Goal: Task Accomplishment & Management: Manage account settings

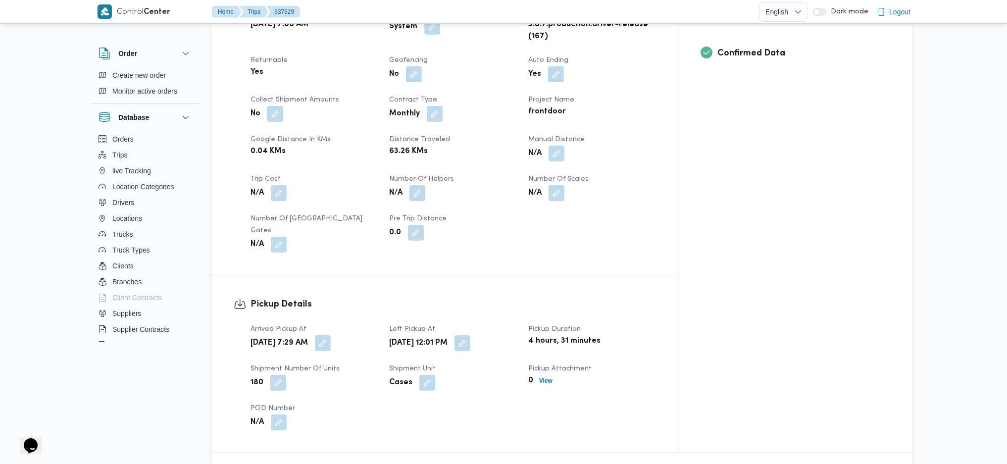
scroll to position [462, 0]
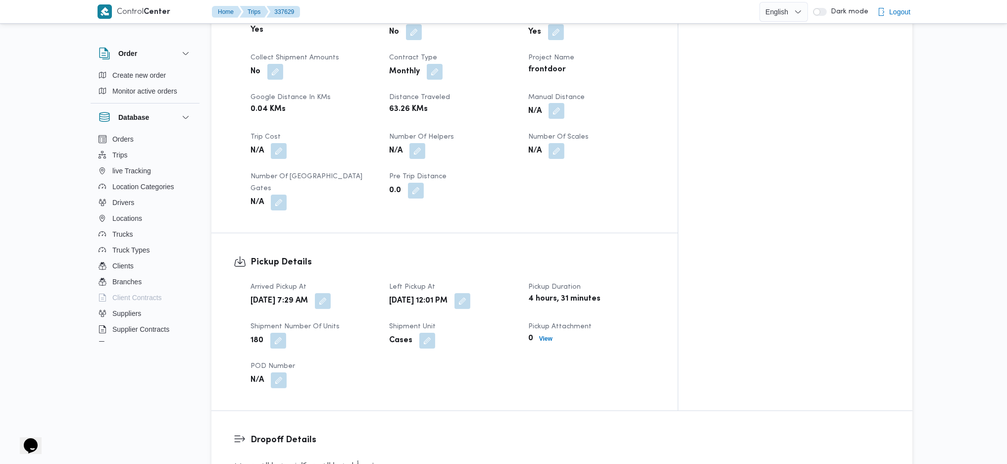
drag, startPoint x: 604, startPoint y: 80, endPoint x: 588, endPoint y: 80, distance: 15.8
click at [564, 103] on button "button" at bounding box center [556, 111] width 16 height 16
click at [577, 124] on input "Manual Distance" at bounding box center [569, 119] width 99 height 20
type input "100"
click button "Save" at bounding box center [647, 114] width 55 height 20
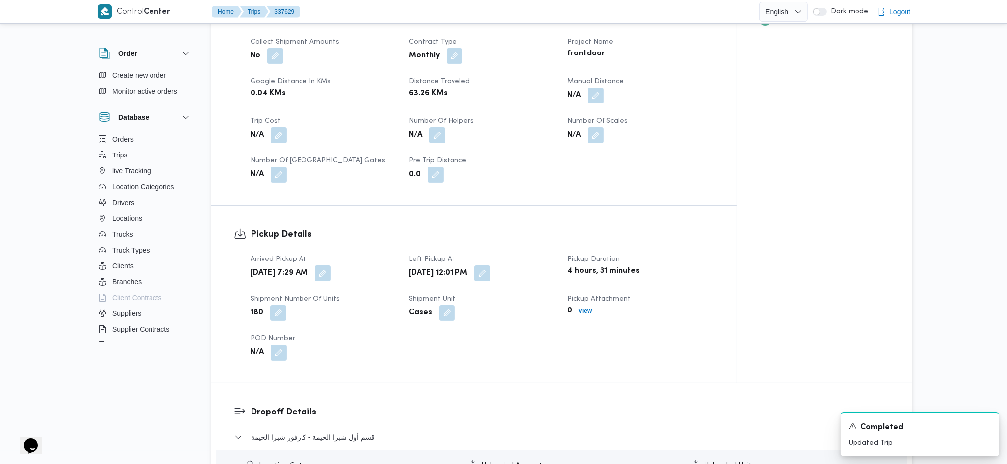
scroll to position [792, 0]
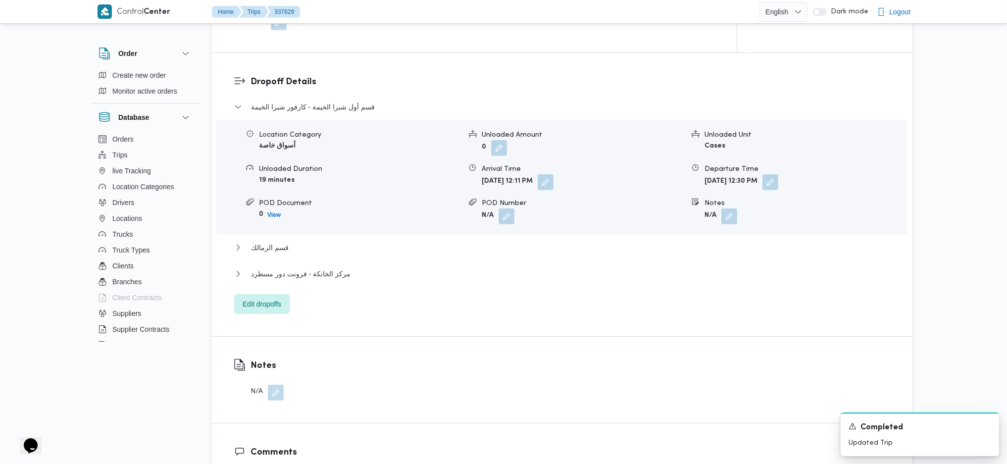
click at [333, 270] on div "مركز الخانكة - فرونت دور مسطرد" at bounding box center [562, 277] width 656 height 19
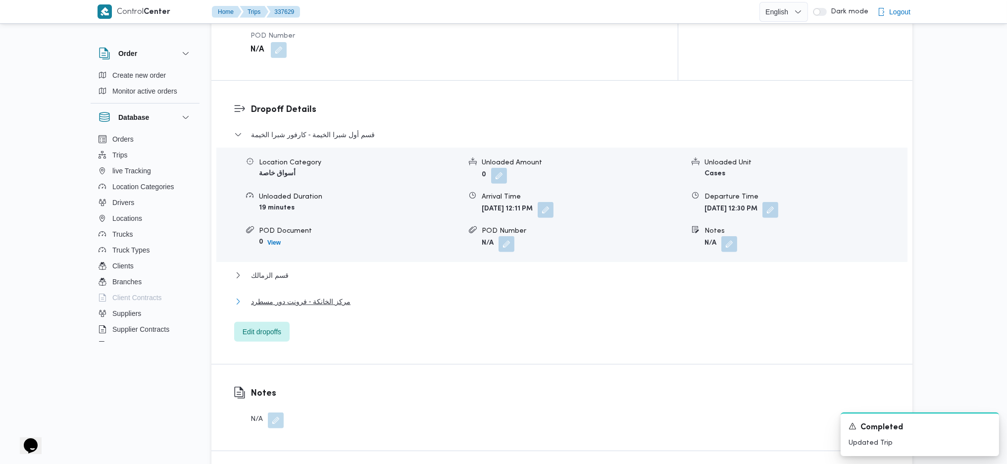
click at [346, 296] on button "مركز الخانكة - فرونت دور مسطرد" at bounding box center [562, 302] width 656 height 12
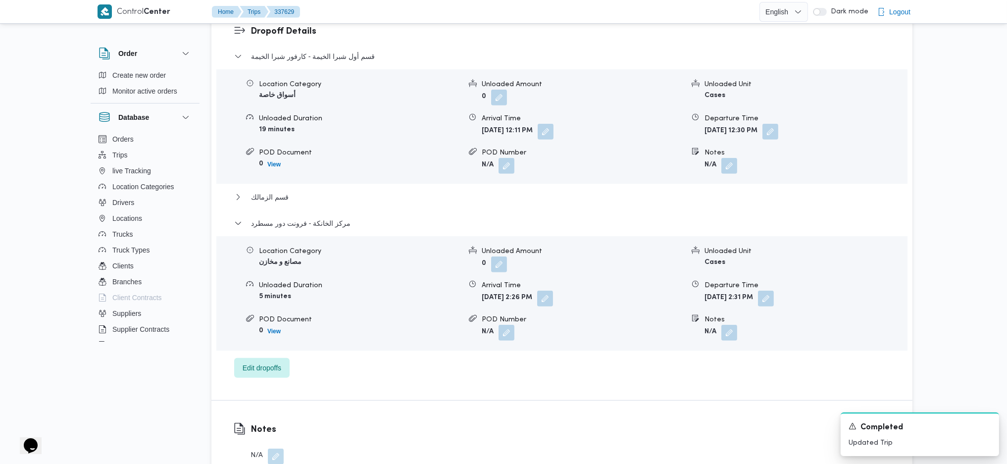
scroll to position [924, 0]
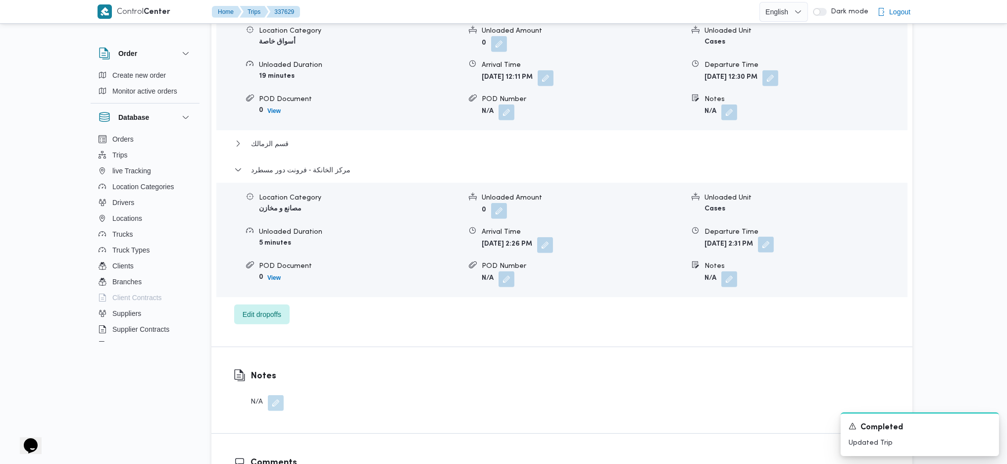
click at [774, 237] on button "button" at bounding box center [766, 245] width 16 height 16
drag, startPoint x: 787, startPoint y: 227, endPoint x: 786, endPoint y: 243, distance: 16.4
click at [785, 228] on div "Departure Time [DATE] 14:31" at bounding box center [770, 236] width 112 height 30
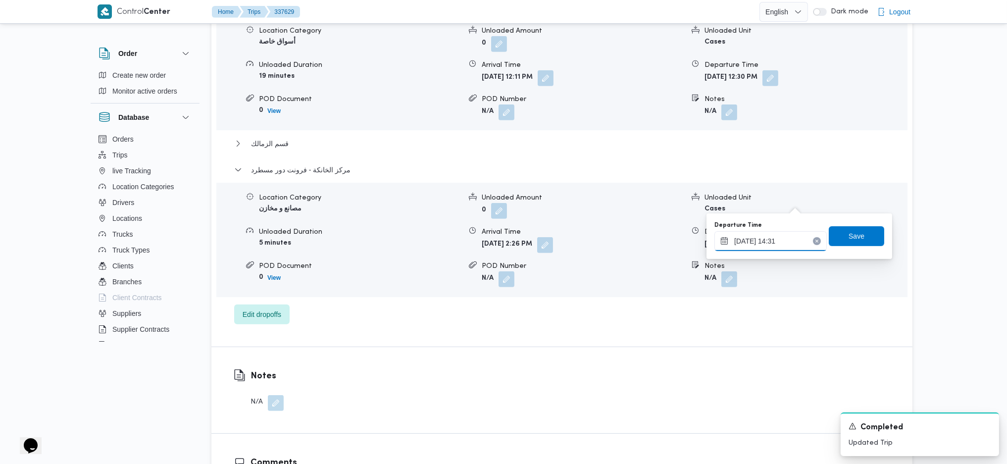
drag, startPoint x: 786, startPoint y: 243, endPoint x: 798, endPoint y: 246, distance: 11.8
click at [793, 243] on input "[DATE] 14:31" at bounding box center [770, 241] width 112 height 20
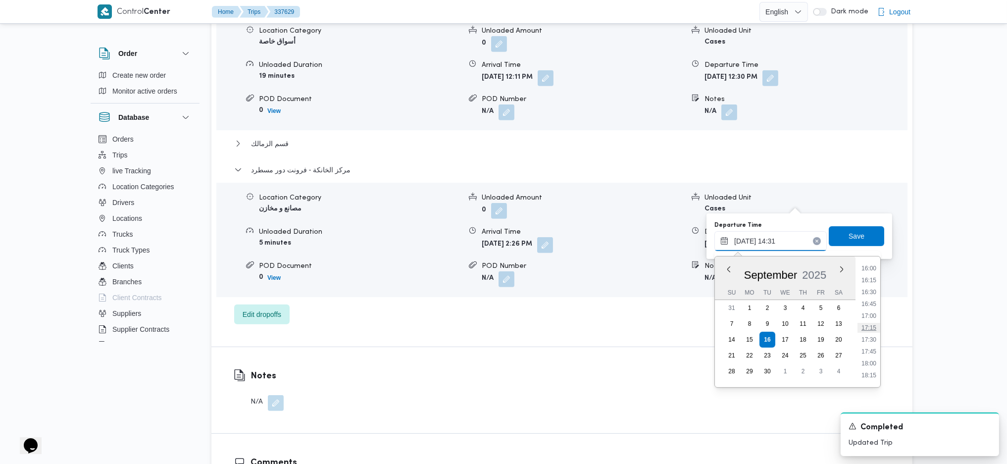
scroll to position [762, 0]
click at [872, 345] on ul "00:00 00:15 00:30 00:45 01:00 01:15 01:30 01:45 02:00 02:15 02:30 02:45 03:00 0…" at bounding box center [868, 321] width 23 height 115
click at [869, 336] on li "17:30" at bounding box center [868, 339] width 23 height 10
type input "[DATE] 17:30"
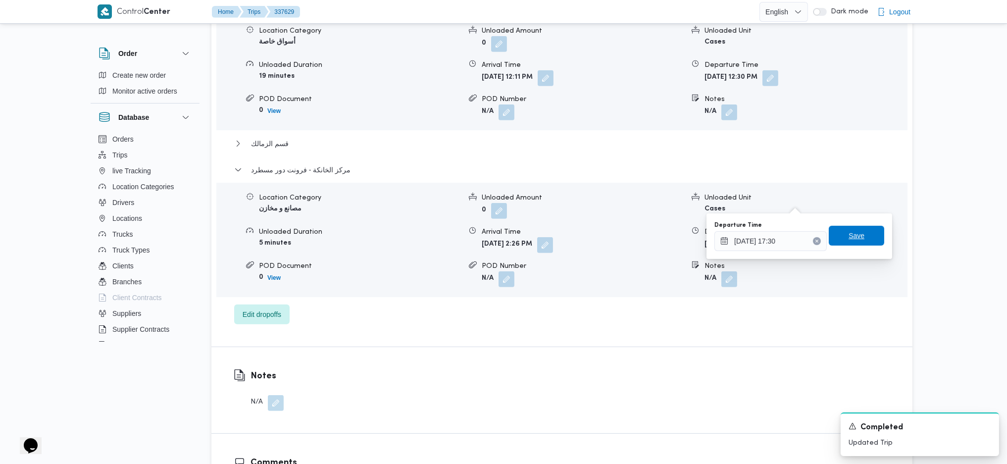
click at [848, 230] on span "Save" at bounding box center [856, 236] width 16 height 12
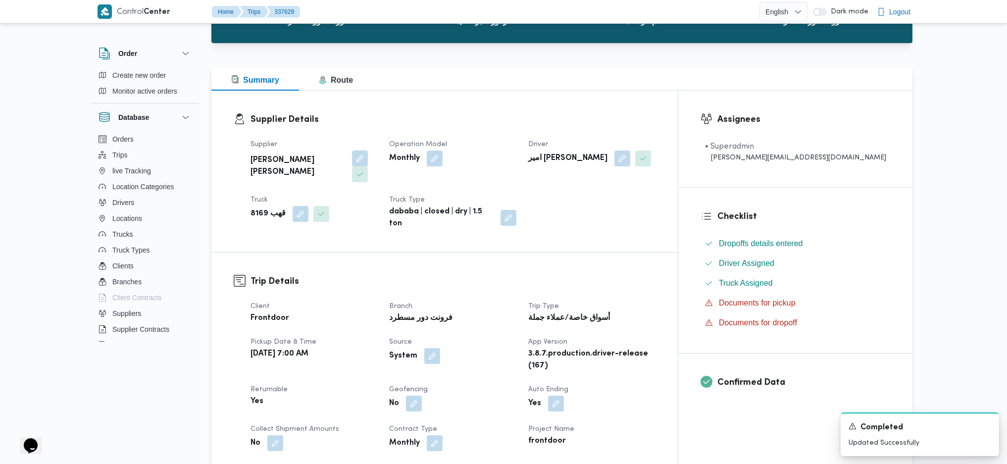
scroll to position [0, 0]
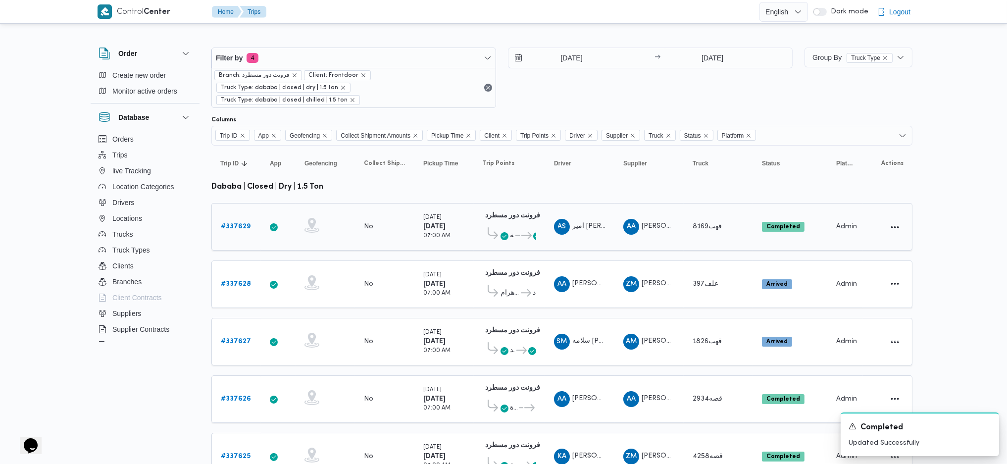
click at [507, 232] on icon at bounding box center [504, 236] width 8 height 8
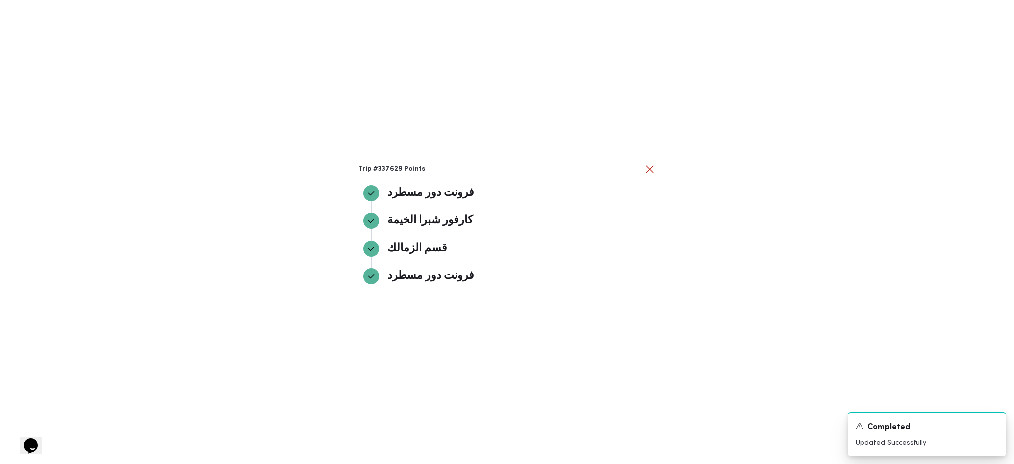
click at [732, 334] on div "Trip #337629 Points فرونت دور مسطرد فرونت دور مسطرد كارفور شبرا الخيمة كارفور ش…" at bounding box center [507, 232] width 1014 height 464
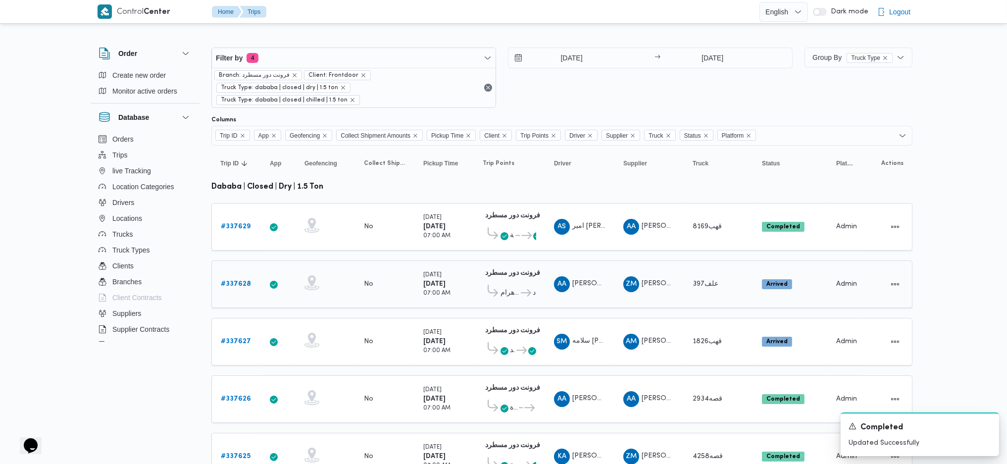
click at [247, 278] on link "# 337628" at bounding box center [236, 284] width 30 height 12
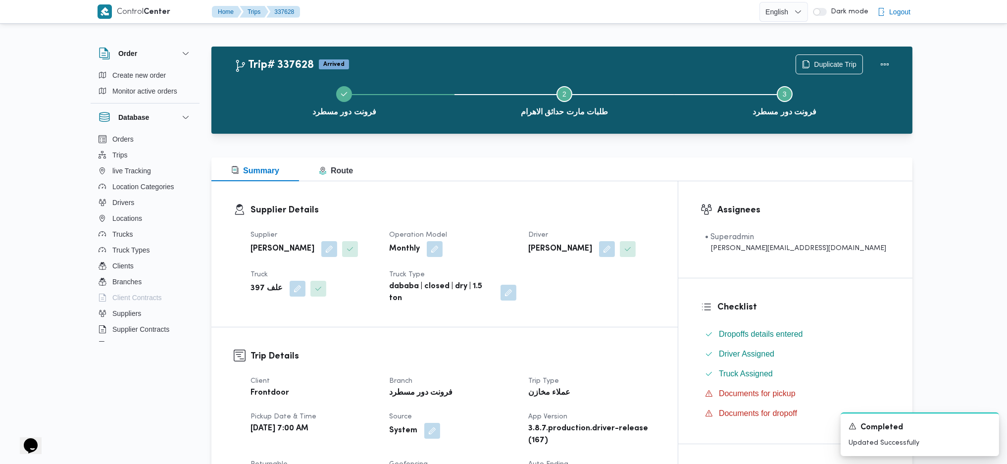
scroll to position [396, 0]
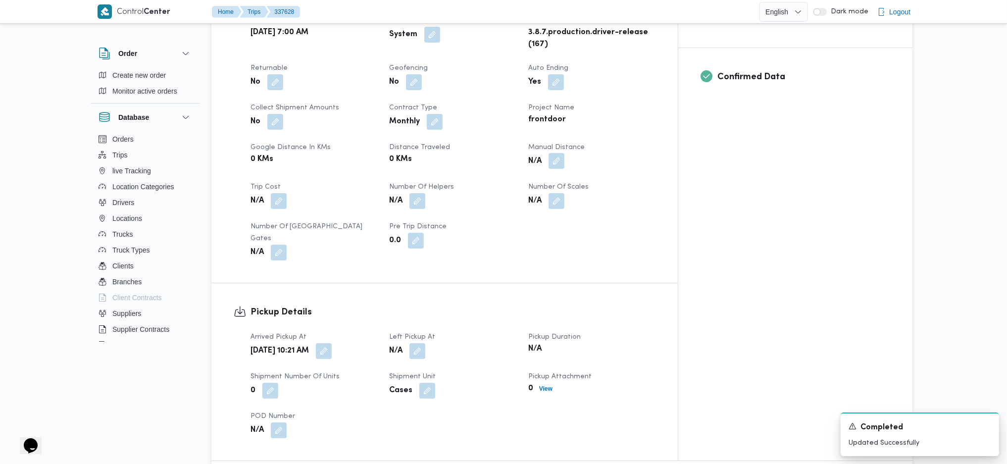
click at [564, 153] on span at bounding box center [554, 161] width 21 height 16
click at [564, 153] on button "button" at bounding box center [556, 161] width 16 height 16
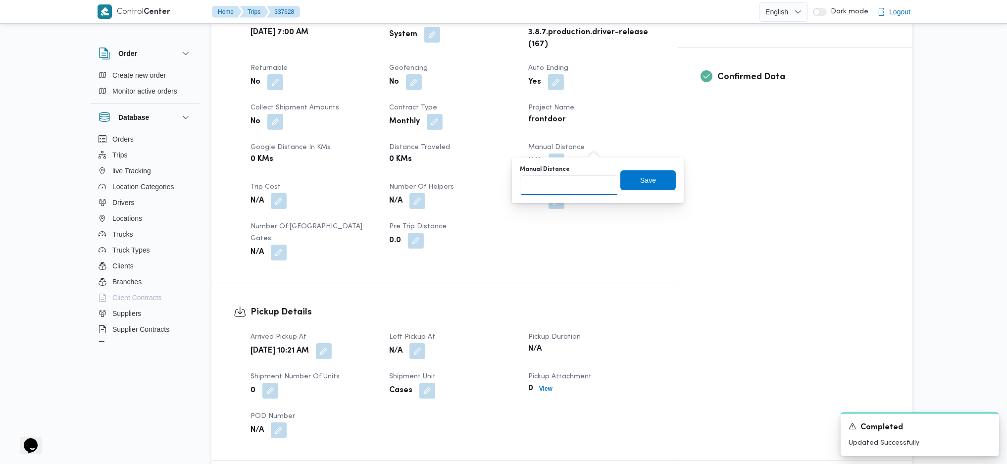
click at [565, 185] on input "Manual Distance" at bounding box center [569, 185] width 99 height 20
type input "121"
click at [633, 175] on span "Save" at bounding box center [647, 180] width 55 height 20
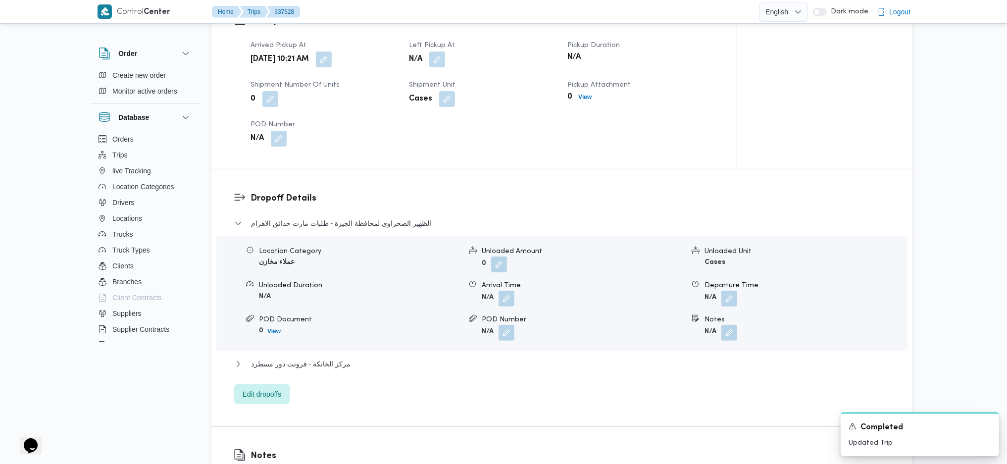
scroll to position [528, 0]
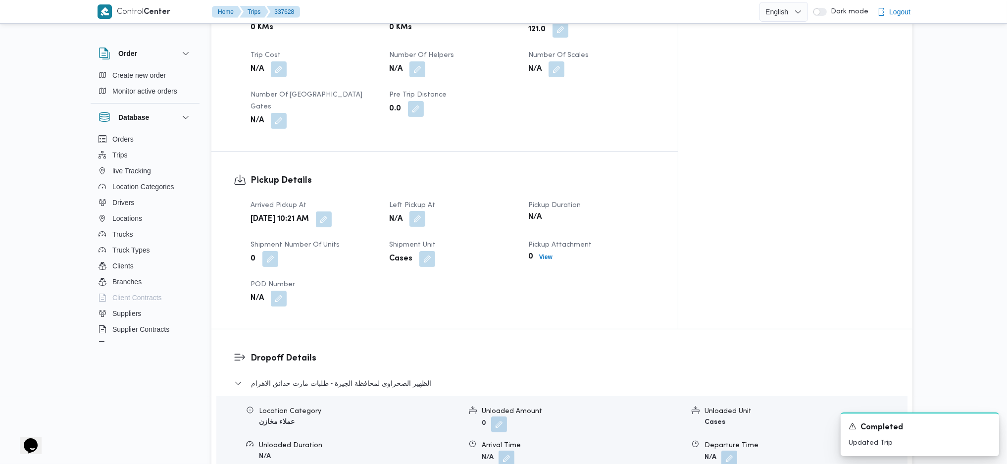
click at [425, 211] on button "button" at bounding box center [417, 219] width 16 height 16
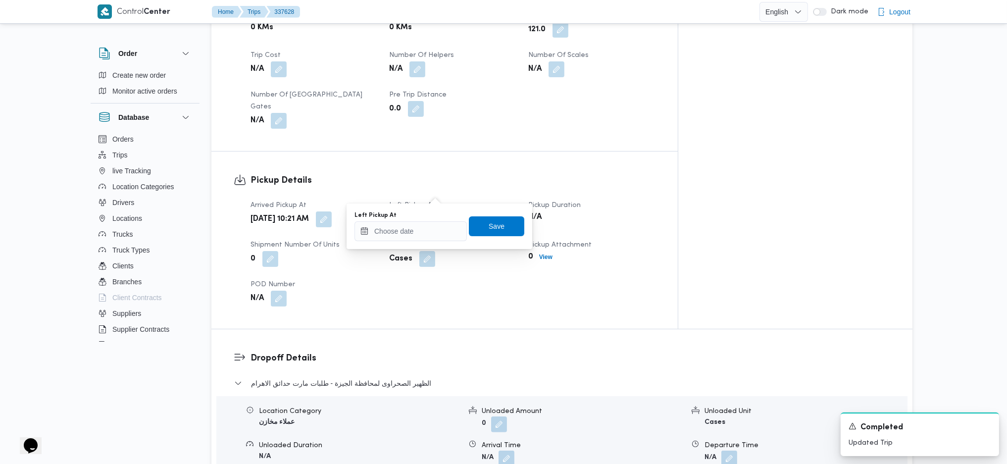
click at [399, 256] on div "Arrived Pickup At [DATE] 10:21 AM Left Pickup At N/A Pickup Duration N/A Shipme…" at bounding box center [453, 253] width 417 height 119
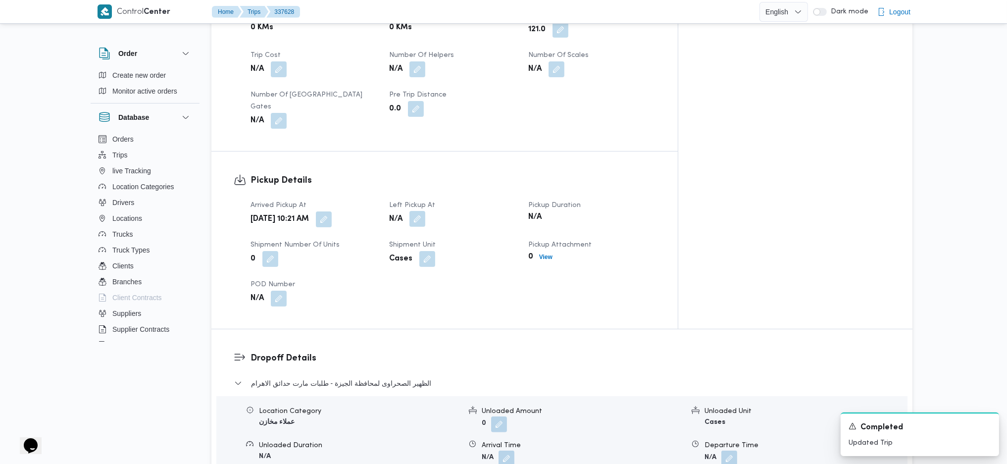
click at [425, 211] on button "button" at bounding box center [417, 219] width 16 height 16
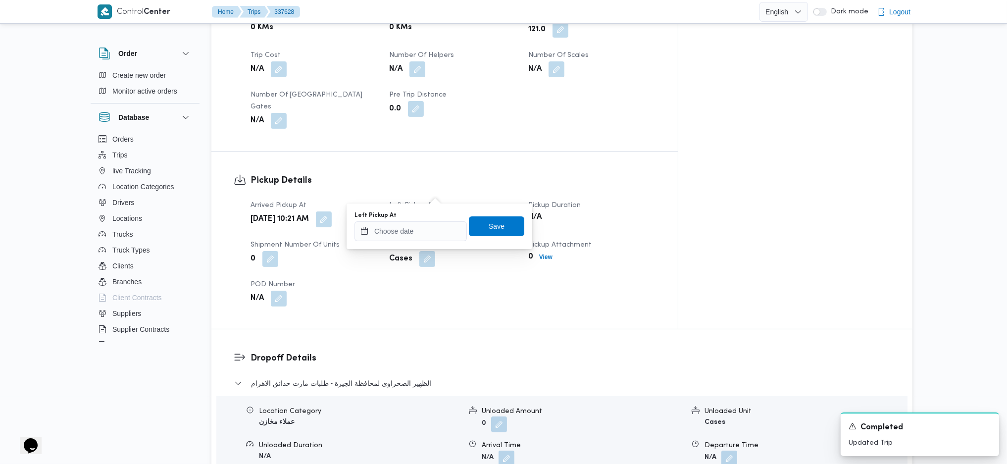
click at [414, 240] on div "You are in a dialog. To close this dialog, hit escape. Left Pickup At Save" at bounding box center [440, 226] width 186 height 46
click at [419, 234] on input "Left Pickup At" at bounding box center [410, 231] width 112 height 20
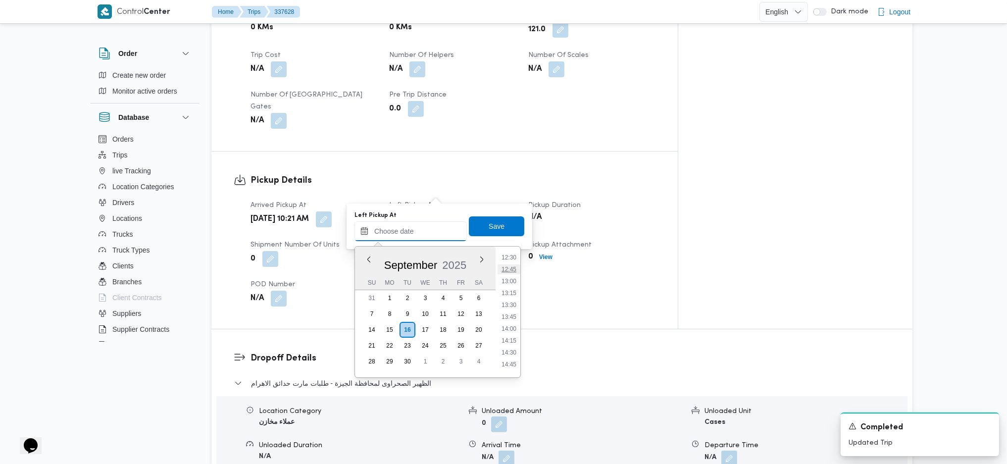
scroll to position [574, 0]
click at [505, 312] on li "13:15" at bounding box center [509, 315] width 23 height 10
type input "[DATE] 13:15"
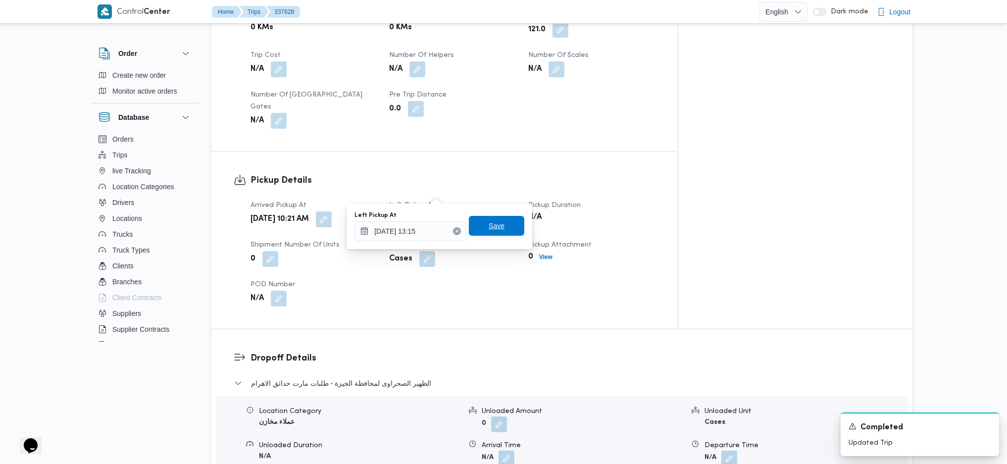
click at [493, 227] on span "Save" at bounding box center [497, 226] width 16 height 12
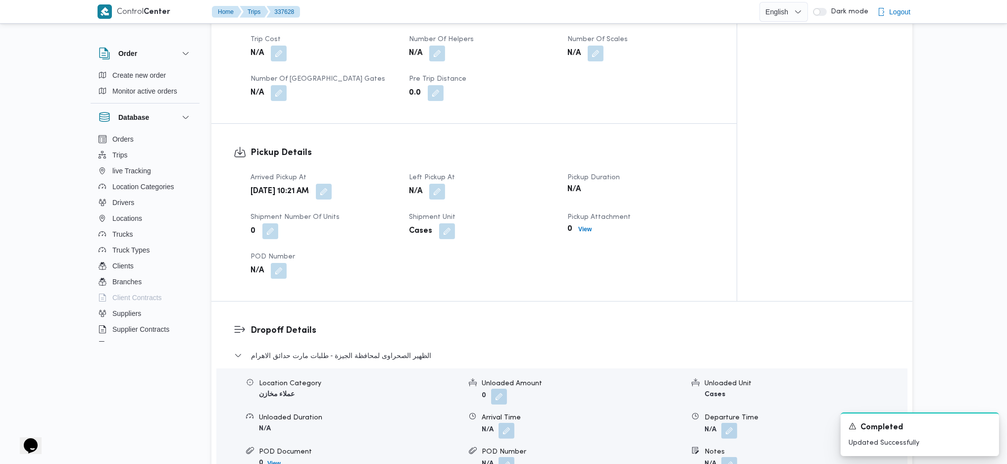
scroll to position [924, 0]
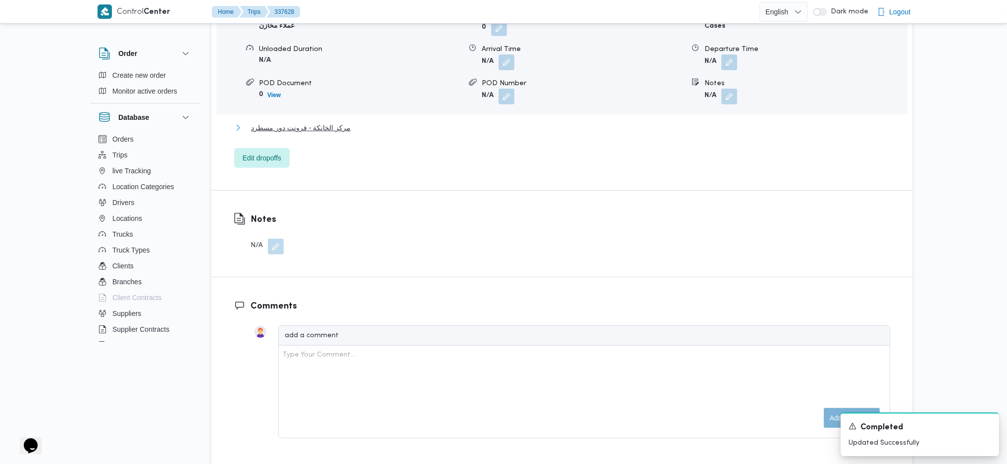
click at [299, 122] on span "مركز الخانكة - فرونت دور مسطرد" at bounding box center [301, 128] width 100 height 12
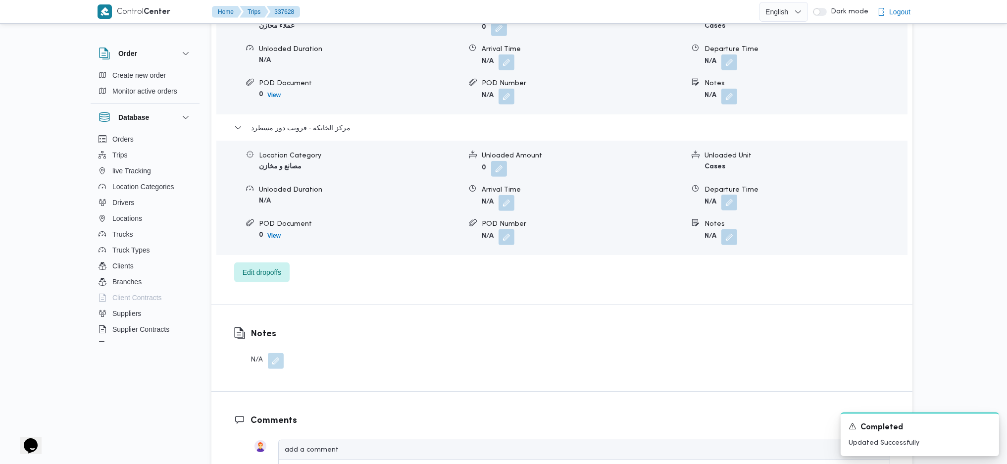
click at [734, 195] on button "button" at bounding box center [729, 203] width 16 height 16
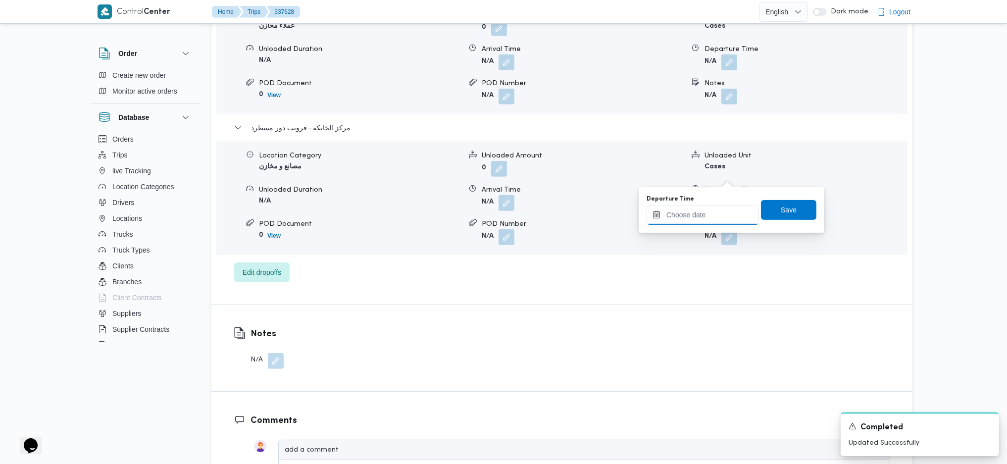
drag, startPoint x: 710, startPoint y: 209, endPoint x: 732, endPoint y: 223, distance: 25.8
click at [710, 209] on input "Departure Time" at bounding box center [703, 215] width 112 height 20
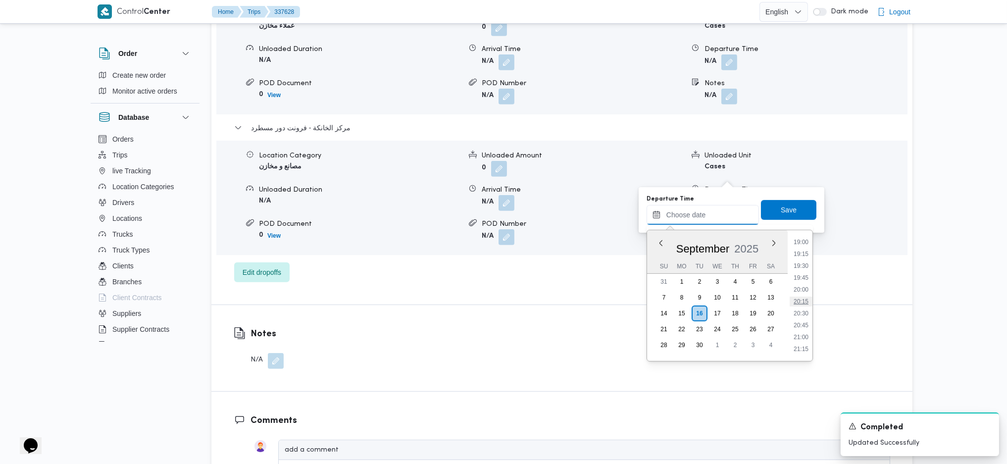
scroll to position [772, 0]
click at [807, 298] on li "17:30" at bounding box center [801, 303] width 23 height 10
type input "[DATE] 17:30"
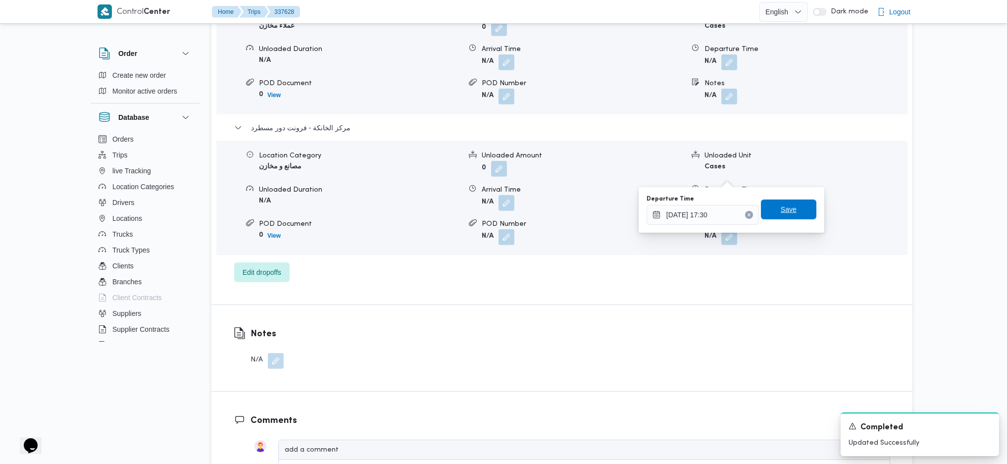
click at [782, 210] on span "Save" at bounding box center [789, 209] width 16 height 12
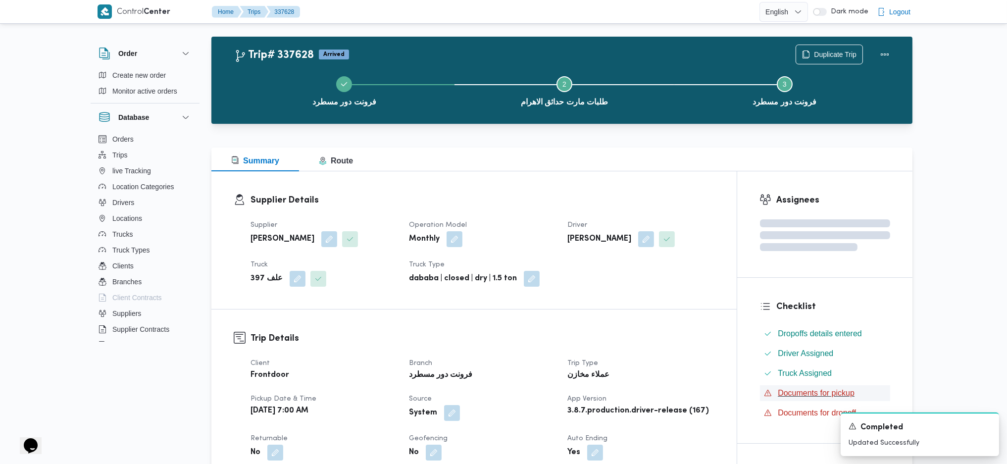
scroll to position [0, 0]
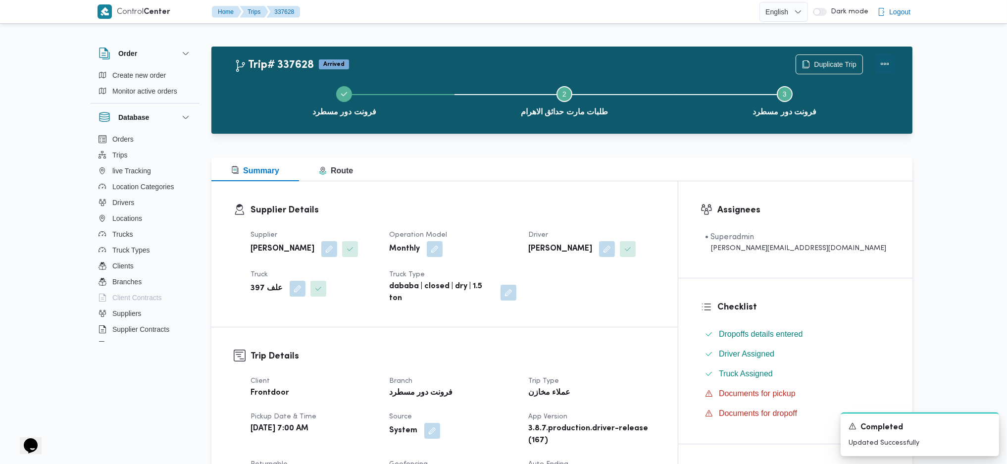
click at [889, 64] on button "Actions" at bounding box center [885, 64] width 20 height 20
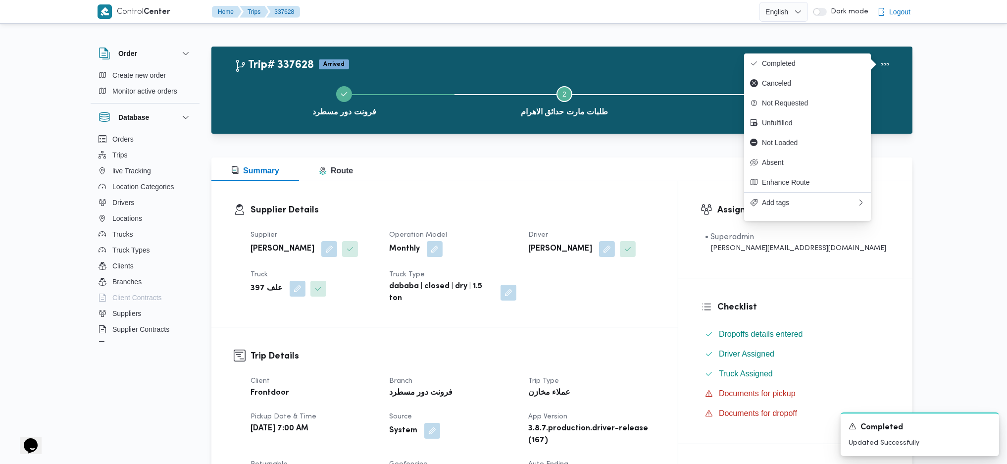
click at [809, 63] on span "Completed" at bounding box center [813, 63] width 103 height 8
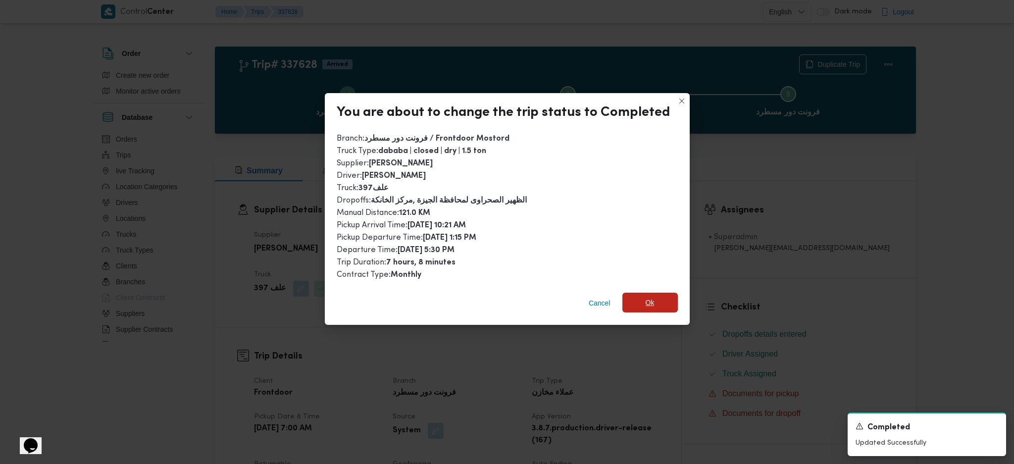
click at [648, 303] on span "Ok" at bounding box center [650, 303] width 9 height 12
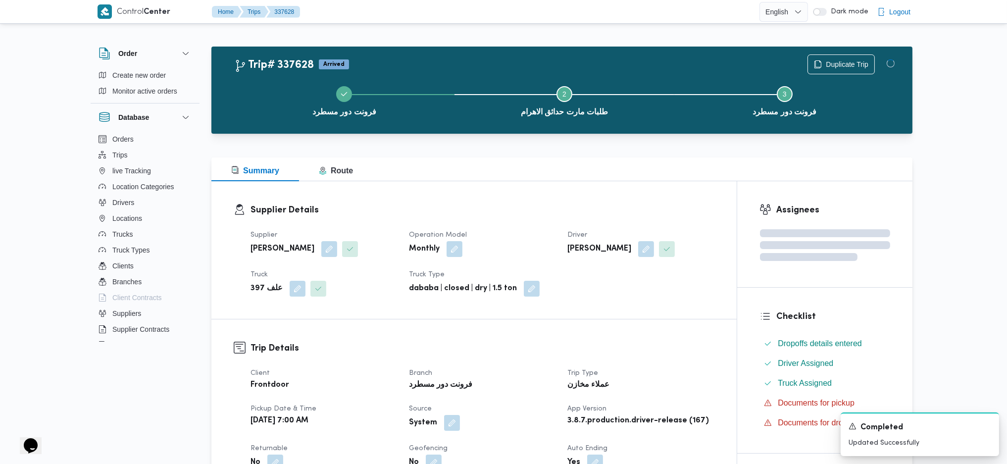
click at [569, 185] on div "Supplier Details Supplier [PERSON_NAME] Operation Model Monthly Driver [PERSON_…" at bounding box center [473, 250] width 525 height 138
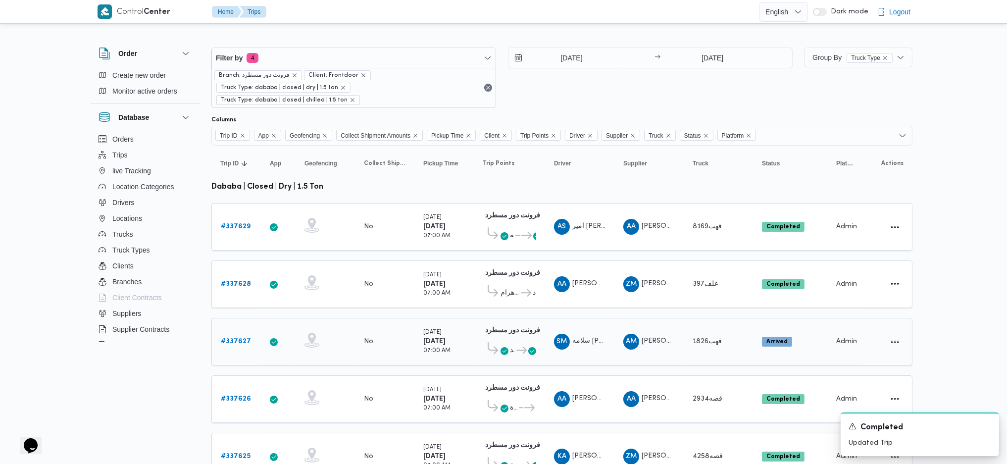
click at [227, 338] on b "# 337627" at bounding box center [236, 341] width 30 height 6
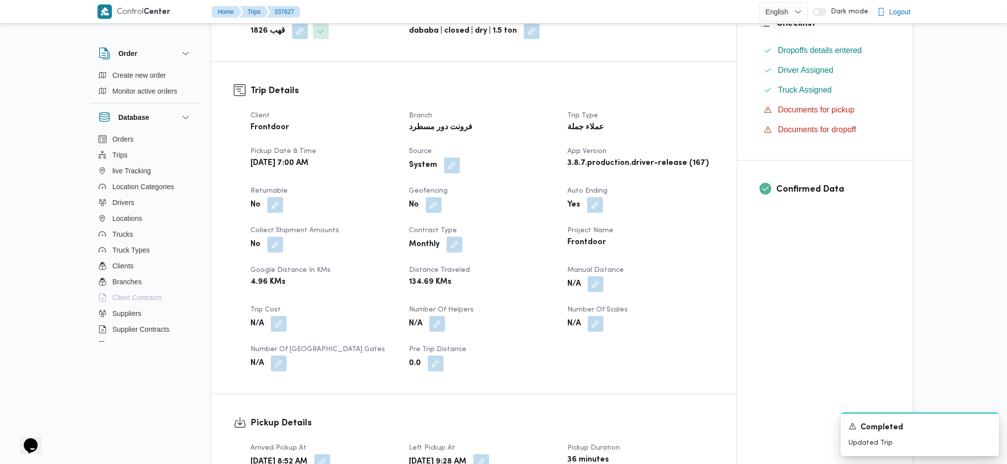
scroll to position [396, 0]
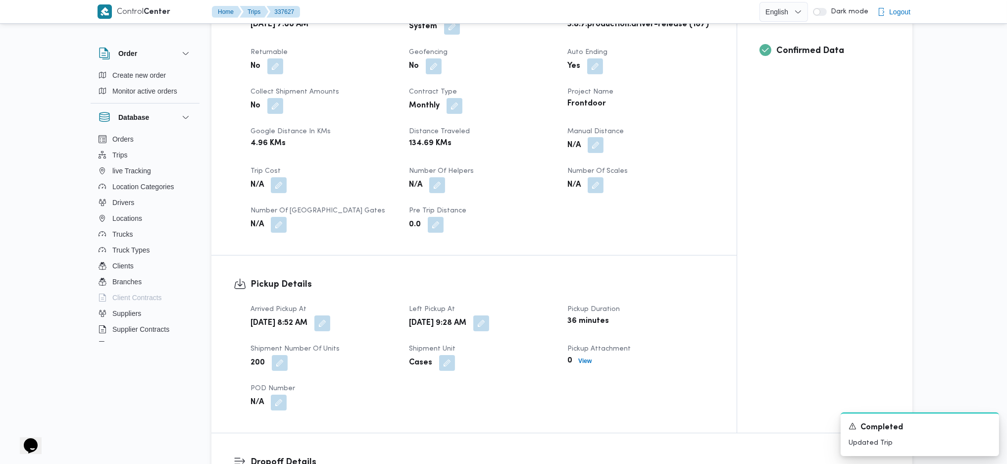
click at [600, 143] on button "button" at bounding box center [596, 145] width 16 height 16
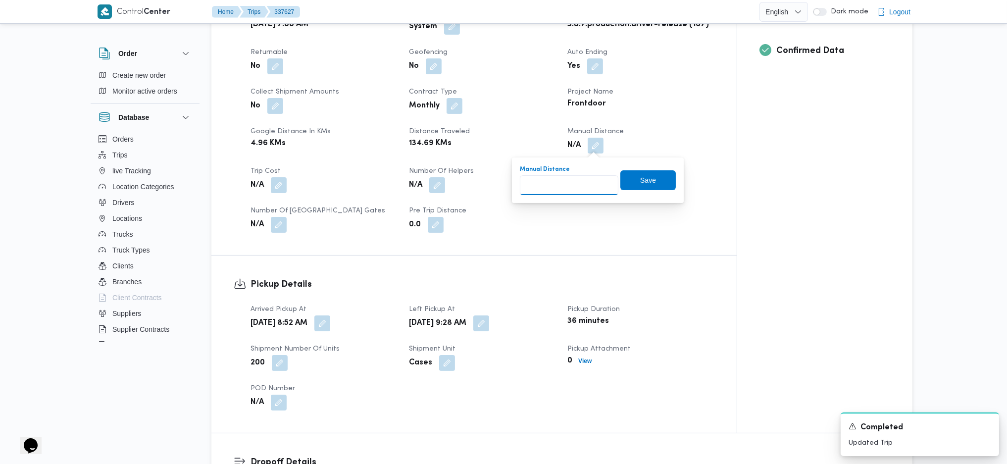
click at [574, 178] on input "Manual Distance" at bounding box center [569, 185] width 99 height 20
type input "134"
click button "Save" at bounding box center [647, 180] width 55 height 20
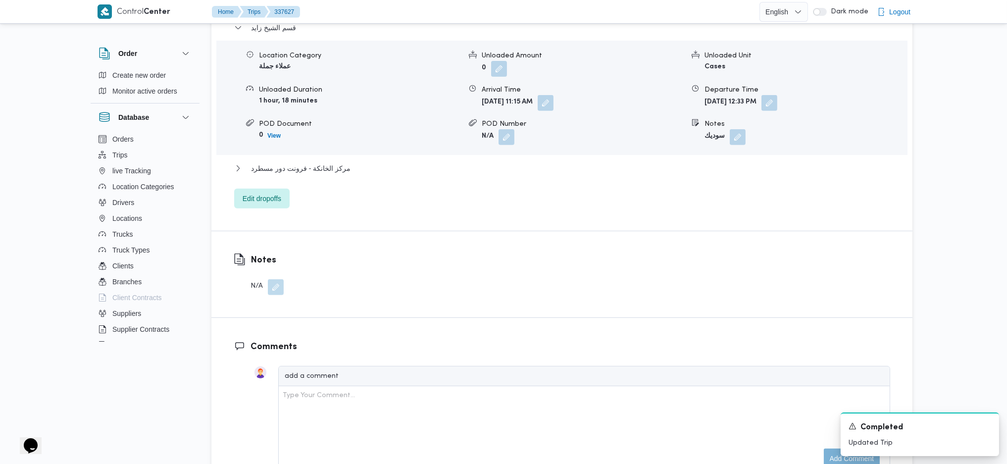
scroll to position [858, 0]
click at [342, 156] on div "قسم [PERSON_NAME] Category عملاء جملة Unloaded Amount 0 Unloaded Unit Cases Unl…" at bounding box center [562, 112] width 656 height 187
click at [339, 173] on div "مركز الخانكة - فرونت دور مسطرد" at bounding box center [562, 169] width 656 height 19
click at [336, 164] on span "مركز الخانكة - فرونت دور مسطرد" at bounding box center [301, 166] width 100 height 12
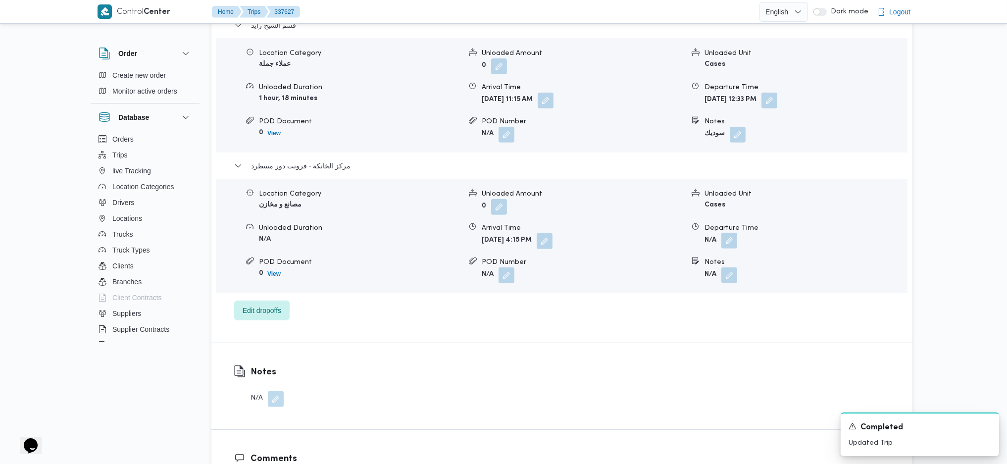
click at [733, 244] on button "button" at bounding box center [729, 241] width 16 height 16
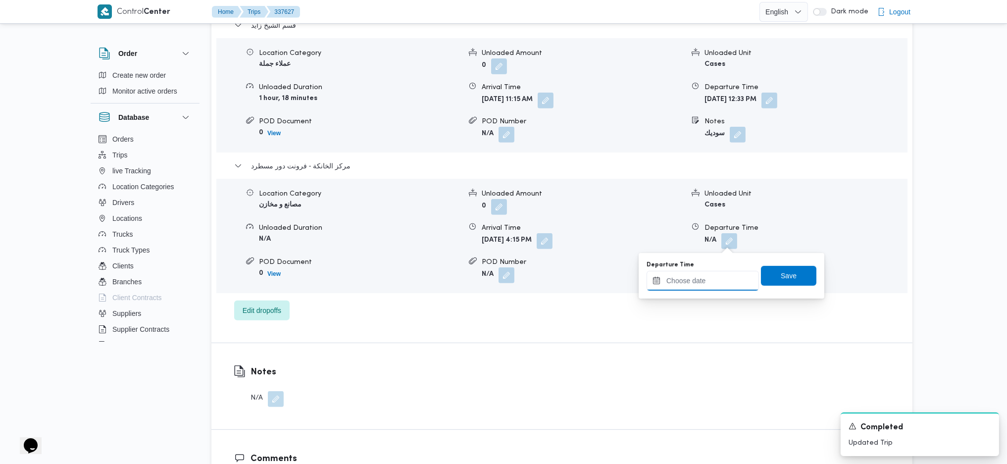
drag, startPoint x: 733, startPoint y: 244, endPoint x: 730, endPoint y: 290, distance: 46.1
click at [689, 285] on input "Departure Time" at bounding box center [703, 281] width 112 height 20
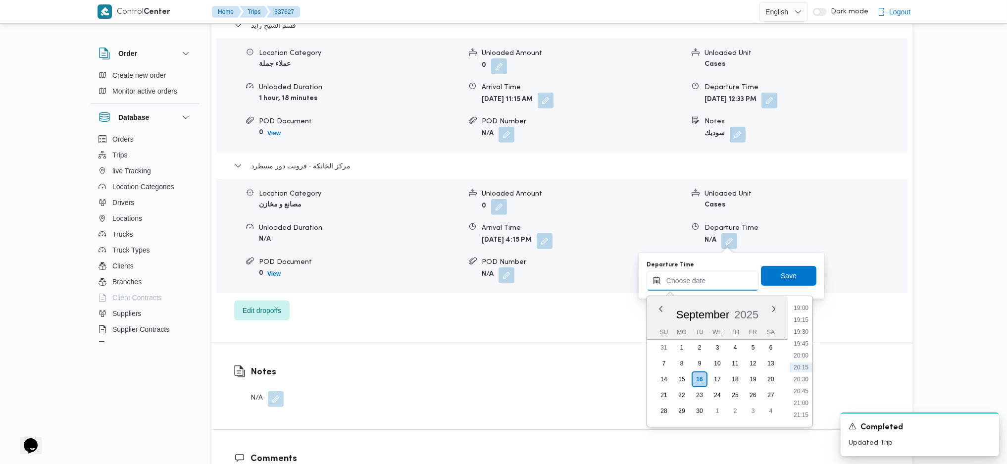
scroll to position [838, 0]
click at [800, 341] on ul "00:00 00:15 00:30 00:45 01:00 01:15 01:30 01:45 02:00 02:15 02:30 02:45 03:00 0…" at bounding box center [801, 361] width 23 height 115
click at [799, 308] on ul "00:00 00:15 00:30 00:45 01:00 01:15 01:30 01:45 02:00 02:15 02:30 02:45 03:00 0…" at bounding box center [801, 361] width 23 height 115
click at [799, 305] on li "17:30" at bounding box center [801, 303] width 23 height 10
type input "[DATE] 17:30"
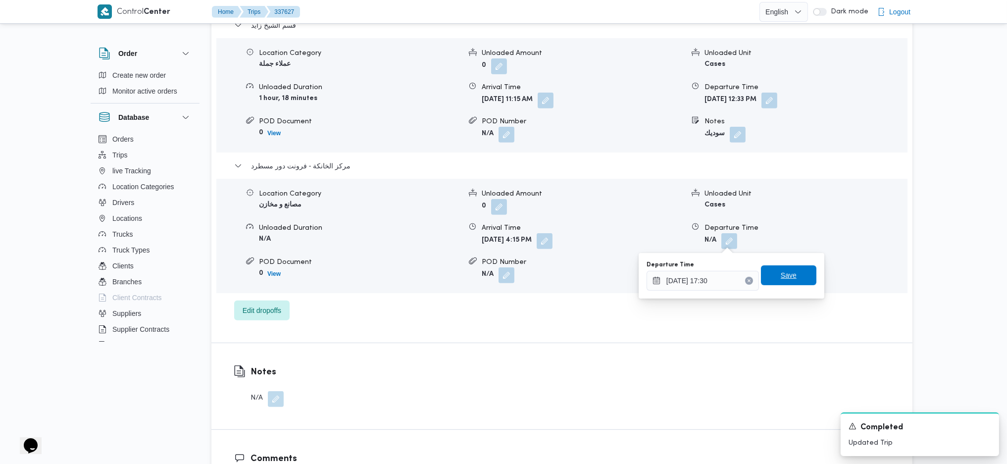
click at [785, 268] on span "Save" at bounding box center [788, 275] width 55 height 20
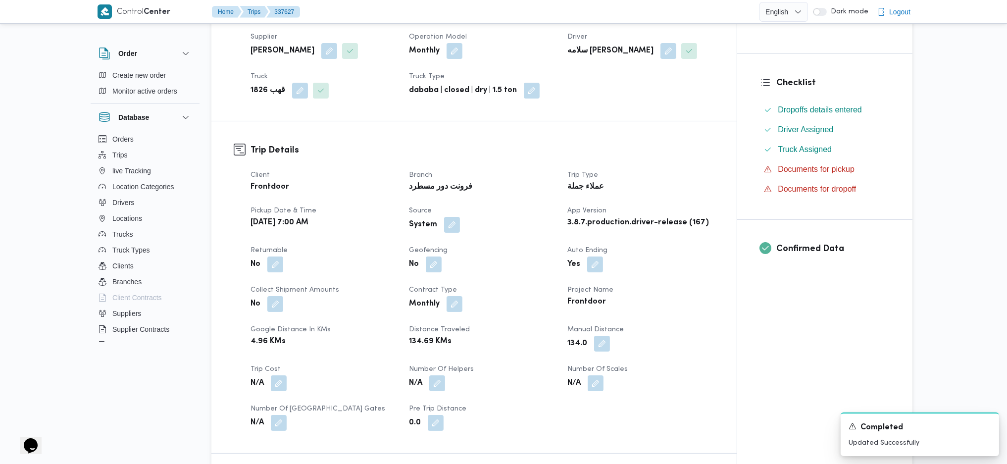
scroll to position [0, 0]
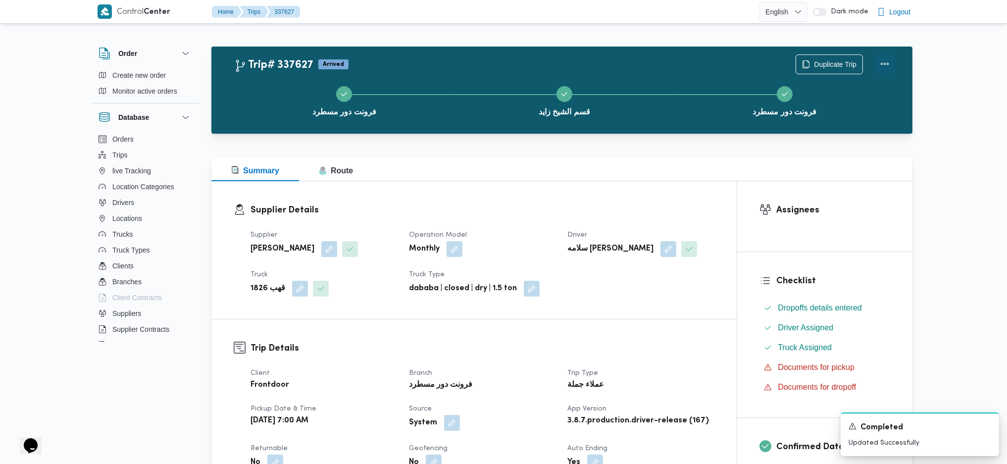
click at [890, 58] on button "Actions" at bounding box center [885, 64] width 20 height 20
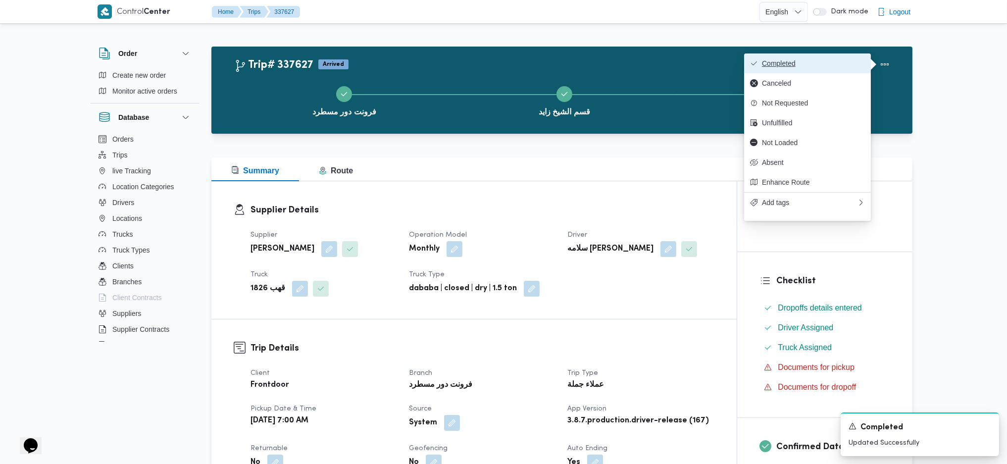
click at [812, 55] on button "Completed" at bounding box center [807, 63] width 127 height 20
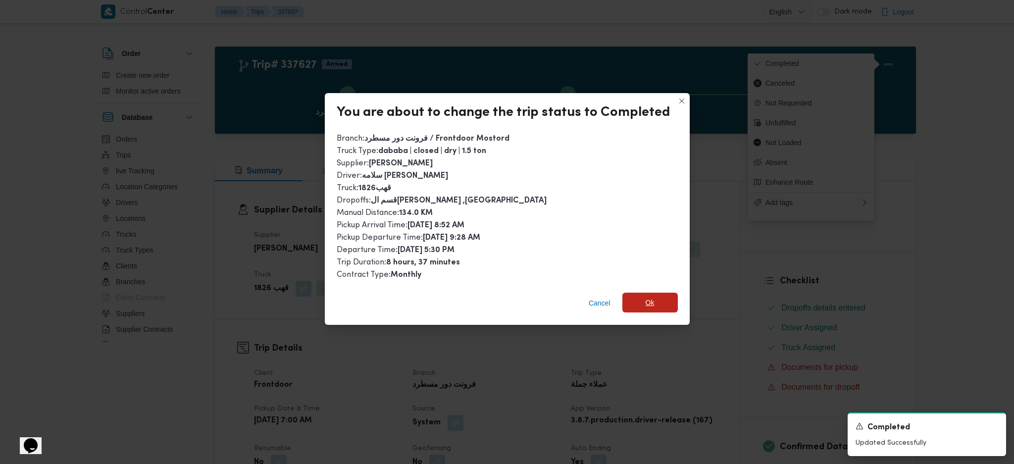
drag, startPoint x: 672, startPoint y: 277, endPoint x: 662, endPoint y: 291, distance: 17.4
click at [670, 284] on div "You are about to change the trip status to Completed Branch : فرونت دور مسطرد /…" at bounding box center [507, 209] width 365 height 232
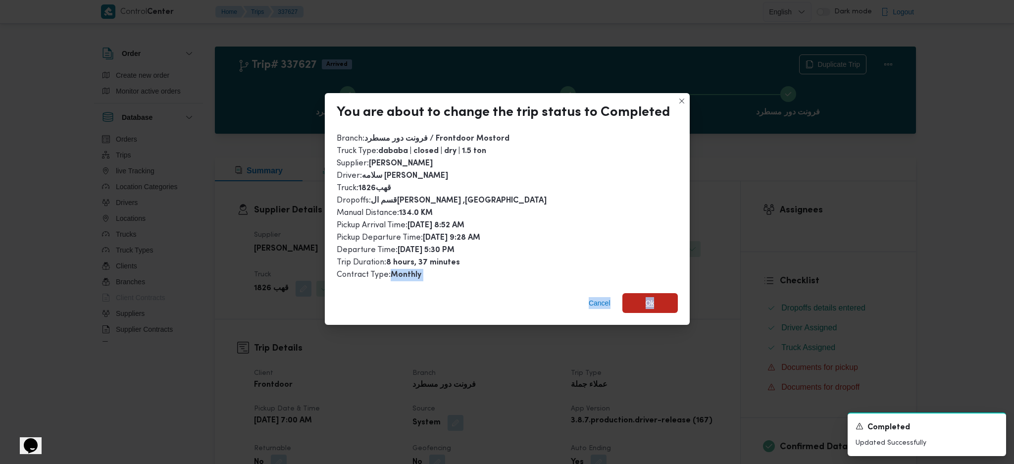
click at [658, 294] on span "Ok" at bounding box center [649, 303] width 55 height 20
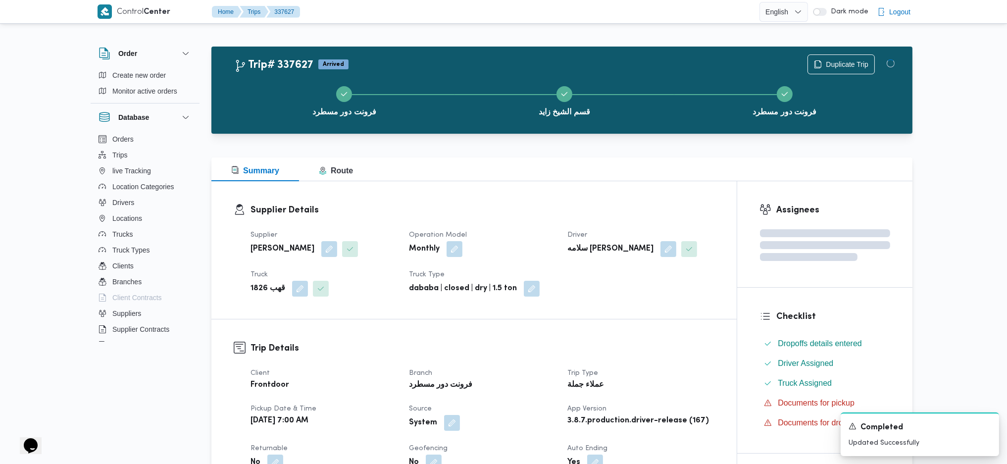
click at [658, 373] on dt "Trip Type" at bounding box center [640, 373] width 147 height 12
click at [621, 179] on div "Summary Route" at bounding box center [561, 169] width 701 height 24
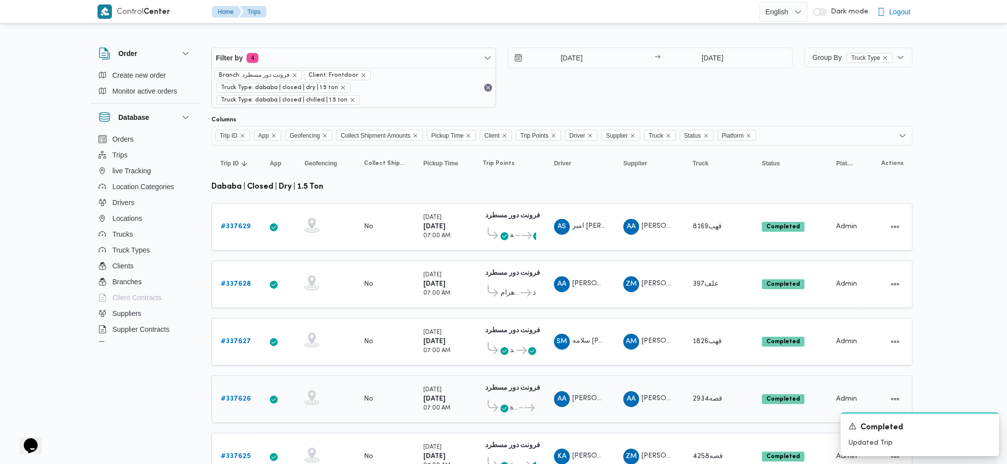
click at [234, 396] on b "# 337626" at bounding box center [236, 399] width 30 height 6
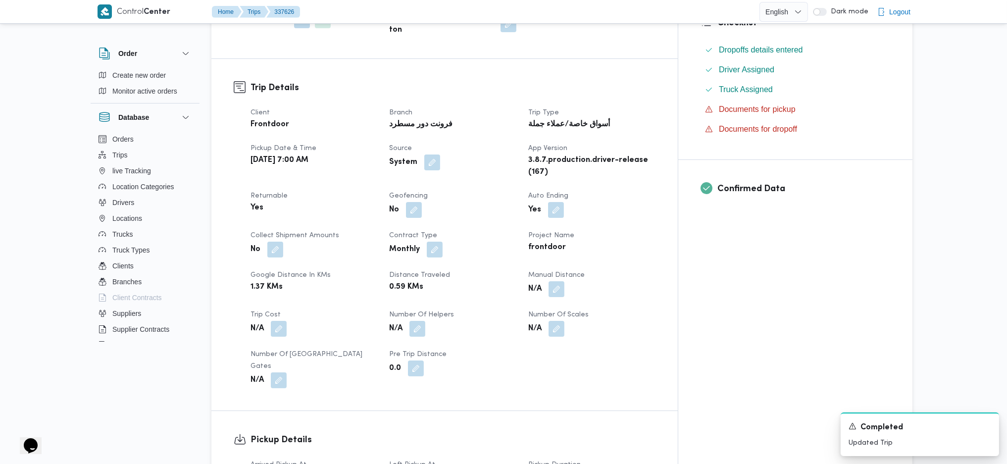
scroll to position [396, 0]
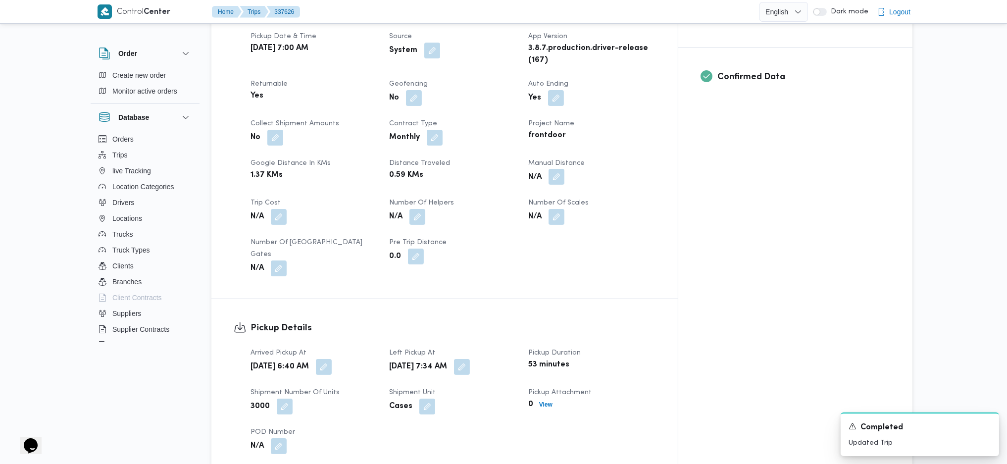
click at [564, 169] on button "button" at bounding box center [556, 177] width 16 height 16
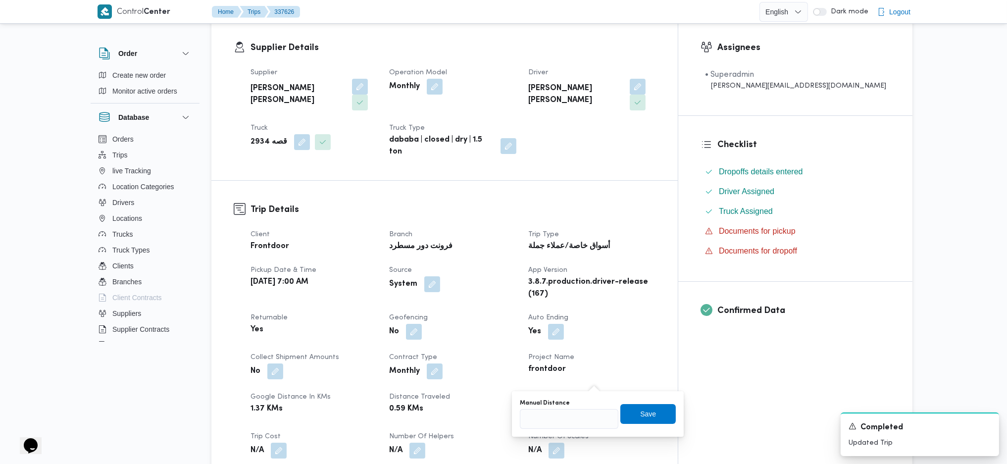
scroll to position [330, 0]
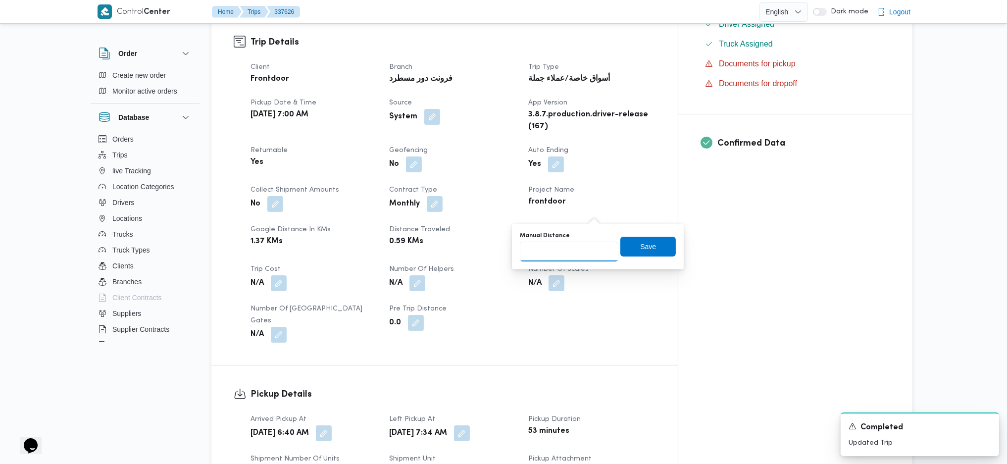
click at [565, 257] on input "Manual Distance" at bounding box center [569, 252] width 99 height 20
type input "100"
click button "Save" at bounding box center [647, 247] width 55 height 20
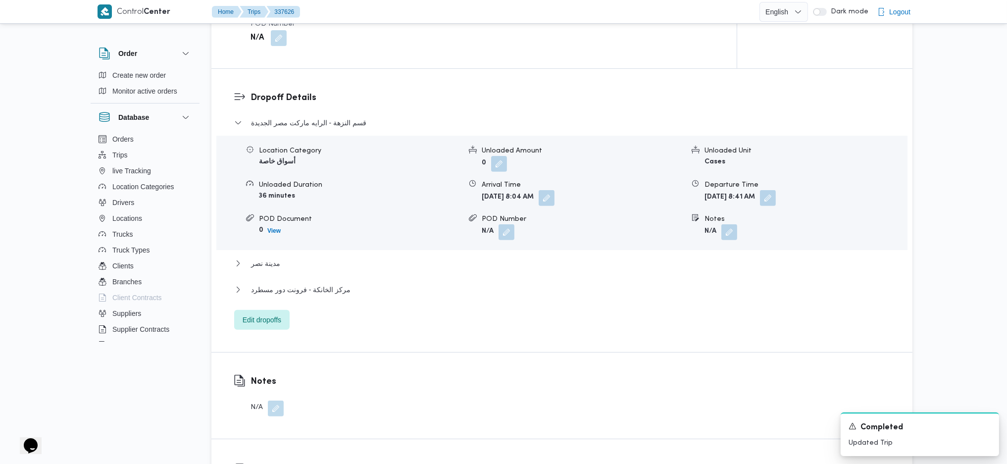
scroll to position [924, 0]
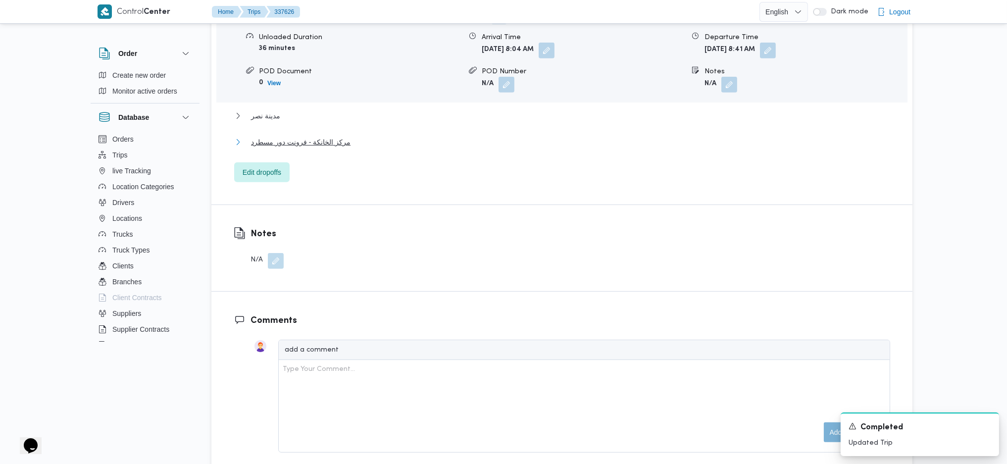
click at [333, 136] on span "مركز الخانكة - فرونت دور مسطرد" at bounding box center [301, 142] width 100 height 12
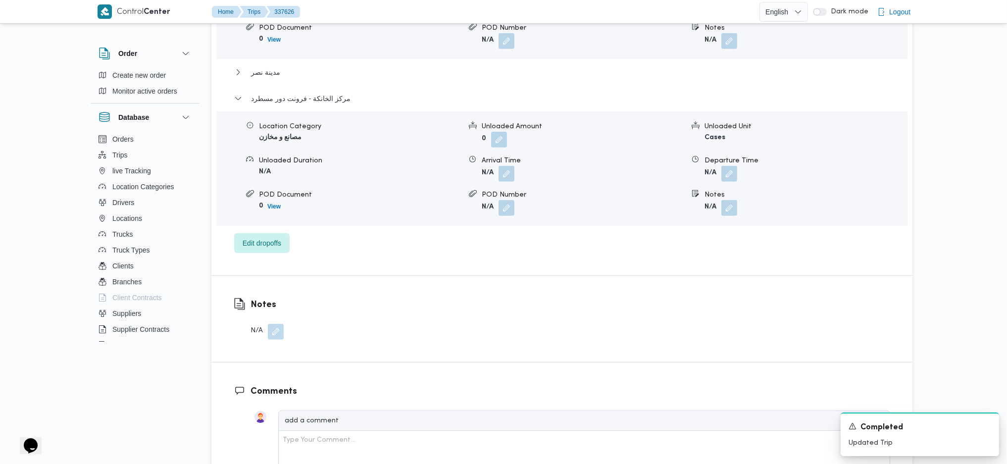
scroll to position [990, 0]
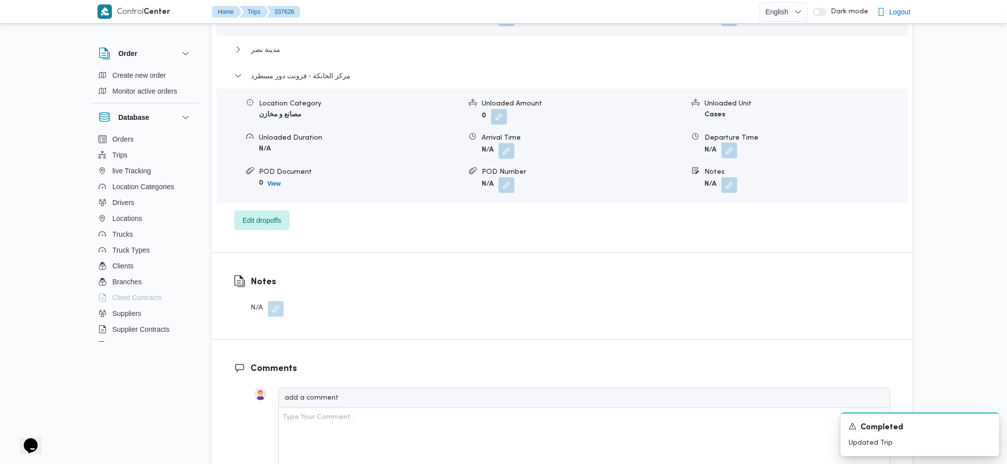
click at [726, 143] on button "button" at bounding box center [729, 151] width 16 height 16
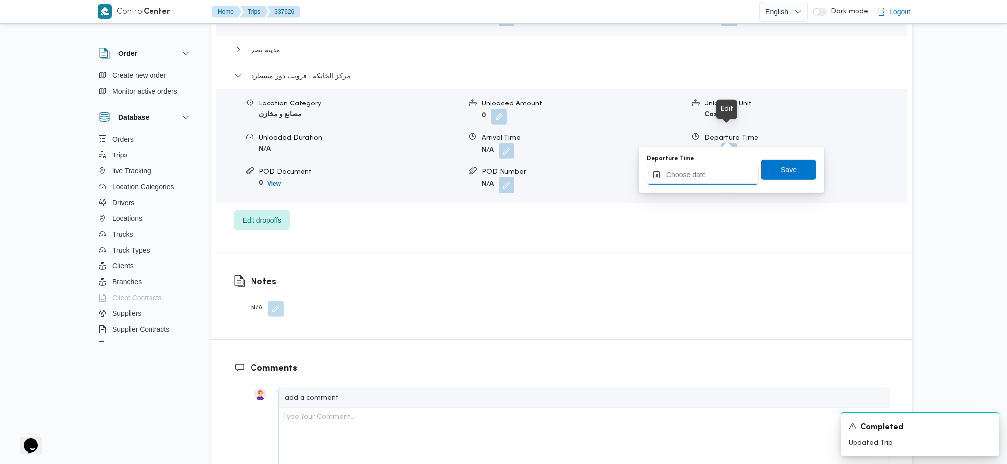
click at [695, 167] on input "Departure Time" at bounding box center [703, 175] width 112 height 20
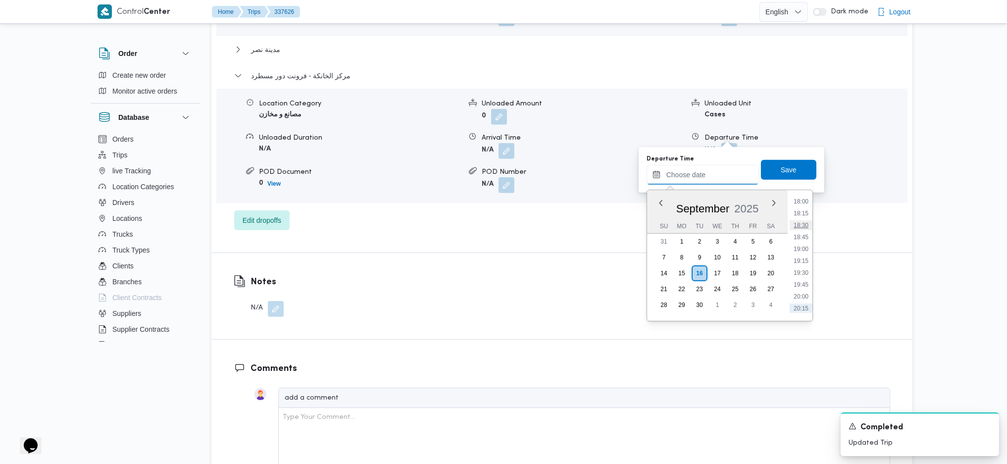
scroll to position [838, 0]
click at [802, 238] on ul "00:00 00:15 00:30 00:45 01:00 01:15 01:30 01:45 02:00 02:15 02:30 02:45 03:00 0…" at bounding box center [801, 255] width 23 height 115
click at [797, 201] on li "17:30" at bounding box center [801, 197] width 23 height 10
type input "[DATE] 17:30"
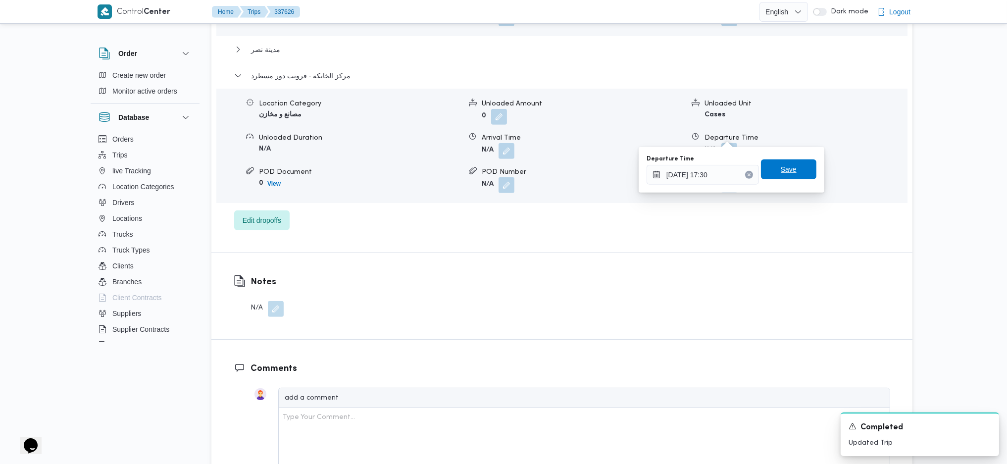
click at [785, 169] on span "Save" at bounding box center [789, 169] width 16 height 12
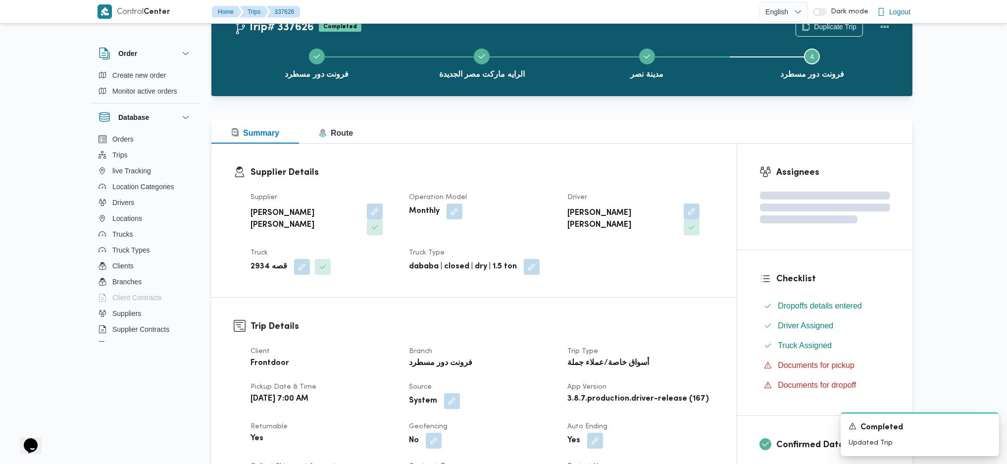
scroll to position [0, 0]
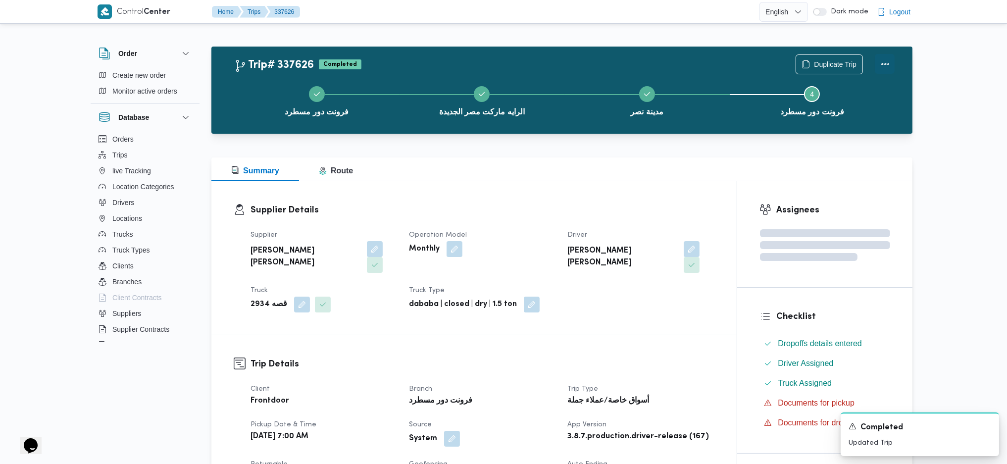
click at [876, 69] on button "Actions" at bounding box center [885, 64] width 20 height 20
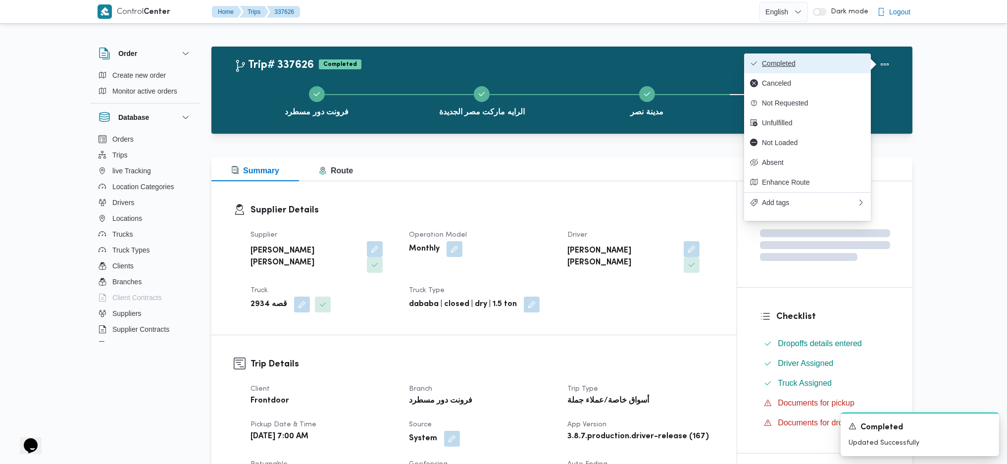
click at [832, 59] on span "Completed" at bounding box center [813, 63] width 103 height 8
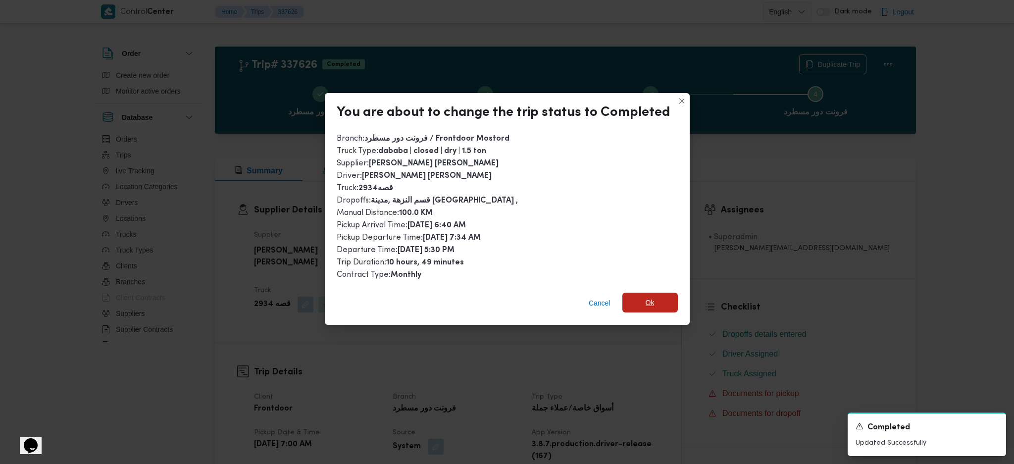
drag, startPoint x: 645, startPoint y: 316, endPoint x: 653, endPoint y: 301, distance: 16.9
click at [649, 312] on div "Cancel Ok" at bounding box center [507, 305] width 365 height 40
click at [654, 296] on span "Ok" at bounding box center [649, 303] width 55 height 20
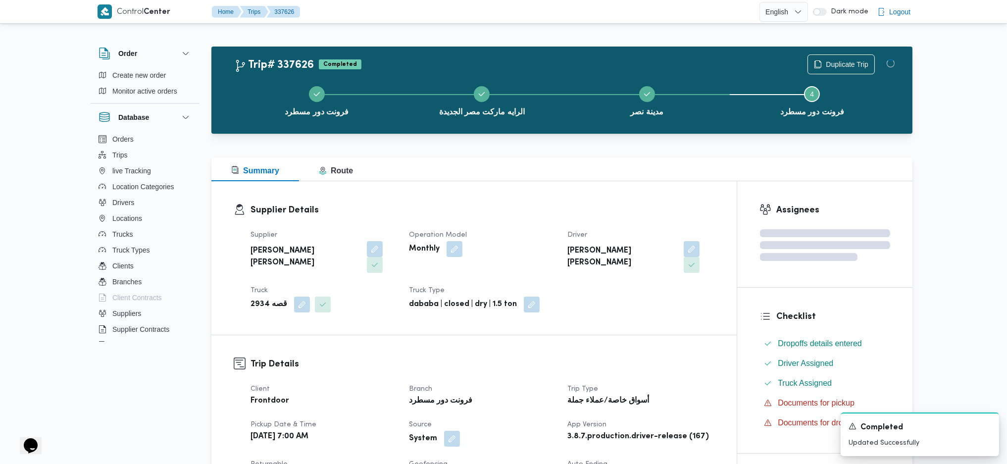
click at [599, 175] on div "Summary Route" at bounding box center [561, 169] width 701 height 24
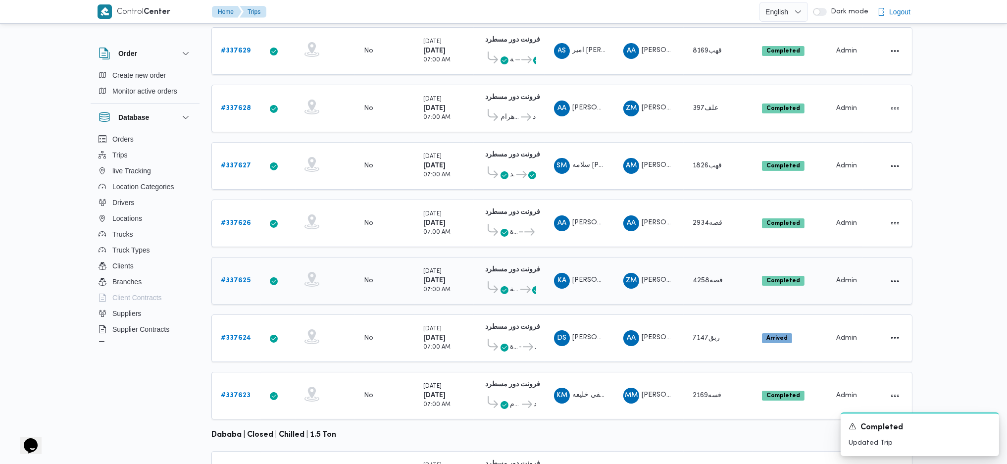
scroll to position [198, 0]
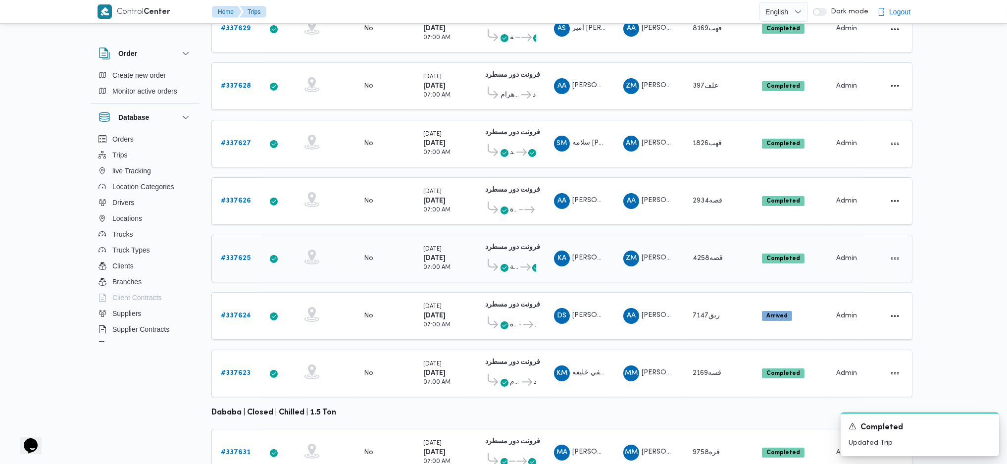
click at [246, 255] on b "# 337625" at bounding box center [236, 258] width 30 height 6
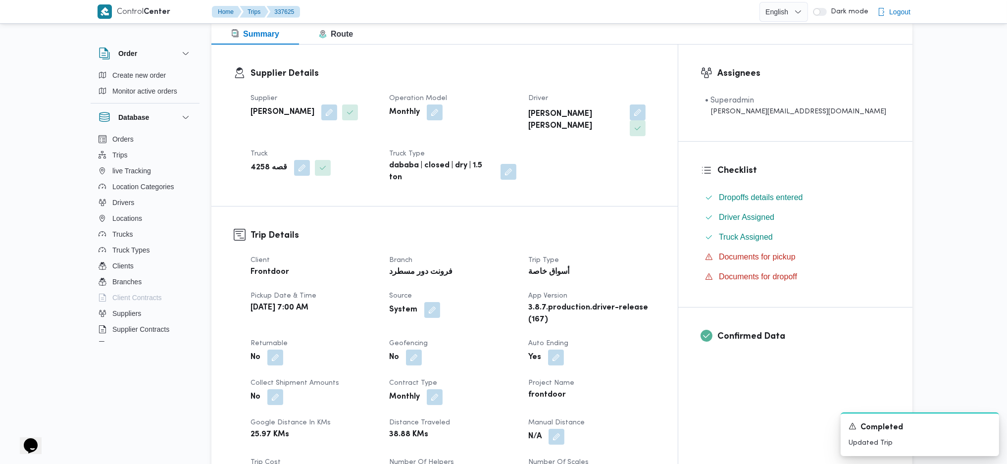
scroll to position [264, 0]
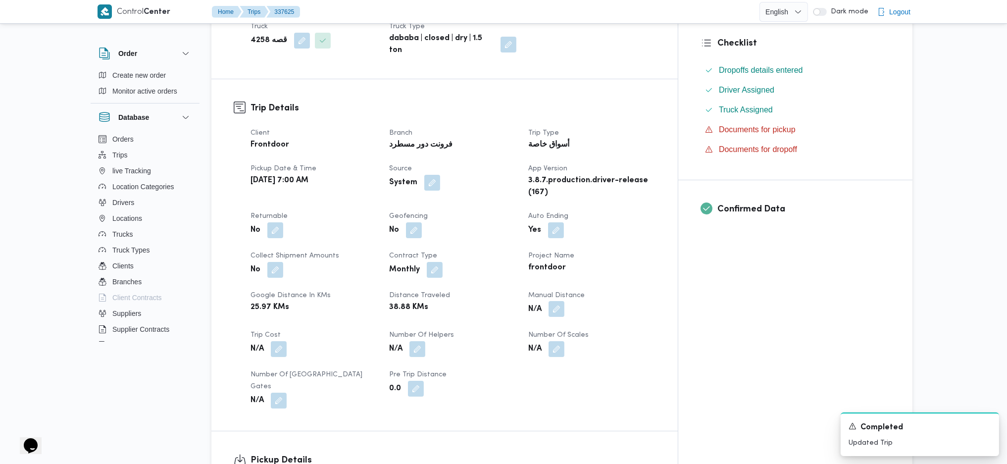
click at [564, 301] on button "button" at bounding box center [556, 309] width 16 height 16
click at [563, 312] on input "Manual Distance" at bounding box center [569, 317] width 99 height 20
type input "90"
click button "Save" at bounding box center [647, 312] width 55 height 20
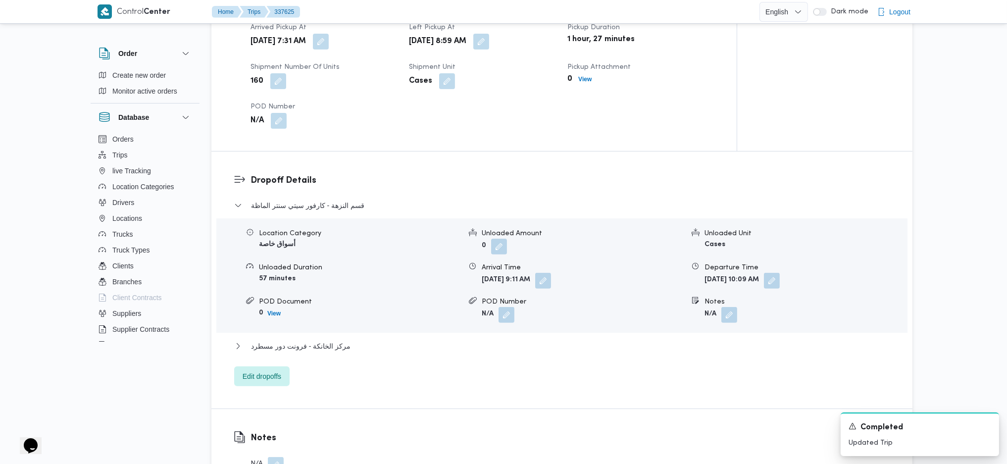
scroll to position [858, 0]
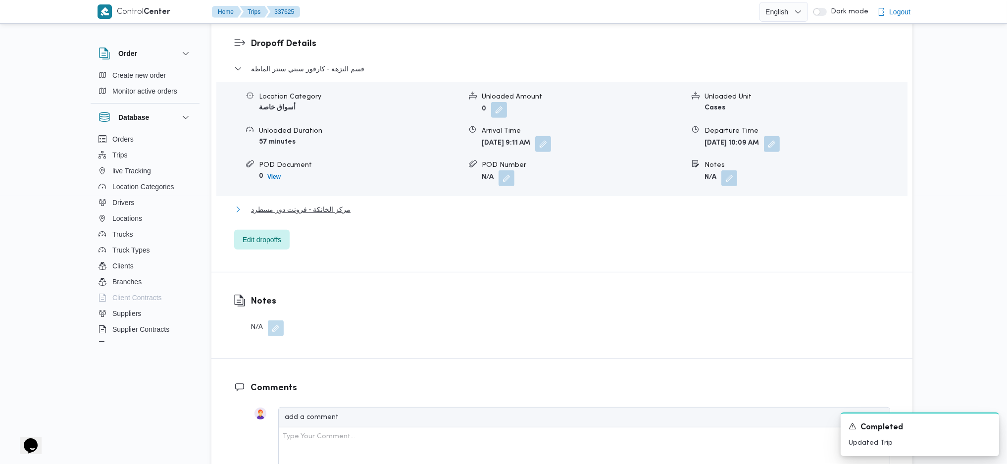
click at [295, 203] on span "مركز الخانكة - فرونت دور مسطرد" at bounding box center [301, 209] width 100 height 12
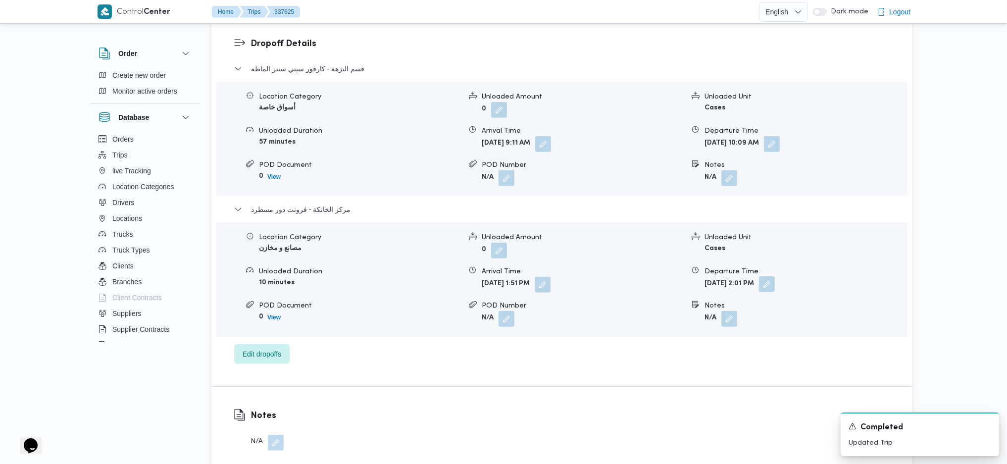
click at [775, 276] on button "button" at bounding box center [767, 284] width 16 height 16
click at [774, 299] on div "قسم النزهة - [GEOGRAPHIC_DATA] سنتر الماظة Location Category أسواق خاصة Unloade…" at bounding box center [562, 213] width 656 height 301
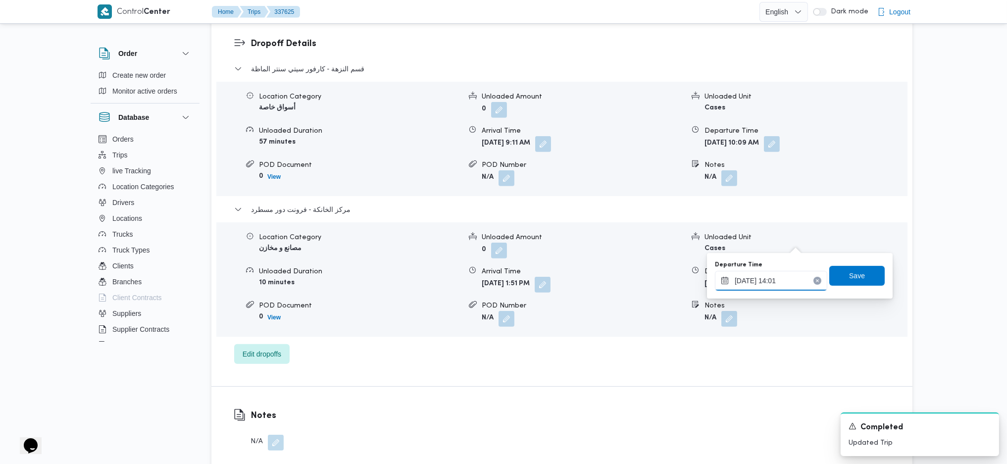
click at [784, 281] on input "[DATE] 14:01" at bounding box center [771, 281] width 112 height 20
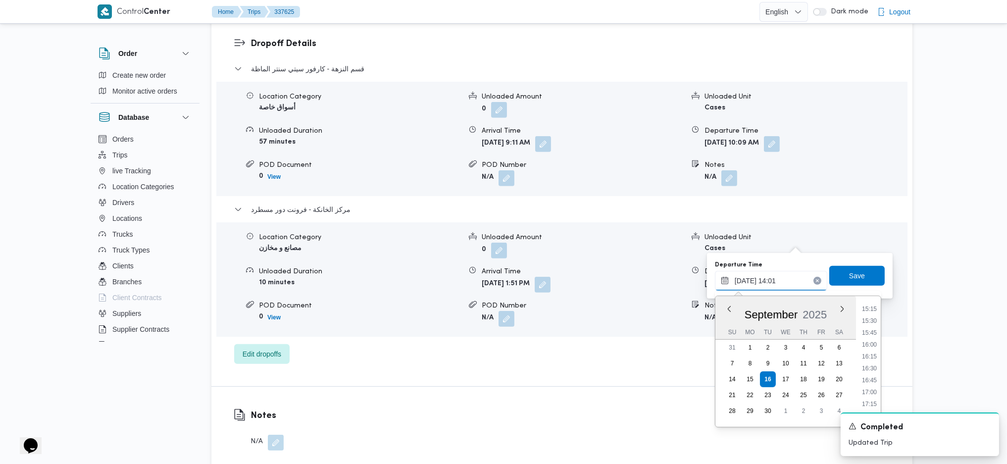
scroll to position [739, 0]
click at [866, 350] on li "16:30" at bounding box center [869, 354] width 23 height 10
type input "[DATE] 16:30"
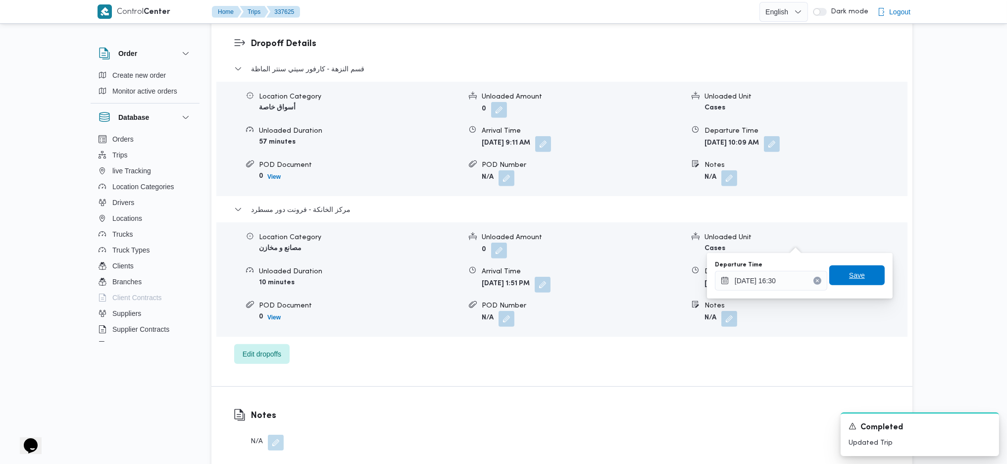
click at [849, 267] on span "Save" at bounding box center [856, 275] width 55 height 20
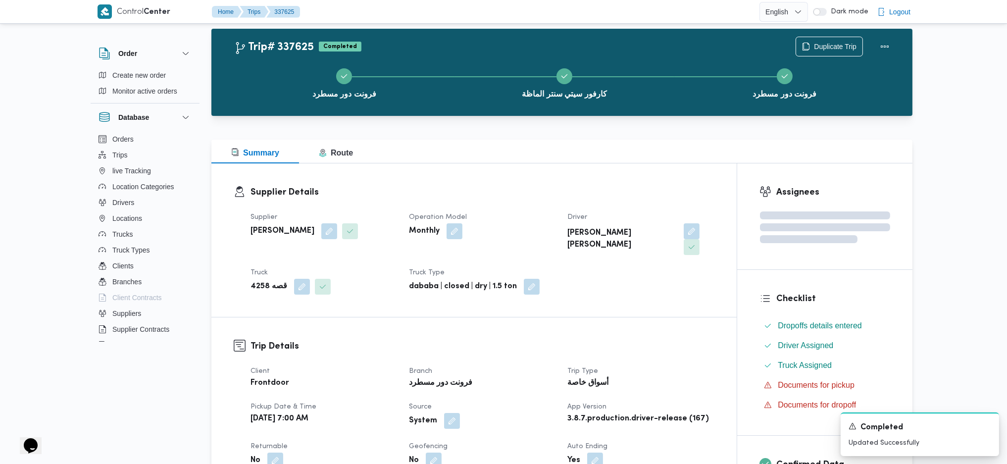
scroll to position [0, 0]
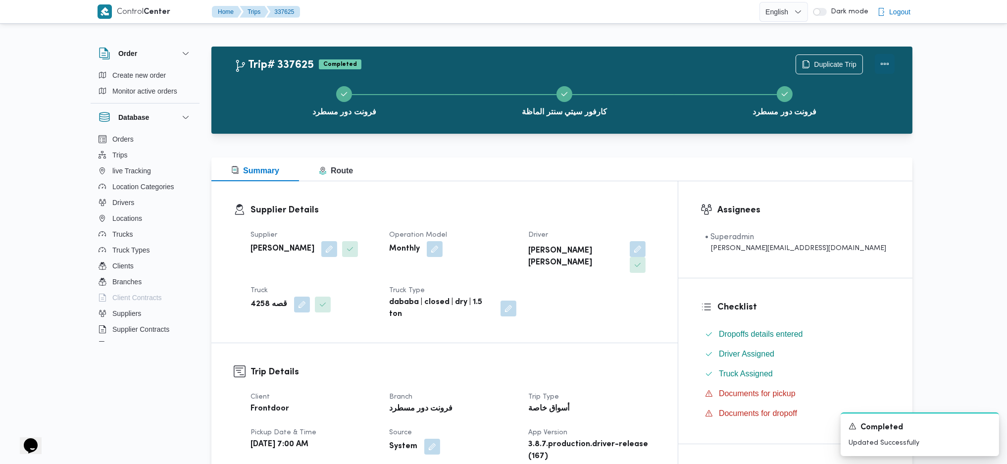
click at [888, 60] on button "Actions" at bounding box center [885, 64] width 20 height 20
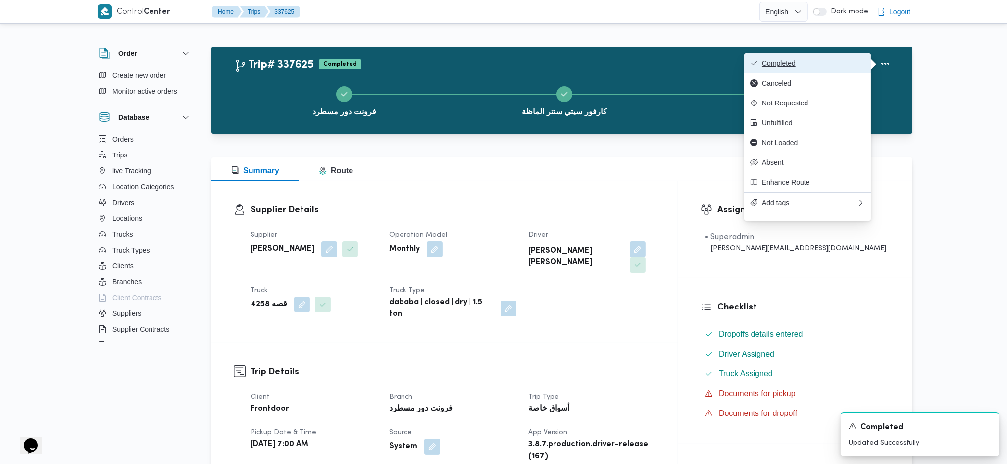
click at [842, 61] on span "Completed" at bounding box center [813, 63] width 103 height 8
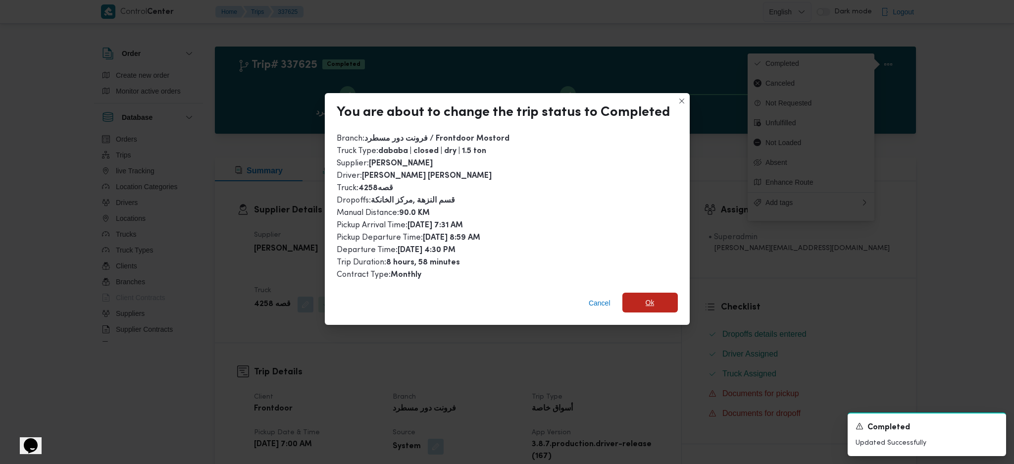
click at [657, 301] on span "Ok" at bounding box center [649, 303] width 55 height 20
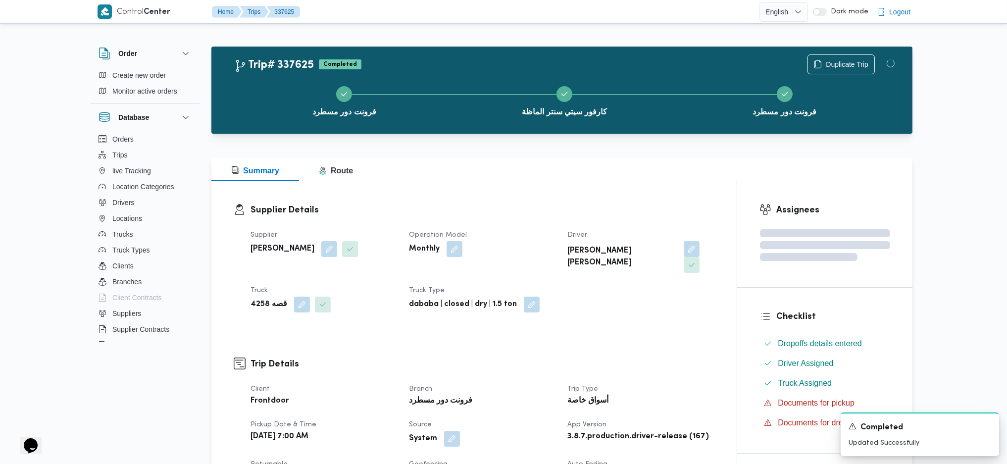
drag, startPoint x: 652, startPoint y: 363, endPoint x: 611, endPoint y: 204, distance: 163.7
click at [611, 204] on h3 "Supplier Details" at bounding box center [482, 209] width 464 height 13
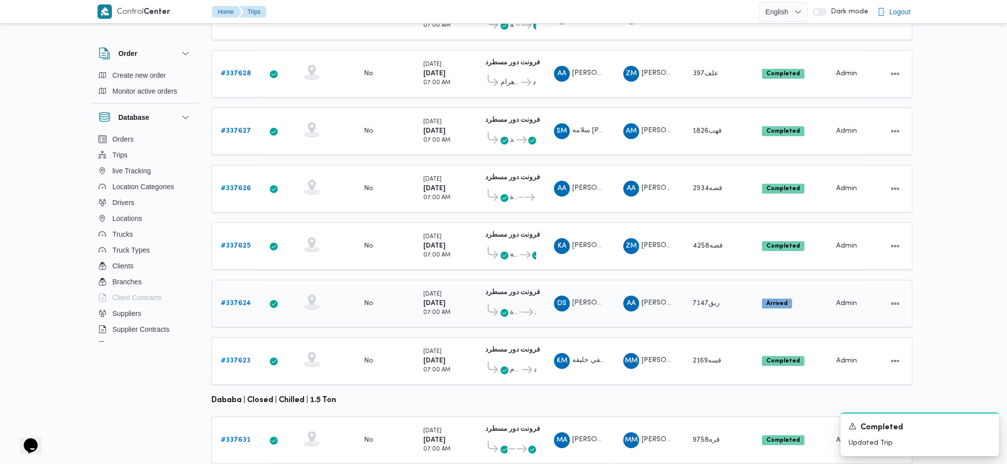
scroll to position [232, 0]
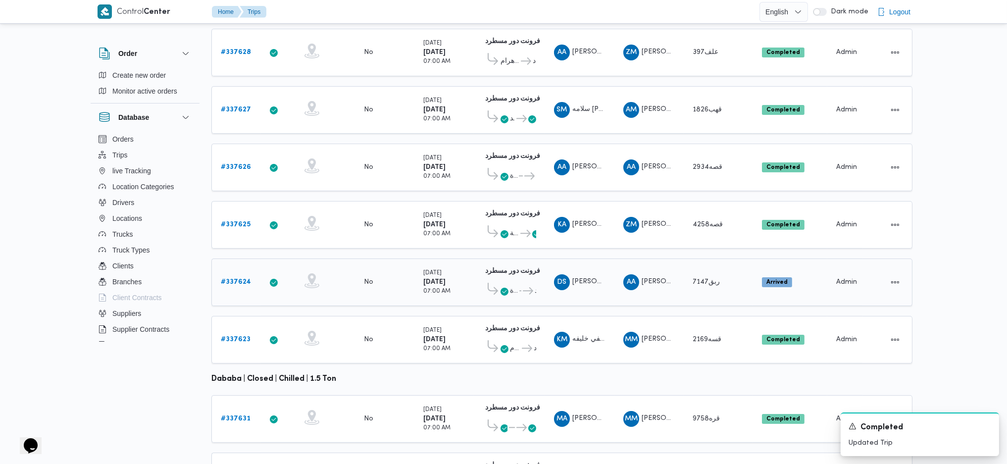
click at [239, 279] on b "# 337624" at bounding box center [236, 282] width 30 height 6
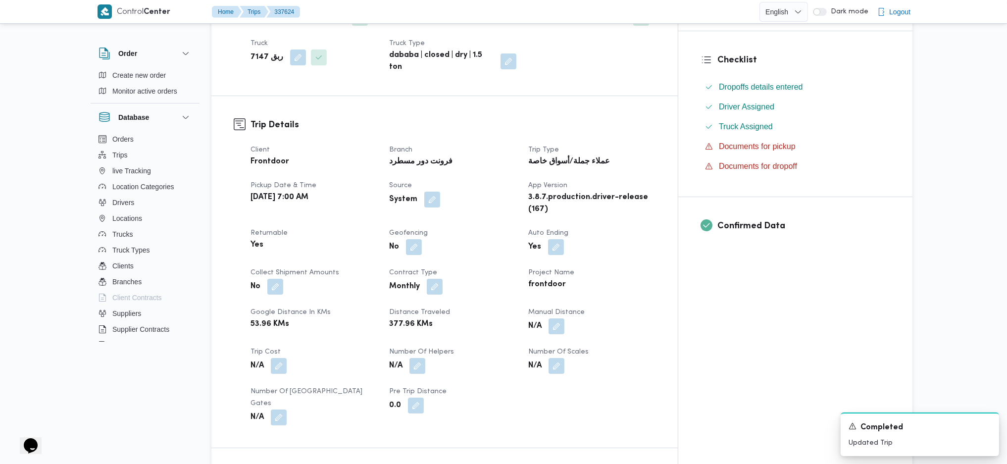
scroll to position [264, 0]
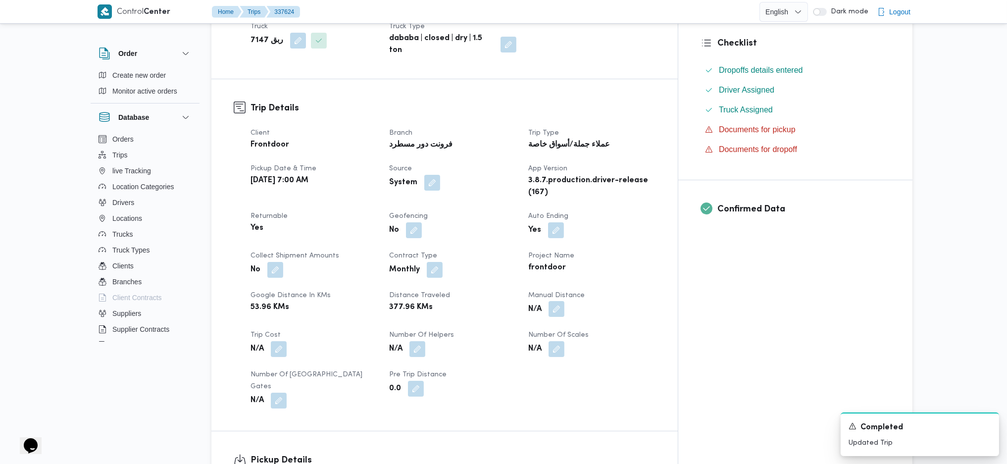
click at [564, 301] on button "button" at bounding box center [556, 309] width 16 height 16
click at [551, 326] on input "Manual Distance" at bounding box center [569, 317] width 99 height 20
type input "155"
click button "Save" at bounding box center [647, 312] width 55 height 20
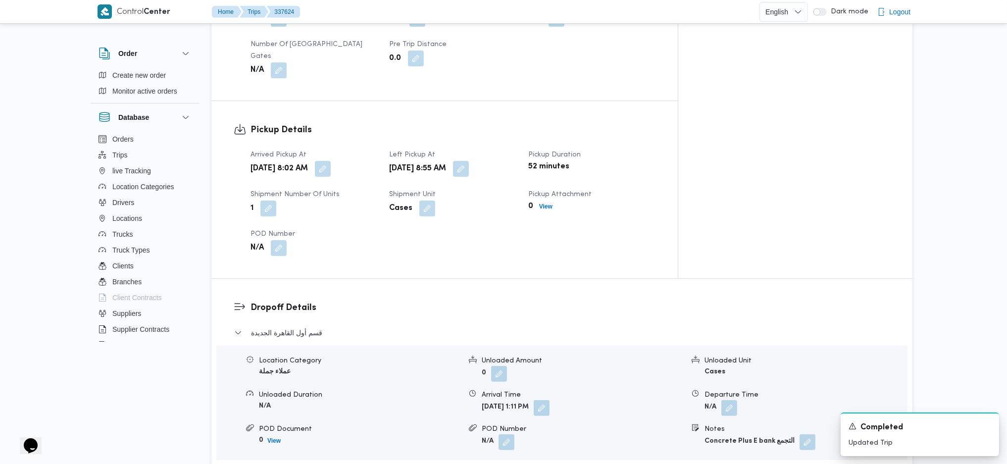
scroll to position [792, 0]
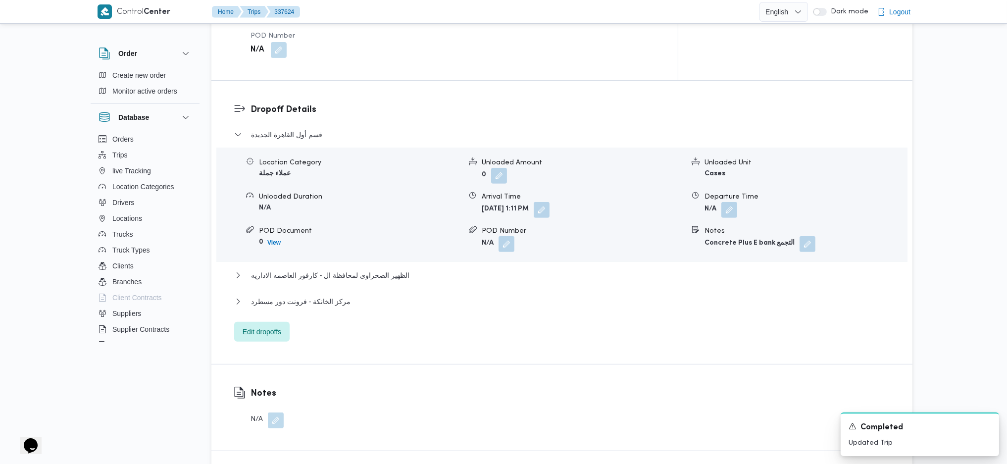
click at [320, 249] on div "قسم أول القاهرة الجديدة Location Category عملاء جملة Unloaded Amount 0 Unloaded…" at bounding box center [562, 235] width 656 height 213
click at [314, 296] on span "مركز الخانكة - فرونت دور مسطرد" at bounding box center [301, 302] width 100 height 12
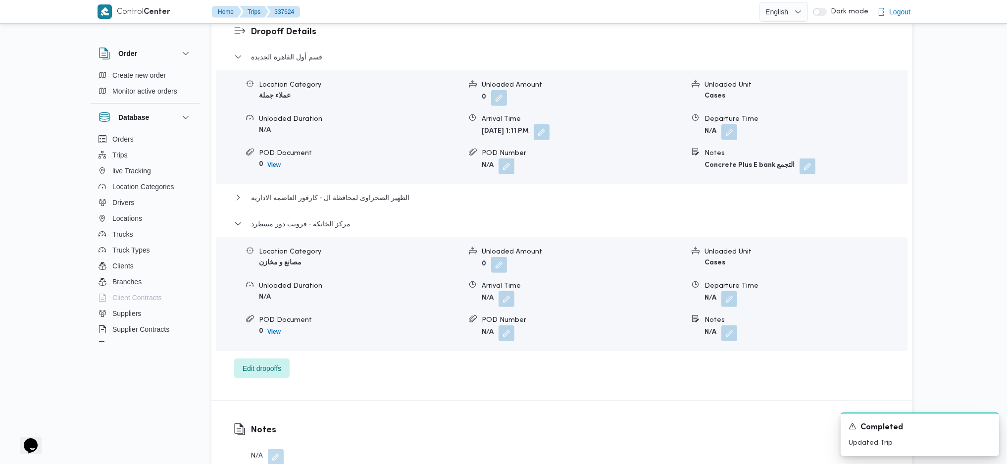
scroll to position [990, 0]
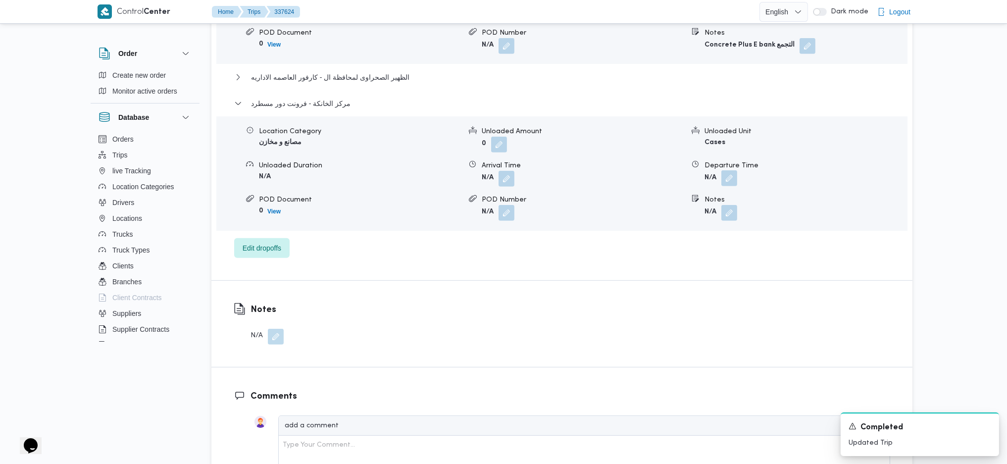
click at [726, 170] on button "button" at bounding box center [729, 178] width 16 height 16
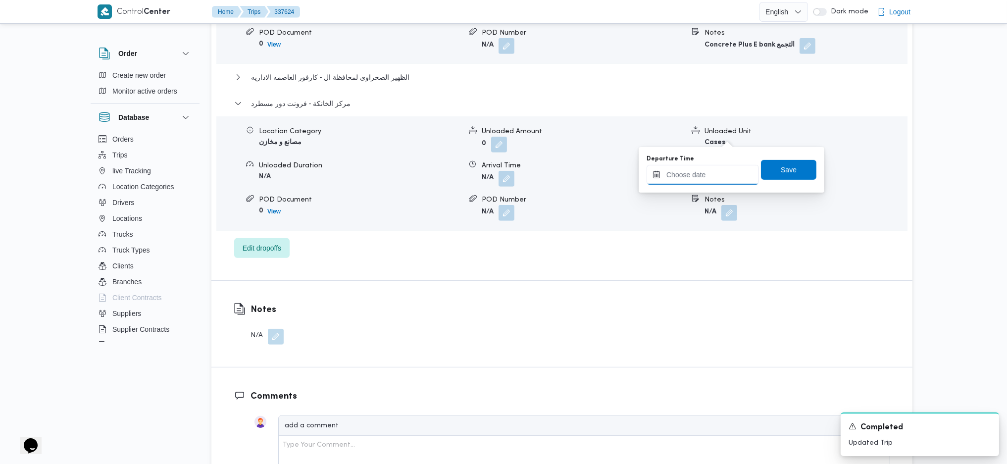
click at [715, 179] on input "Departure Time" at bounding box center [703, 175] width 112 height 20
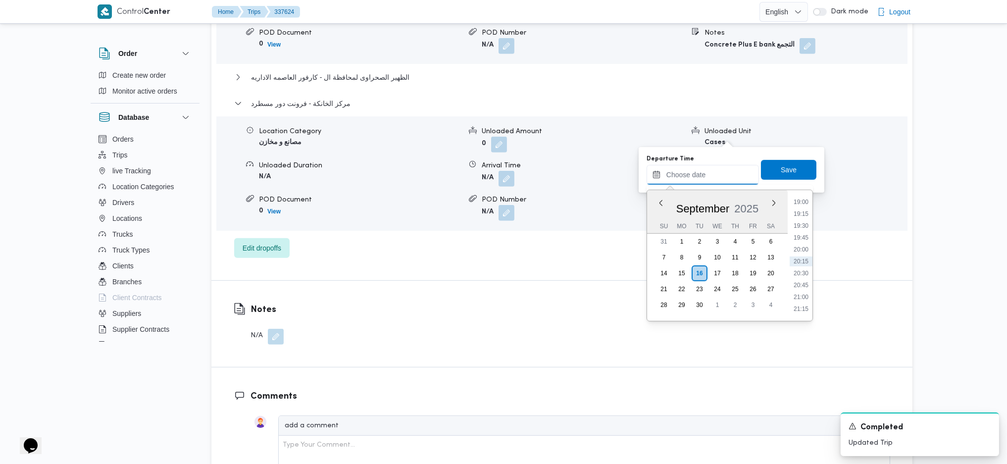
scroll to position [772, 0]
click at [808, 233] on ul "00:00 00:15 00:30 00:45 01:00 01:15 01:30 01:45 02:00 02:15 02:30 02:45 03:00 0…" at bounding box center [801, 255] width 23 height 115
click at [800, 253] on li "17:15" at bounding box center [801, 251] width 23 height 10
type input "[DATE] 17:15"
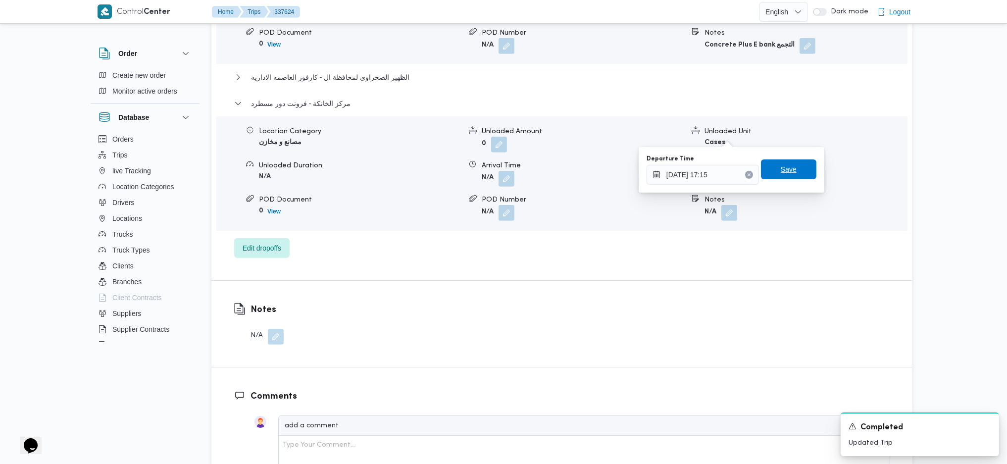
click at [781, 168] on span "Save" at bounding box center [789, 169] width 16 height 12
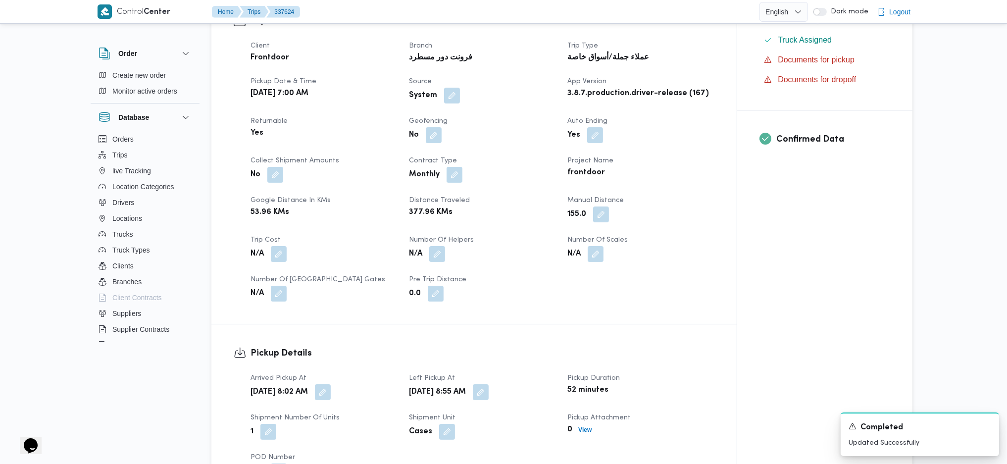
scroll to position [0, 0]
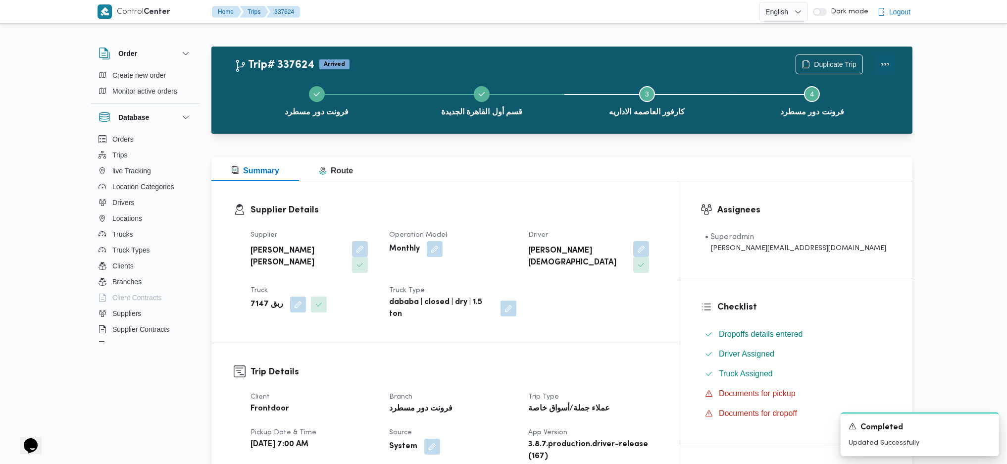
click at [888, 61] on button "Actions" at bounding box center [885, 64] width 20 height 20
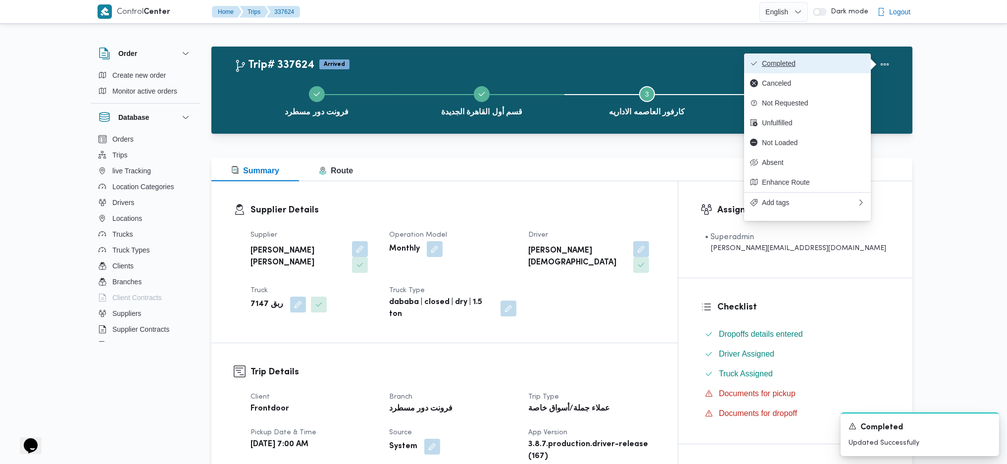
click at [834, 57] on button "Completed" at bounding box center [807, 63] width 127 height 20
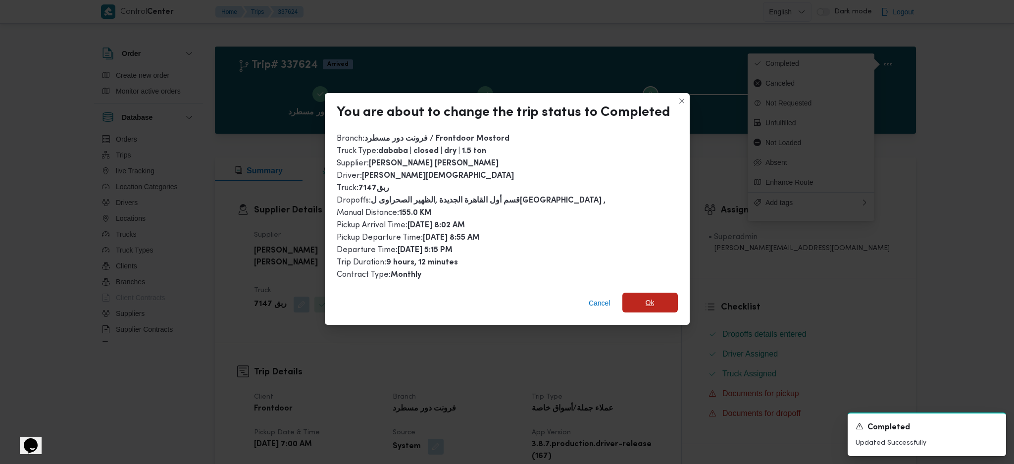
click at [639, 293] on span "Ok" at bounding box center [649, 303] width 55 height 20
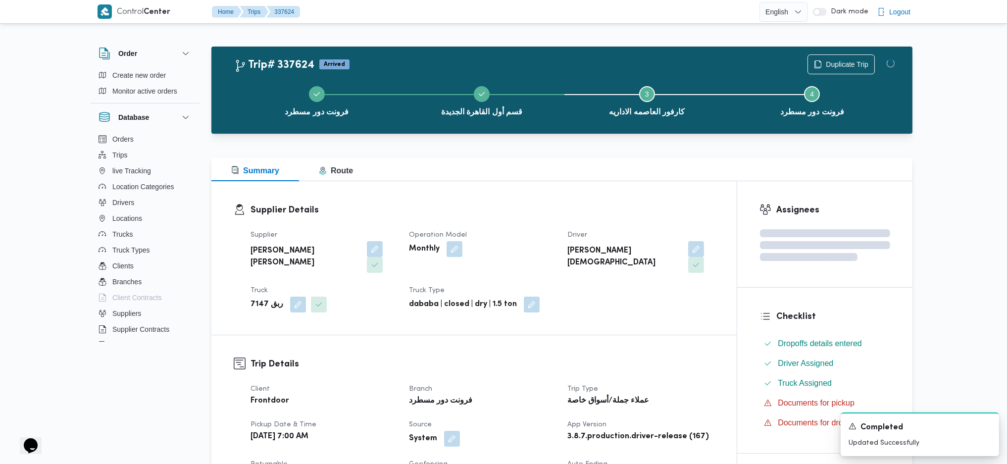
drag, startPoint x: 691, startPoint y: 379, endPoint x: 589, endPoint y: 157, distance: 244.1
click at [690, 394] on div "عملاء جملة/أسواق خاصة" at bounding box center [640, 401] width 149 height 14
click at [589, 157] on div "Summary Route" at bounding box center [561, 169] width 701 height 24
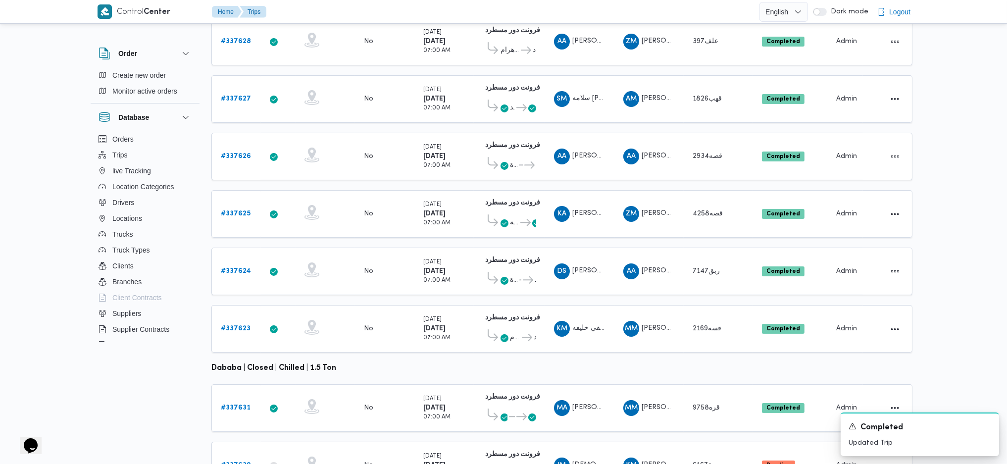
scroll to position [276, 0]
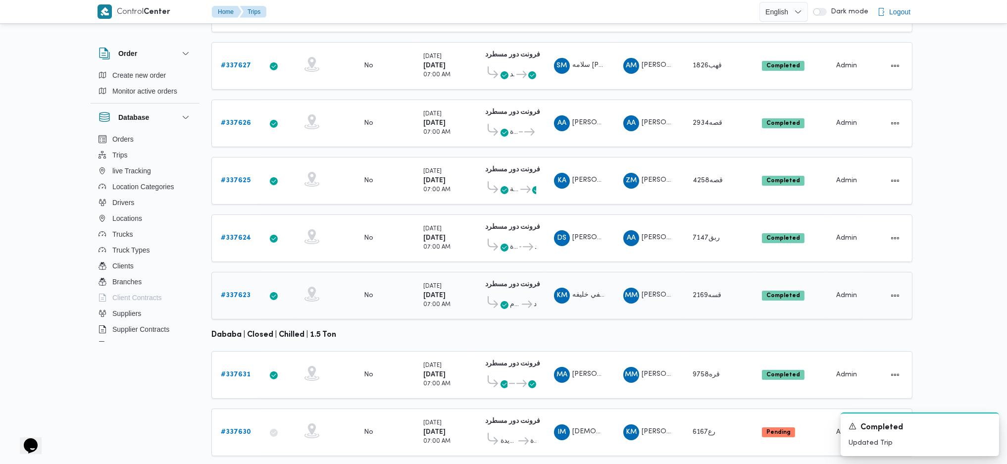
click at [224, 292] on b "# 337623" at bounding box center [236, 295] width 30 height 6
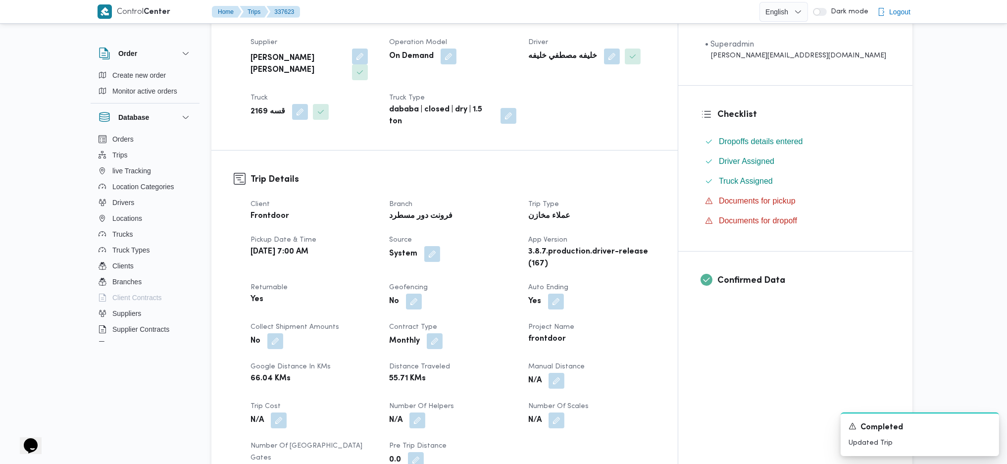
scroll to position [396, 0]
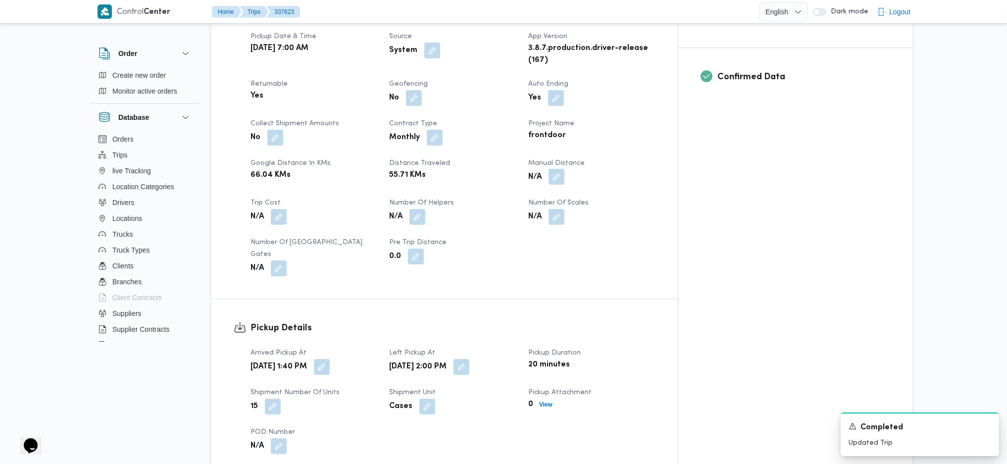
click at [564, 169] on button "button" at bounding box center [556, 177] width 16 height 16
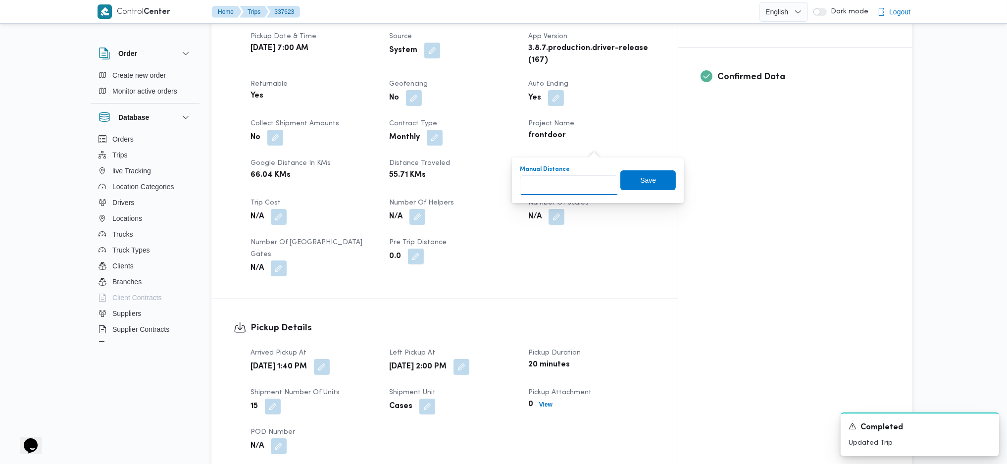
click at [548, 184] on input "Manual Distance" at bounding box center [569, 185] width 99 height 20
type input "121"
drag, startPoint x: 645, startPoint y: 173, endPoint x: 605, endPoint y: 218, distance: 59.6
click at [646, 173] on span "Save" at bounding box center [647, 180] width 55 height 20
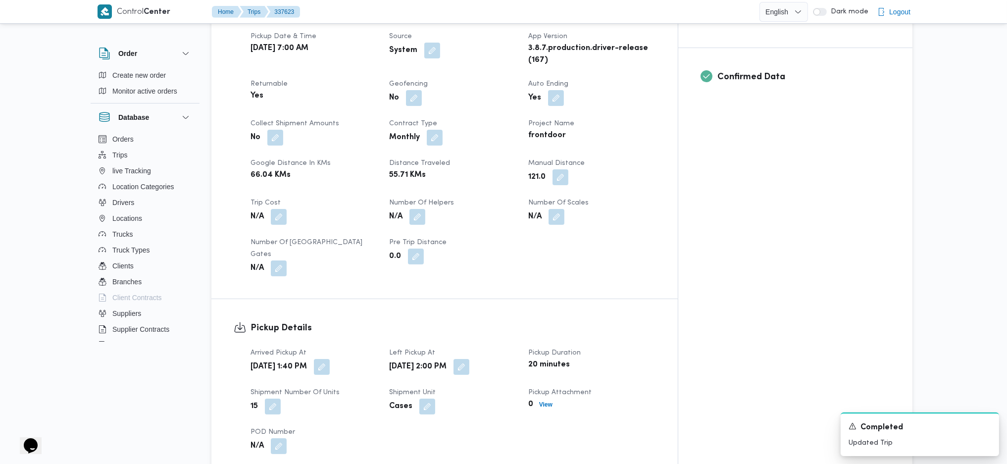
scroll to position [726, 0]
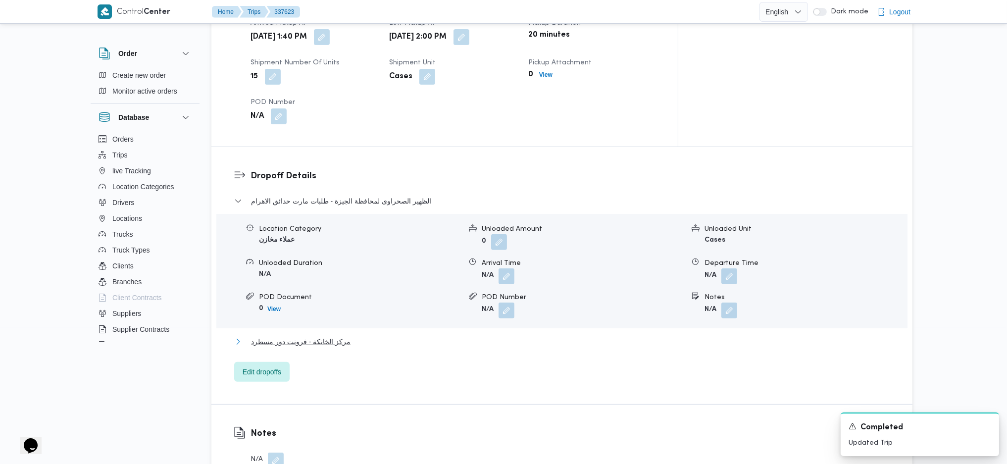
click at [336, 336] on span "مركز الخانكة - فرونت دور مسطرد" at bounding box center [301, 342] width 100 height 12
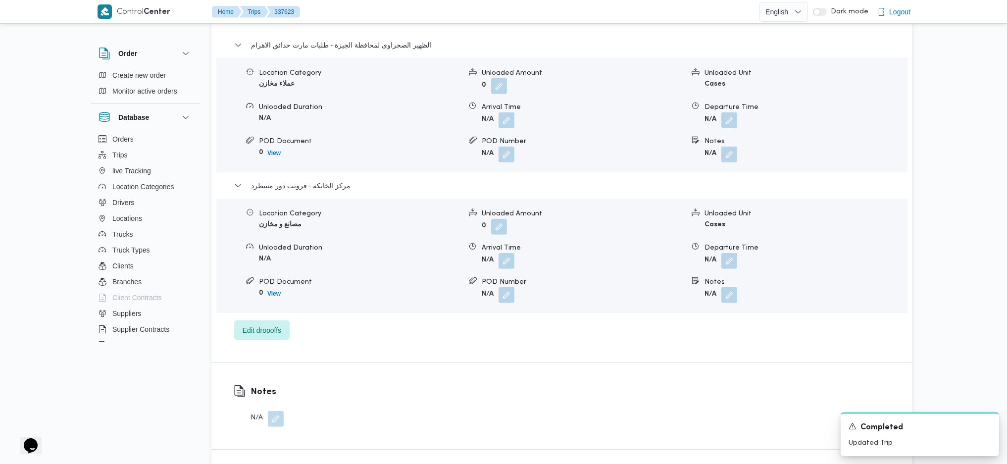
scroll to position [924, 0]
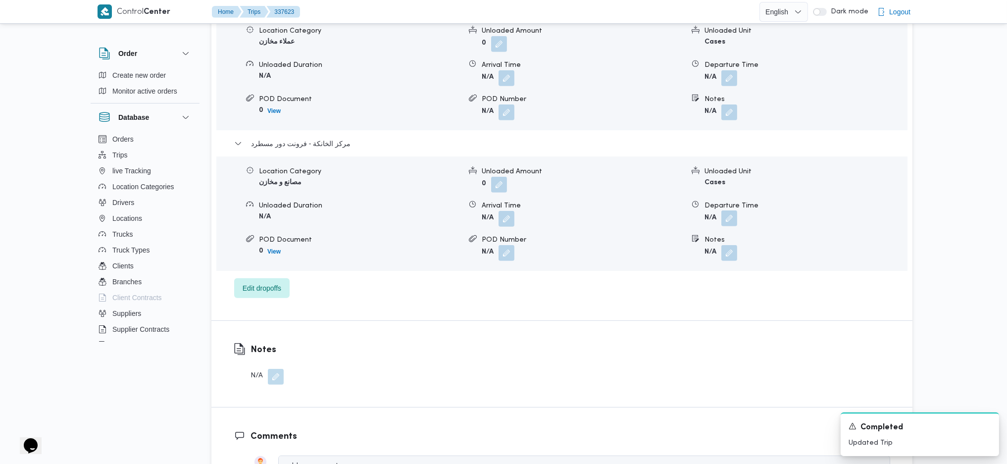
click at [727, 210] on button "button" at bounding box center [729, 218] width 16 height 16
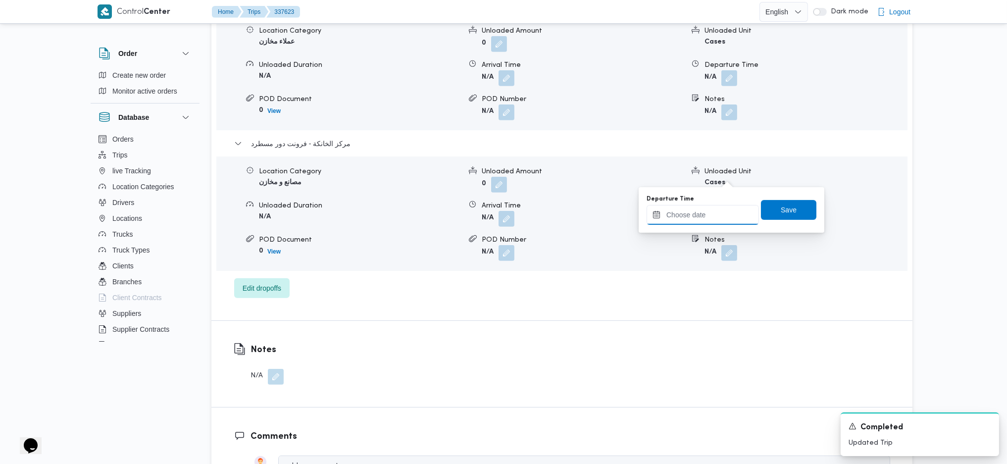
click at [699, 211] on input "Departure Time" at bounding box center [703, 215] width 112 height 20
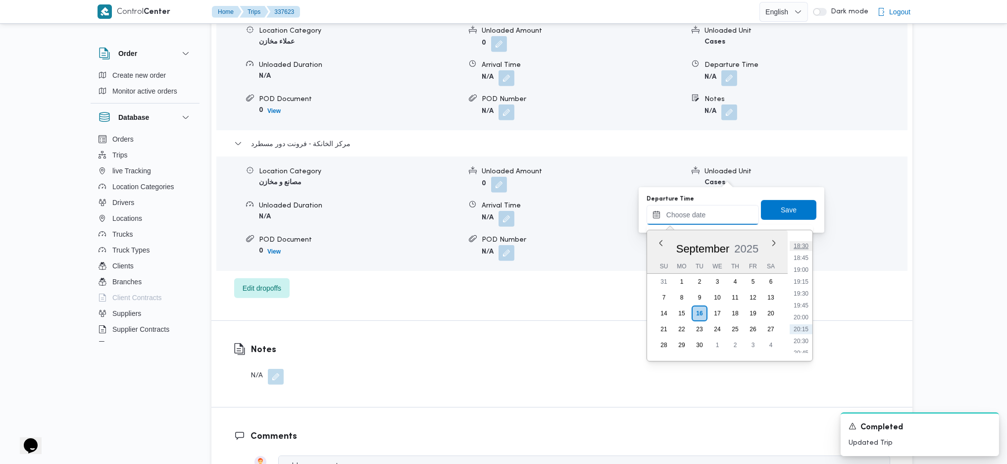
scroll to position [838, 0]
click at [800, 265] on ul "00:00 00:15 00:30 00:45 01:00 01:15 01:30 01:45 02:00 02:15 02:30 02:45 03:00 0…" at bounding box center [801, 295] width 23 height 115
click at [800, 260] on li "18:00" at bounding box center [801, 261] width 23 height 10
type input "[DATE] 18:00"
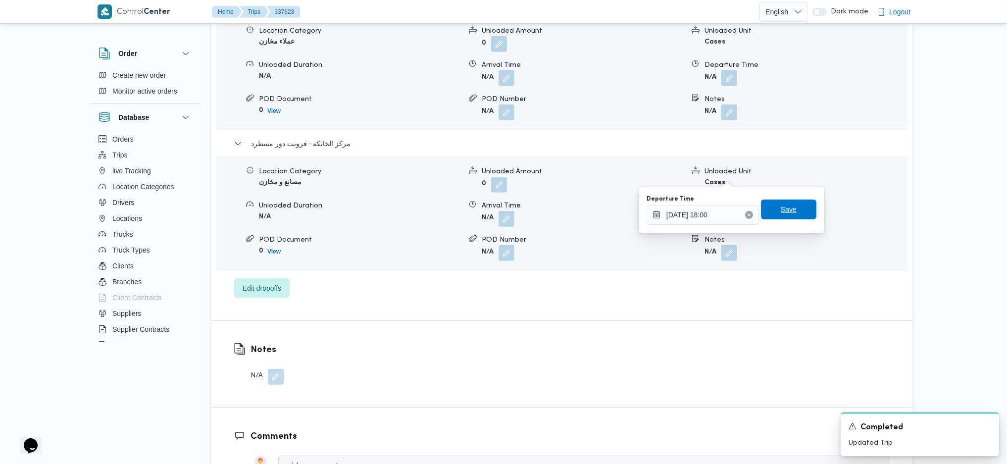
click at [789, 209] on span "Save" at bounding box center [788, 209] width 55 height 20
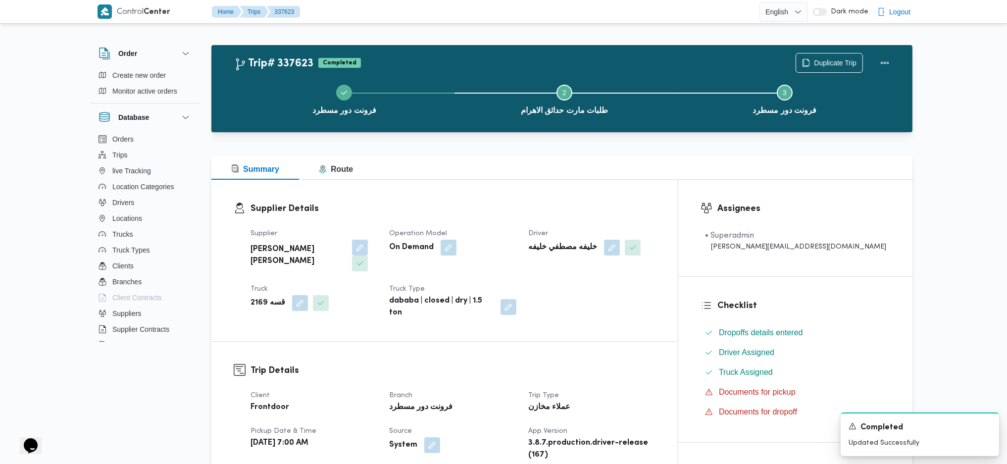
scroll to position [0, 0]
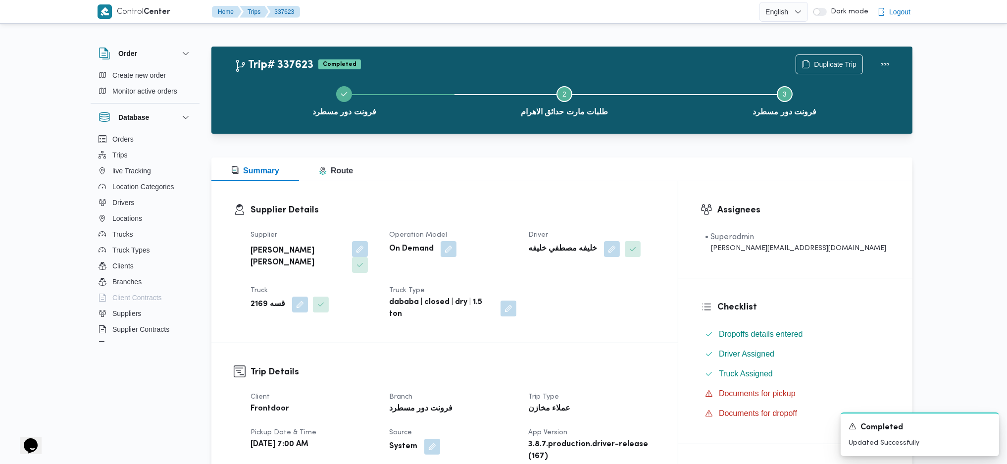
click at [879, 50] on div "Duplicate Trip" at bounding box center [845, 65] width 111 height 32
click at [880, 63] on button "Actions" at bounding box center [885, 64] width 20 height 20
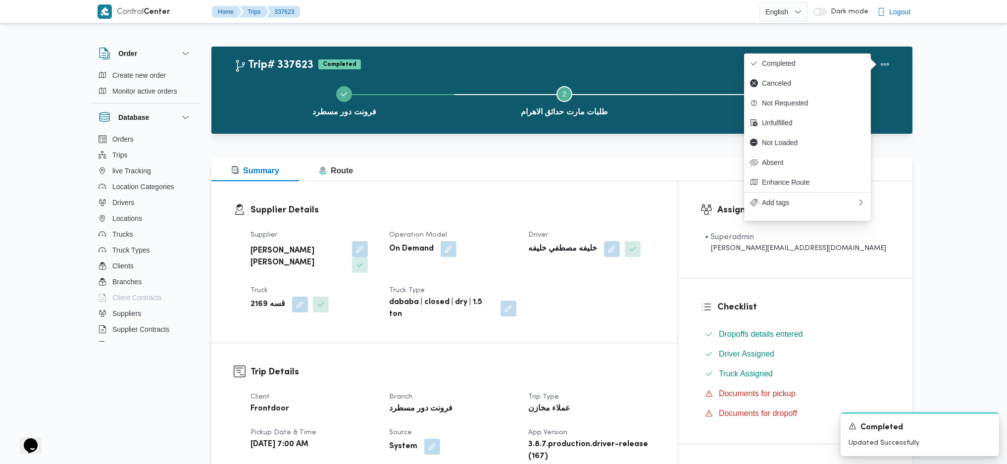
click at [798, 49] on div "Duplicate Trip" at bounding box center [845, 65] width 111 height 32
click at [786, 67] on span "Completed" at bounding box center [813, 63] width 103 height 8
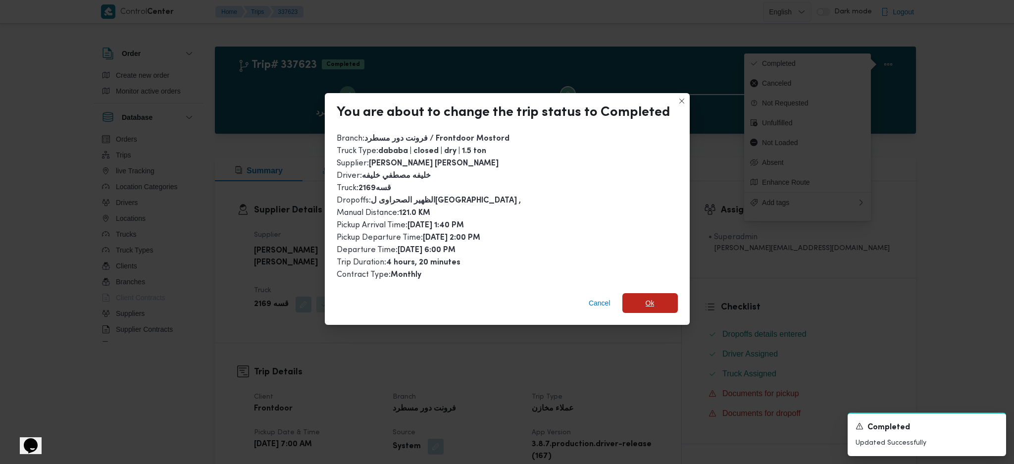
click at [657, 301] on span "Ok" at bounding box center [649, 303] width 55 height 20
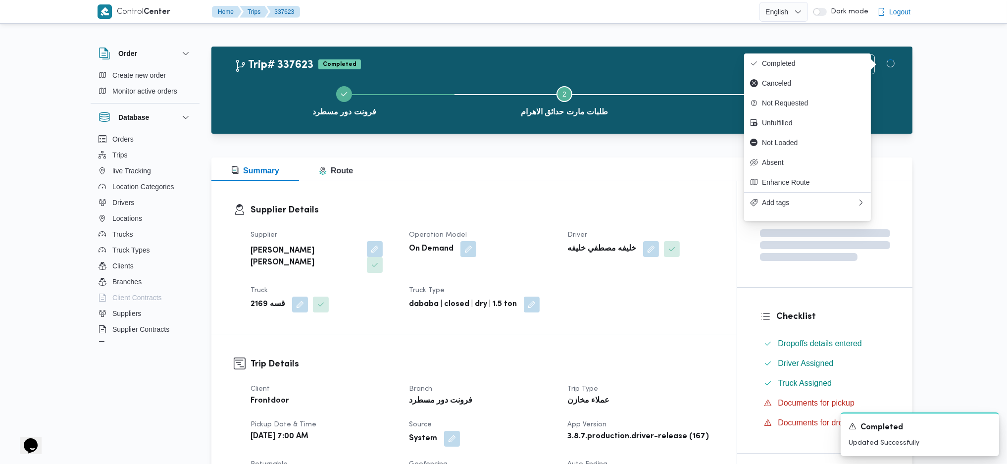
click at [640, 383] on dt "Trip Type" at bounding box center [640, 389] width 147 height 12
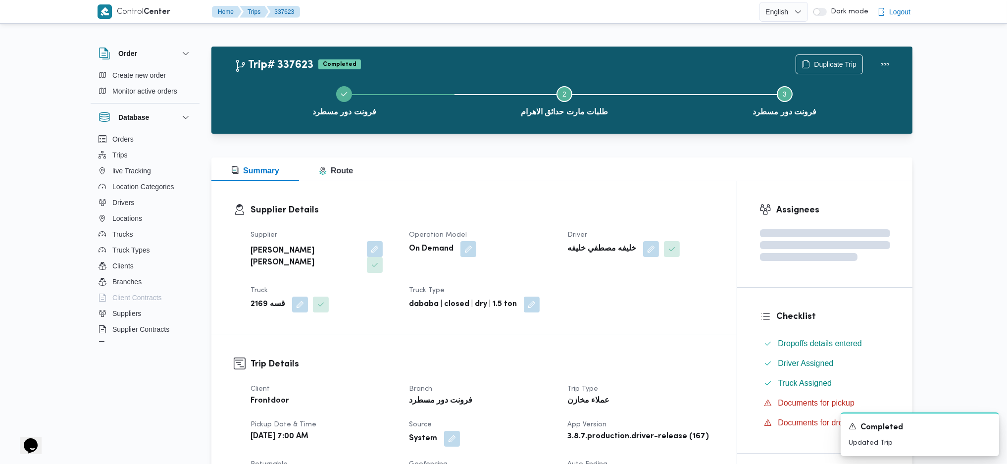
click at [544, 159] on div "Summary Route" at bounding box center [561, 169] width 701 height 24
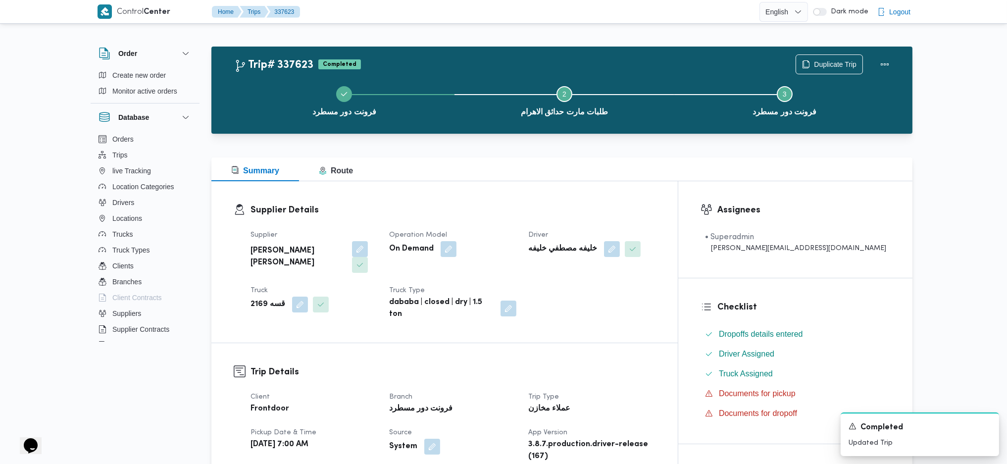
click at [544, 159] on div "Summary Route" at bounding box center [561, 169] width 701 height 24
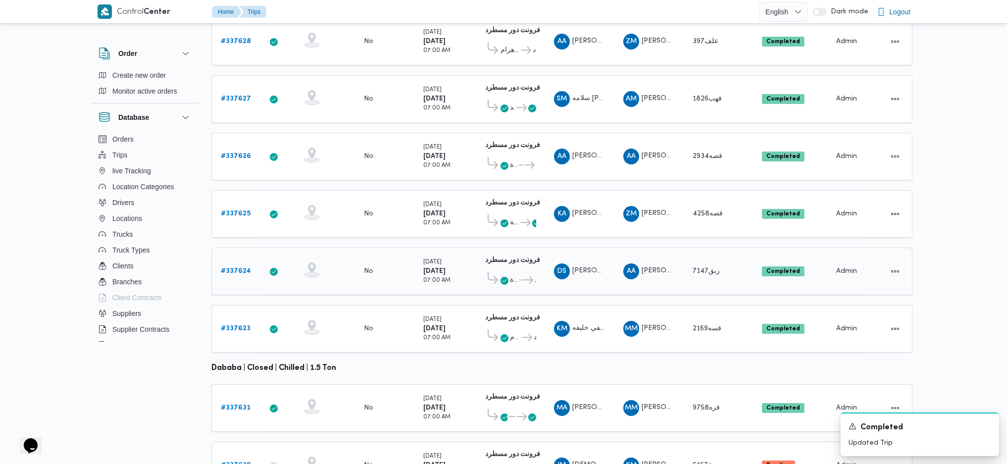
scroll to position [276, 0]
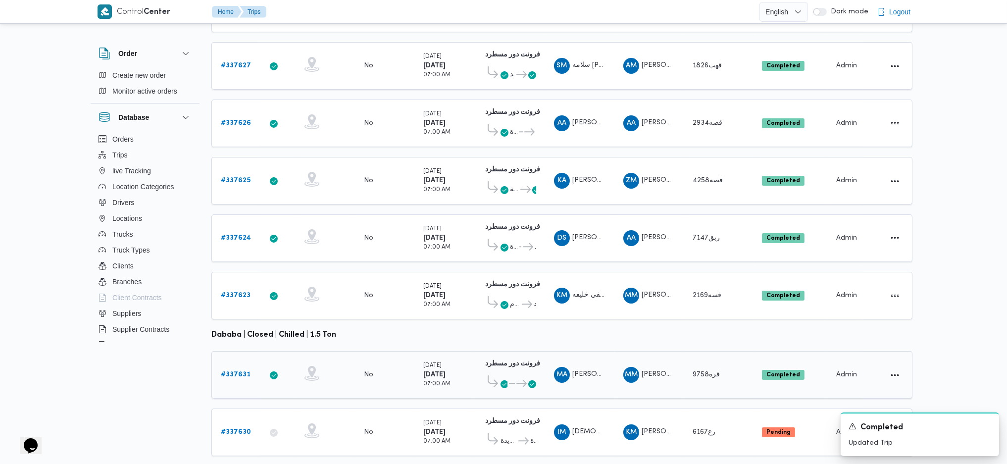
click at [235, 369] on link "# 337631" at bounding box center [236, 375] width 30 height 12
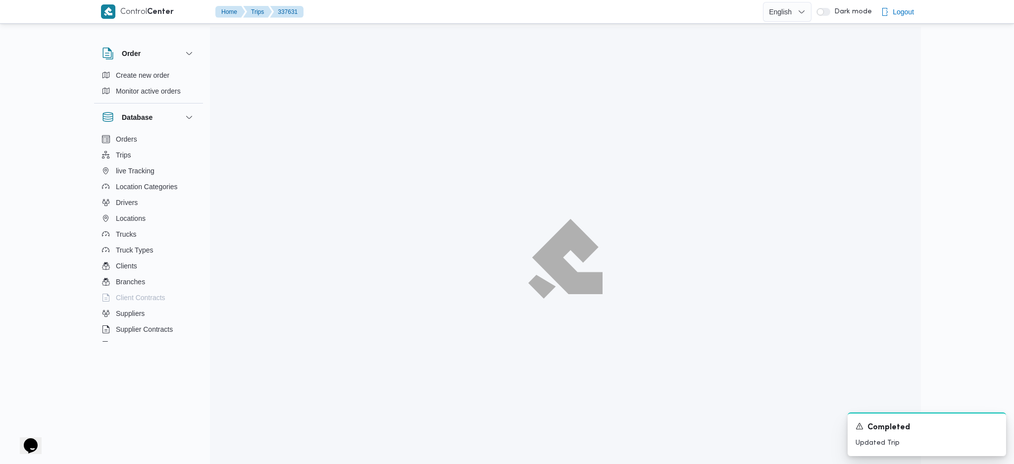
click at [236, 353] on div at bounding box center [565, 259] width 711 height 464
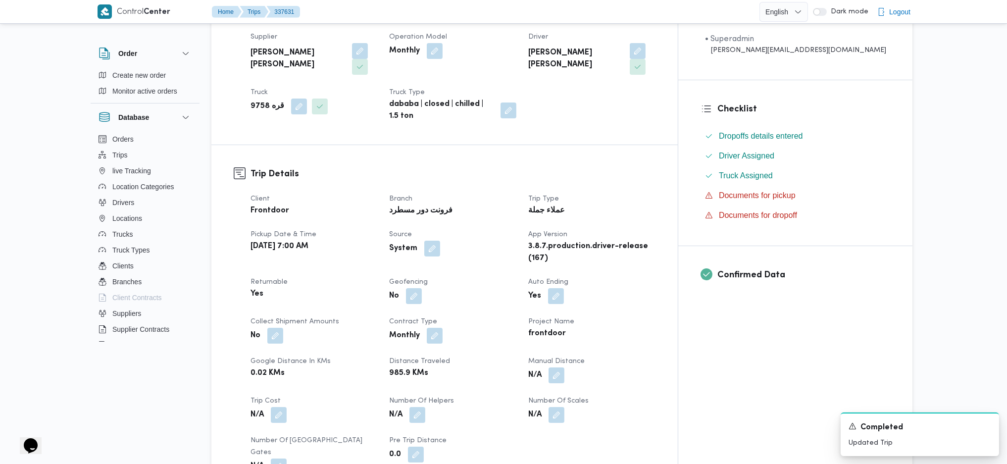
scroll to position [330, 0]
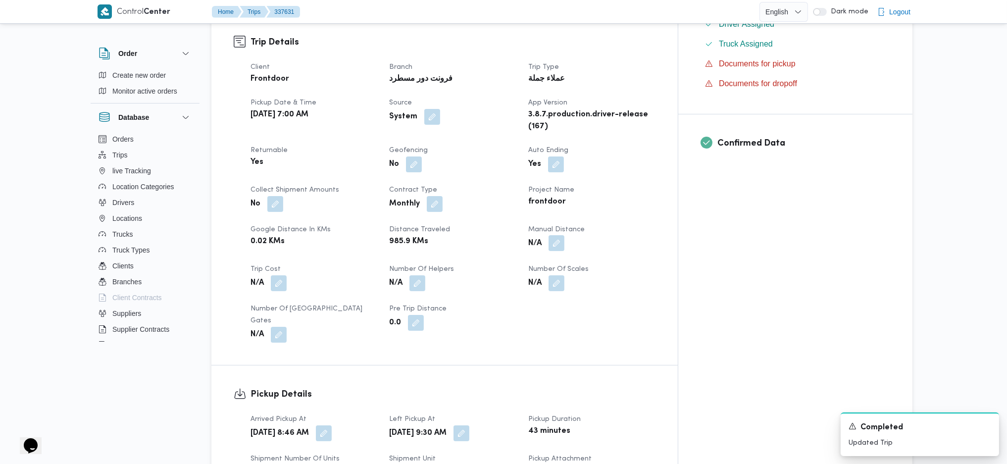
click at [564, 235] on button "button" at bounding box center [556, 243] width 16 height 16
click at [586, 236] on div "Manual Distance" at bounding box center [569, 236] width 99 height 8
click at [574, 256] on input "Manual Distance" at bounding box center [569, 252] width 99 height 20
type input "135"
click button "Save" at bounding box center [647, 247] width 55 height 20
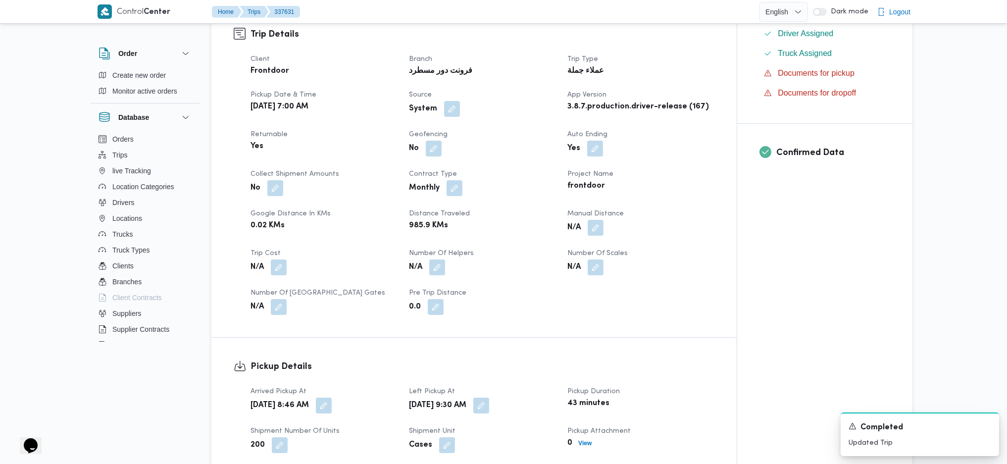
scroll to position [726, 0]
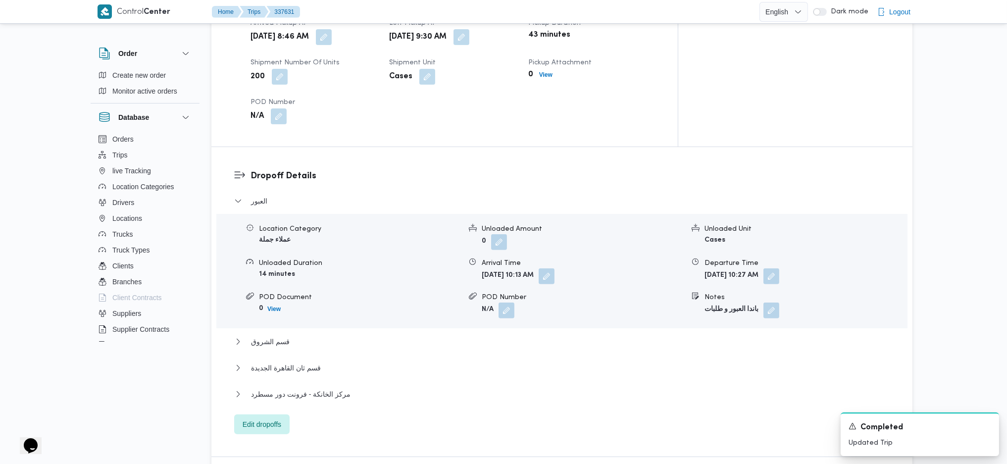
click at [350, 361] on div "العبور Location Category عملاء جملة Unloaded Amount 0 Unloaded Unit Cases Unloa…" at bounding box center [562, 314] width 656 height 239
click at [347, 388] on button "مركز الخانكة - فرونت دور مسطرد" at bounding box center [562, 394] width 656 height 12
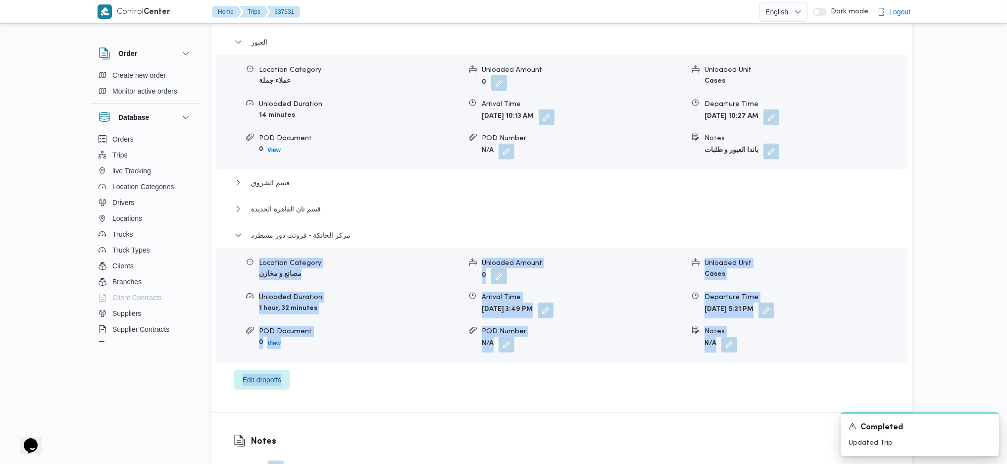
scroll to position [990, 0]
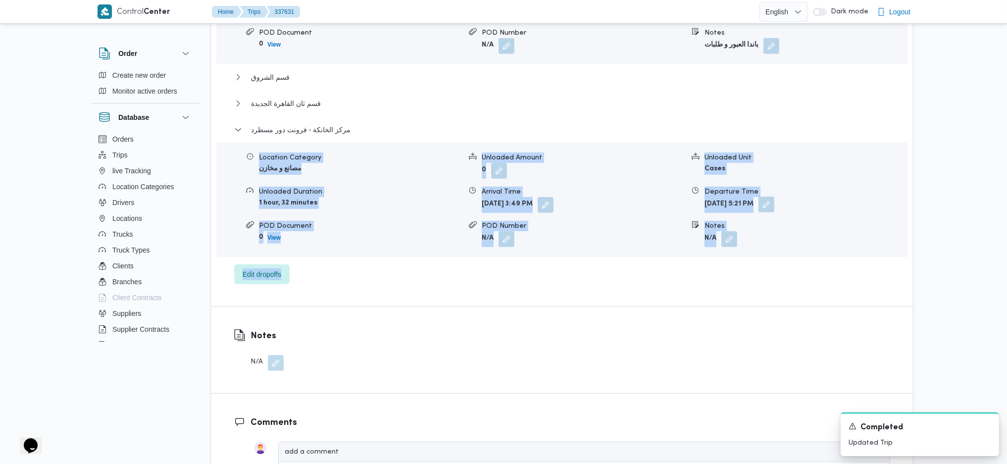
click at [774, 197] on button "button" at bounding box center [766, 205] width 16 height 16
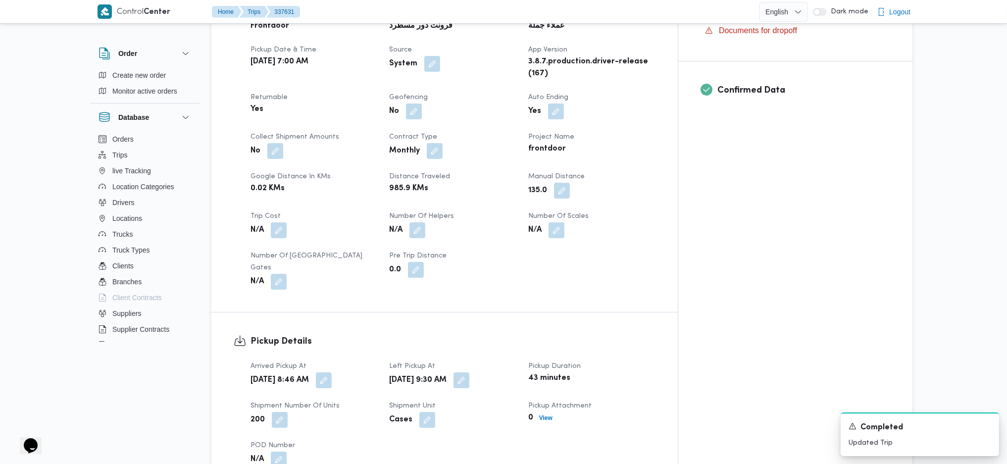
scroll to position [0, 0]
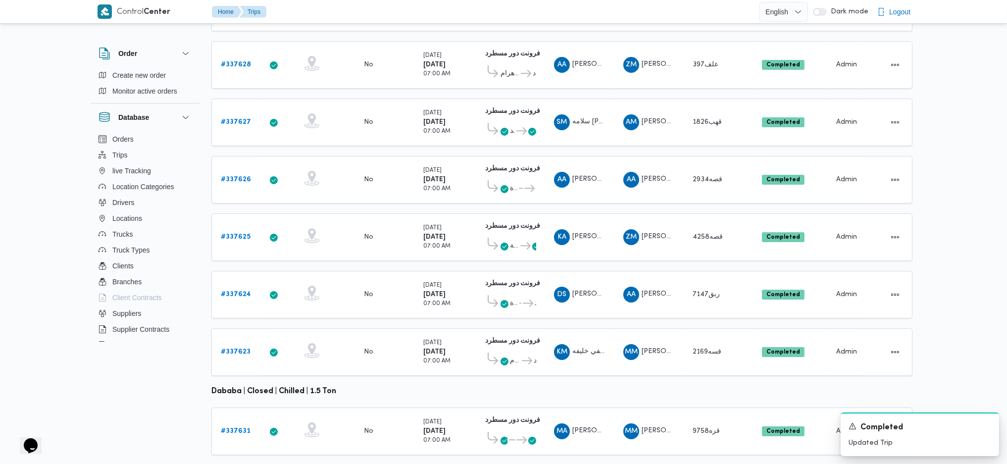
scroll to position [243, 0]
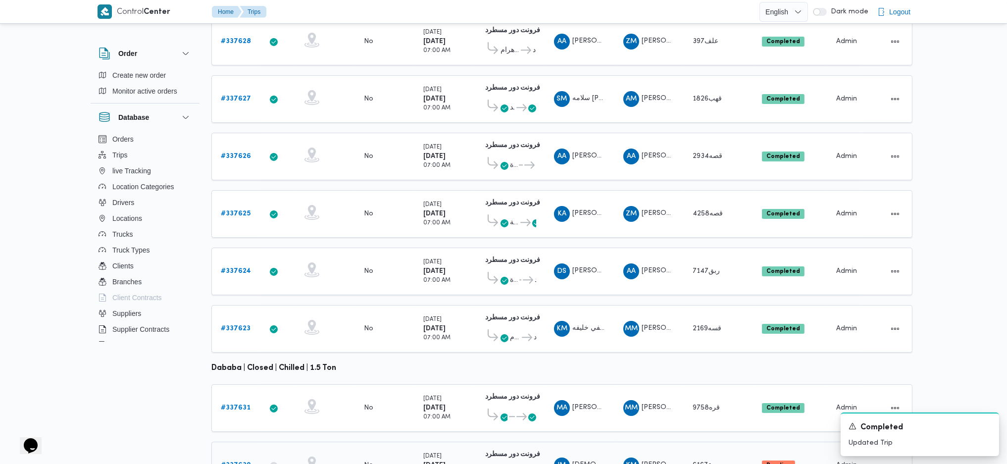
click at [246, 462] on b "# 337630" at bounding box center [236, 465] width 30 height 6
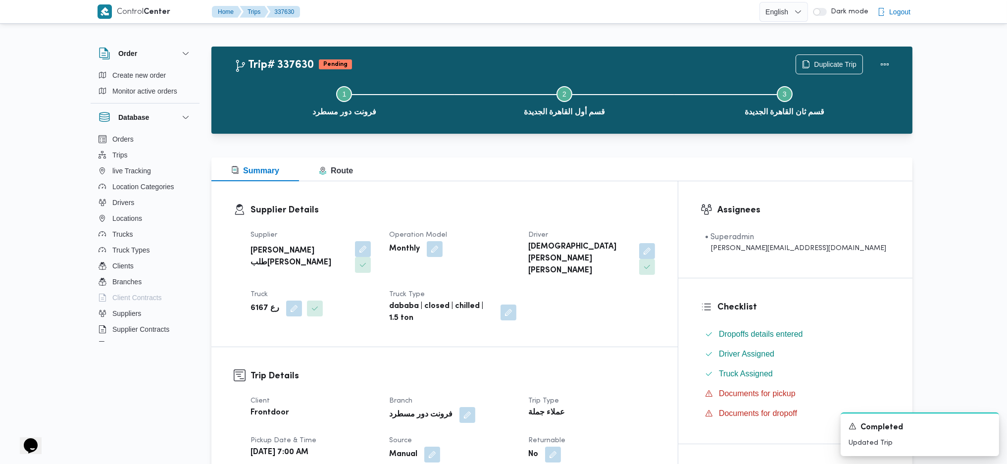
scroll to position [396, 0]
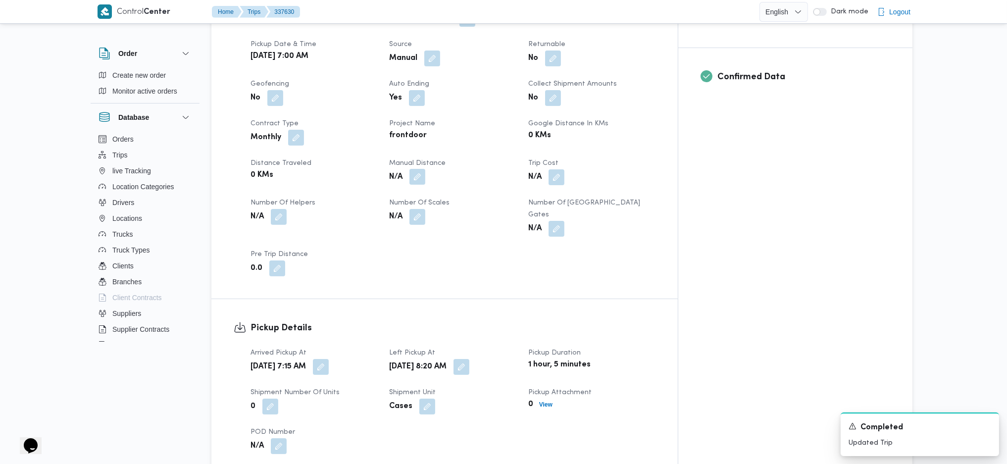
click at [425, 169] on button "button" at bounding box center [417, 177] width 16 height 16
click at [405, 200] on div "You are in a dialog. To close this dialog, hit escape. Manual Distance Save" at bounding box center [439, 184] width 172 height 46
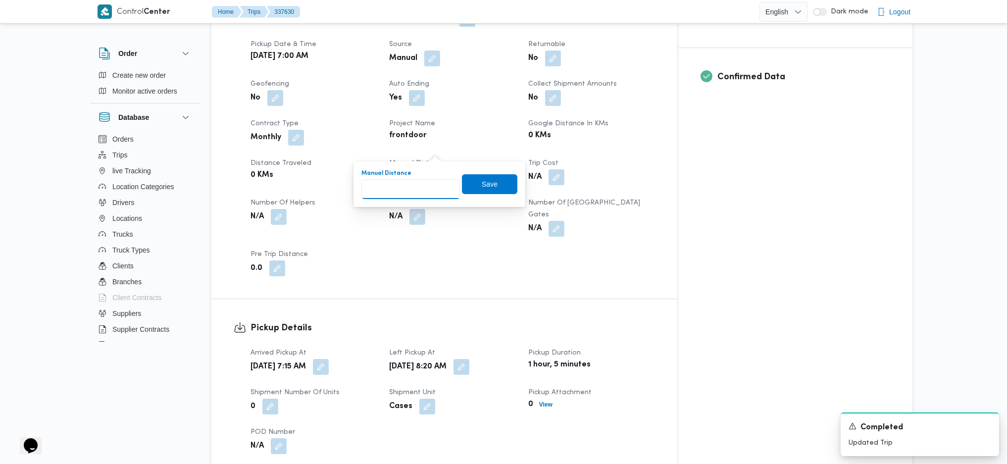
click at [404, 191] on input "Manual Distance" at bounding box center [410, 189] width 99 height 20
type input "115"
click at [481, 192] on span "Save" at bounding box center [489, 184] width 55 height 20
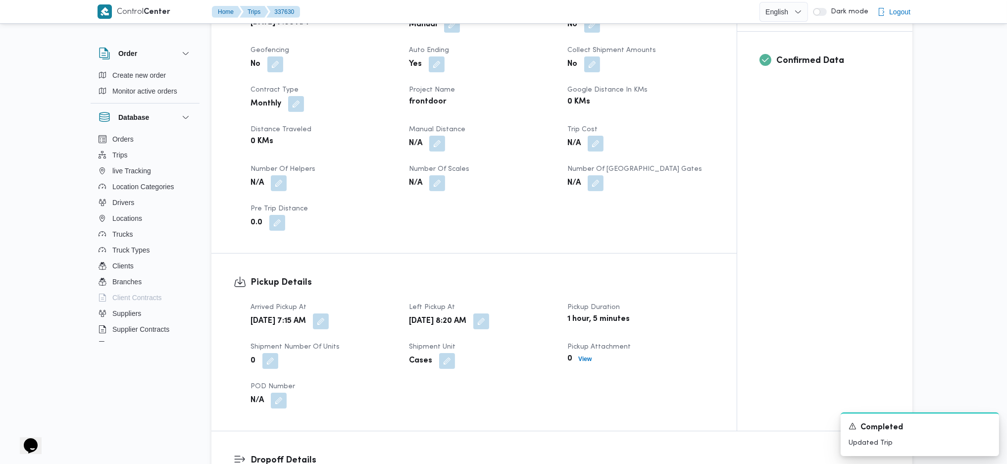
scroll to position [858, 0]
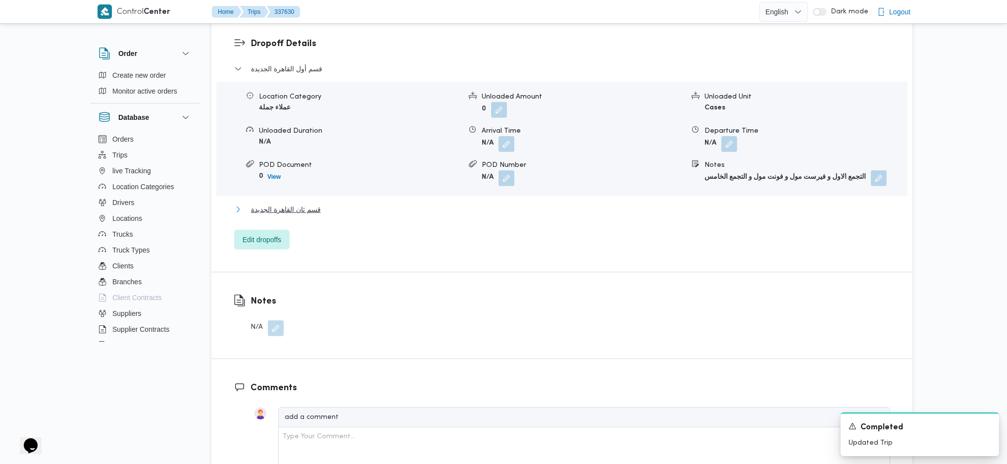
click at [306, 203] on span "قسم ثان القاهرة الجديدة" at bounding box center [286, 209] width 70 height 12
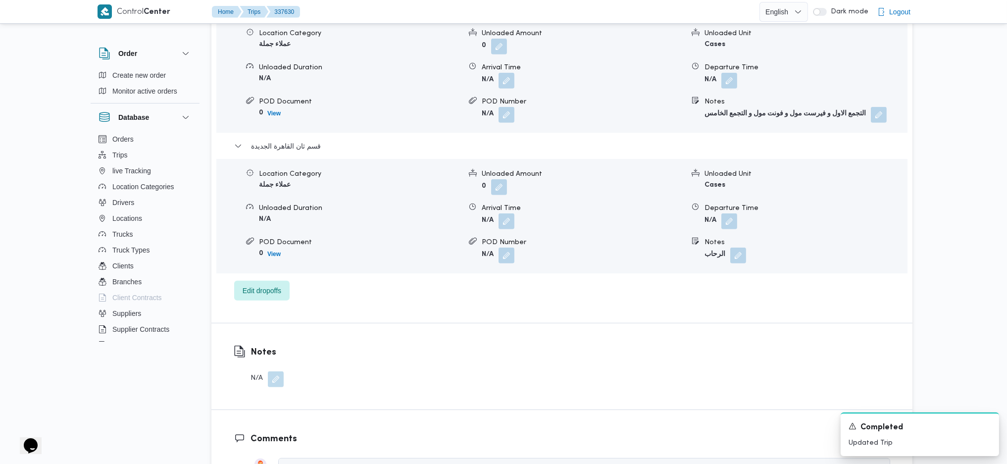
scroll to position [924, 0]
click at [742, 190] on div "Location Category عملاء جملة Unloaded Amount 0 Unloaded Unit Cases Unloaded Dur…" at bounding box center [561, 213] width 699 height 112
click at [730, 210] on button "button" at bounding box center [729, 218] width 16 height 16
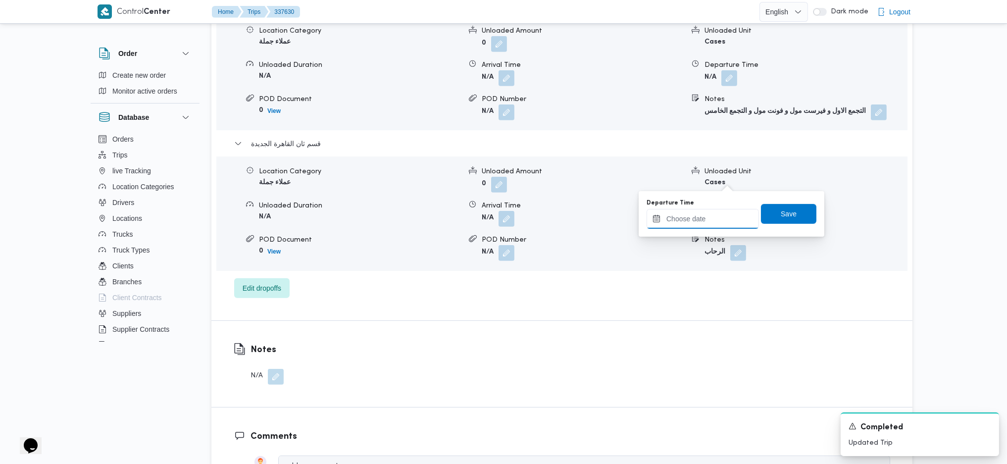
click at [702, 223] on input "Departure Time" at bounding box center [703, 219] width 112 height 20
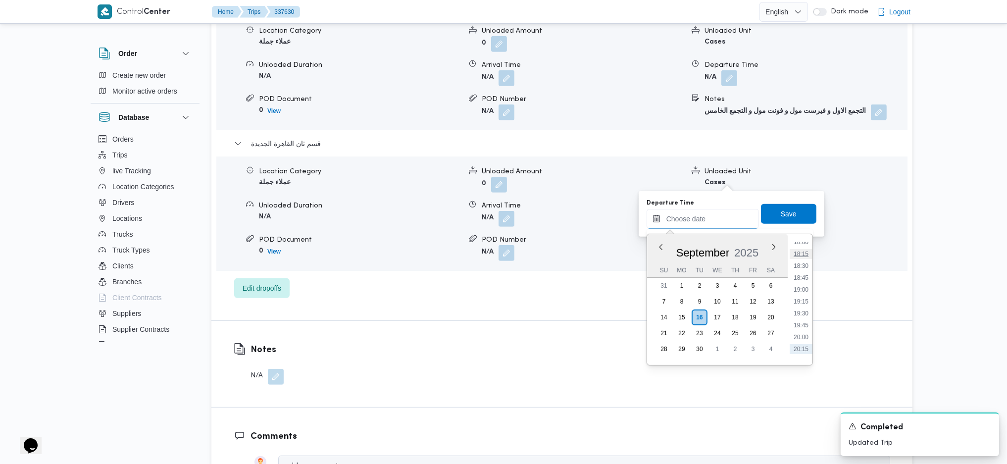
scroll to position [838, 0]
click at [804, 267] on li "18:00" at bounding box center [801, 265] width 23 height 10
type input "[DATE] 18:00"
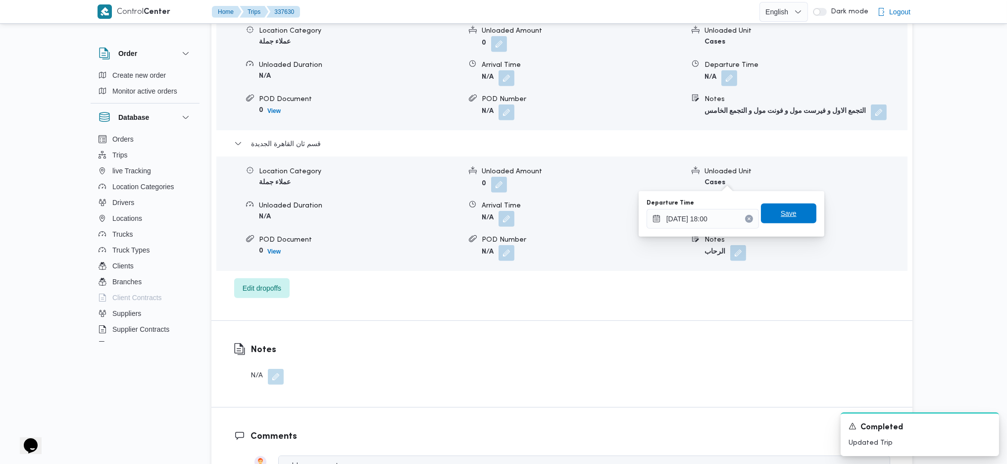
click at [781, 211] on span "Save" at bounding box center [789, 213] width 16 height 12
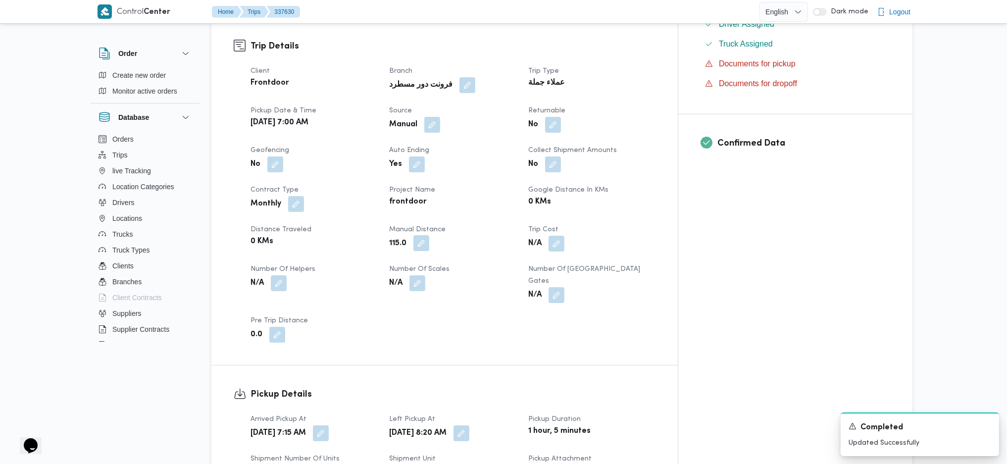
click at [429, 235] on button "button" at bounding box center [421, 243] width 16 height 16
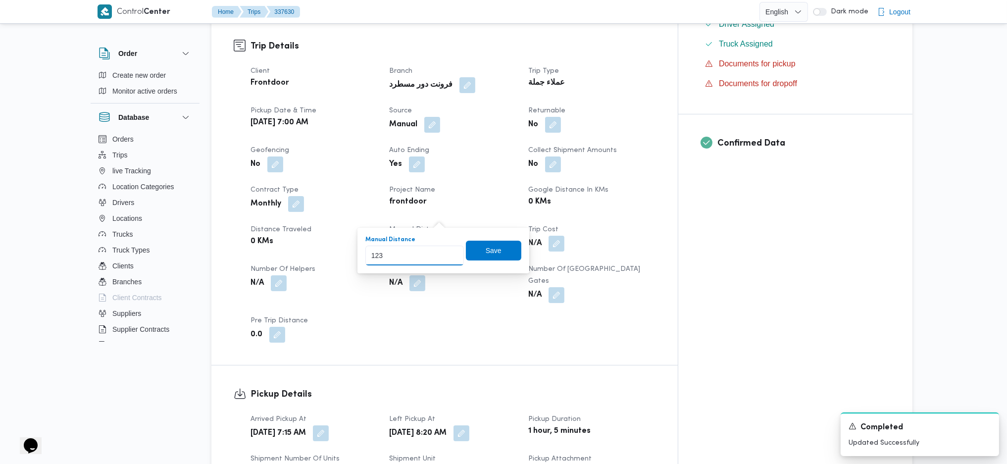
type input "123"
click at [445, 251] on input "123" at bounding box center [414, 256] width 99 height 20
click at [476, 246] on span "Save" at bounding box center [493, 250] width 55 height 20
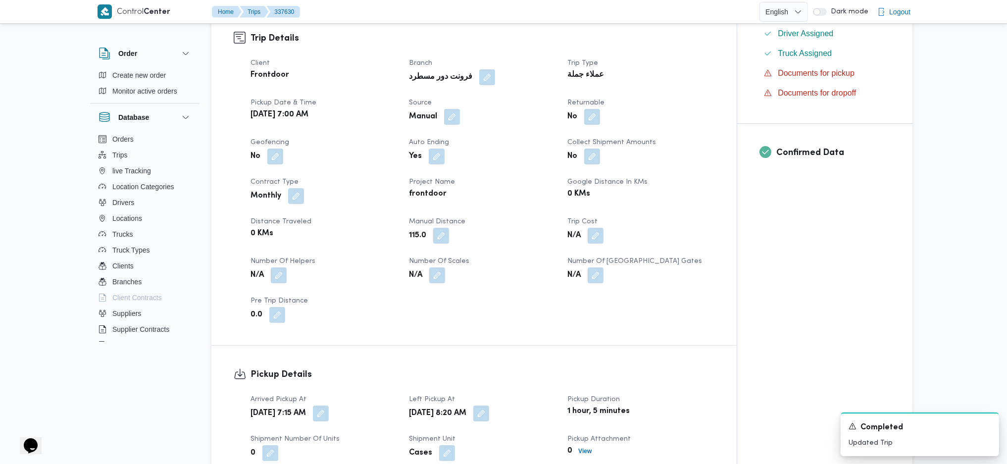
scroll to position [0, 0]
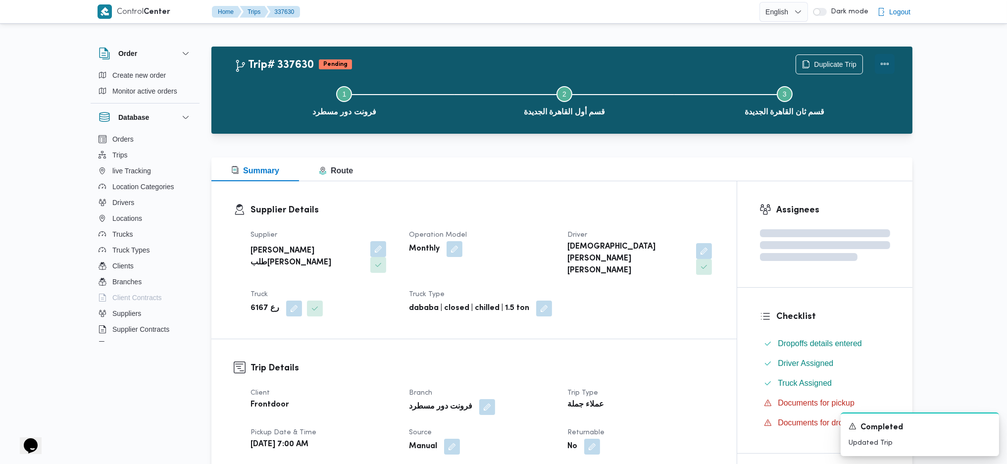
click at [886, 60] on button "Actions" at bounding box center [885, 64] width 20 height 20
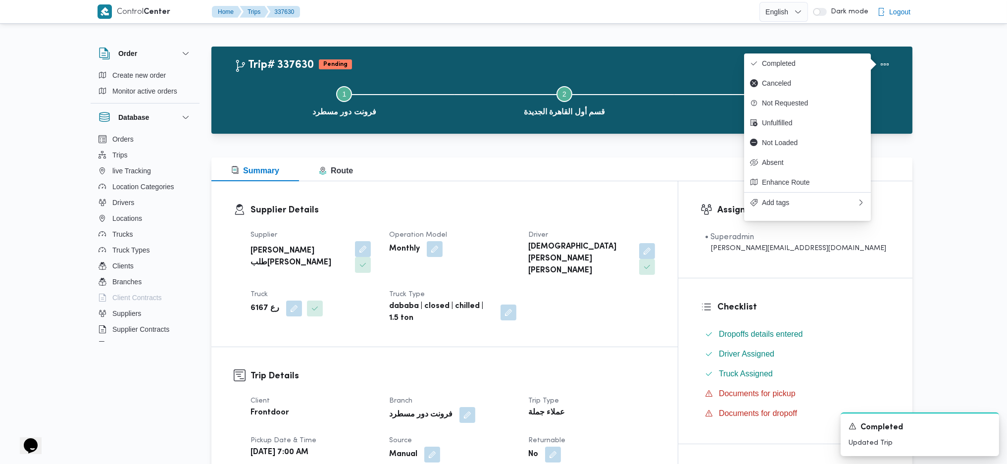
click at [837, 60] on span "Completed" at bounding box center [813, 63] width 103 height 8
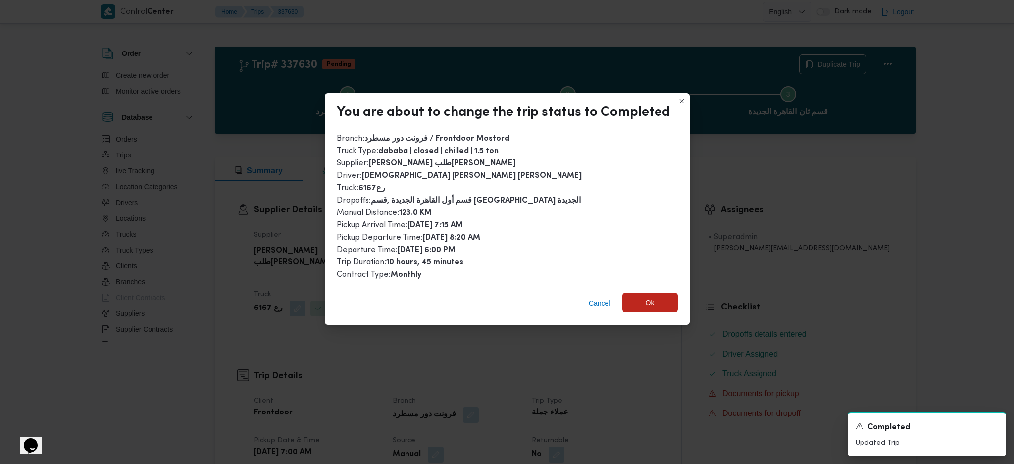
click at [669, 304] on span "Ok" at bounding box center [649, 303] width 55 height 20
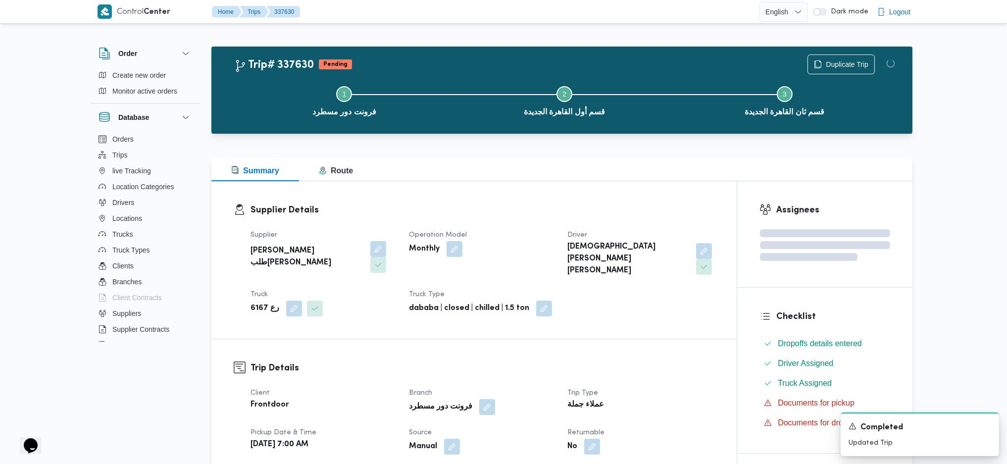
drag, startPoint x: 662, startPoint y: 360, endPoint x: 621, endPoint y: 208, distance: 157.4
click at [607, 154] on div at bounding box center [561, 152] width 701 height 12
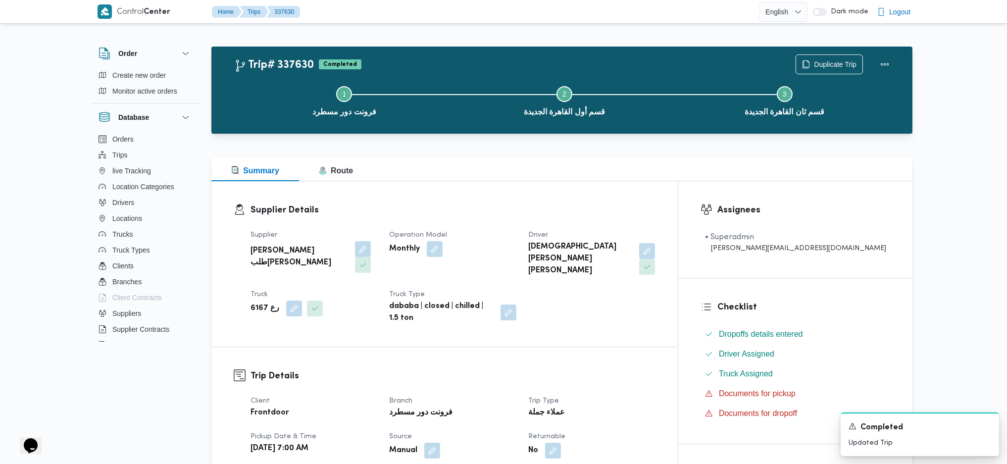
click at [607, 154] on div at bounding box center [561, 152] width 701 height 12
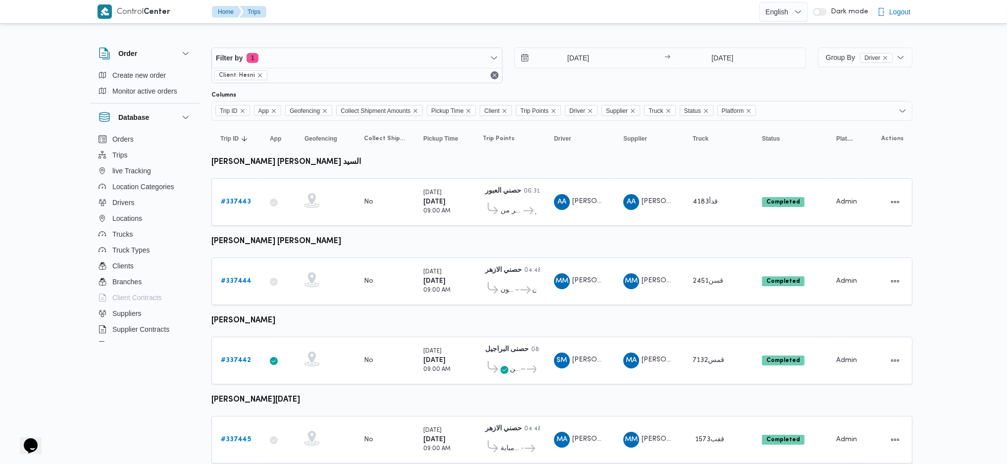
click at [570, 41] on div at bounding box center [561, 40] width 701 height 16
click at [568, 58] on input "15/9/2025" at bounding box center [571, 58] width 112 height 20
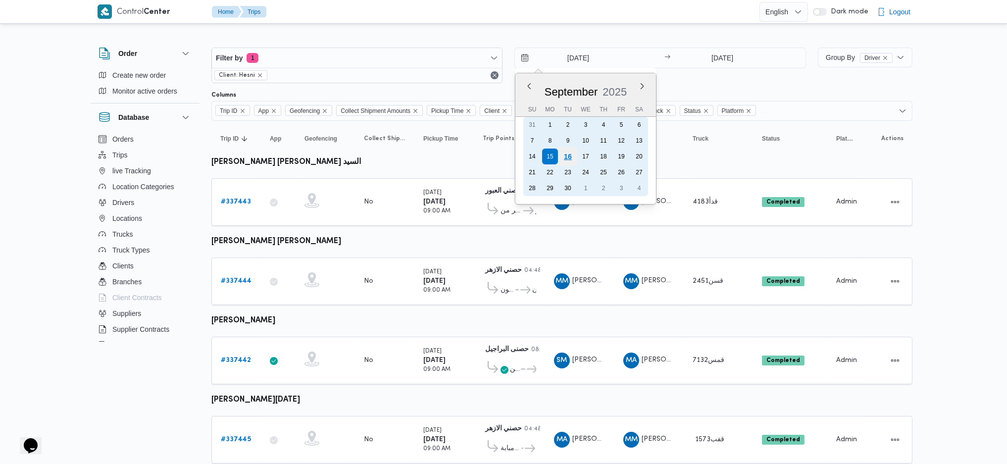
click at [568, 152] on div "16" at bounding box center [567, 156] width 19 height 19
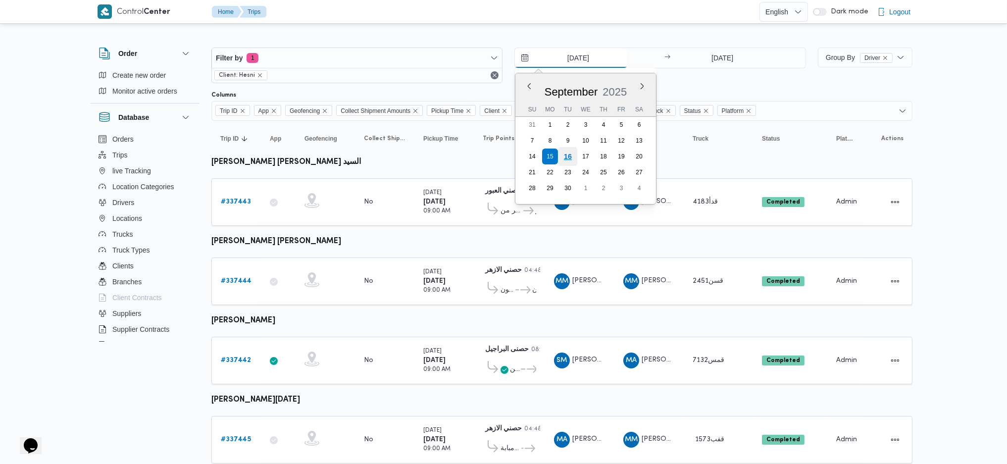
type input "[DATE]"
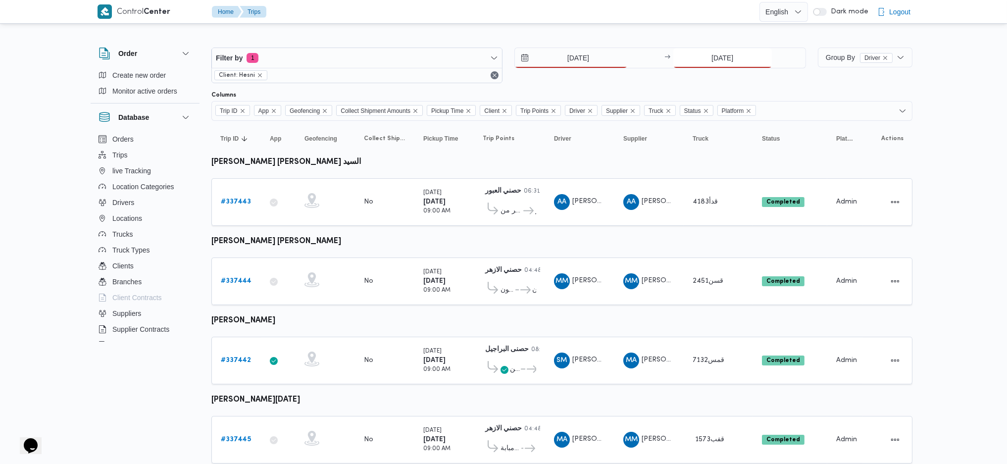
click at [703, 60] on input "15/9/2025" at bounding box center [722, 58] width 99 height 20
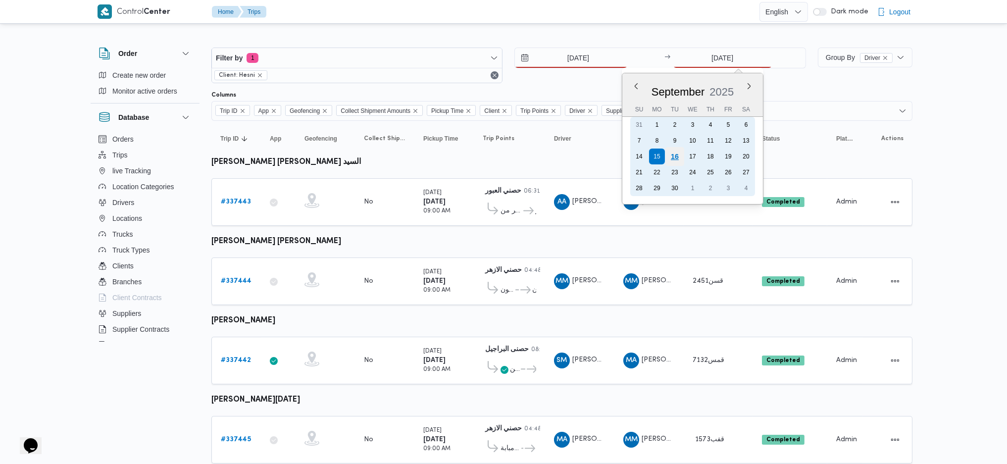
click at [668, 156] on div "16" at bounding box center [674, 156] width 19 height 19
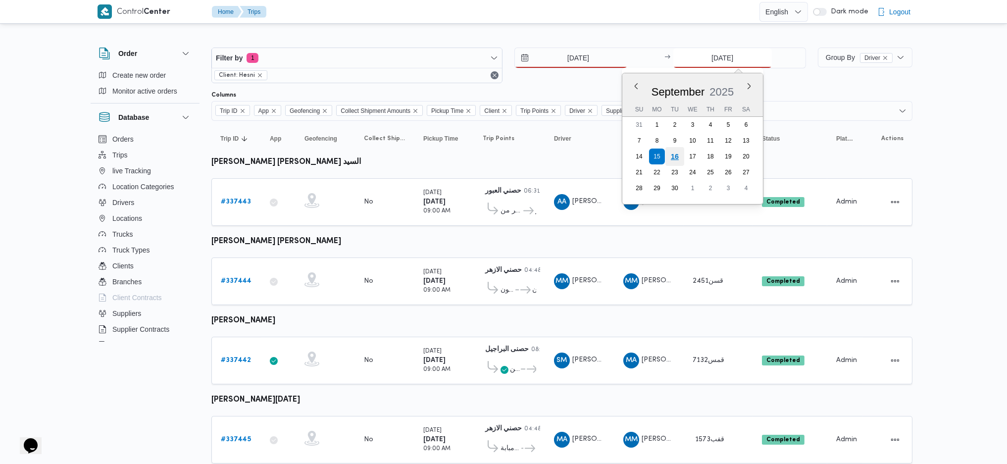
type input "[DATE]"
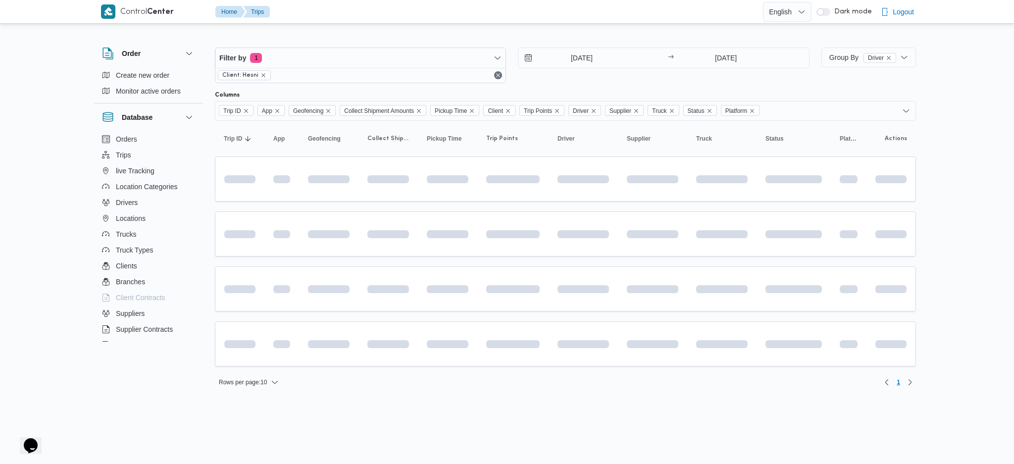
click at [550, 375] on div "Rows per page : 10 1" at bounding box center [565, 382] width 713 height 24
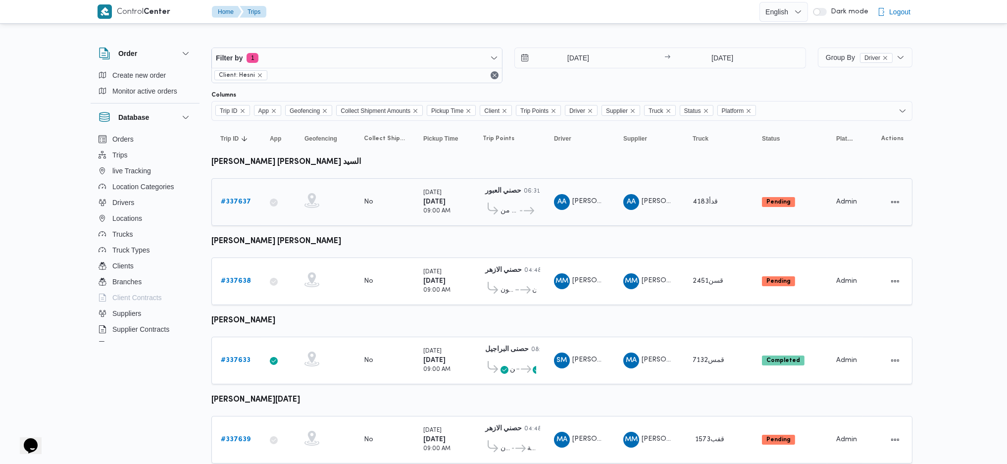
click at [220, 198] on div "# 337637" at bounding box center [236, 202] width 39 height 20
click at [239, 278] on b "# 337638" at bounding box center [236, 281] width 30 height 6
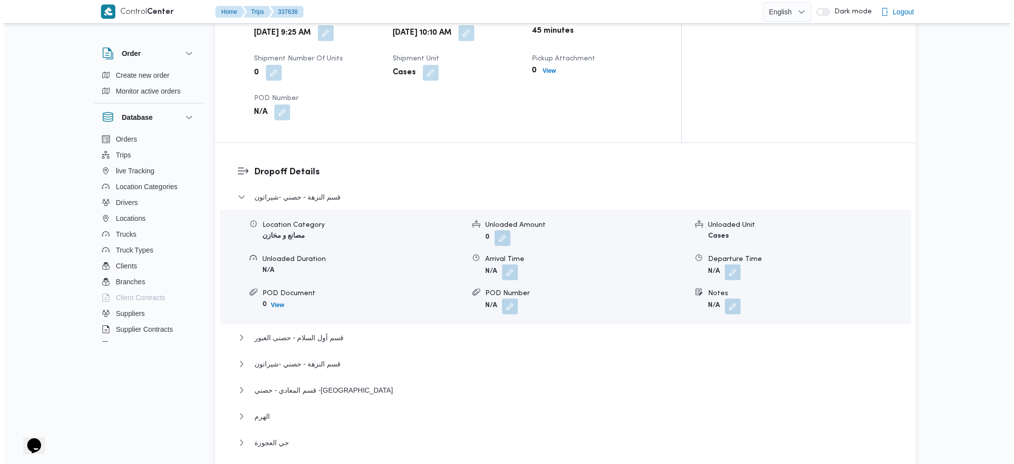
scroll to position [924, 0]
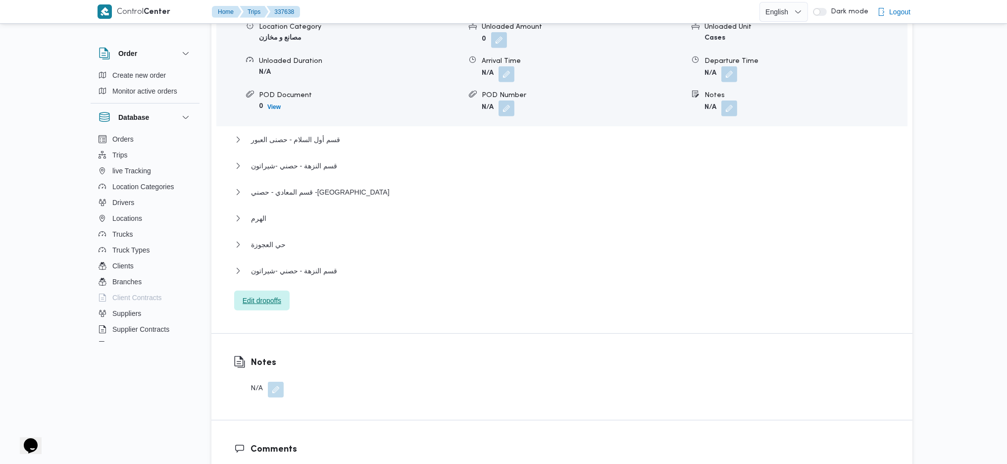
click at [270, 295] on span "Edit dropoffs" at bounding box center [262, 301] width 39 height 12
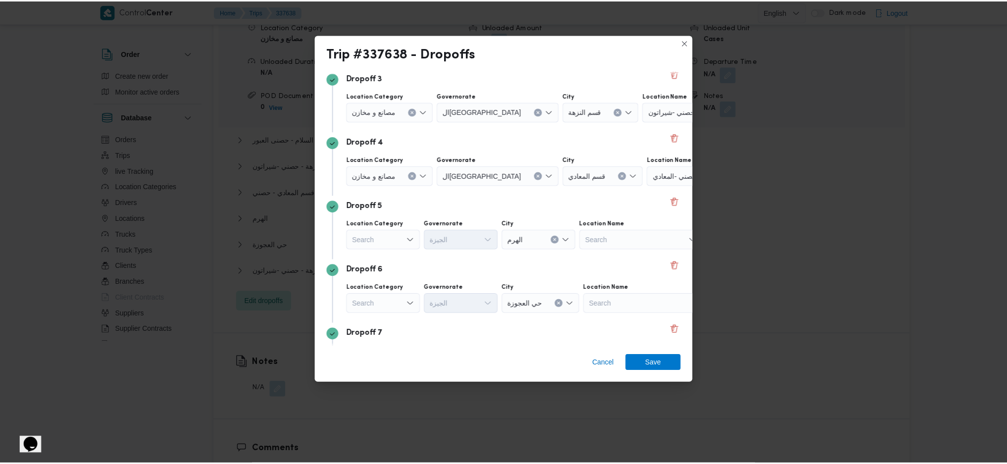
scroll to position [264, 0]
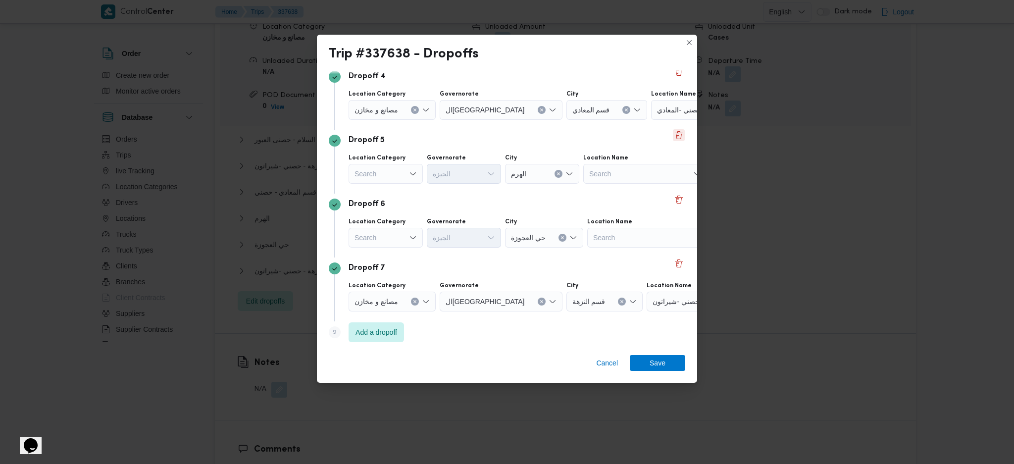
click at [673, 138] on button "Delete" at bounding box center [679, 135] width 12 height 12
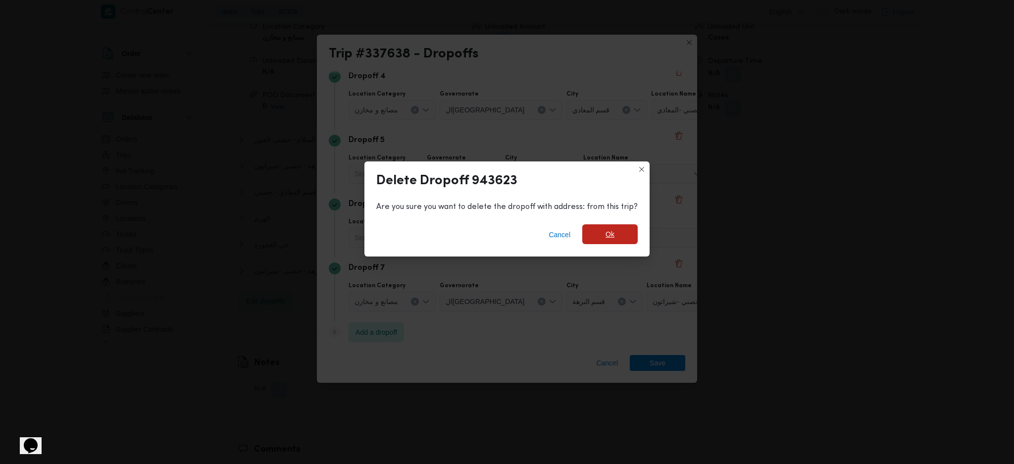
click at [619, 237] on span "Ok" at bounding box center [609, 234] width 55 height 20
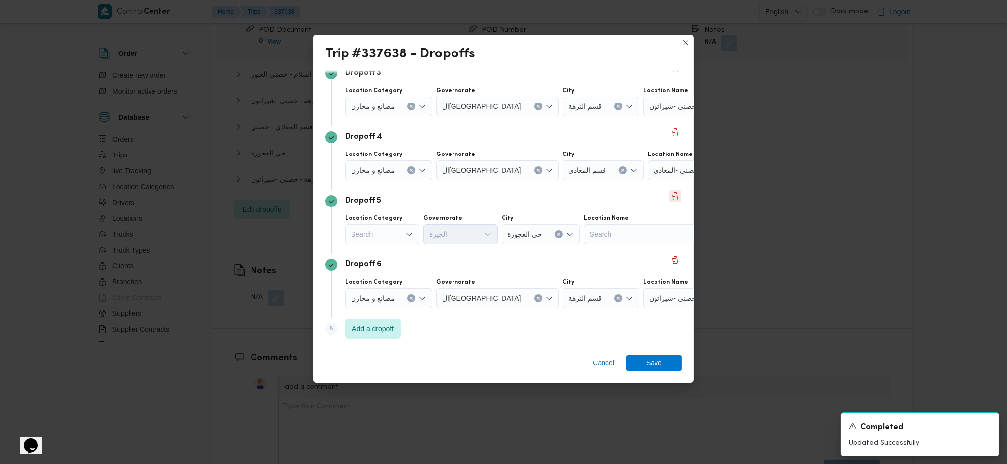
scroll to position [990, 0]
click at [383, 321] on span "Add a dropoff" at bounding box center [372, 328] width 55 height 20
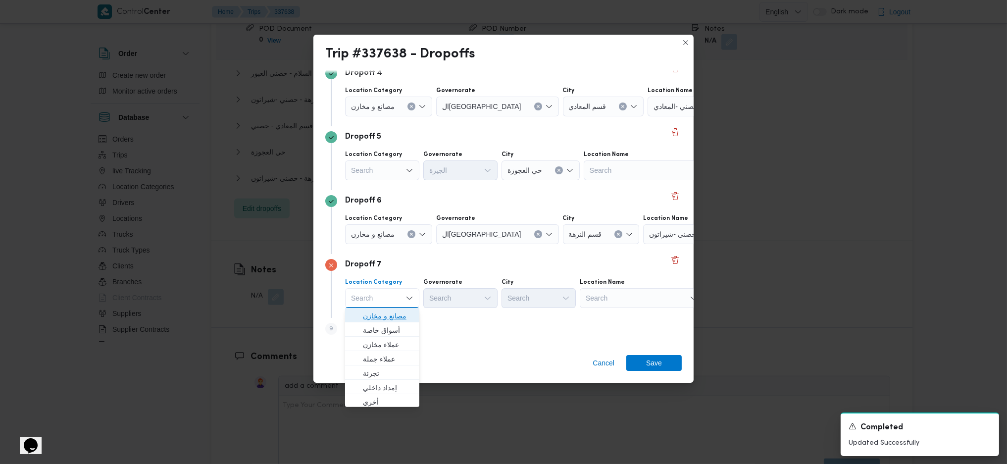
click at [390, 317] on span "مصانع و مخازن" at bounding box center [388, 316] width 50 height 12
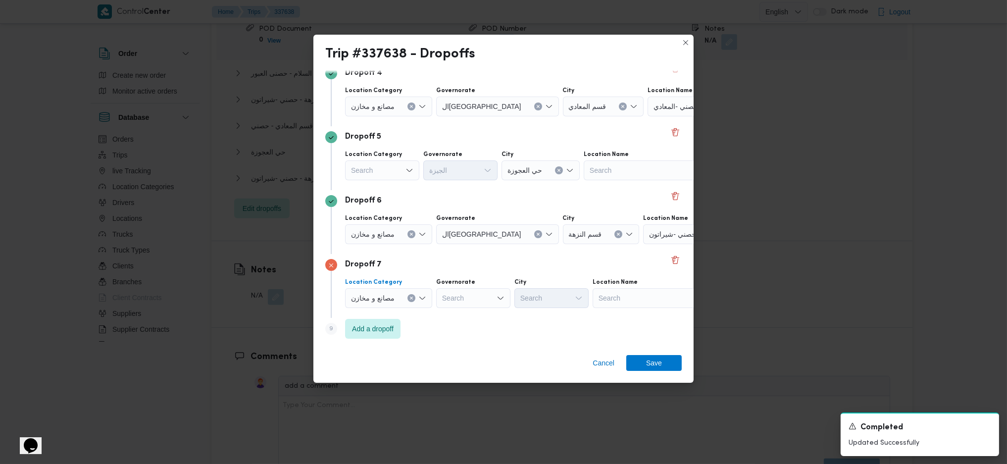
click at [409, 234] on icon "Clear input" at bounding box center [411, 234] width 4 height 4
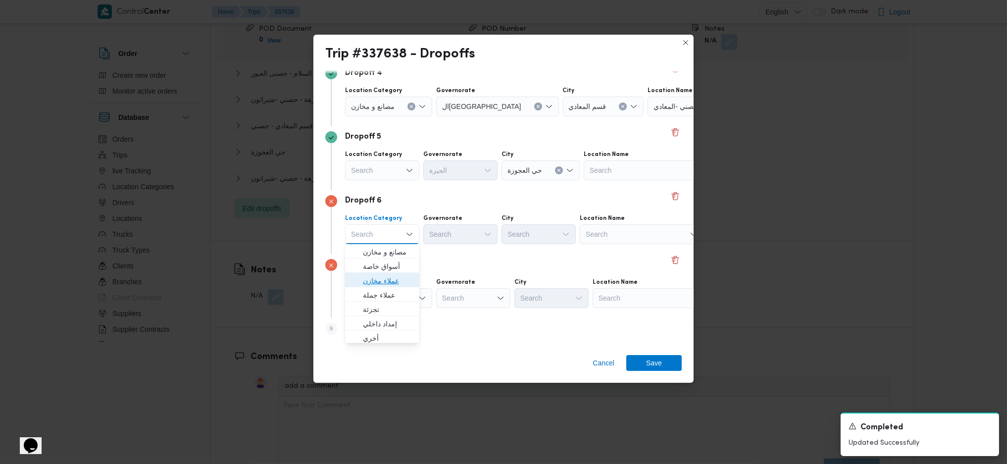
click at [389, 285] on span "عملاء مخازن" at bounding box center [388, 281] width 50 height 12
click at [656, 237] on div "Search" at bounding box center [647, 234] width 124 height 20
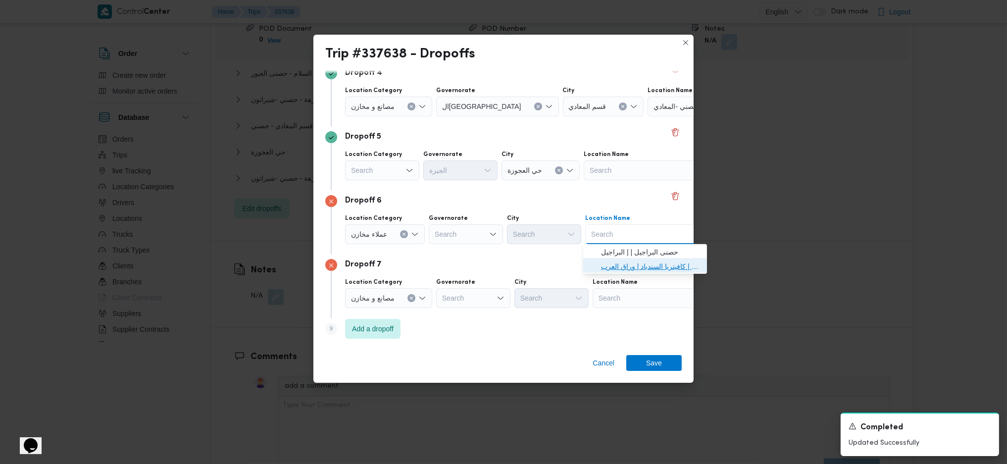
click at [641, 264] on span "مخزن المستقبل _ القومية امبابة | كافيتريا السندباد | وراق العرب" at bounding box center [651, 266] width 100 height 12
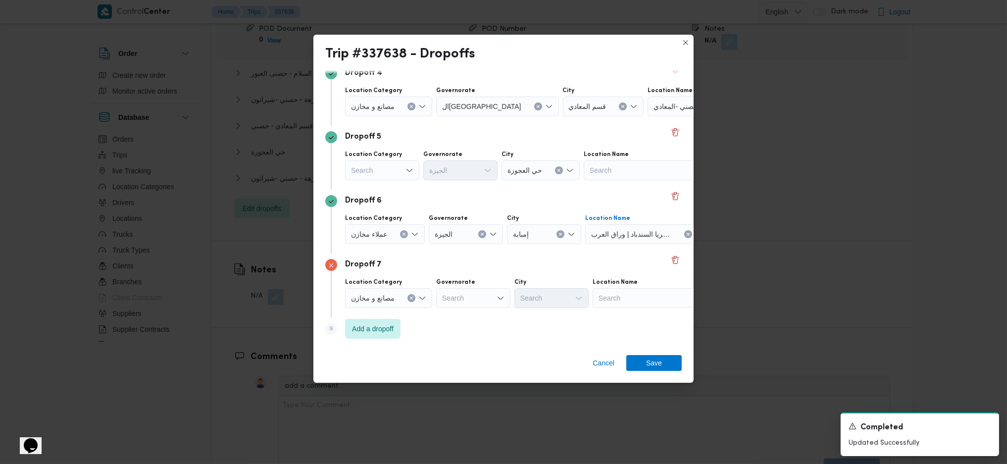
click at [638, 307] on div "Search" at bounding box center [655, 298] width 124 height 20
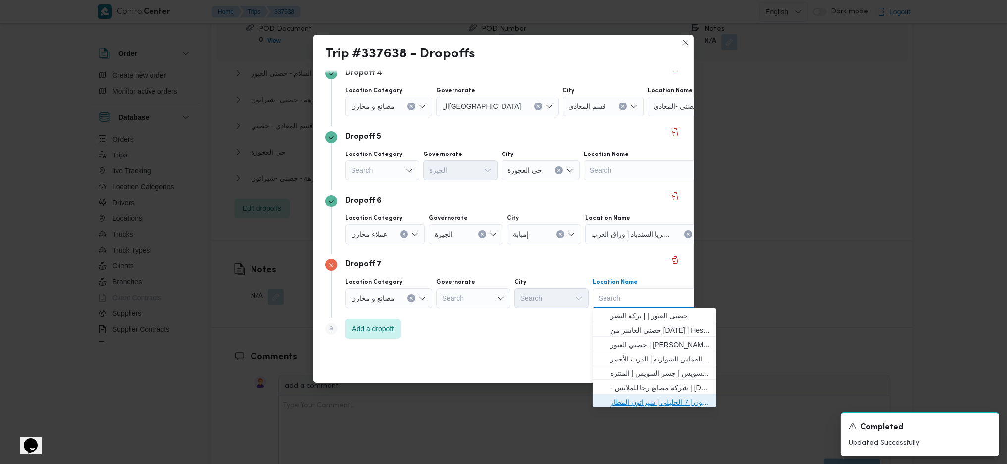
click at [633, 398] on span "حصني -شيراتون | 7 الخليلي | شيراتون المطار" at bounding box center [660, 402] width 100 height 12
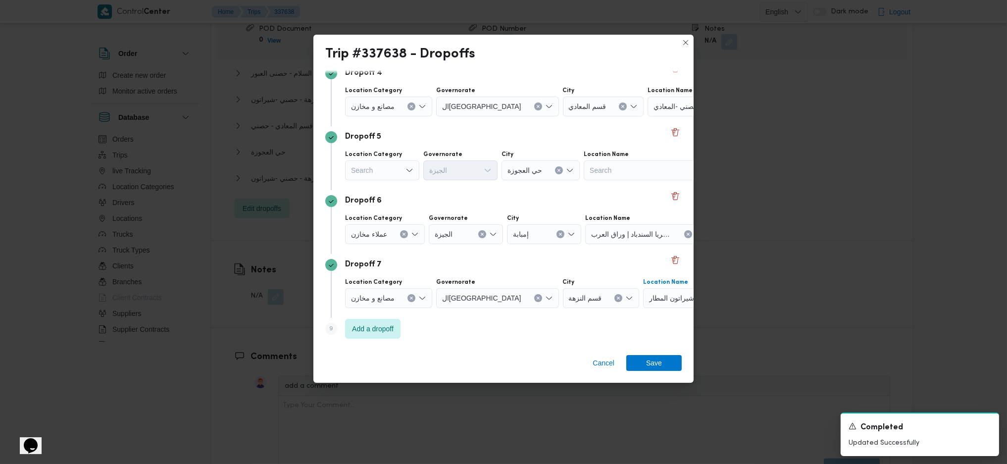
scroll to position [0, 0]
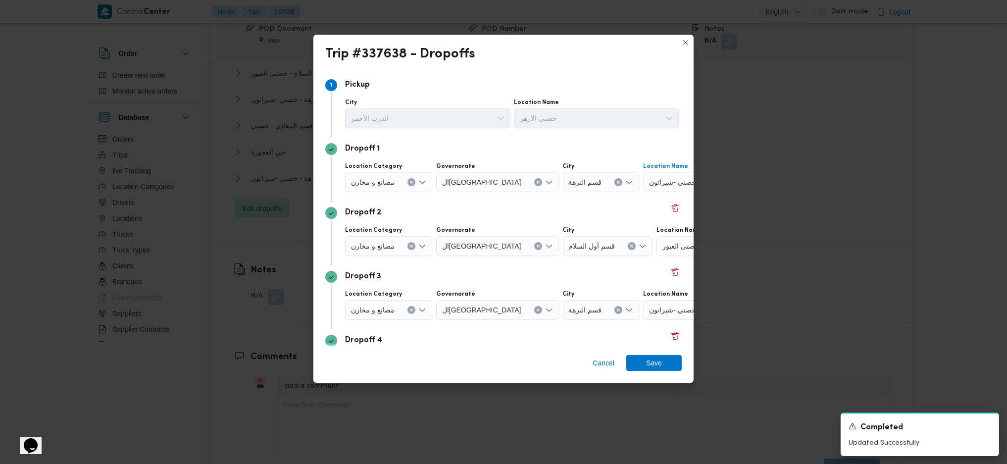
click at [659, 181] on div "حصني -شيراتون" at bounding box center [705, 182] width 124 height 20
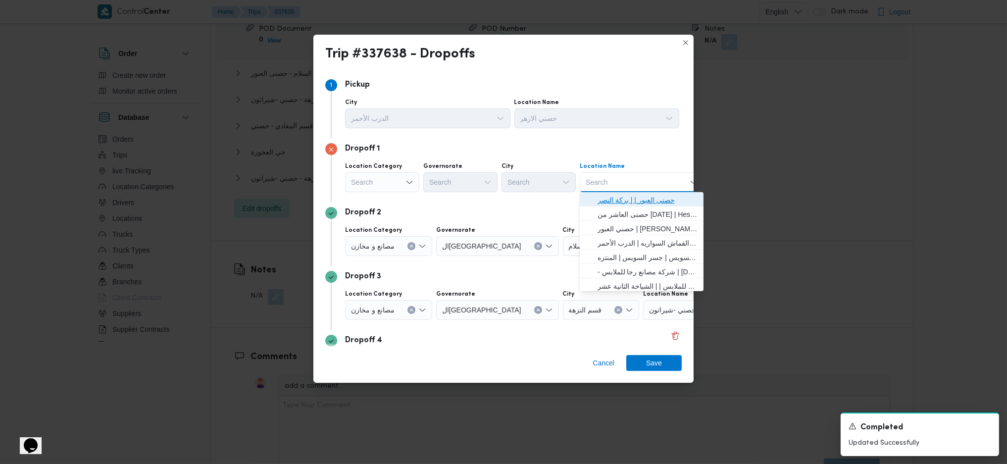
click at [622, 202] on span "حصنى العبور | | بركة النصر" at bounding box center [648, 200] width 100 height 12
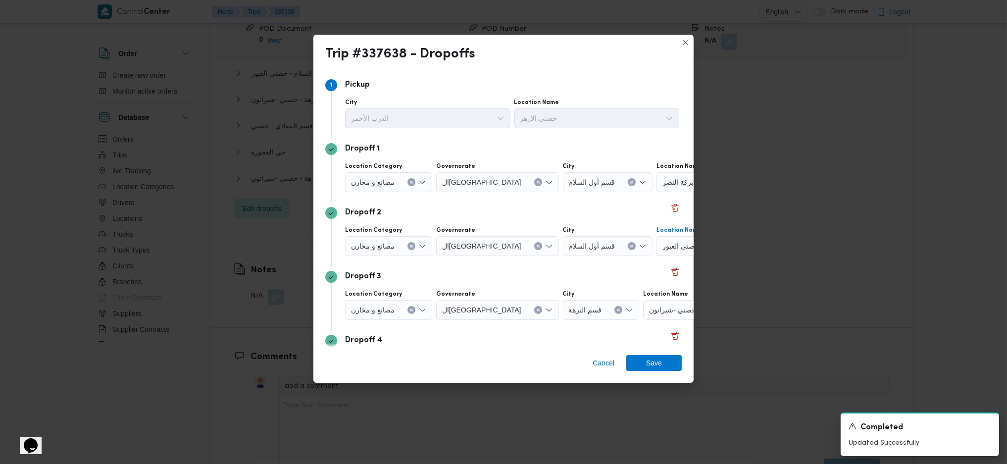
click at [662, 244] on span "حصنى العبور" at bounding box center [680, 245] width 37 height 11
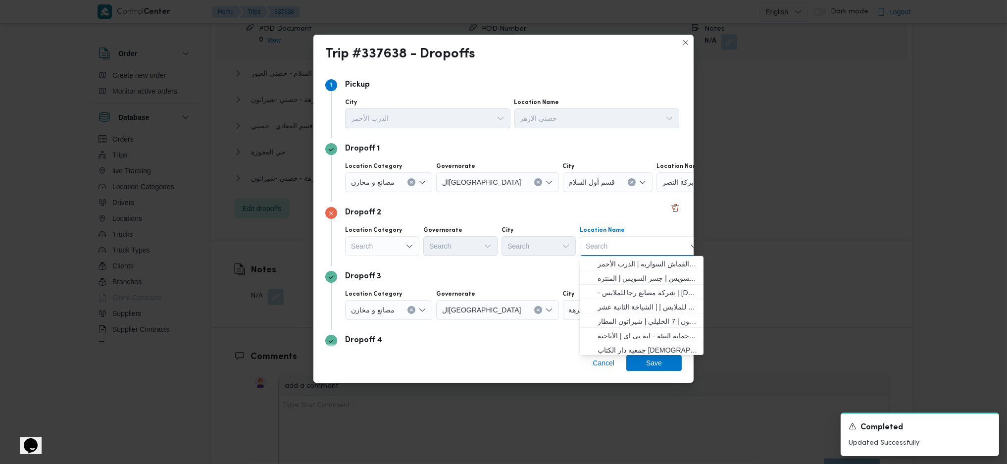
scroll to position [66, 0]
click at [618, 300] on span "حصني -شيراتون | 7 الخليلي | شيراتون المطار" at bounding box center [648, 299] width 100 height 12
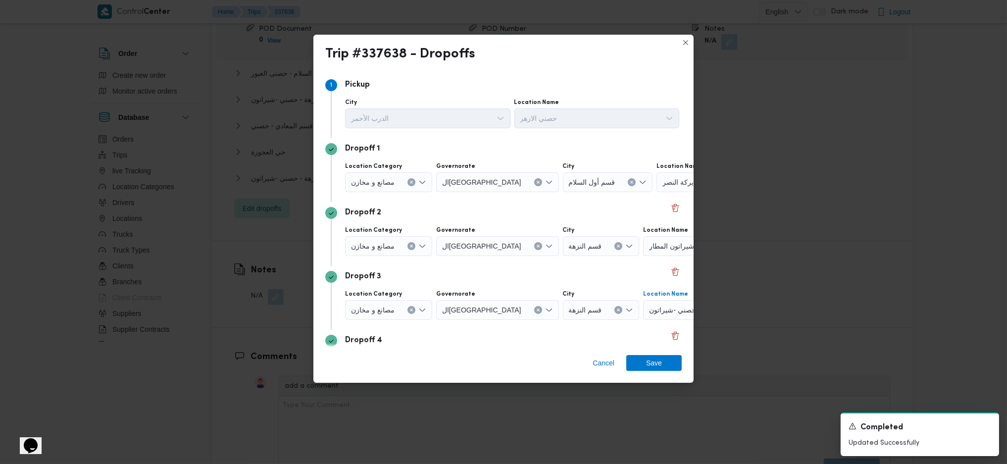
click at [643, 315] on div "حصني -شيراتون" at bounding box center [705, 310] width 124 height 20
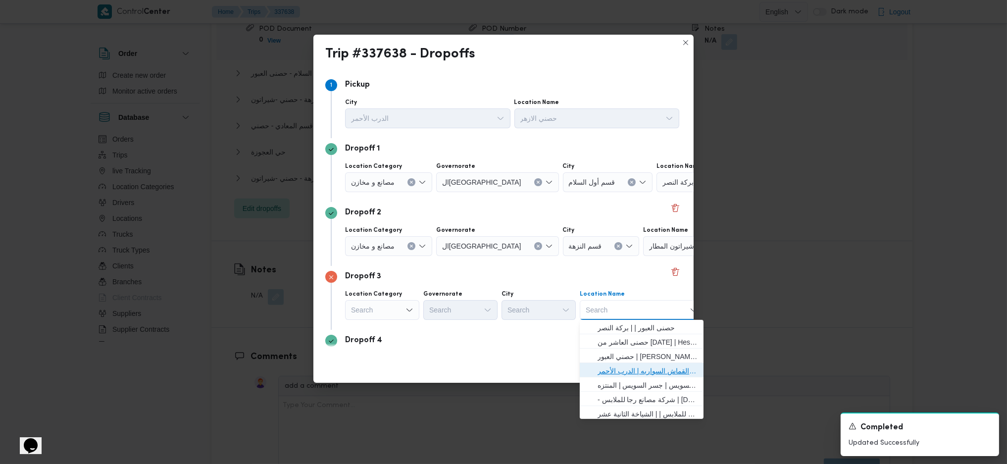
click at [637, 368] on span "حصني الازهر | سوق الازهر كل انواع القماش السواريه | الدرب الأحمر" at bounding box center [648, 371] width 100 height 12
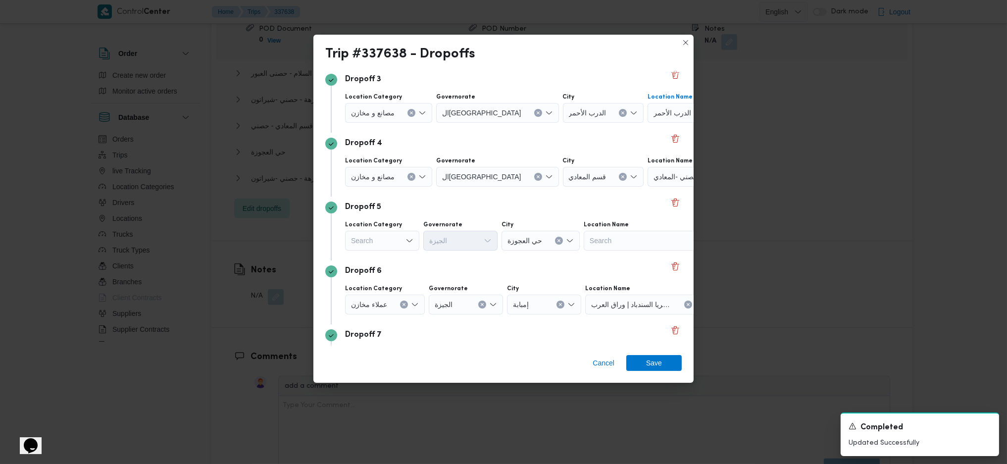
scroll to position [198, 0]
click at [412, 177] on icon "Clear input" at bounding box center [411, 176] width 2 height 2
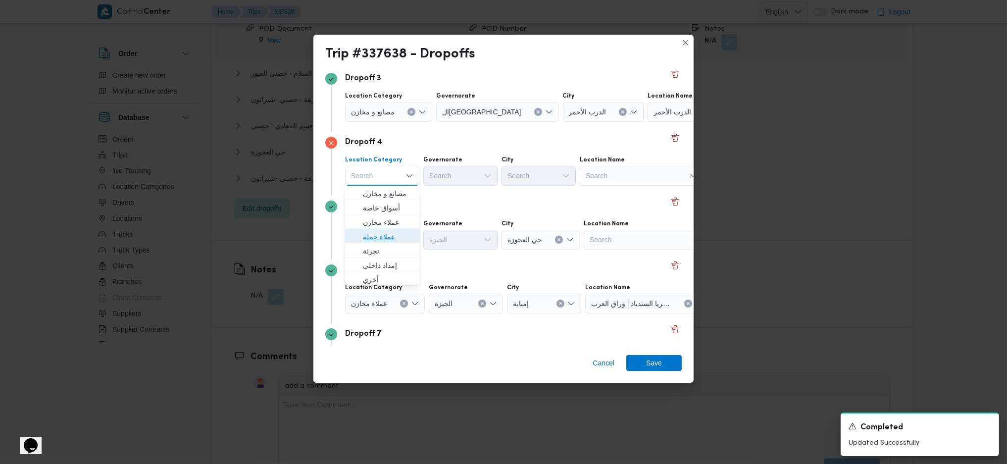
click at [386, 237] on span "عملاء جملة" at bounding box center [388, 237] width 50 height 12
click at [457, 179] on div "Search" at bounding box center [462, 176] width 74 height 20
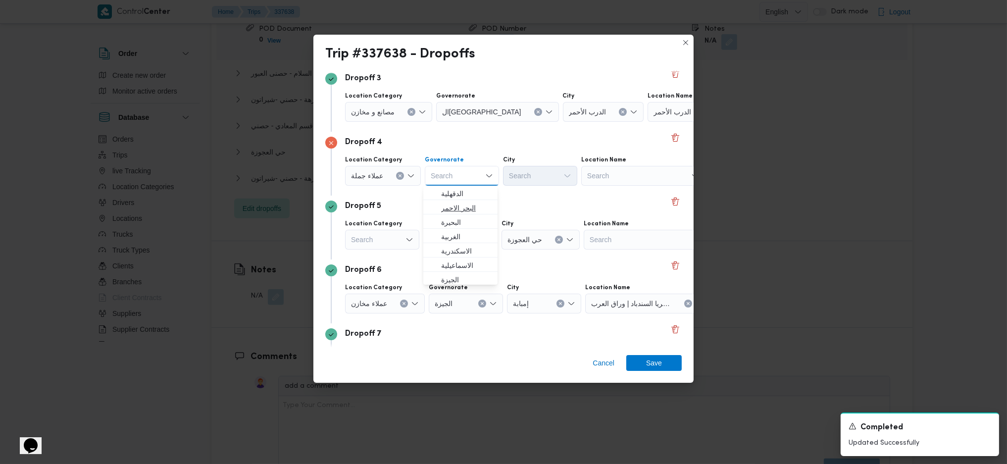
scroll to position [132, 0]
click at [460, 208] on span "القاهرة" at bounding box center [466, 205] width 50 height 12
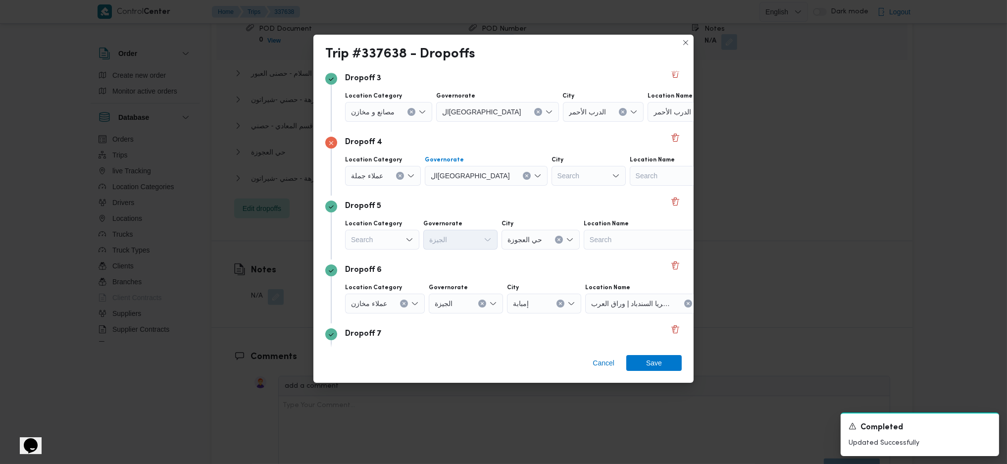
click at [551, 178] on div "Search" at bounding box center [588, 176] width 74 height 20
type input "."
type input "زب"
click at [527, 193] on span "قسم الأ زب كية" at bounding box center [544, 194] width 50 height 12
click at [652, 369] on span "Save" at bounding box center [654, 362] width 16 height 16
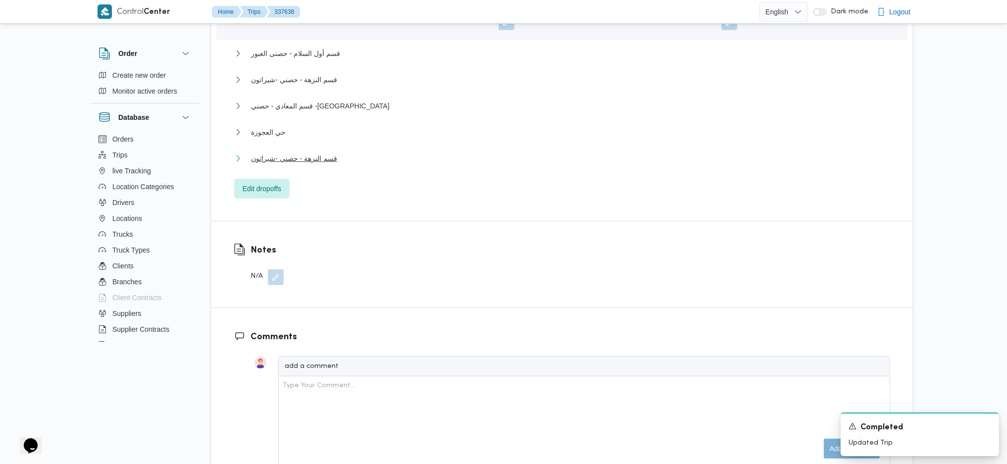
click at [328, 152] on span "قسم النزهة - حصني -شيراتون" at bounding box center [294, 158] width 86 height 12
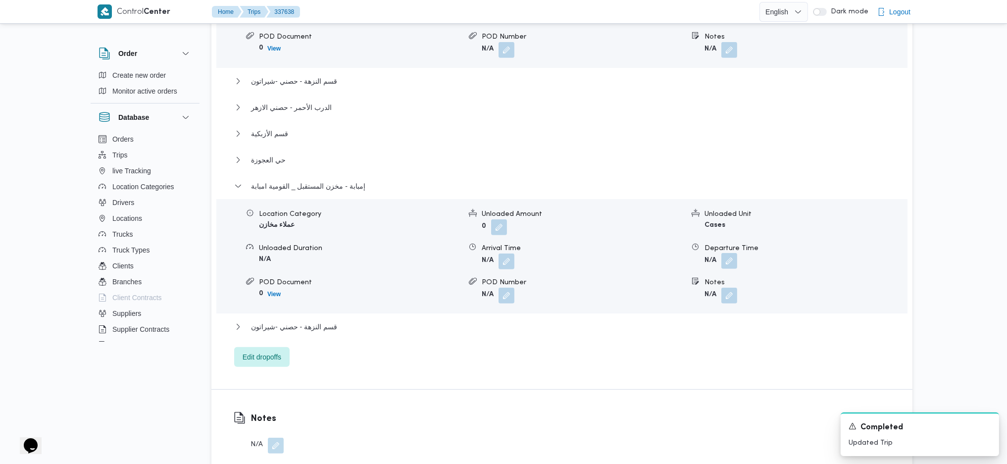
click at [725, 253] on button "button" at bounding box center [729, 261] width 16 height 16
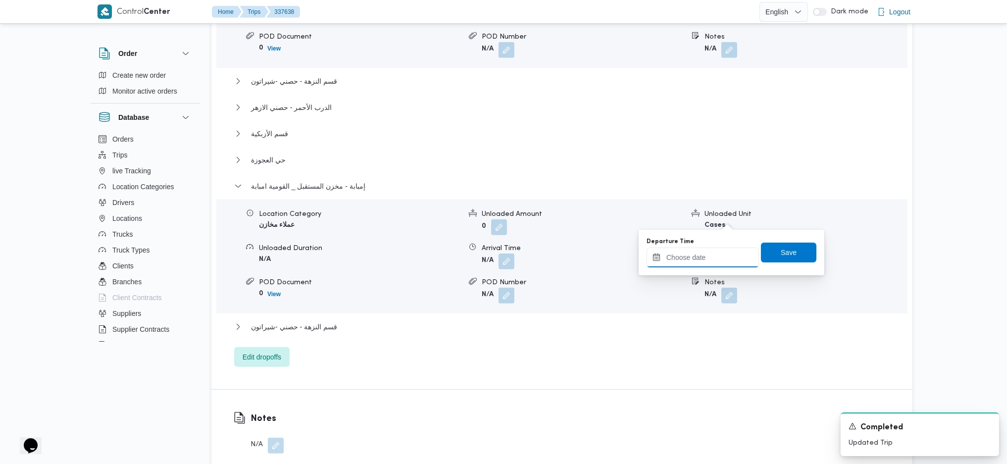
click at [703, 256] on input "Departure Time" at bounding box center [703, 258] width 112 height 20
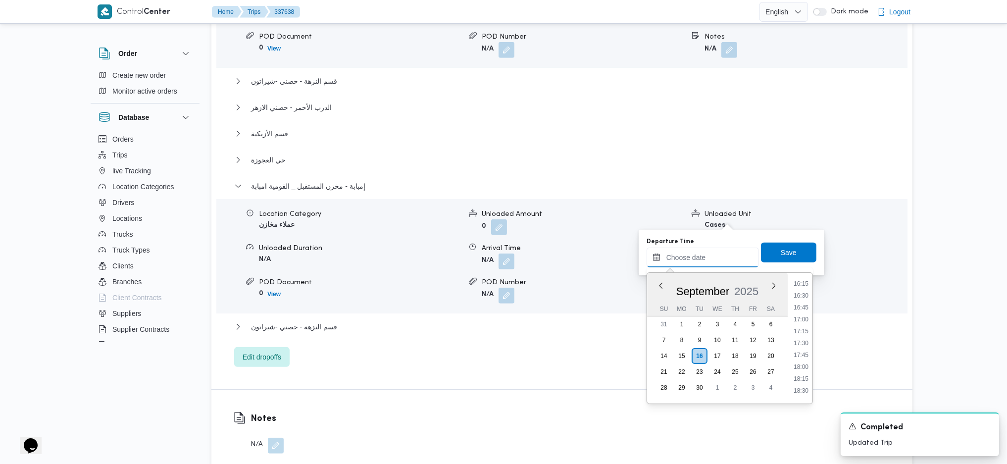
scroll to position [772, 0]
click at [801, 344] on li "17:30" at bounding box center [801, 346] width 23 height 10
type input "[DATE] 17:30"
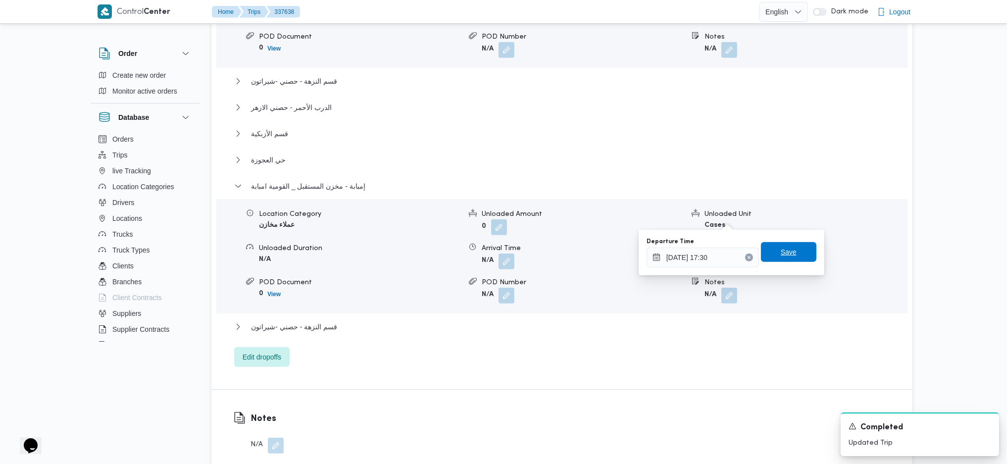
click at [783, 246] on span "Save" at bounding box center [788, 252] width 55 height 20
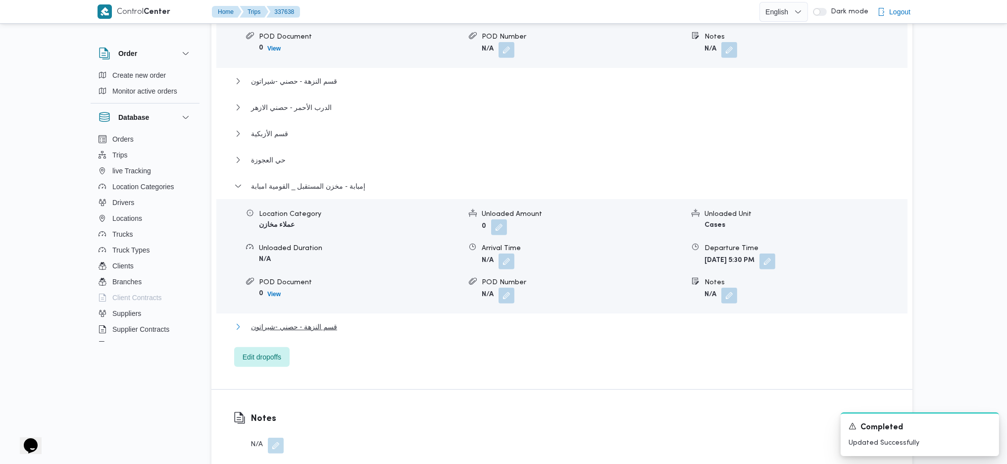
click at [340, 321] on button "قسم النزهة - حصني -شيراتون" at bounding box center [562, 327] width 656 height 12
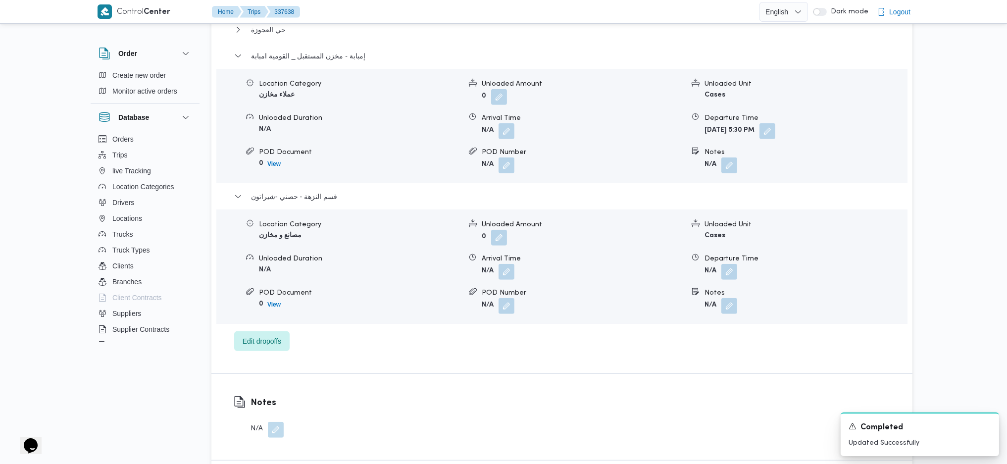
scroll to position [1056, 0]
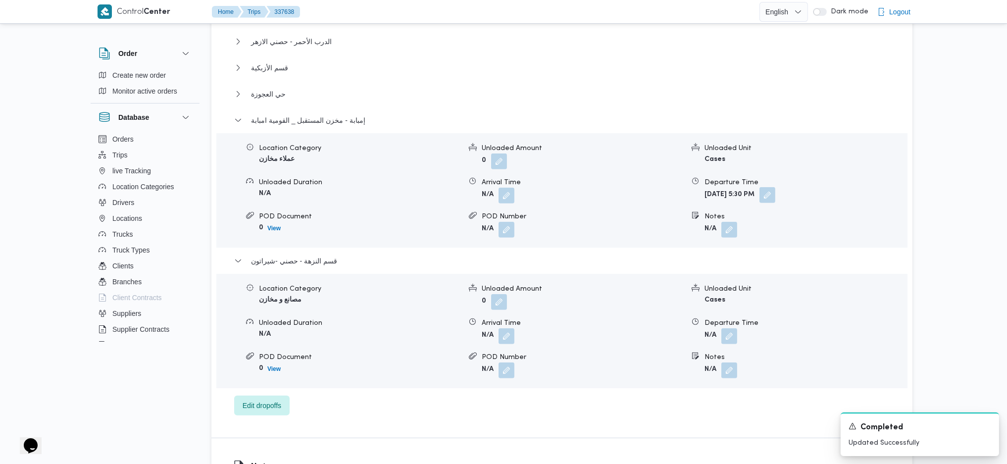
click at [775, 187] on button "button" at bounding box center [767, 195] width 16 height 16
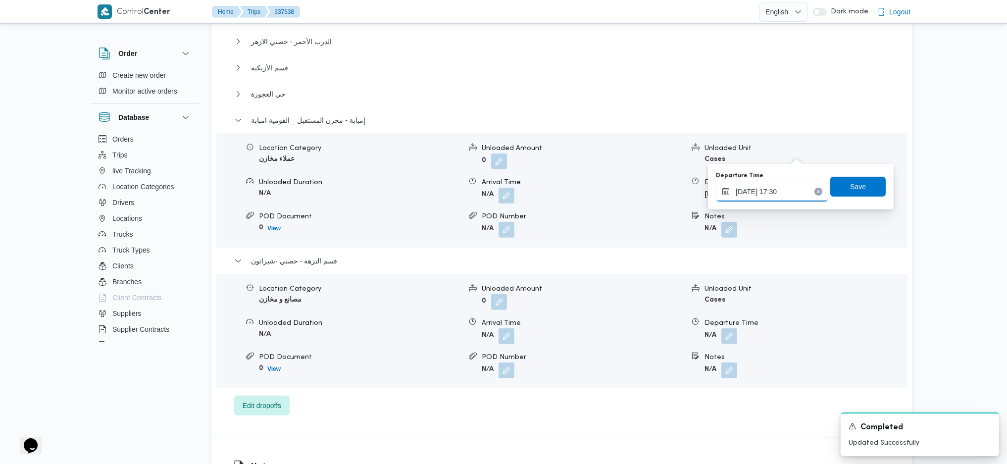
click at [771, 185] on input "[DATE] 17:30" at bounding box center [772, 192] width 112 height 20
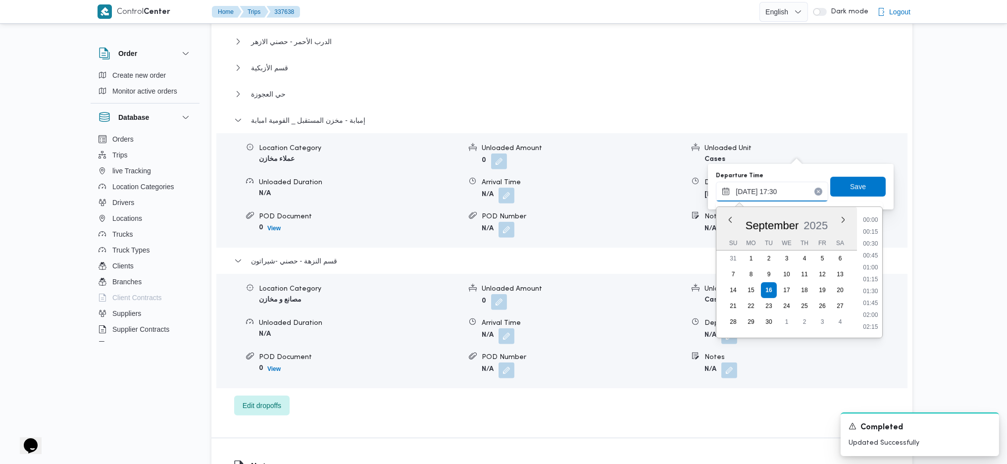
scroll to position [773, 0]
click at [817, 191] on icon "Clear input" at bounding box center [818, 191] width 2 height 2
click at [836, 191] on span "Save" at bounding box center [857, 186] width 55 height 20
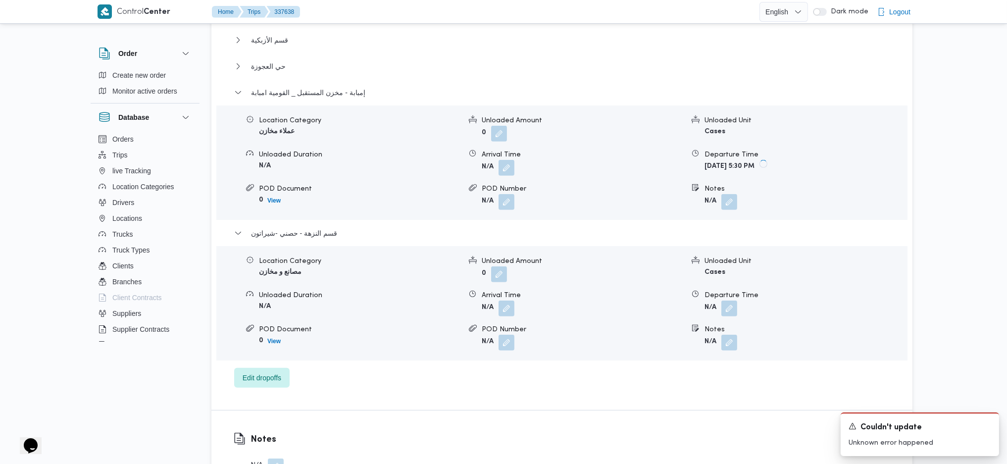
click at [731, 300] on button "button" at bounding box center [729, 308] width 16 height 16
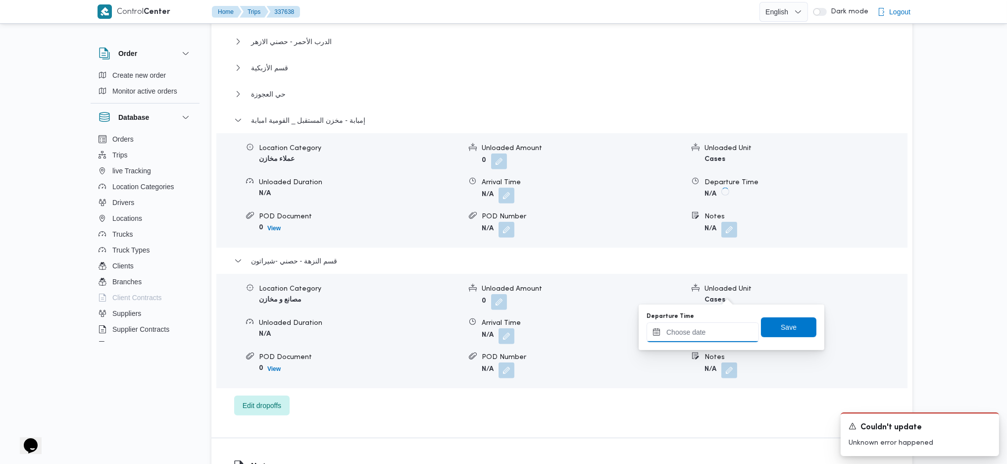
drag, startPoint x: 707, startPoint y: 332, endPoint x: 742, endPoint y: 335, distance: 35.3
click at [715, 331] on input "Departure Time" at bounding box center [703, 332] width 112 height 20
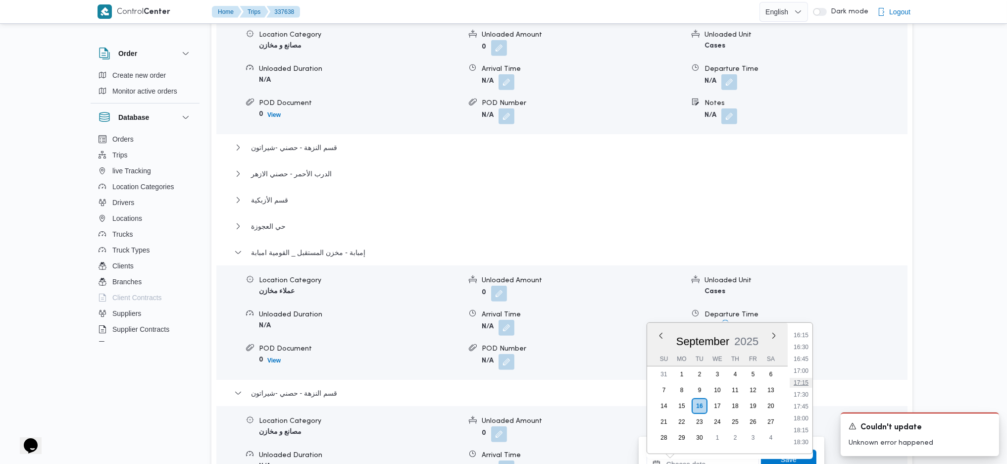
scroll to position [772, 0]
click at [804, 395] on li "17:30" at bounding box center [801, 396] width 23 height 10
type input "[DATE] 17:30"
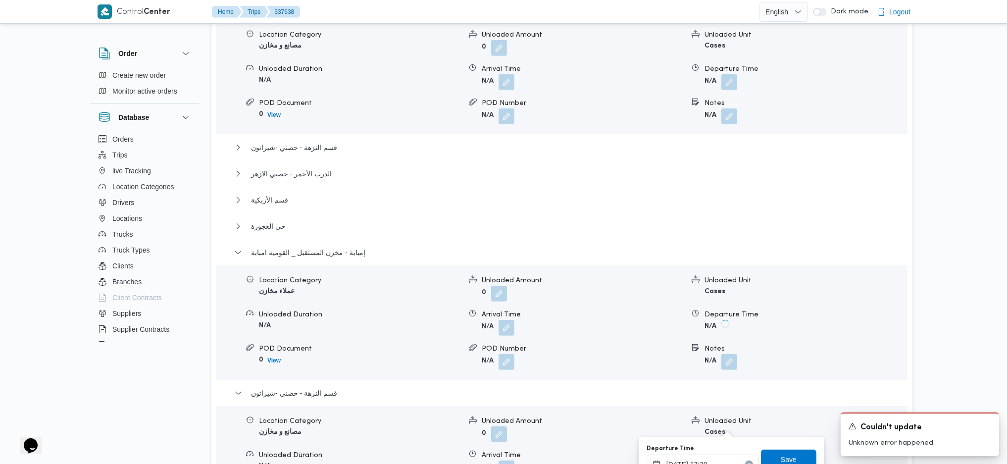
scroll to position [934, 0]
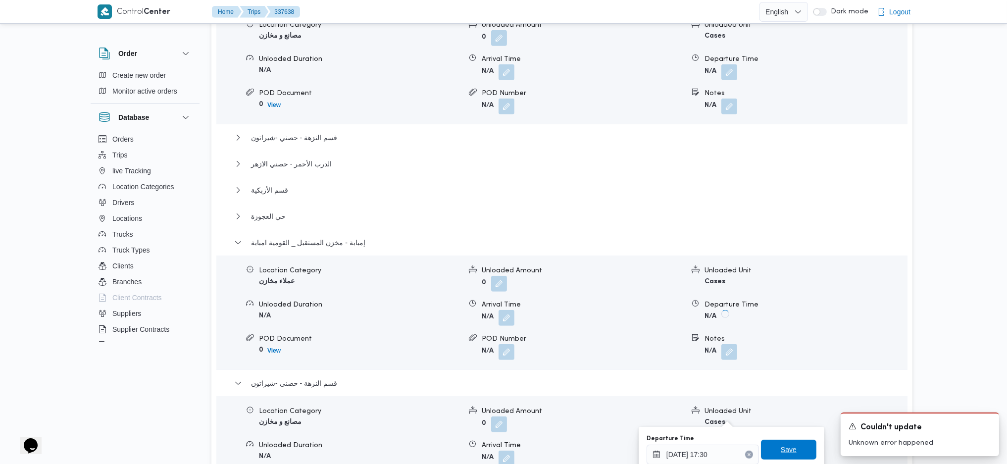
click at [783, 448] on span "Save" at bounding box center [789, 450] width 16 height 12
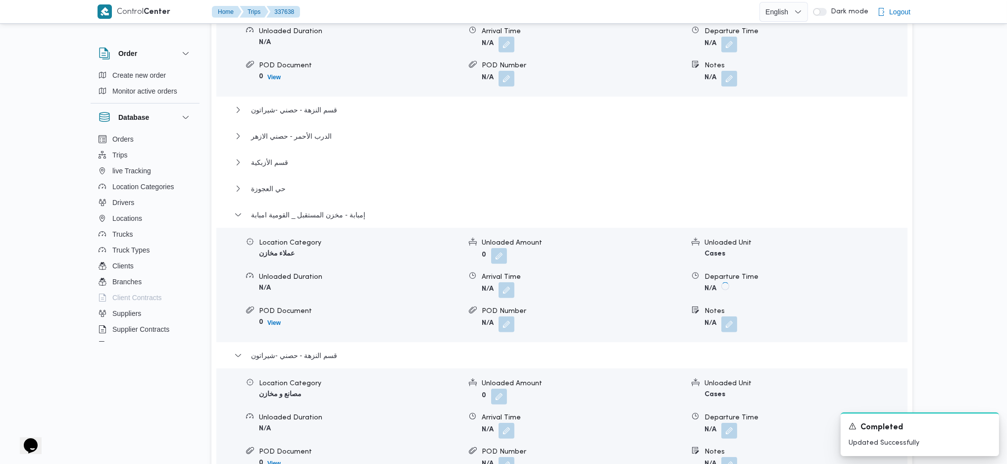
scroll to position [406, 0]
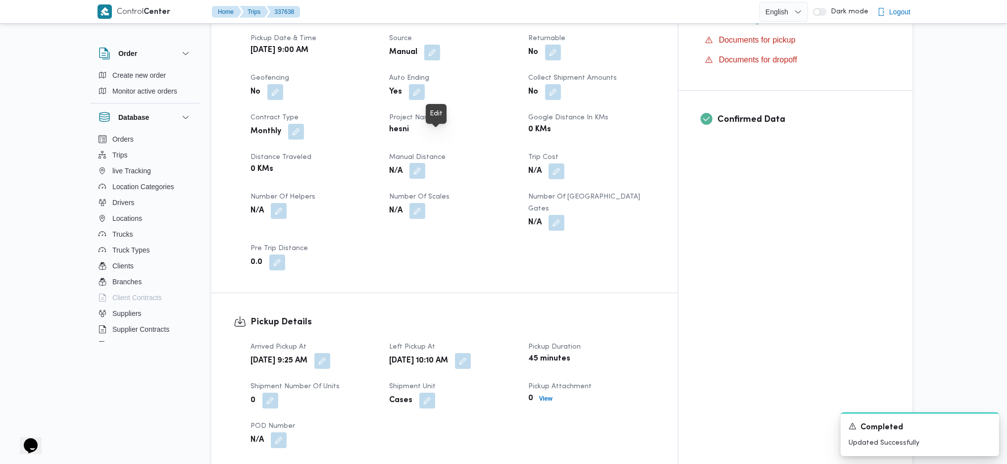
click at [425, 163] on button "button" at bounding box center [417, 171] width 16 height 16
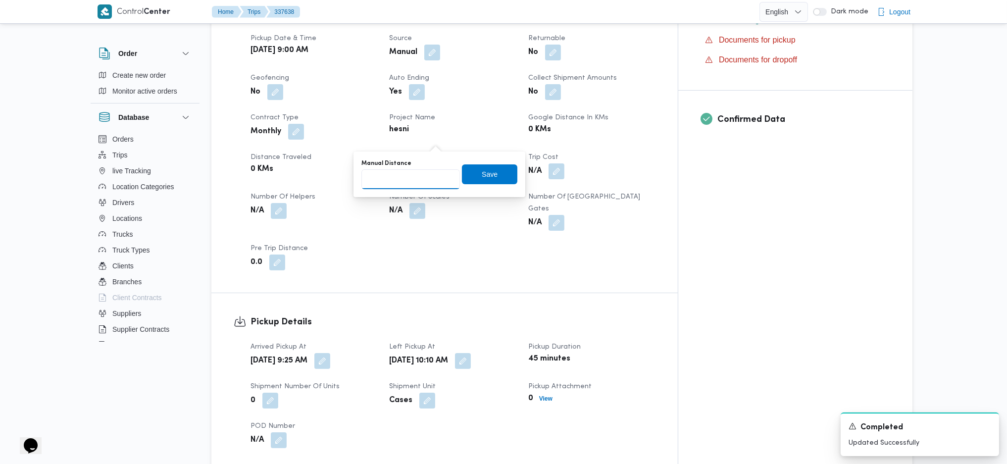
click at [411, 170] on input "Manual Distance" at bounding box center [410, 179] width 99 height 20
type input "156"
click button "Save" at bounding box center [489, 174] width 55 height 20
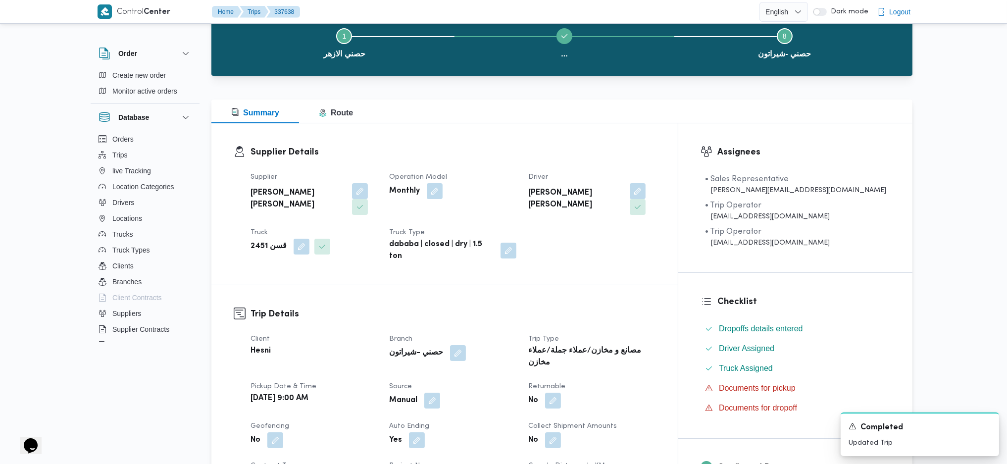
scroll to position [0, 0]
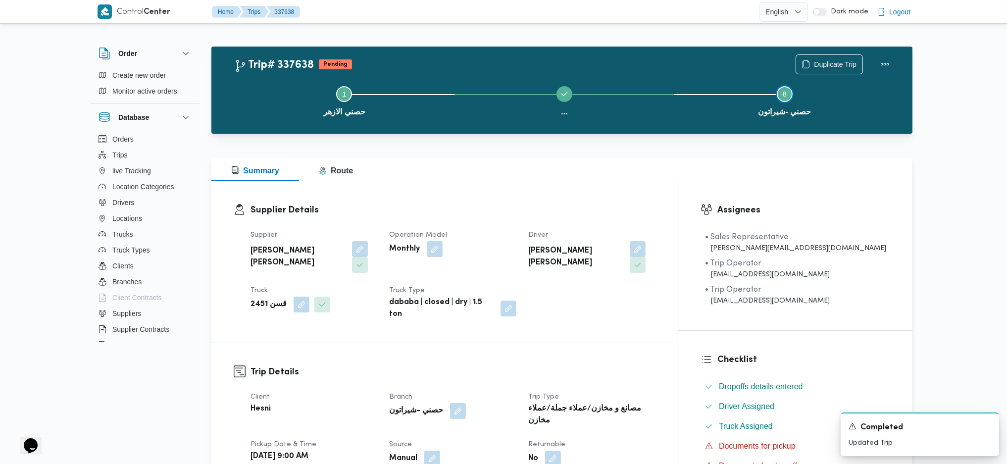
click at [889, 74] on button "Step 8 is incomplete 8 حصني -شيراتون" at bounding box center [784, 99] width 220 height 51
click at [870, 57] on div "Duplicate Trip" at bounding box center [845, 65] width 111 height 32
click at [889, 67] on button "Actions" at bounding box center [885, 64] width 20 height 20
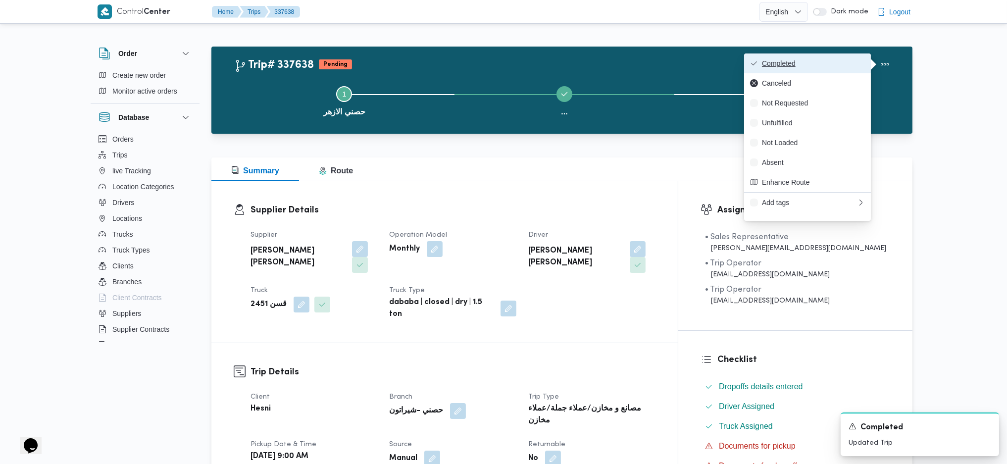
click at [833, 58] on button "Completed" at bounding box center [807, 63] width 127 height 20
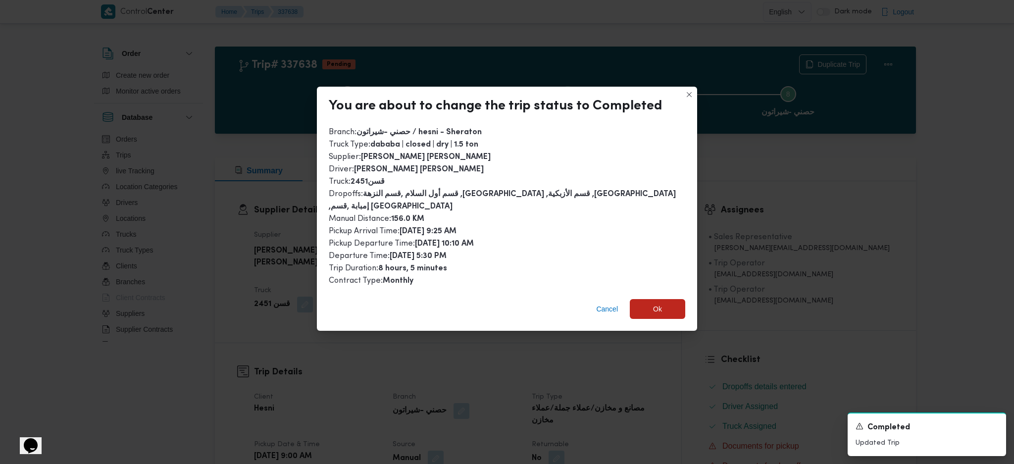
click at [651, 291] on div "Cancel Ok" at bounding box center [507, 311] width 380 height 40
click at [655, 314] on div "Cancel Ok" at bounding box center [507, 311] width 380 height 40
click at [662, 307] on span "Ok" at bounding box center [657, 309] width 55 height 20
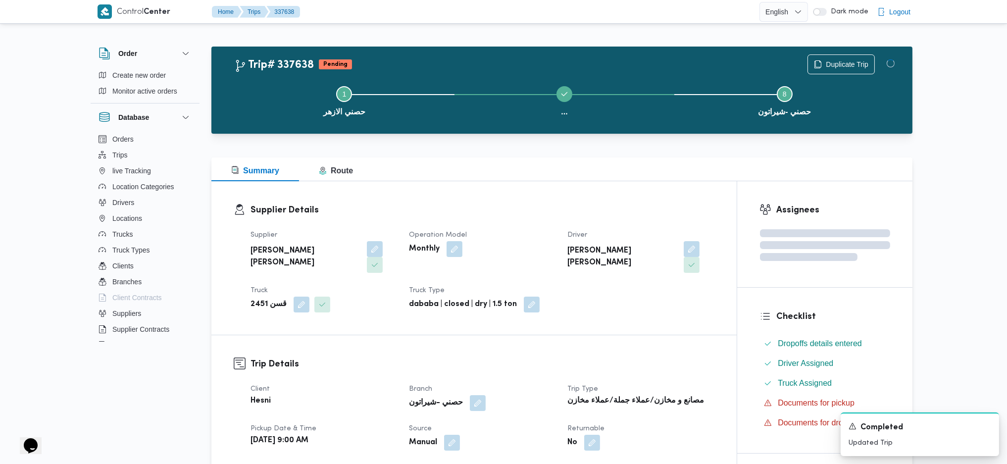
click at [676, 357] on h3 "Trip Details" at bounding box center [482, 363] width 464 height 13
click at [621, 195] on div "Supplier Details Supplier محمود محمد احمد محمود خشان Operation Model Monthly Dr…" at bounding box center [473, 257] width 525 height 153
click at [621, 194] on div "Supplier Details Supplier محمود محمد احمد محمود خشان Operation Model Monthly Dr…" at bounding box center [473, 257] width 525 height 153
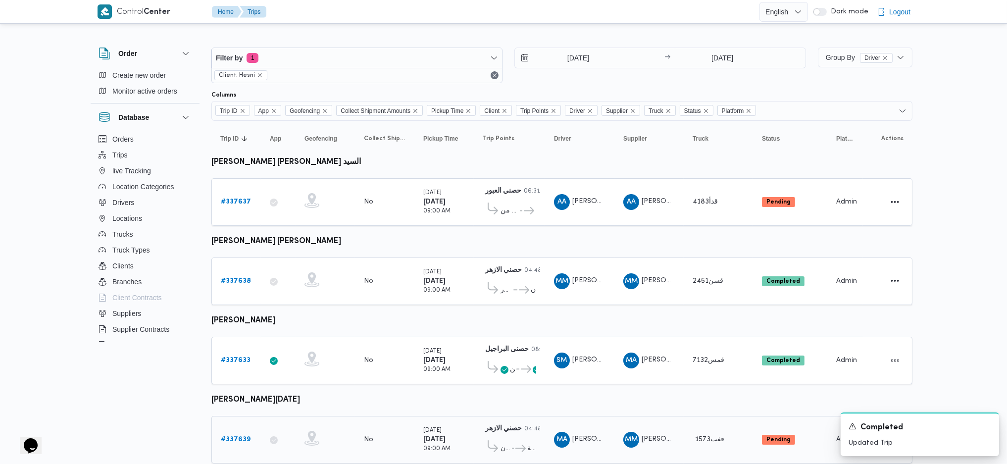
click at [229, 436] on b "# 337639" at bounding box center [236, 439] width 30 height 6
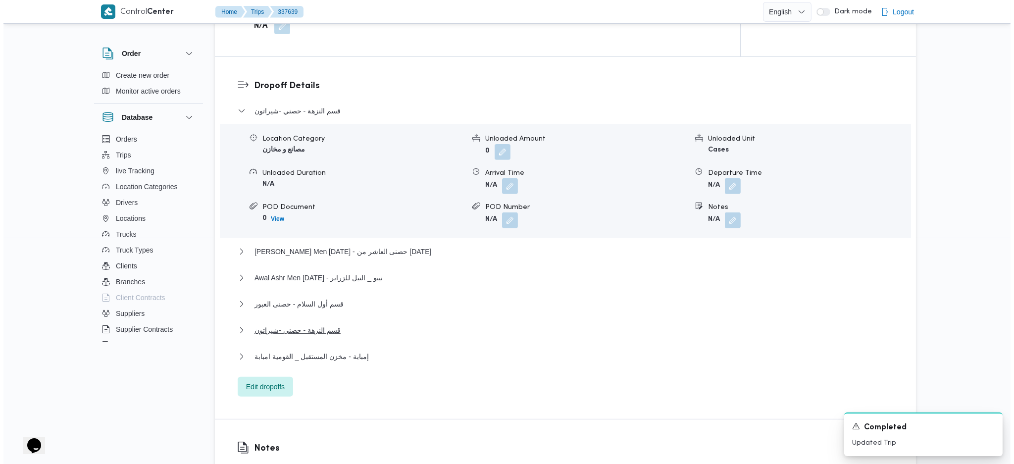
scroll to position [990, 0]
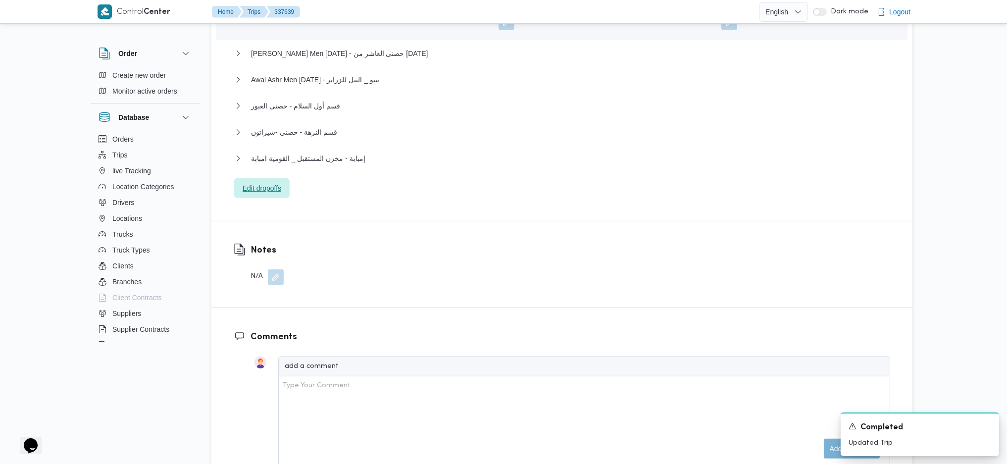
click at [262, 182] on span "Edit dropoffs" at bounding box center [262, 188] width 39 height 12
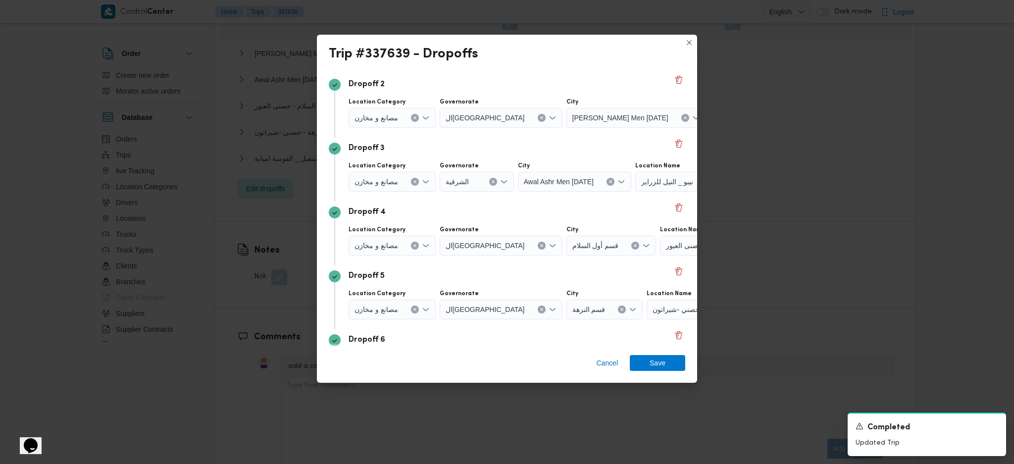
scroll to position [132, 0]
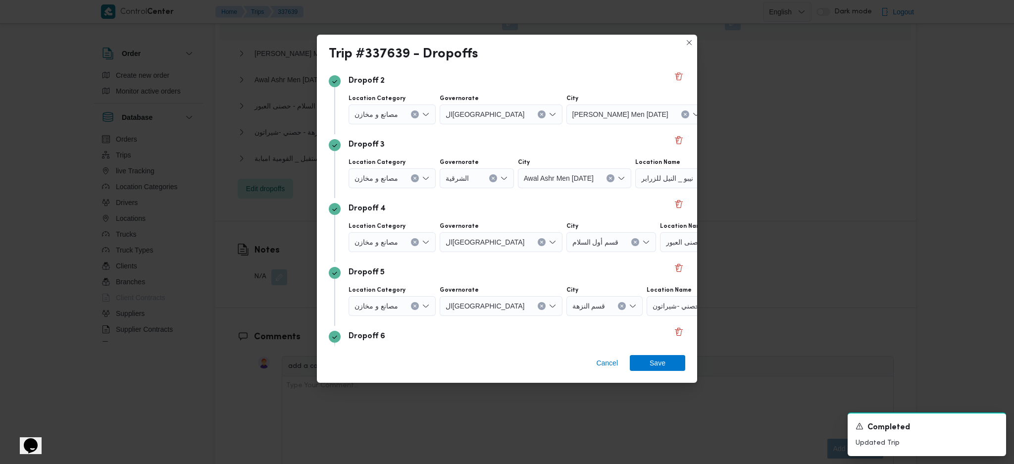
click at [716, 114] on span "حصنى العاشر من رمضان" at bounding box center [753, 113] width 75 height 11
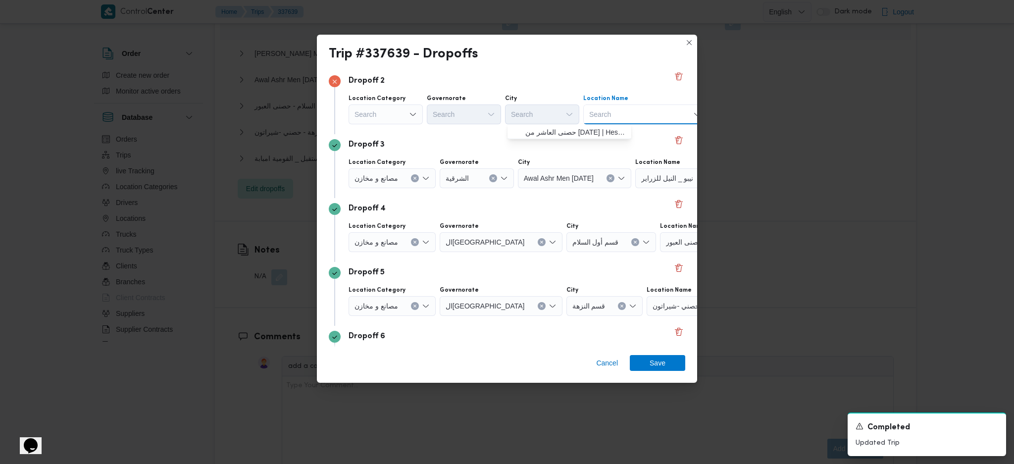
scroll to position [132, 75]
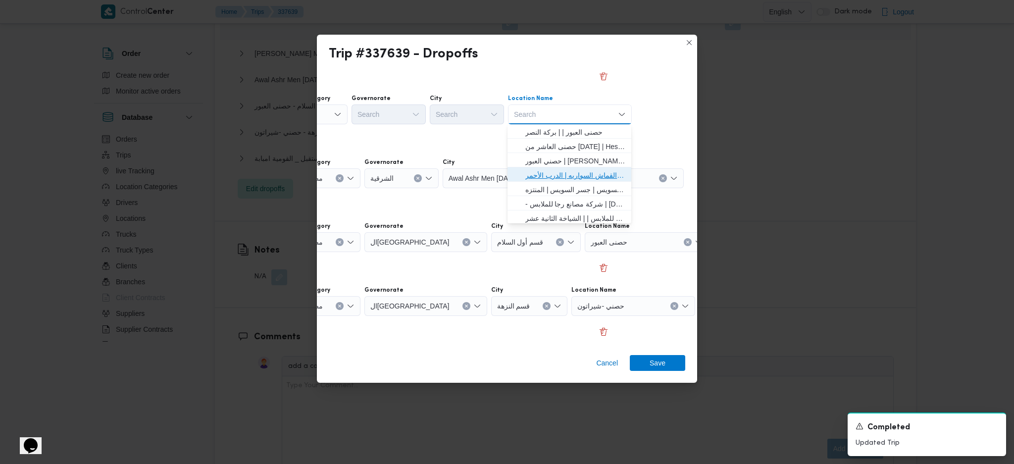
click at [573, 178] on span "حصني الازهر | سوق الازهر كل انواع القماش السواريه | الدرب الأحمر" at bounding box center [575, 175] width 100 height 12
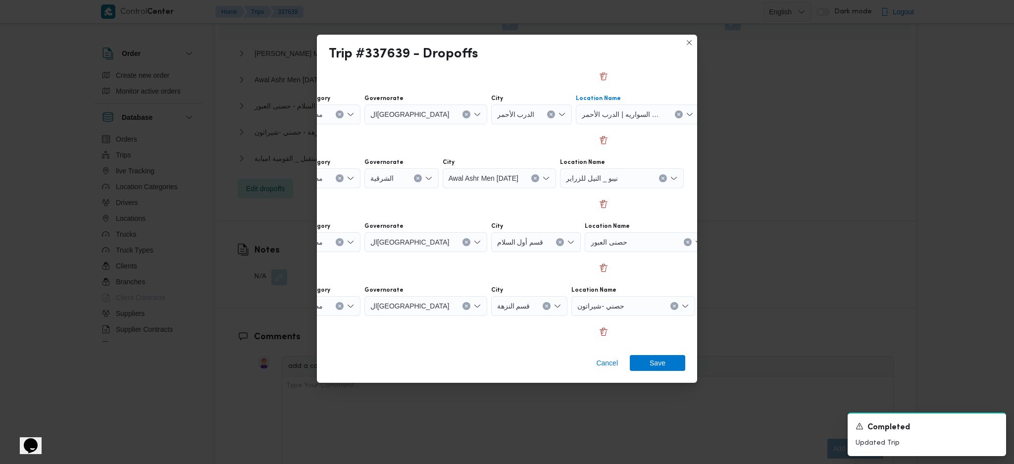
click at [639, 182] on div "نيبو _ النيل للزراير" at bounding box center [622, 178] width 124 height 20
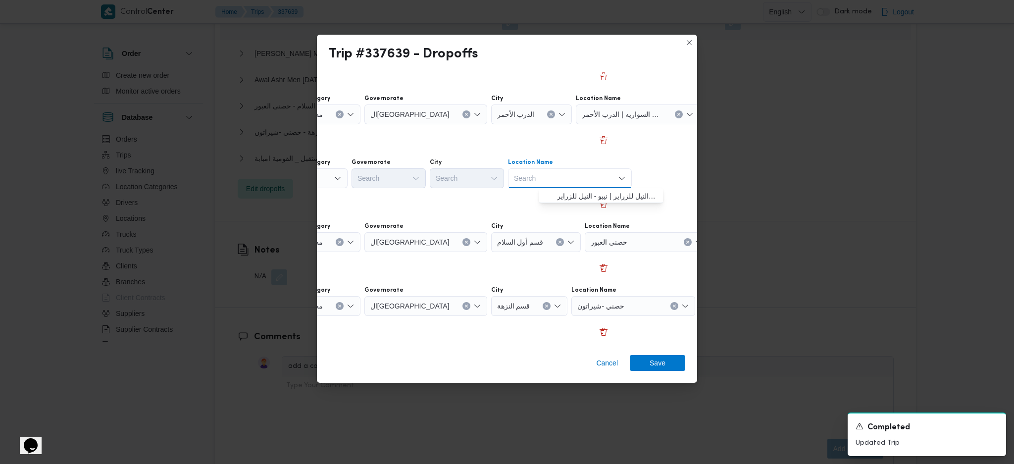
scroll to position [132, 44]
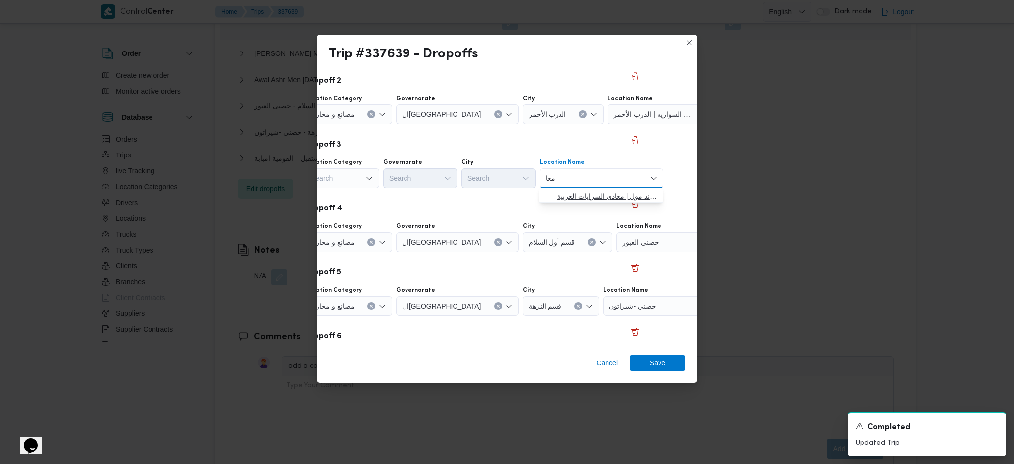
type input "معا"
drag, startPoint x: 551, startPoint y: 197, endPoint x: 593, endPoint y: 230, distance: 53.3
click at [551, 197] on icon "button" at bounding box center [549, 196] width 8 height 8
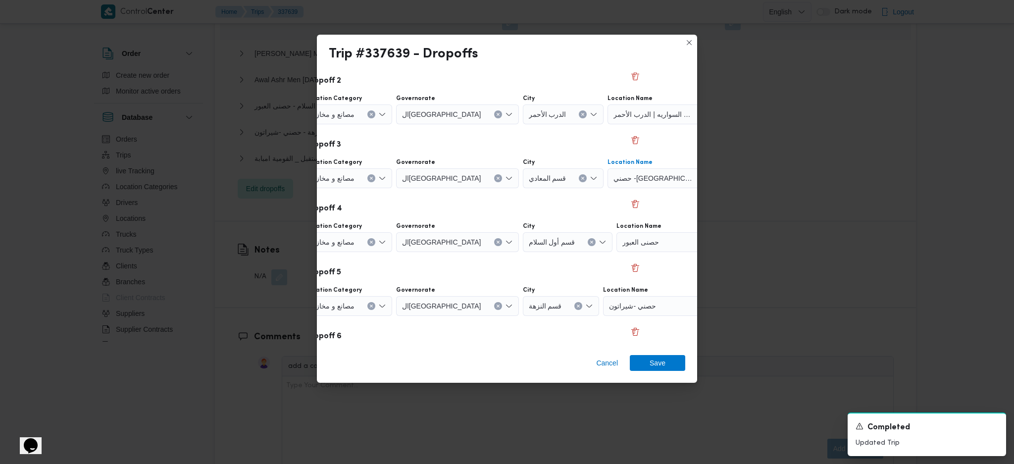
click at [626, 240] on div "حصنى العبور" at bounding box center [678, 242] width 124 height 20
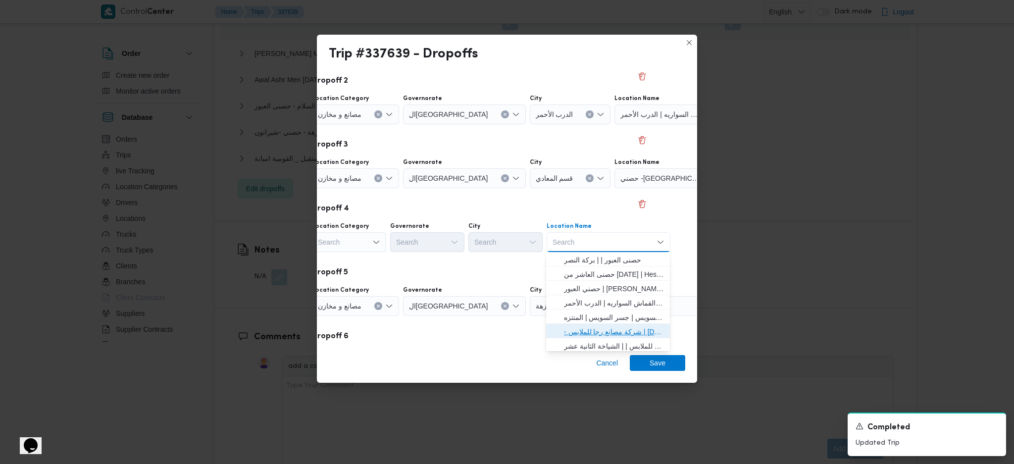
click at [599, 328] on span "- شركة مصانع رجا للملابس | Raja Clothing Co. | الشياخة الثانية عشر" at bounding box center [614, 332] width 100 height 12
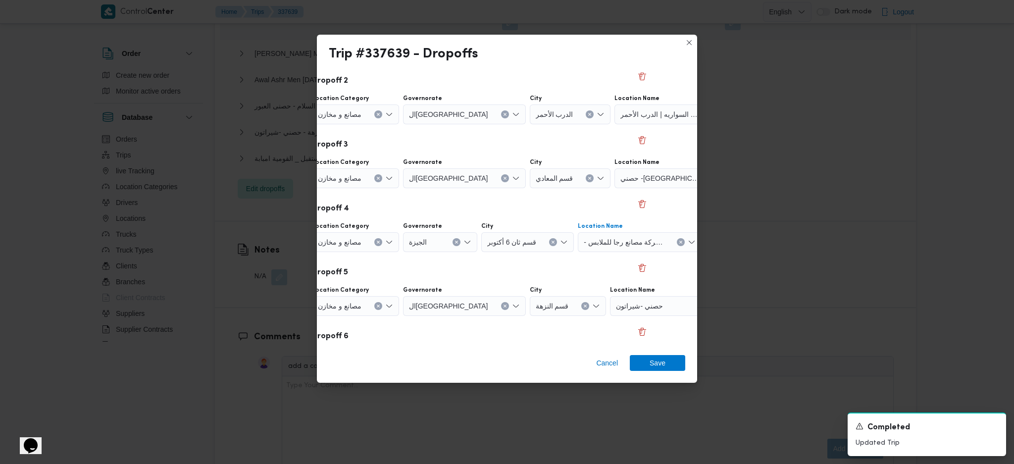
click at [665, 305] on div at bounding box center [667, 306] width 5 height 16
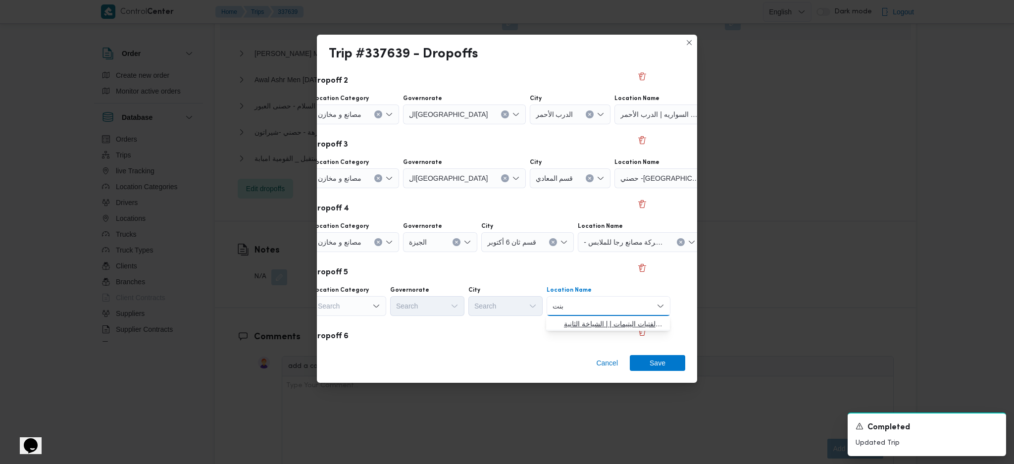
type input "بنت"
click at [589, 321] on span "جمعية ا بنت ى لرعاية الفتيات اليتيمات | | الشياخة الثانية" at bounding box center [614, 324] width 100 height 12
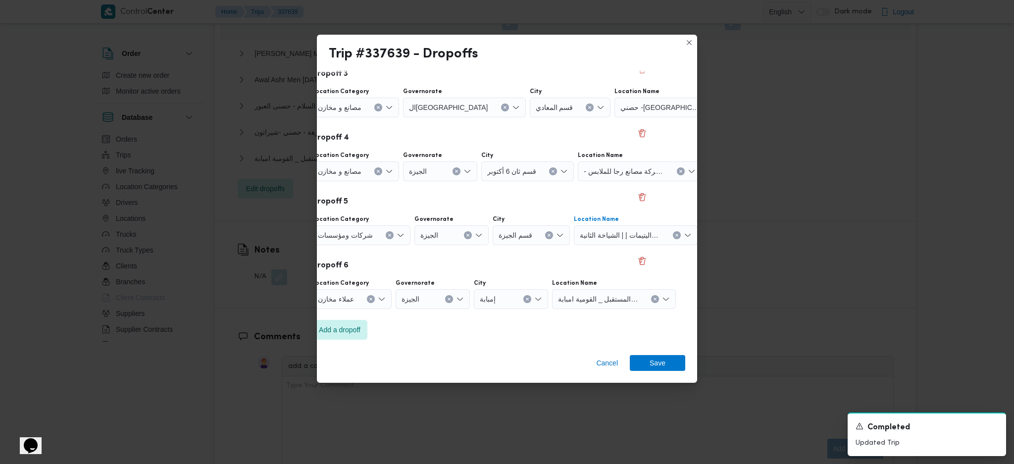
scroll to position [203, 37]
click at [354, 335] on span "Add a dropoff" at bounding box center [339, 328] width 55 height 20
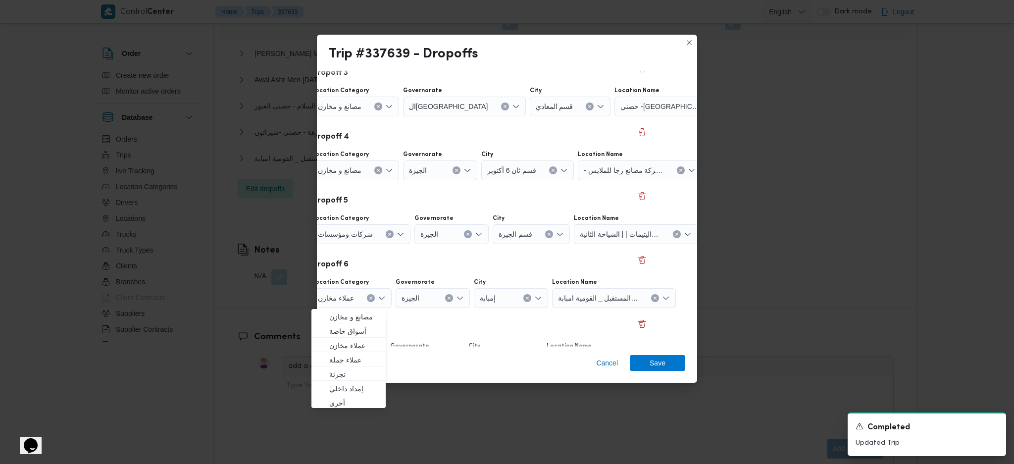
scroll to position [267, 37]
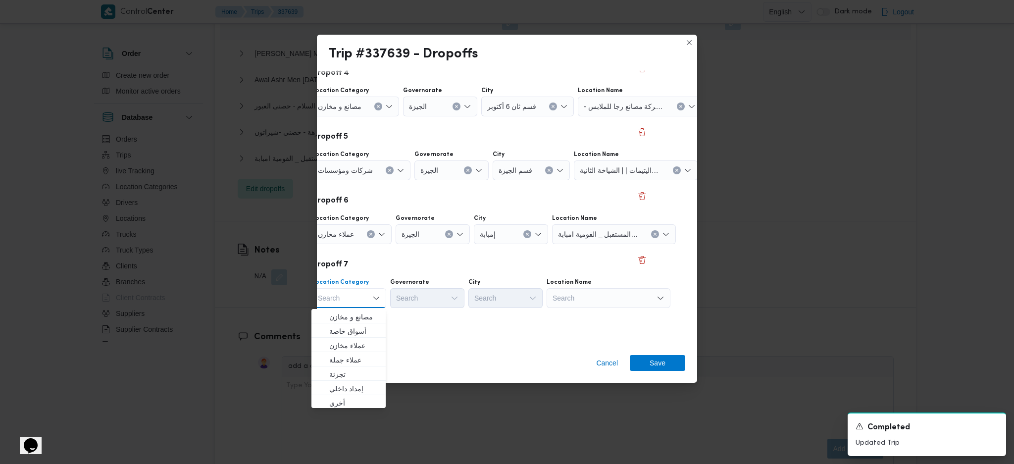
click at [369, 234] on icon "Clear input" at bounding box center [371, 234] width 4 height 4
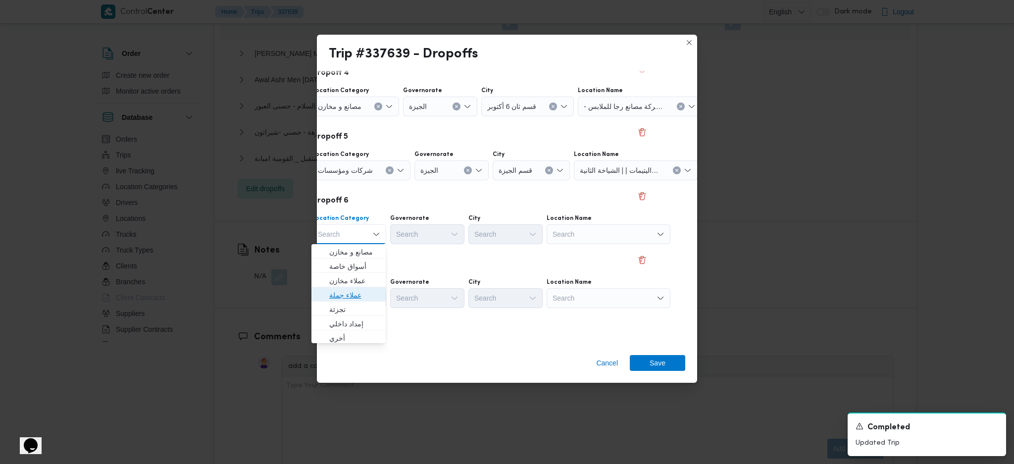
click at [350, 296] on span "عملاء جملة" at bounding box center [354, 295] width 50 height 12
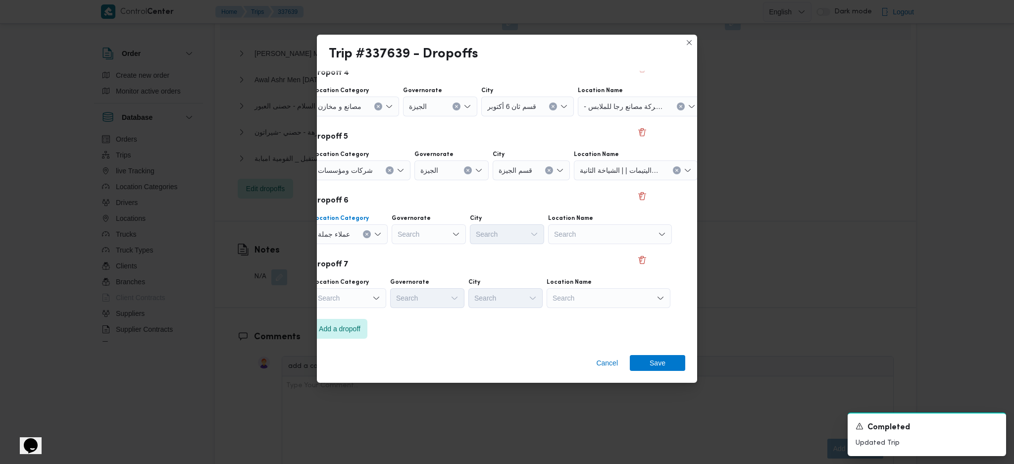
click at [426, 233] on div "Search" at bounding box center [429, 234] width 74 height 20
click at [416, 334] on span "الجيزة" at bounding box center [433, 338] width 50 height 12
click at [530, 227] on div "Search" at bounding box center [507, 234] width 74 height 20
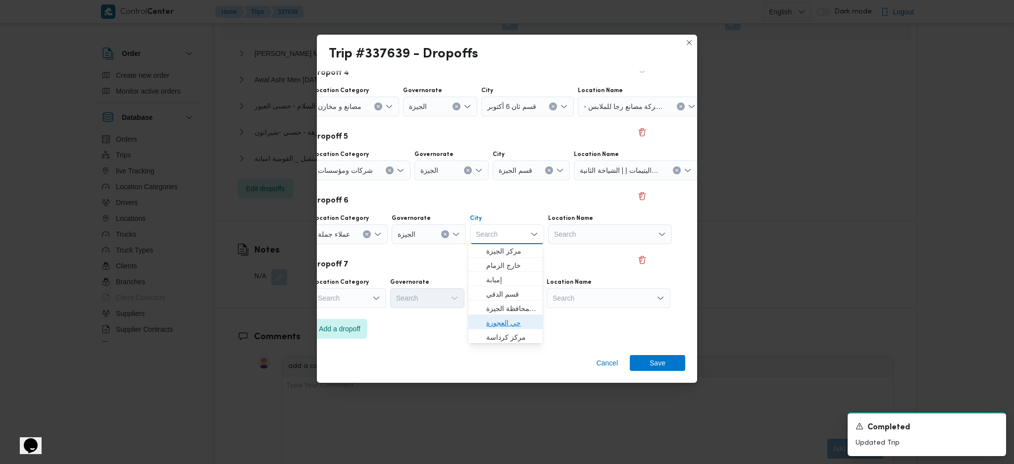
click at [503, 319] on span "حي العجوزة" at bounding box center [511, 323] width 50 height 12
click at [577, 299] on div "Search" at bounding box center [609, 298] width 124 height 20
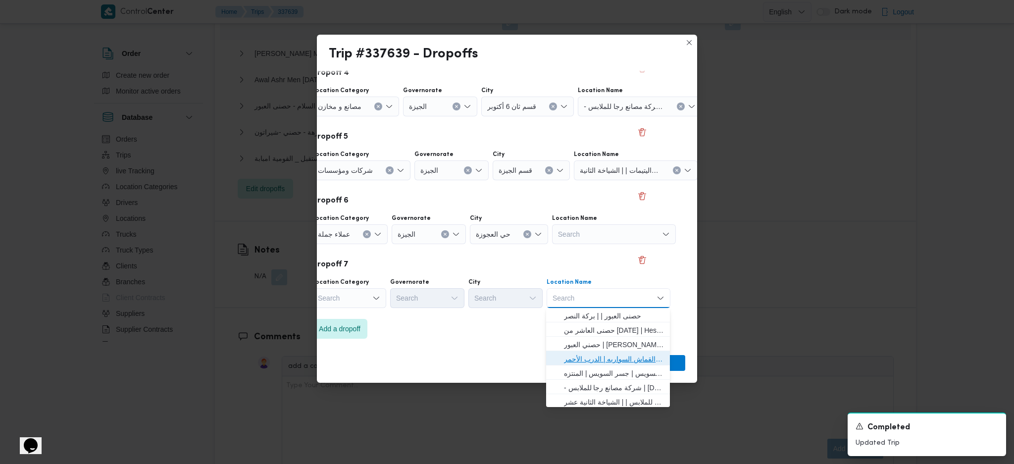
click at [608, 355] on span "حصني الازهر | سوق الازهر كل انواع القماش السواريه | الدرب الأحمر" at bounding box center [614, 359] width 100 height 12
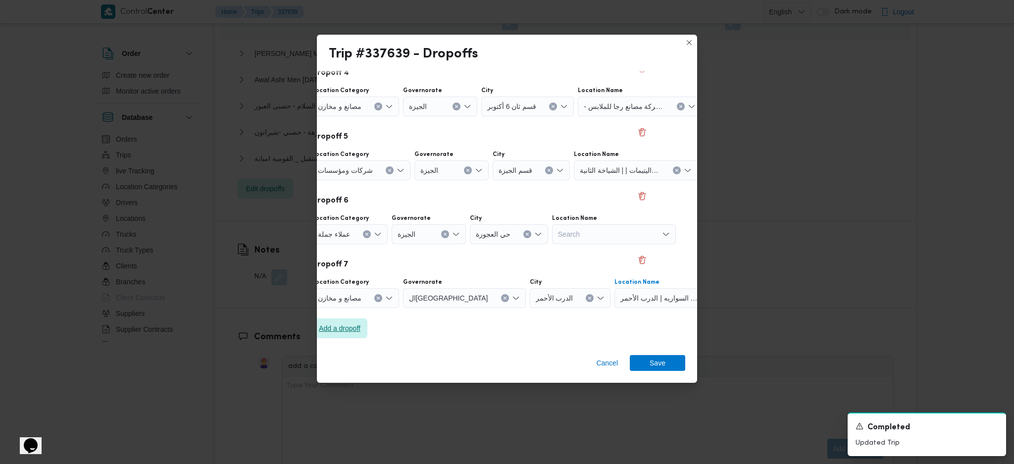
click at [344, 329] on span "Add a dropoff" at bounding box center [340, 328] width 42 height 12
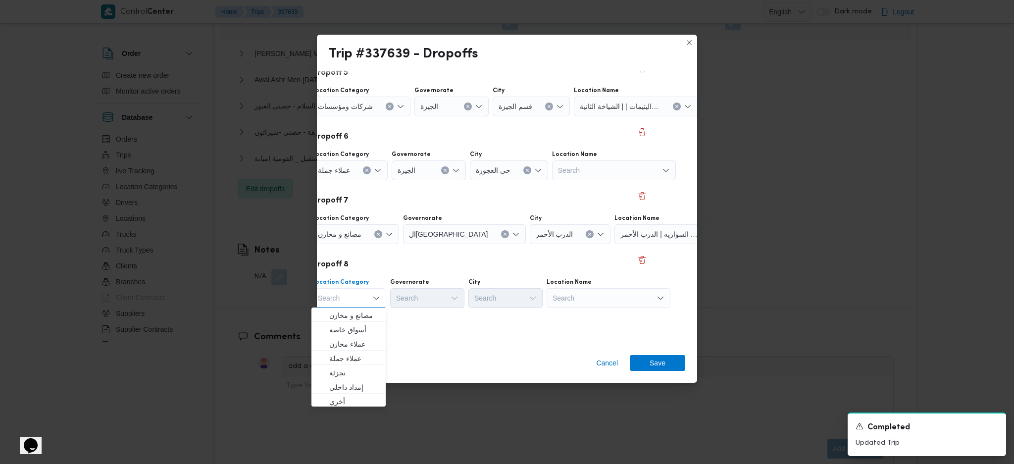
click at [610, 300] on div "Search" at bounding box center [609, 298] width 124 height 20
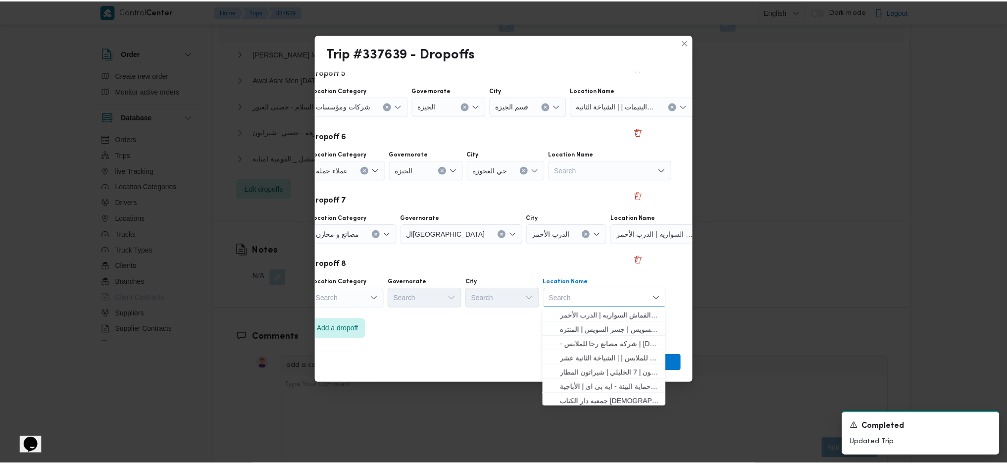
scroll to position [66, 0]
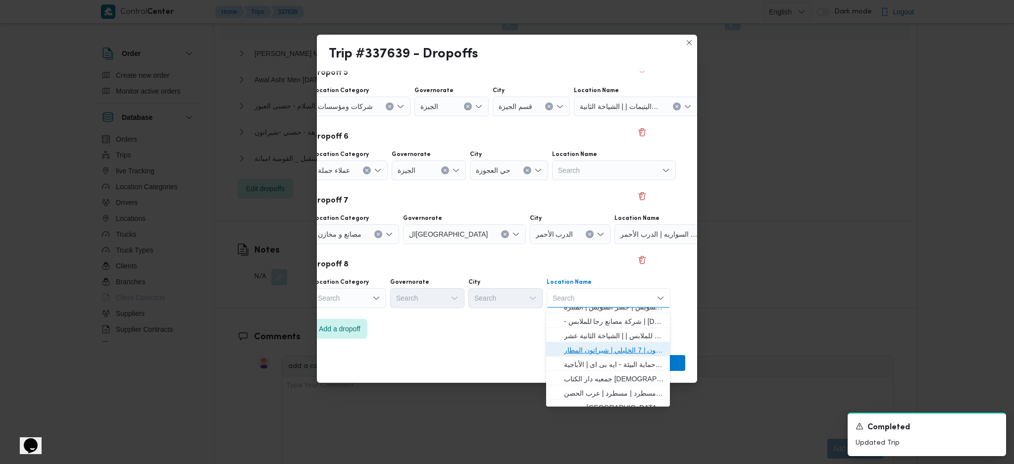
click at [588, 348] on span "حصني -شيراتون | 7 الخليلي | شيراتون المطار" at bounding box center [614, 350] width 100 height 12
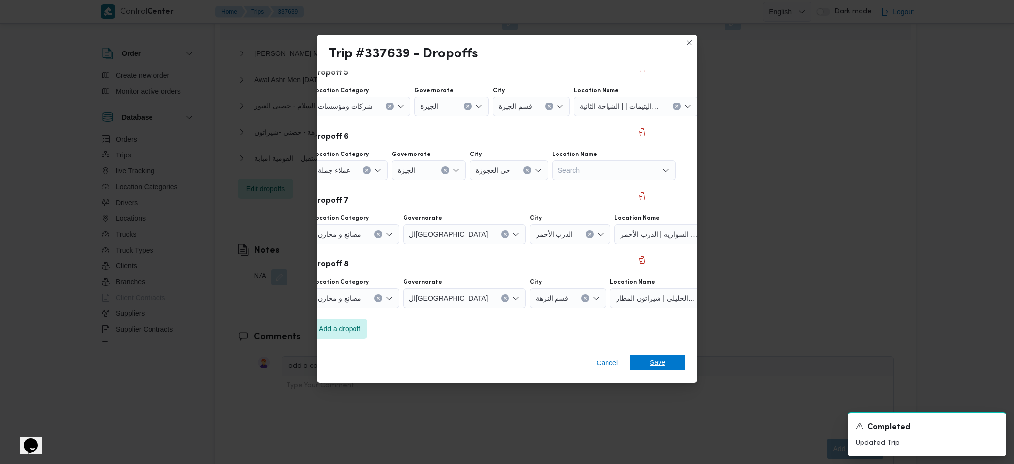
click at [647, 364] on span "Save" at bounding box center [657, 362] width 55 height 16
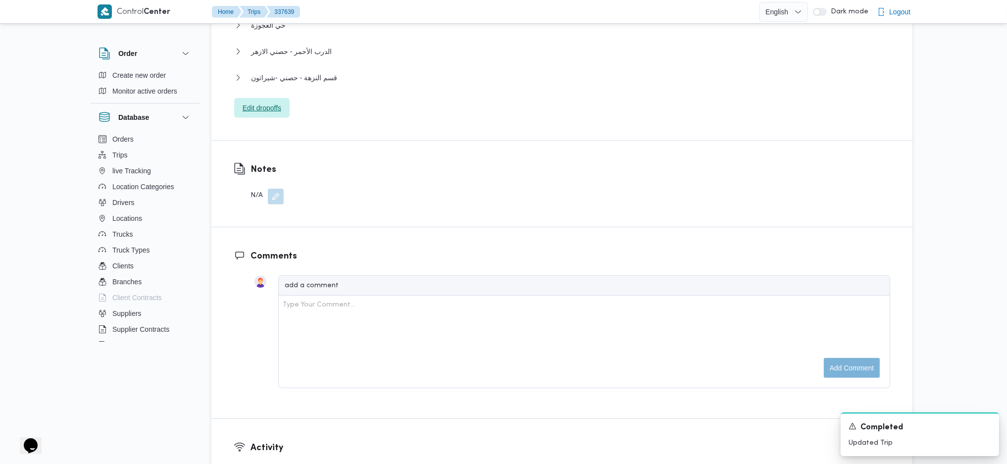
scroll to position [1056, 0]
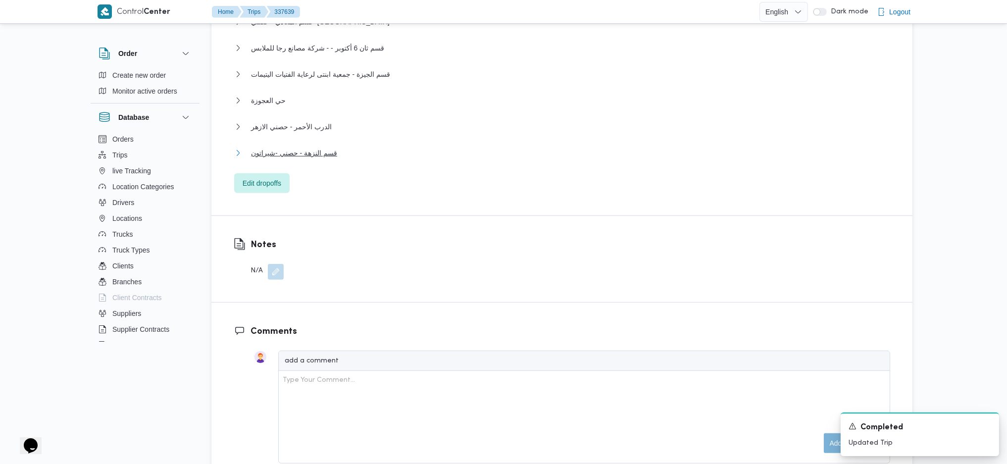
click at [300, 147] on span "قسم النزهة - حصني -شيراتون" at bounding box center [294, 153] width 86 height 12
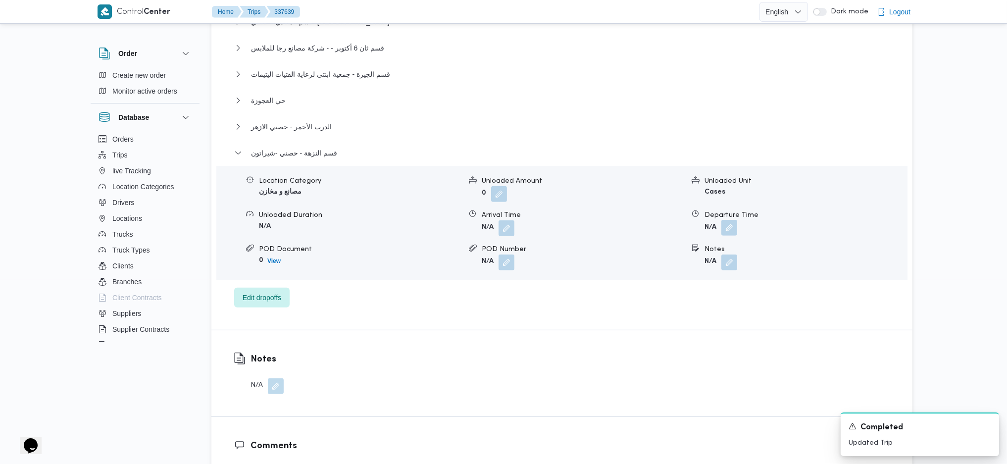
click at [730, 220] on button "button" at bounding box center [729, 228] width 16 height 16
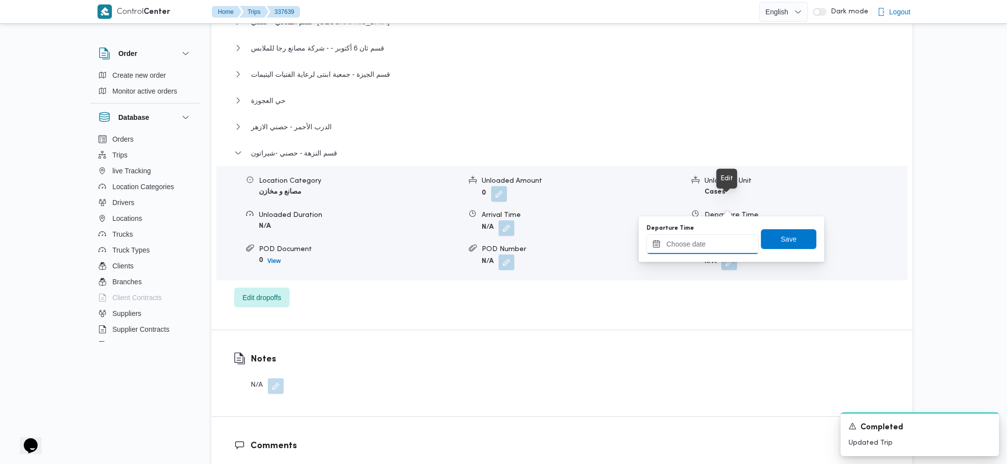
click at [682, 245] on input "Departure Time" at bounding box center [703, 244] width 112 height 20
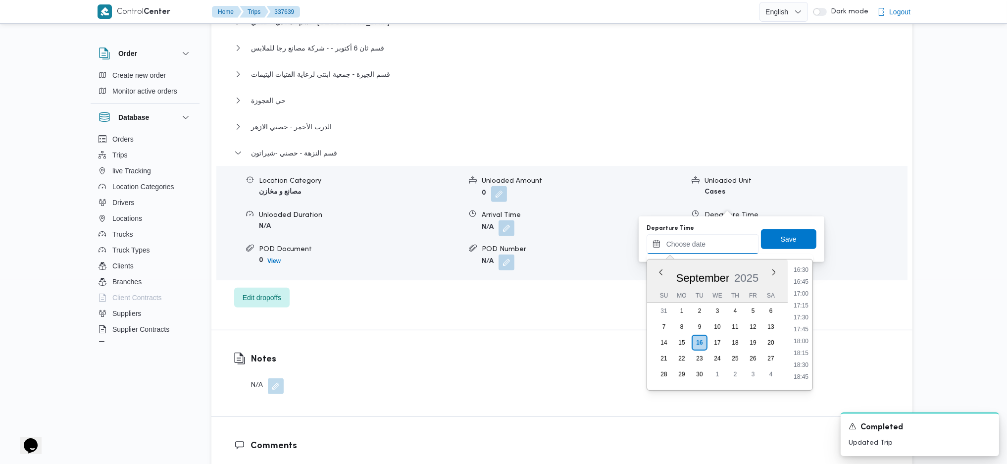
scroll to position [772, 0]
click at [798, 333] on li "17:30" at bounding box center [801, 332] width 23 height 10
type input "[DATE] 17:30"
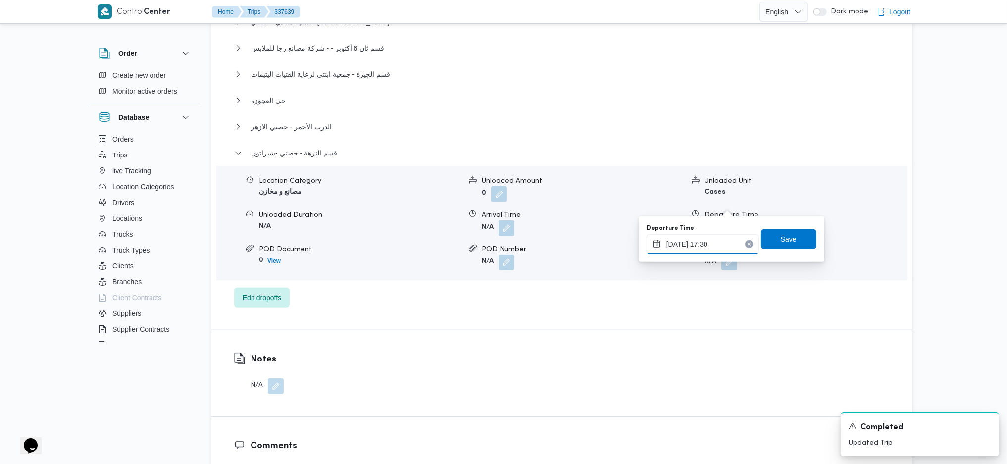
click at [712, 236] on input "[DATE] 17:30" at bounding box center [703, 244] width 112 height 20
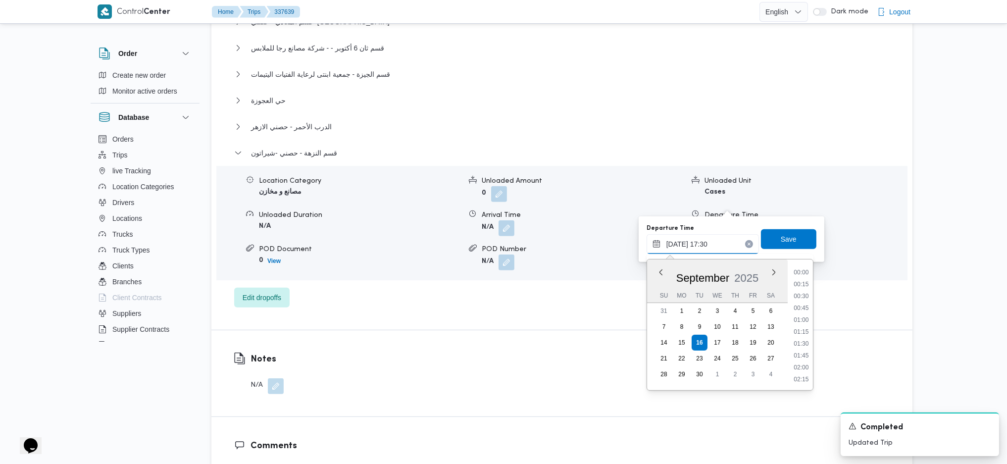
scroll to position [773, 0]
click at [797, 331] on li "17:30" at bounding box center [801, 331] width 23 height 10
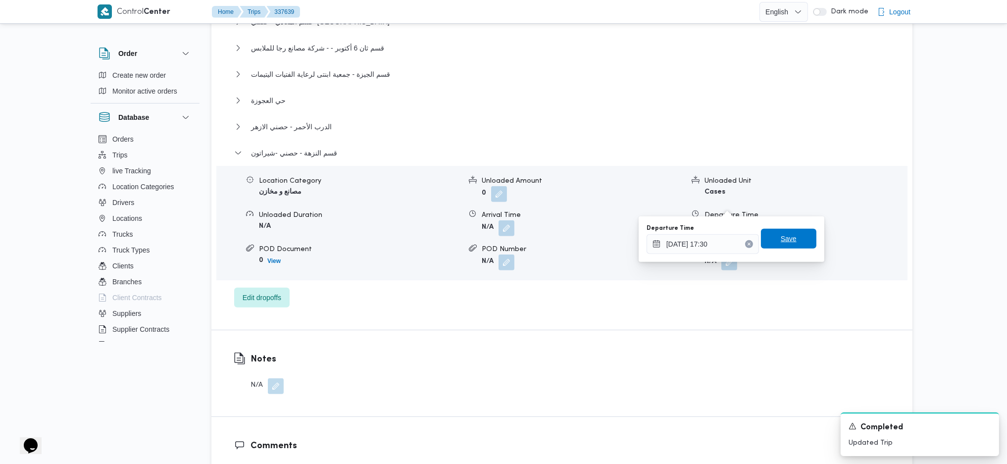
click at [777, 245] on span "Save" at bounding box center [788, 239] width 55 height 20
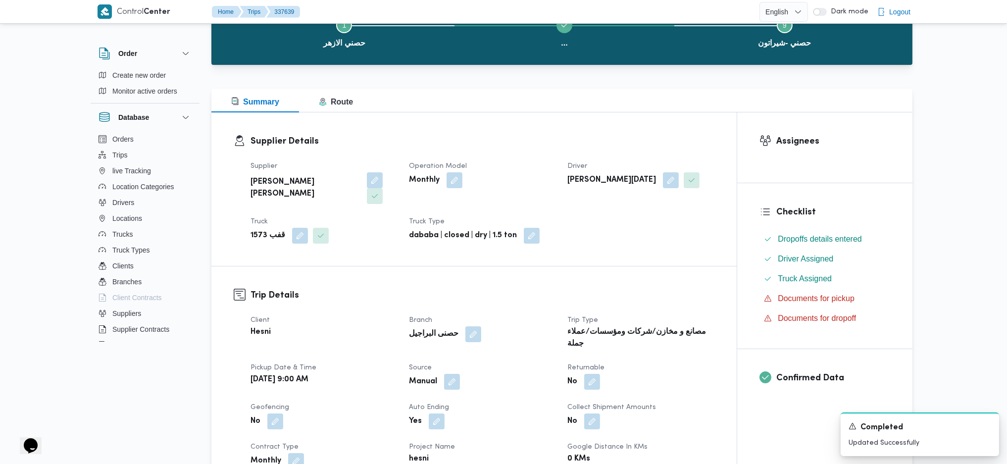
scroll to position [0, 0]
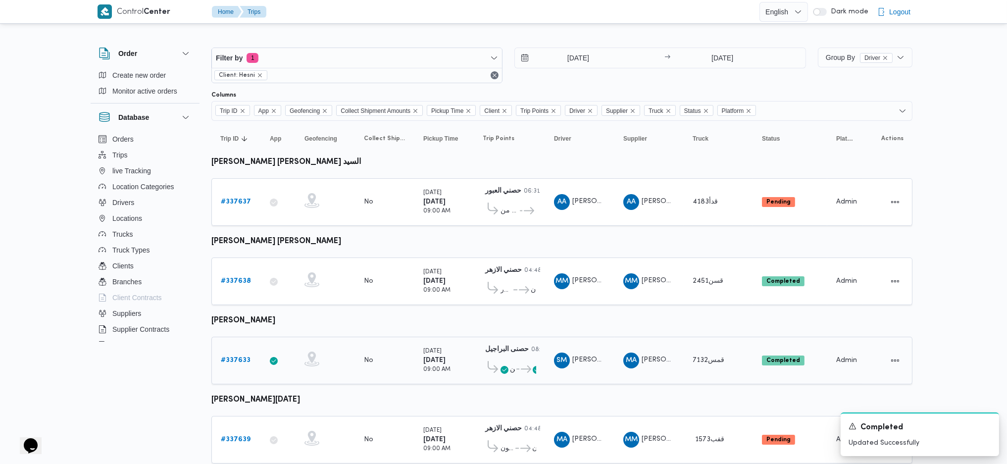
click at [238, 354] on link "# 337633" at bounding box center [236, 360] width 30 height 12
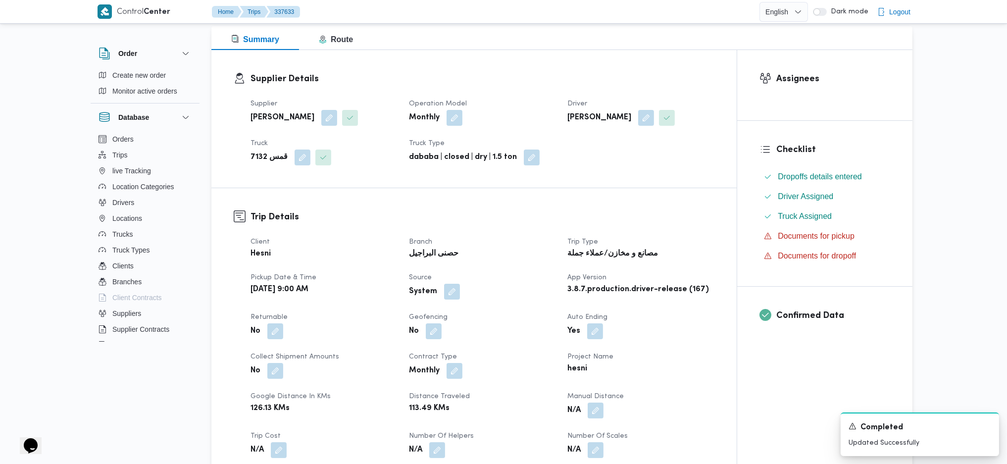
scroll to position [330, 0]
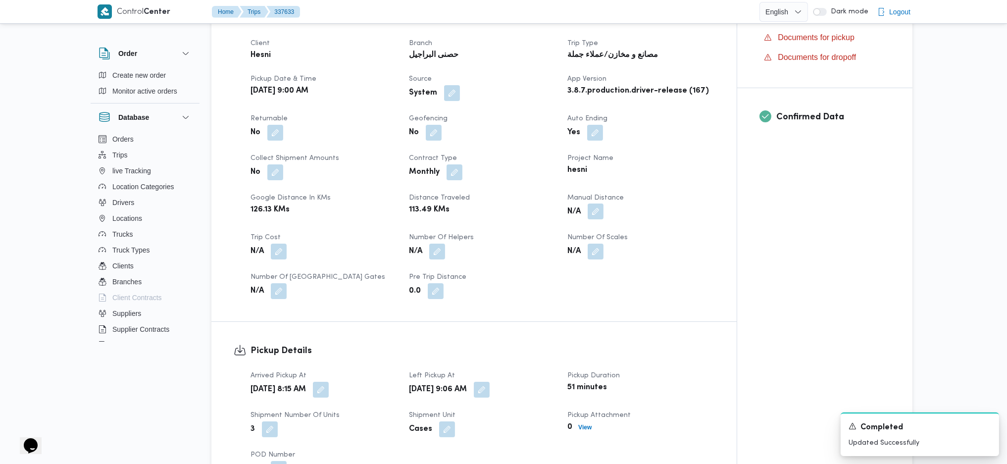
drag, startPoint x: 591, startPoint y: 210, endPoint x: 597, endPoint y: 213, distance: 6.6
click at [595, 212] on button "button" at bounding box center [596, 211] width 16 height 16
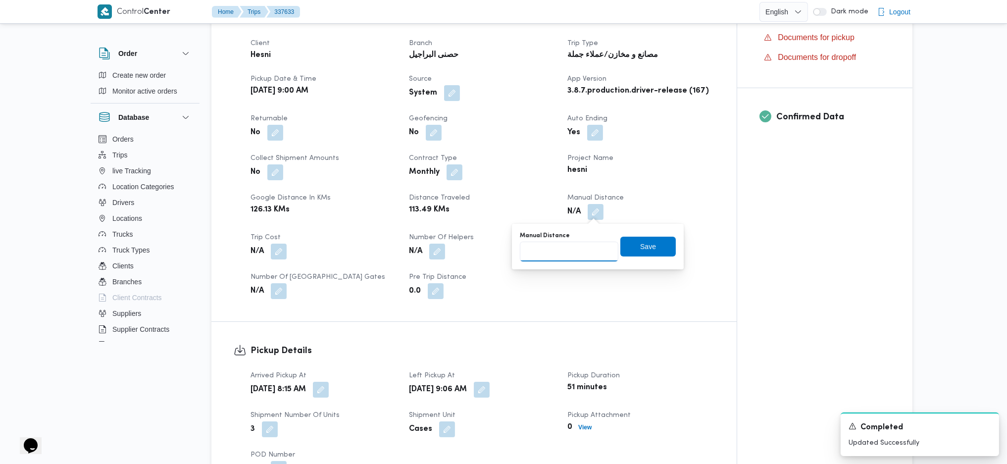
click at [562, 247] on input "Manual Distance" at bounding box center [569, 252] width 99 height 20
type input "195"
click button "Save" at bounding box center [647, 247] width 55 height 20
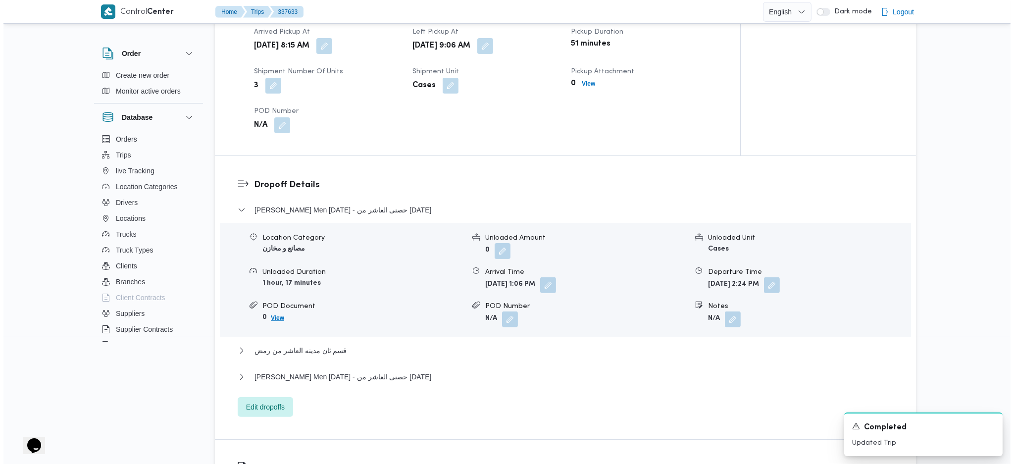
scroll to position [726, 0]
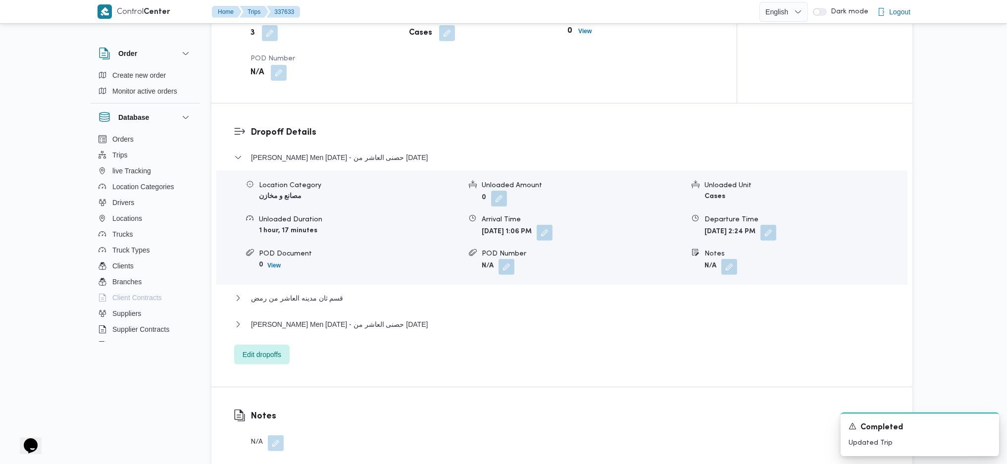
click at [267, 370] on div "Dropoff Details Thany Ashr Men Ramadan - حصنى العاشر من رمضان Location Category…" at bounding box center [561, 244] width 701 height 283
click at [264, 354] on span "Edit dropoffs" at bounding box center [262, 354] width 39 height 12
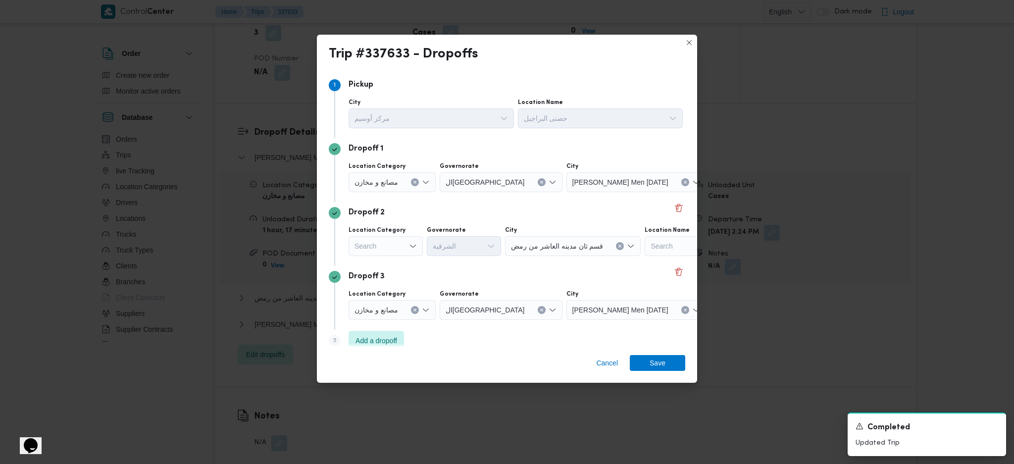
scroll to position [12, 0]
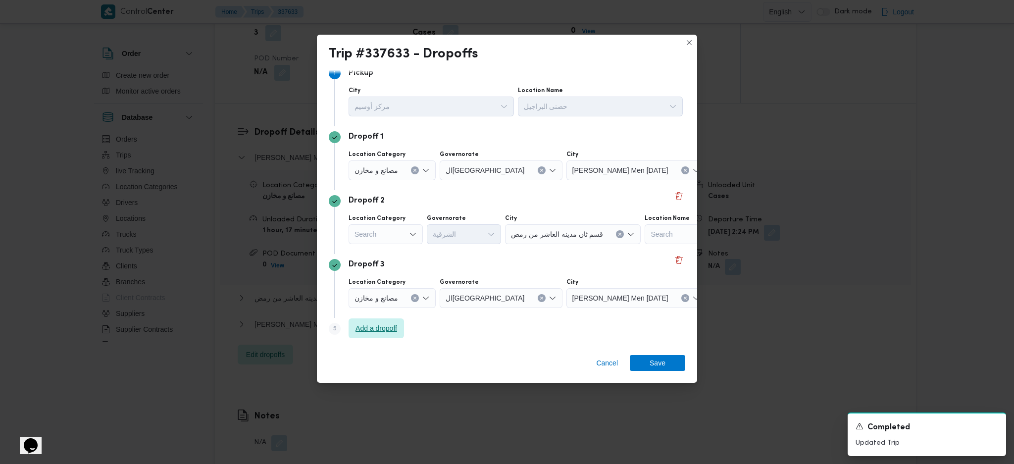
click at [377, 329] on span "Add a dropoff" at bounding box center [376, 328] width 42 height 12
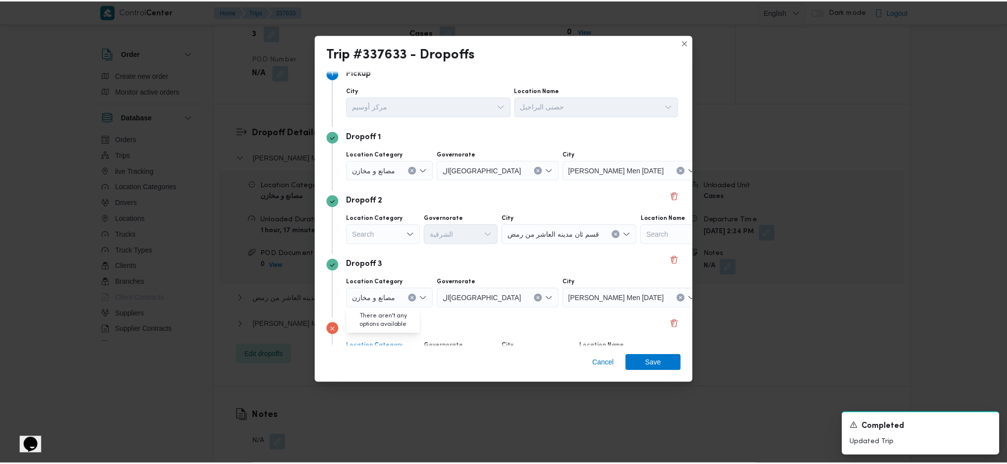
scroll to position [76, 0]
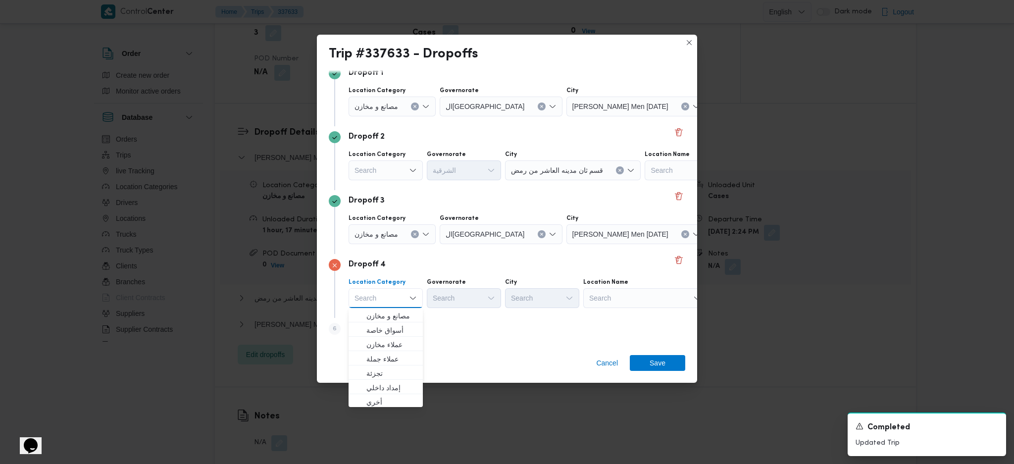
click at [651, 298] on div "Search" at bounding box center [645, 298] width 124 height 20
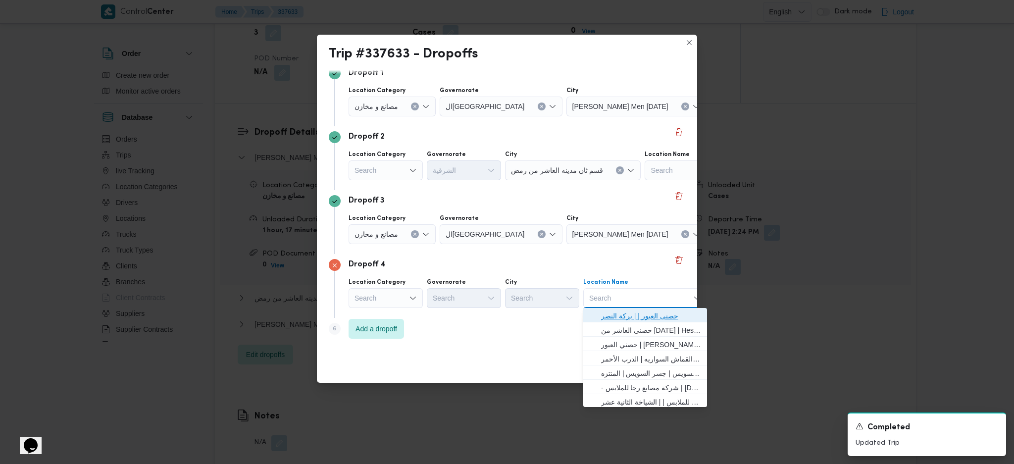
click at [623, 311] on span "حصنى العبور | | بركة النصر" at bounding box center [651, 316] width 100 height 12
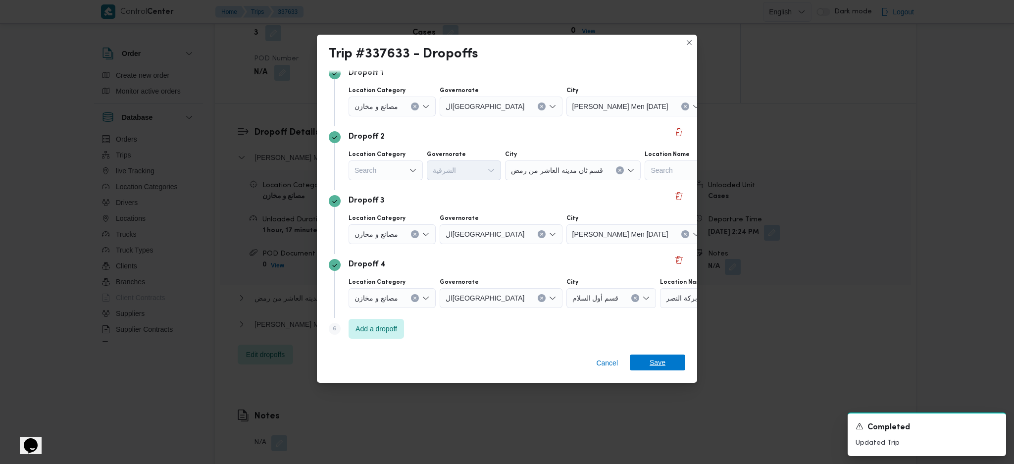
click at [660, 356] on span "Save" at bounding box center [657, 362] width 16 height 16
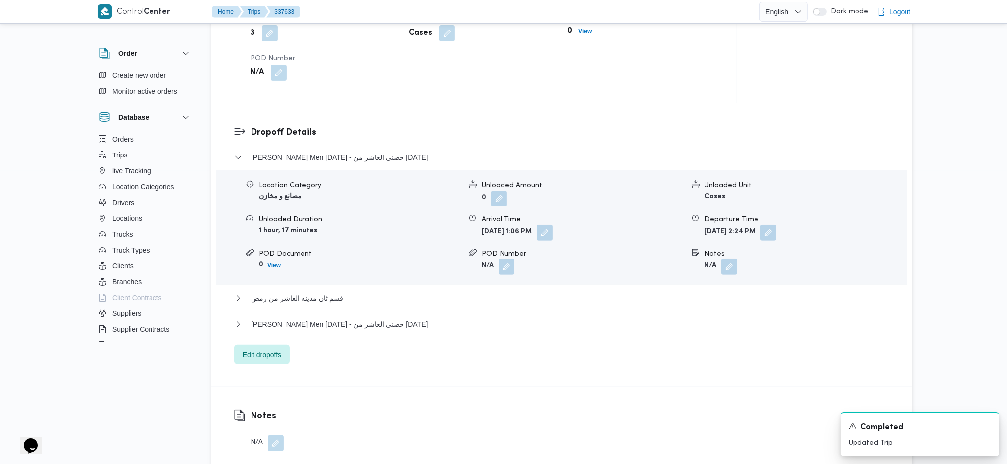
click at [660, 364] on div "Dropoff Details Thany Ashr Men Ramadan - حصنى العاشر من رمضان Location Category…" at bounding box center [561, 244] width 701 height 283
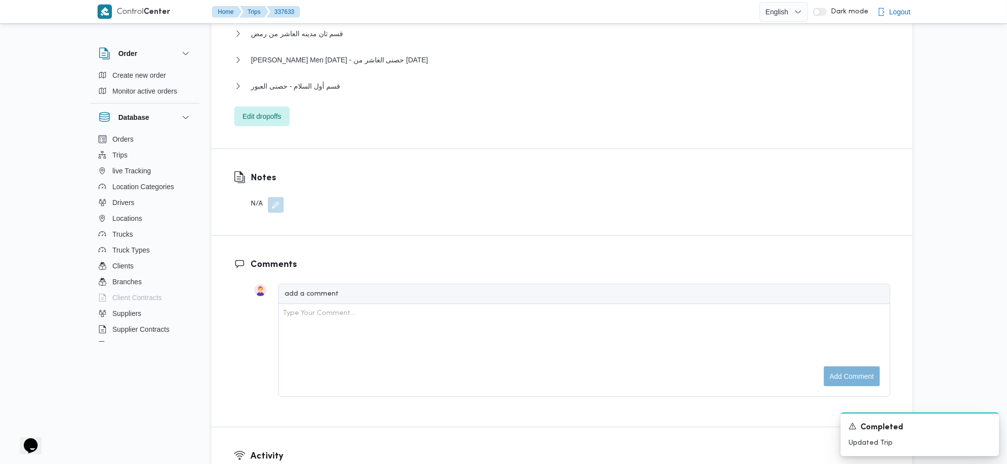
click at [311, 78] on div "Thany Ashr Men Ramadan - حصنى العاشر من رمضان Location Category مصانع و مخازن U…" at bounding box center [562, 6] width 656 height 239
click at [312, 80] on span "قسم أول السلام - حصنى العبور" at bounding box center [295, 86] width 89 height 12
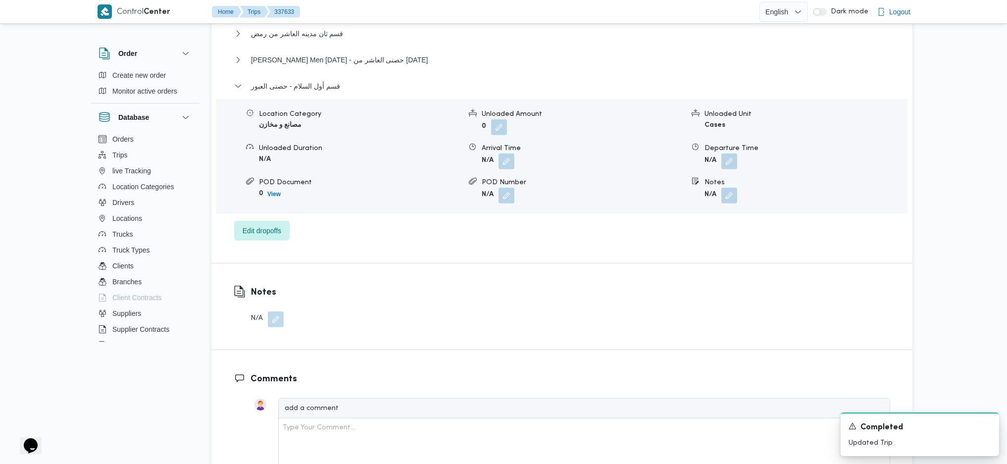
click at [733, 169] on div "Location Category مصانع و مخازن Unloaded Amount 0 Unloaded Unit Cases Unloaded …" at bounding box center [561, 156] width 699 height 112
click at [724, 161] on button "button" at bounding box center [729, 161] width 16 height 16
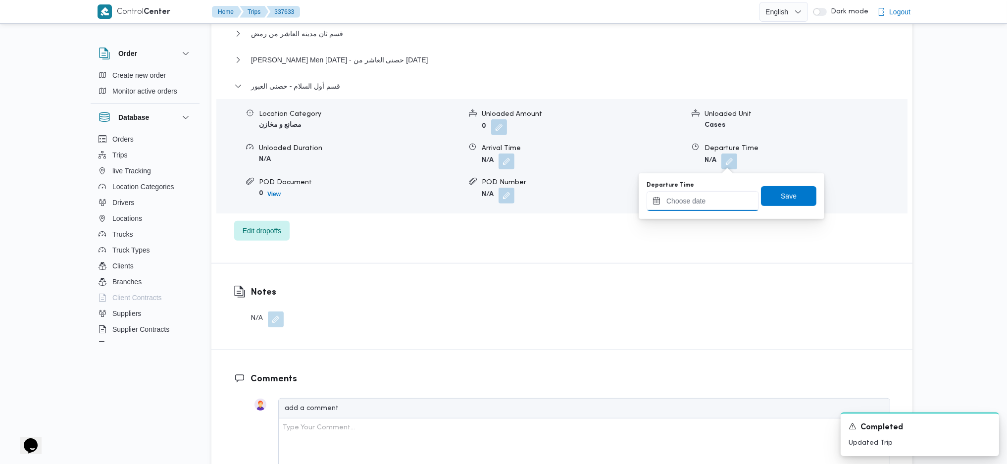
click at [698, 210] on input "Departure Time" at bounding box center [703, 201] width 112 height 20
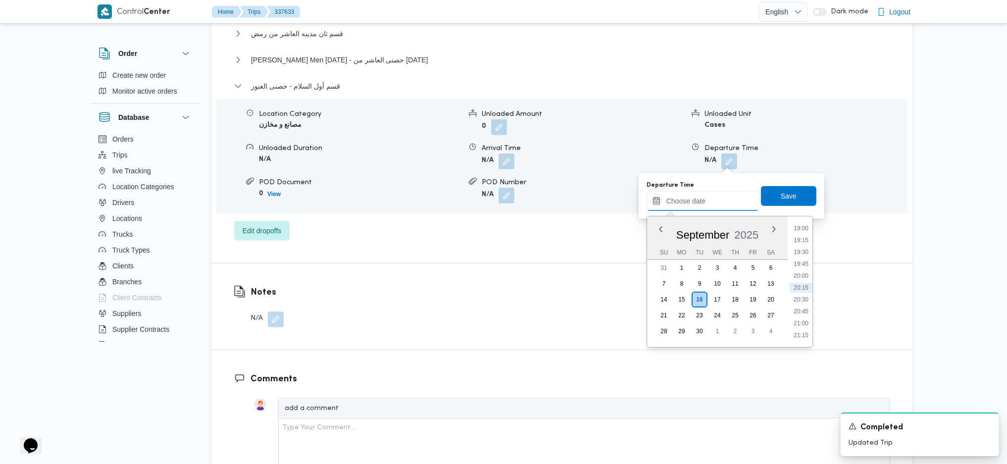
scroll to position [838, 0]
click at [801, 273] on li "18:30" at bounding box center [801, 271] width 23 height 10
type input "16/09/2025 18:30"
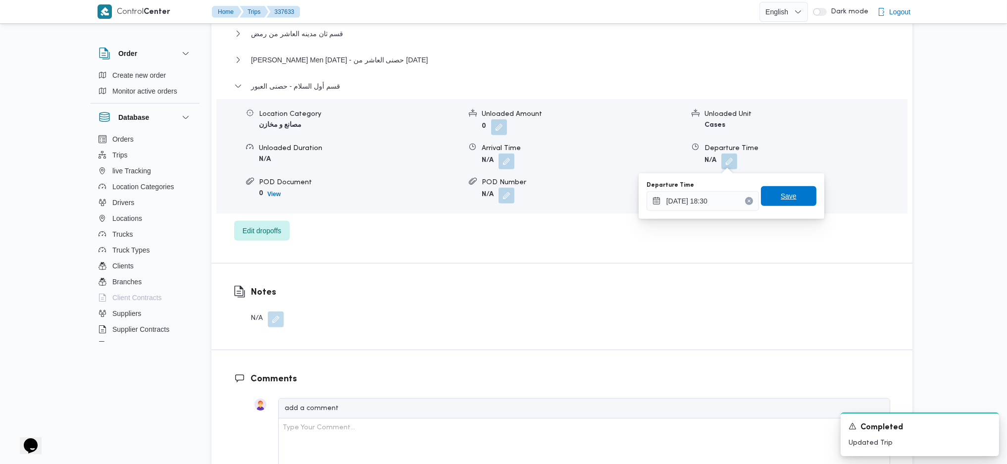
click at [781, 201] on span "Save" at bounding box center [789, 196] width 16 height 12
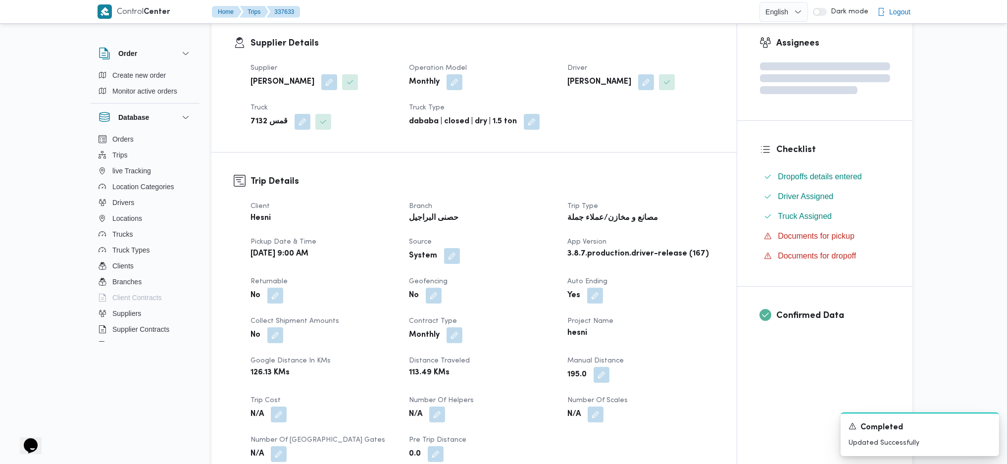
scroll to position [0, 0]
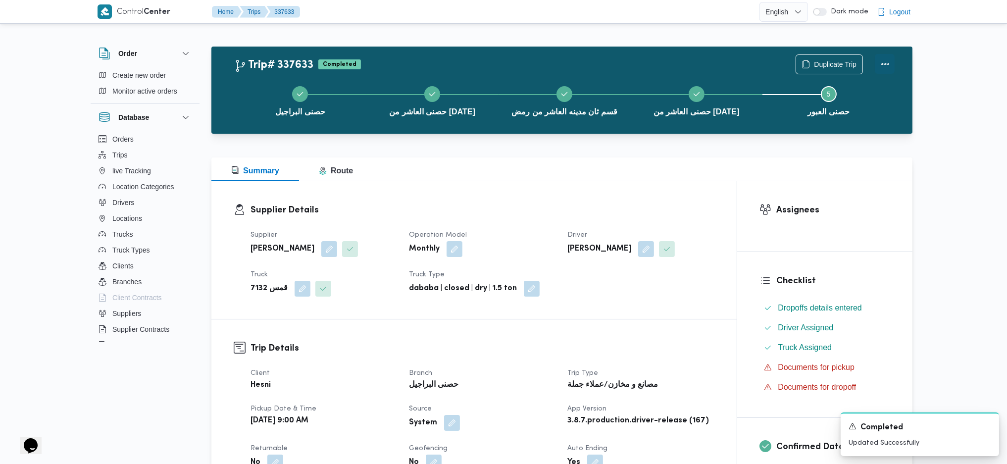
click at [889, 62] on button "Actions" at bounding box center [885, 64] width 20 height 20
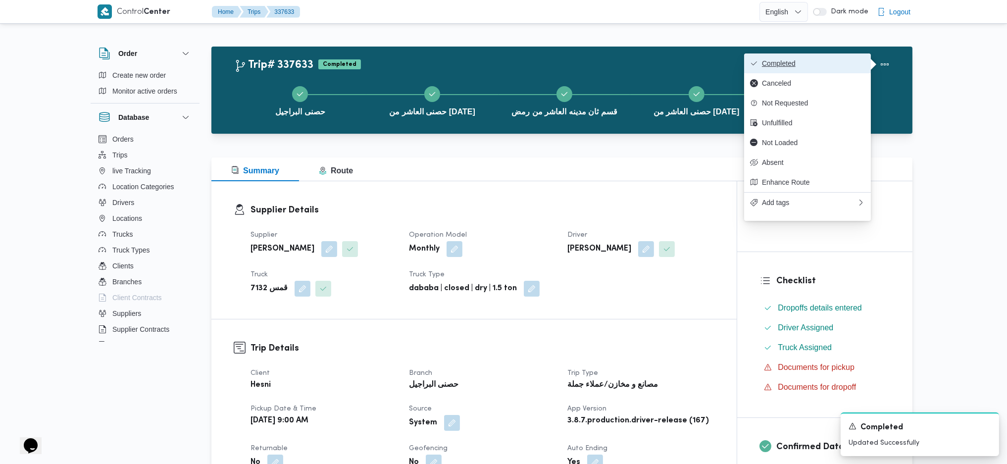
click at [830, 60] on span "Completed" at bounding box center [813, 63] width 103 height 8
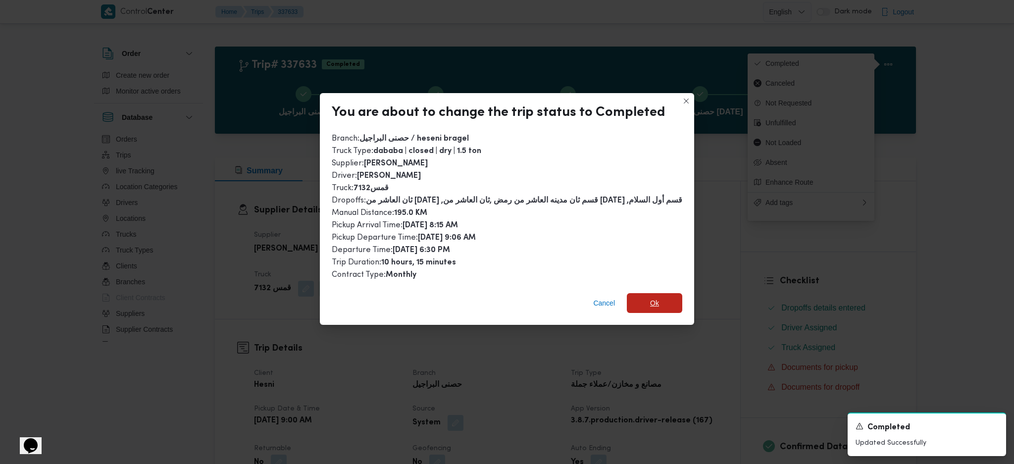
click at [648, 309] on span "Ok" at bounding box center [654, 303] width 55 height 20
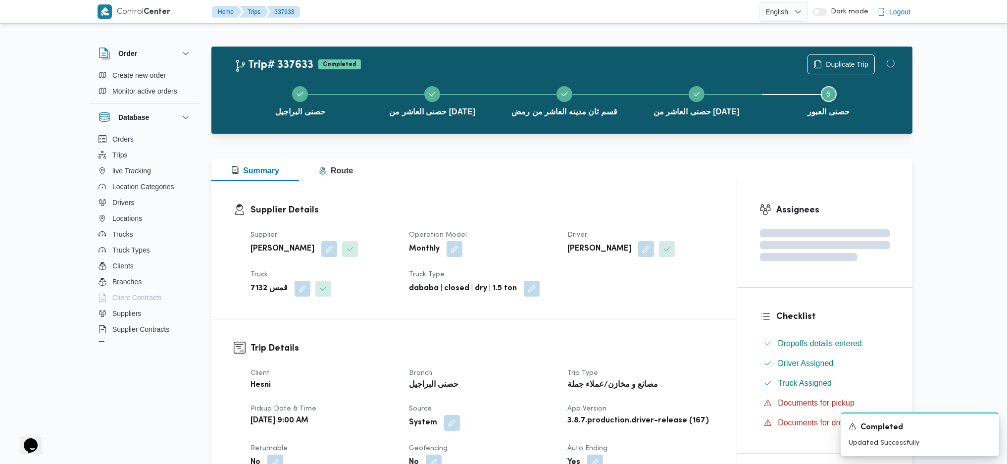
click at [649, 346] on h3 "Trip Details" at bounding box center [482, 348] width 464 height 13
click at [521, 175] on div "Summary Route" at bounding box center [561, 169] width 701 height 24
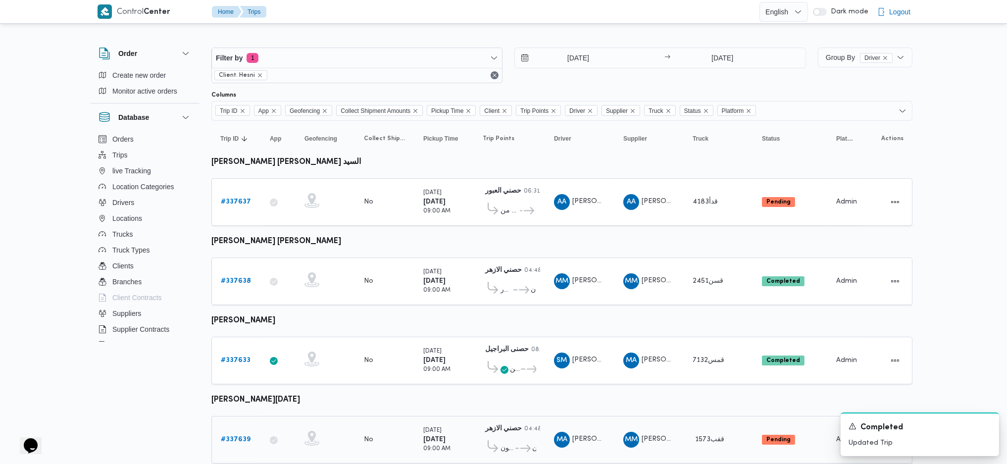
click at [241, 436] on b "# 337639" at bounding box center [236, 439] width 30 height 6
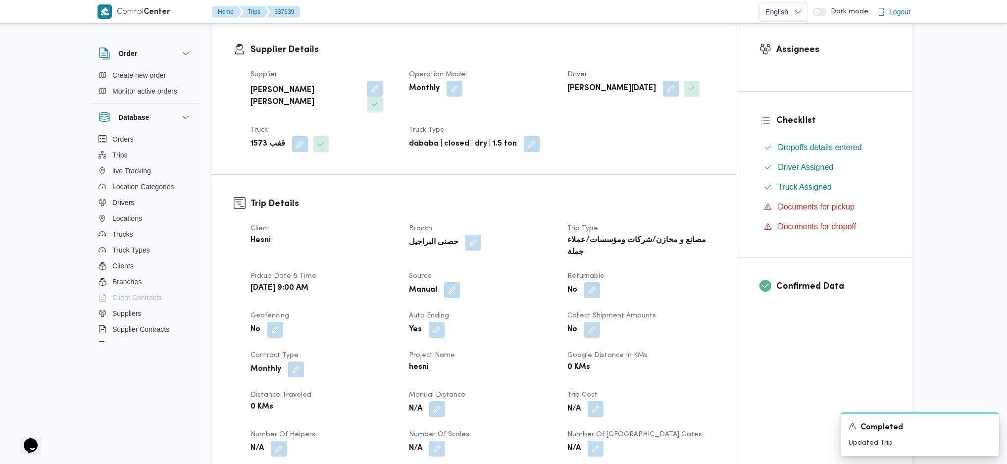
scroll to position [264, 0]
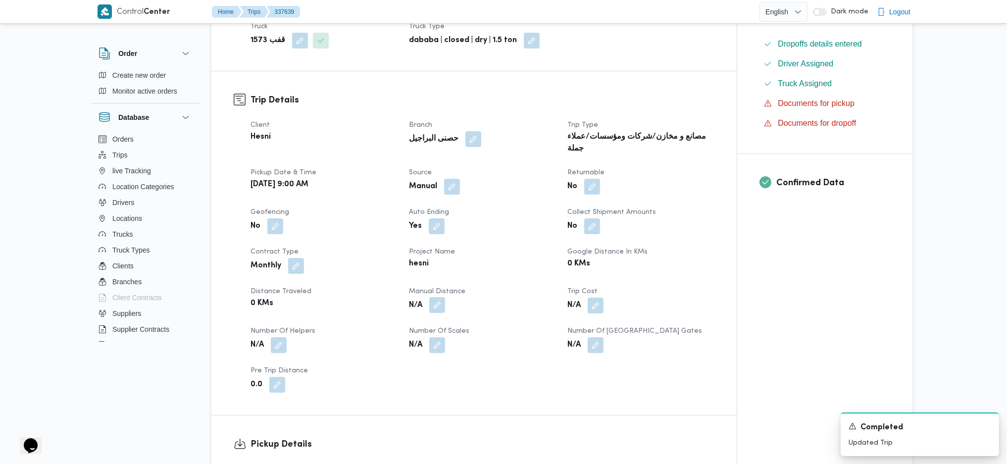
click at [444, 297] on button "button" at bounding box center [437, 305] width 16 height 16
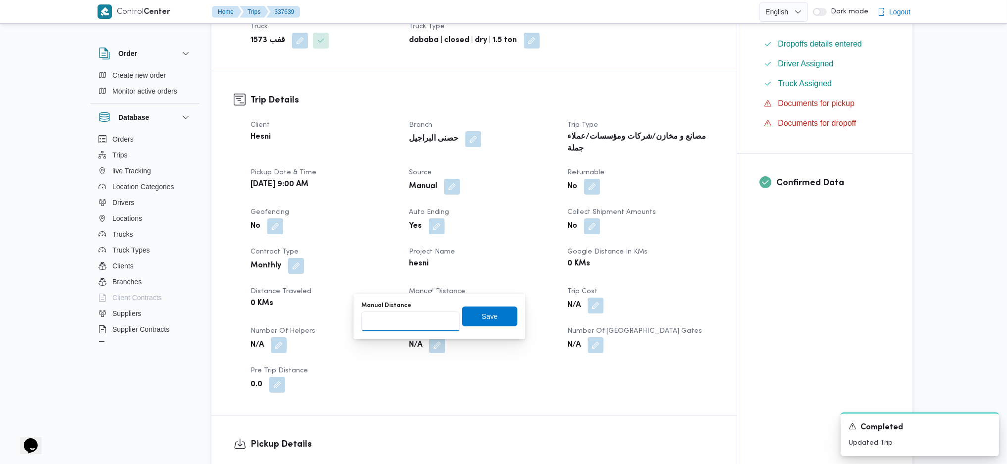
click at [407, 325] on input "Manual Distance" at bounding box center [410, 321] width 99 height 20
type input "252"
click button "Save" at bounding box center [489, 316] width 55 height 20
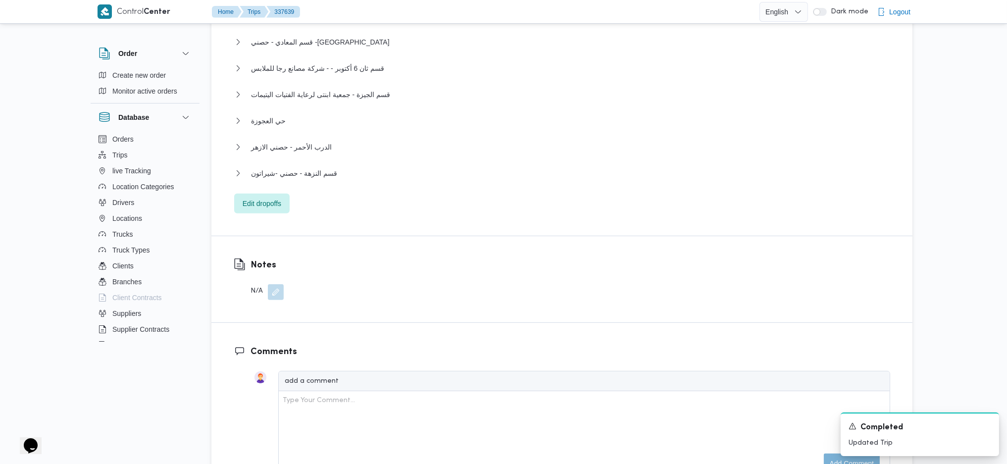
scroll to position [1056, 0]
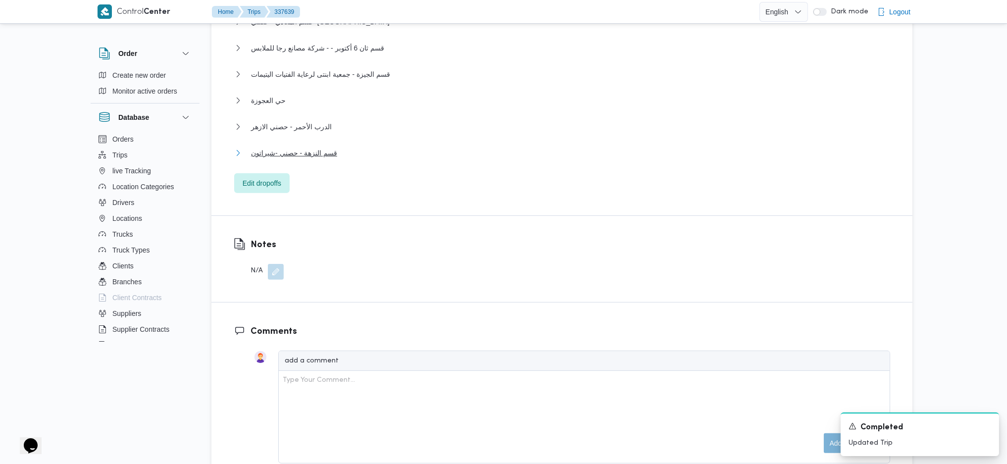
click at [306, 147] on span "قسم النزهة - حصني -شيراتون" at bounding box center [294, 153] width 86 height 12
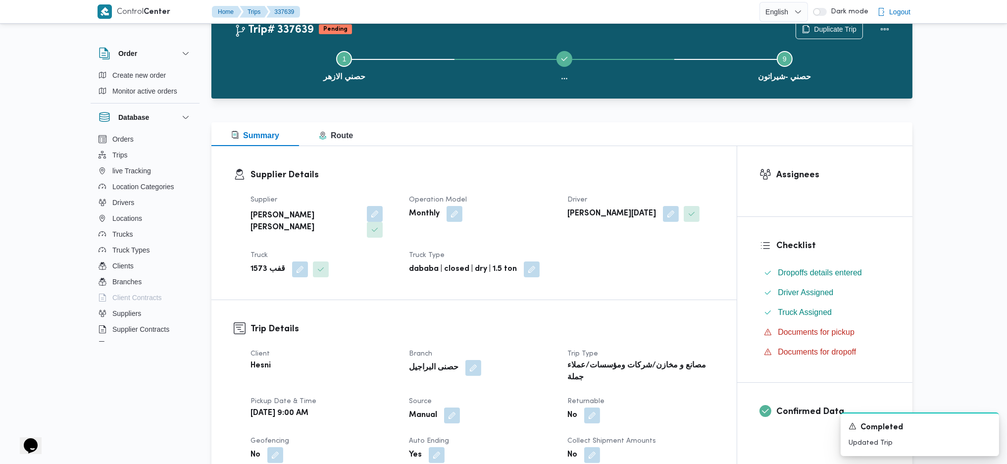
scroll to position [0, 0]
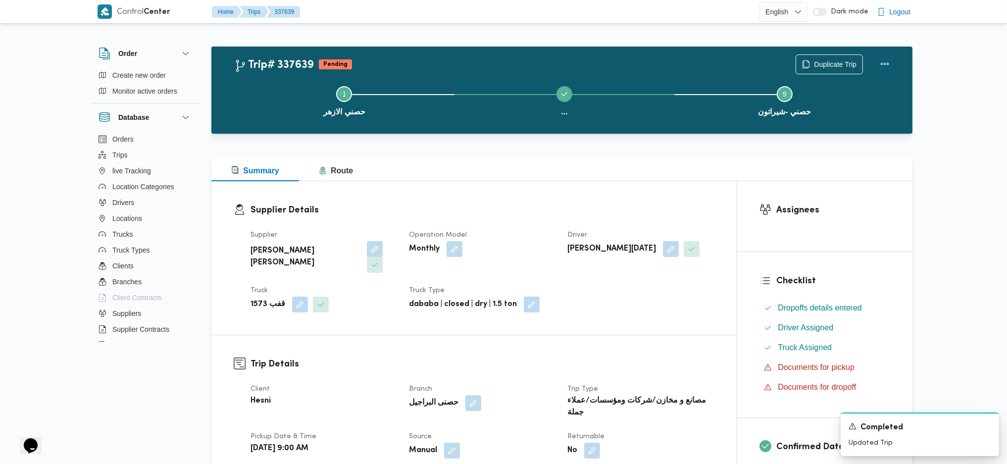
click at [885, 69] on button "Actions" at bounding box center [885, 64] width 20 height 20
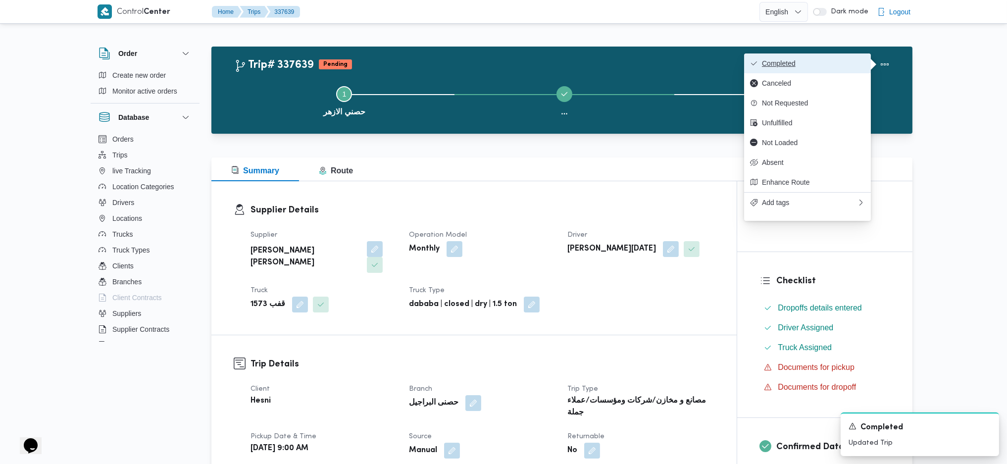
click at [822, 70] on button "Completed" at bounding box center [807, 63] width 127 height 20
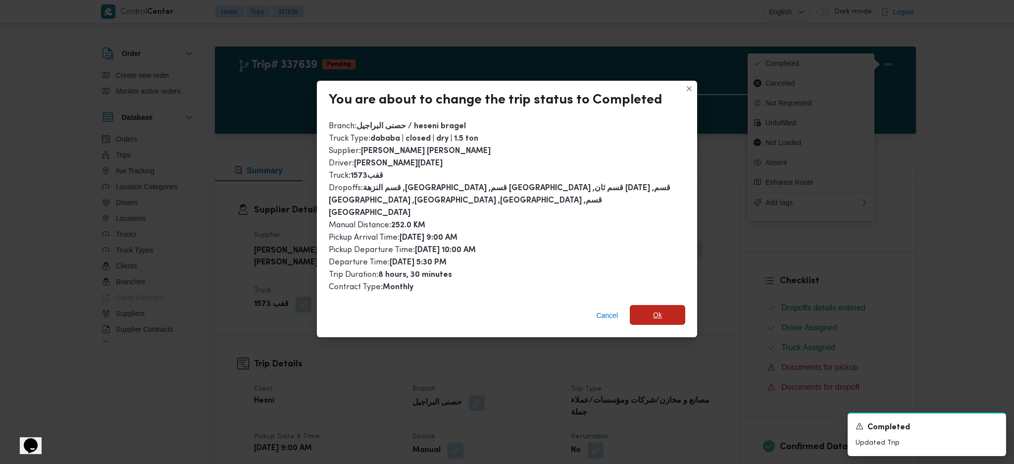
drag, startPoint x: 644, startPoint y: 292, endPoint x: 647, endPoint y: 297, distance: 5.8
click at [645, 298] on div "Cancel Ok" at bounding box center [507, 318] width 380 height 40
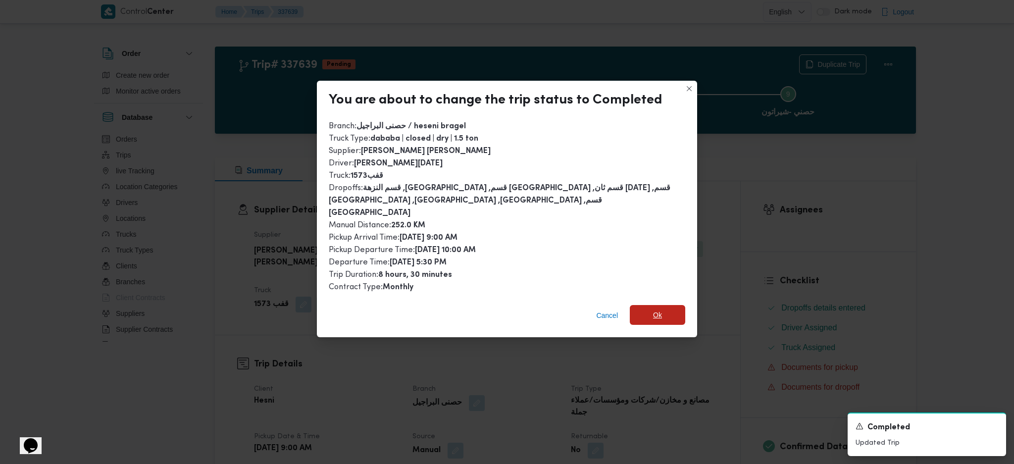
click at [661, 313] on span "Ok" at bounding box center [657, 315] width 55 height 20
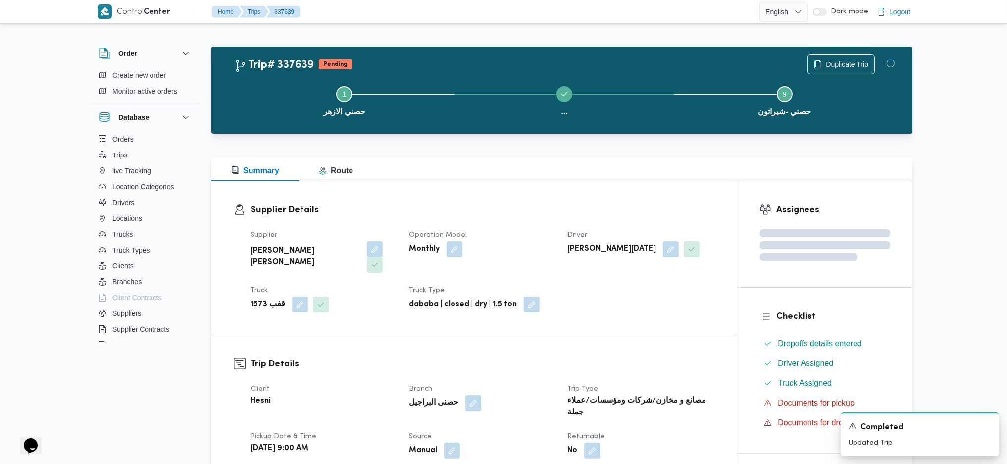
click at [656, 357] on h3 "Trip Details" at bounding box center [482, 363] width 464 height 13
click at [569, 187] on div "Supplier Details Supplier محمود محمد احمد محمود خشان Operation Model Monthly Dr…" at bounding box center [473, 257] width 525 height 153
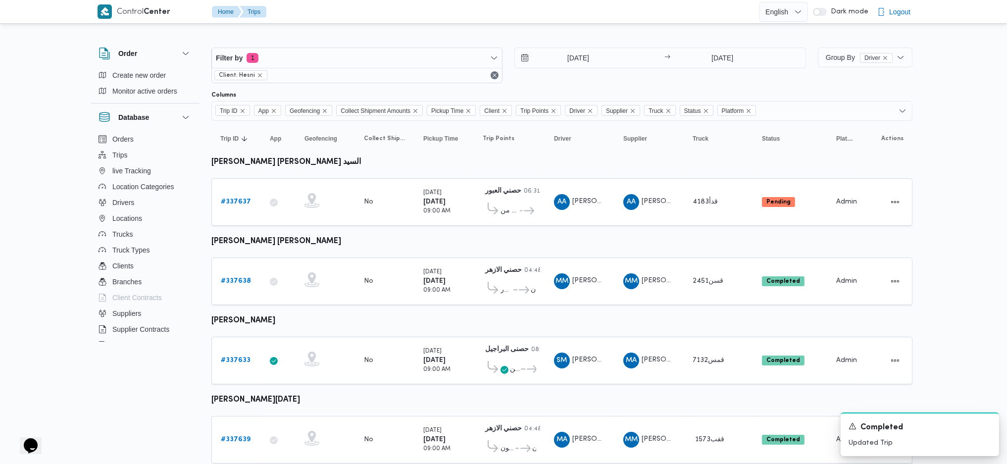
click at [572, 71] on div "16/9/2025 → 16/9/2025" at bounding box center [659, 66] width 291 height 36
click at [576, 54] on input "[DATE]" at bounding box center [571, 58] width 112 height 20
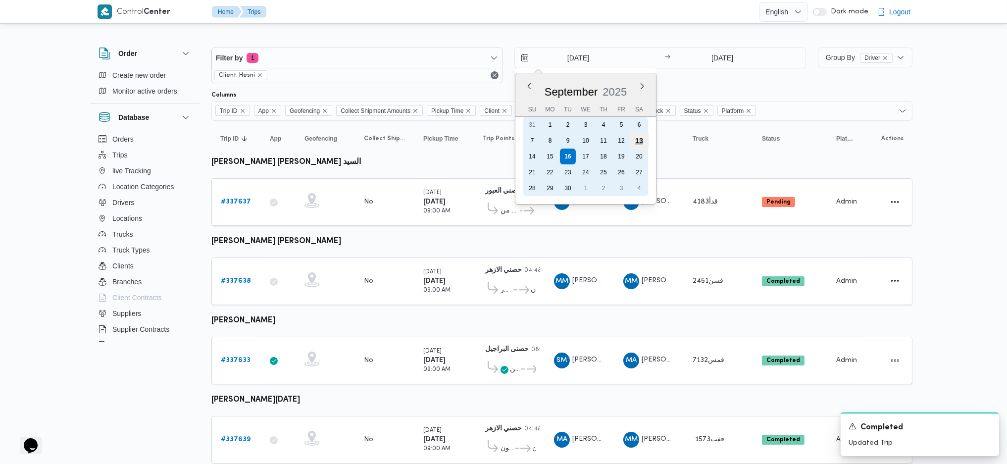
click at [636, 139] on div "13" at bounding box center [639, 140] width 19 height 19
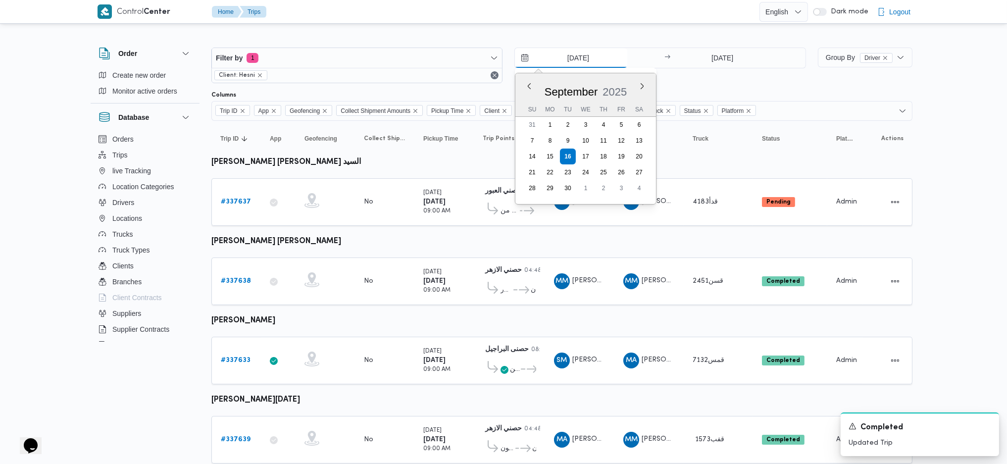
type input "13/9/2025"
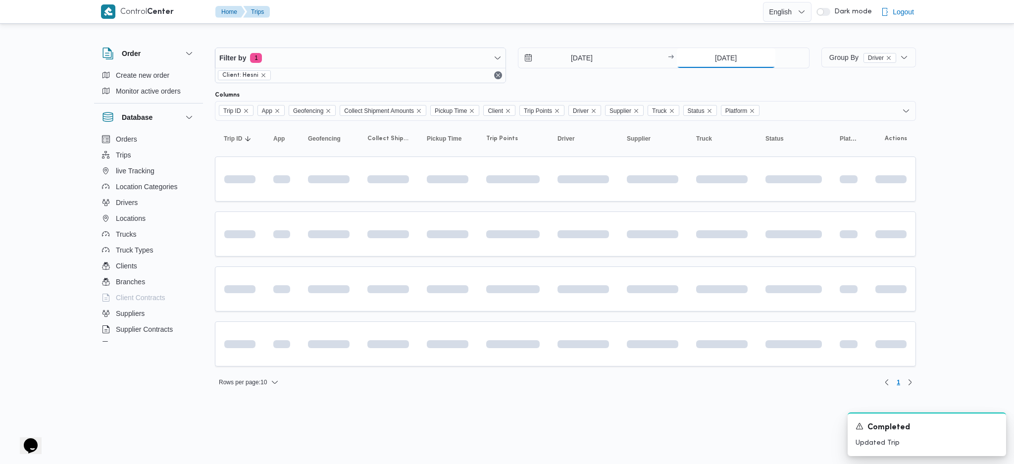
click at [698, 64] on input "[DATE]" at bounding box center [726, 58] width 99 height 20
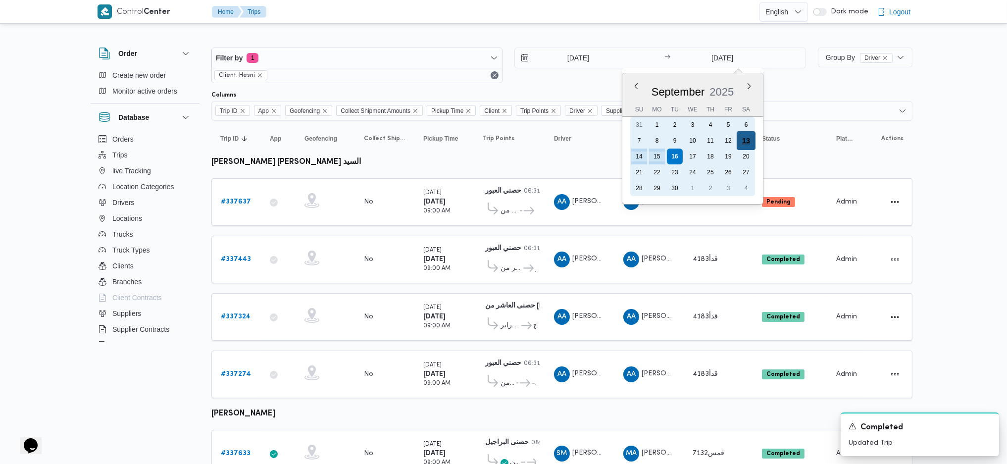
click at [742, 143] on div "13" at bounding box center [745, 140] width 19 height 19
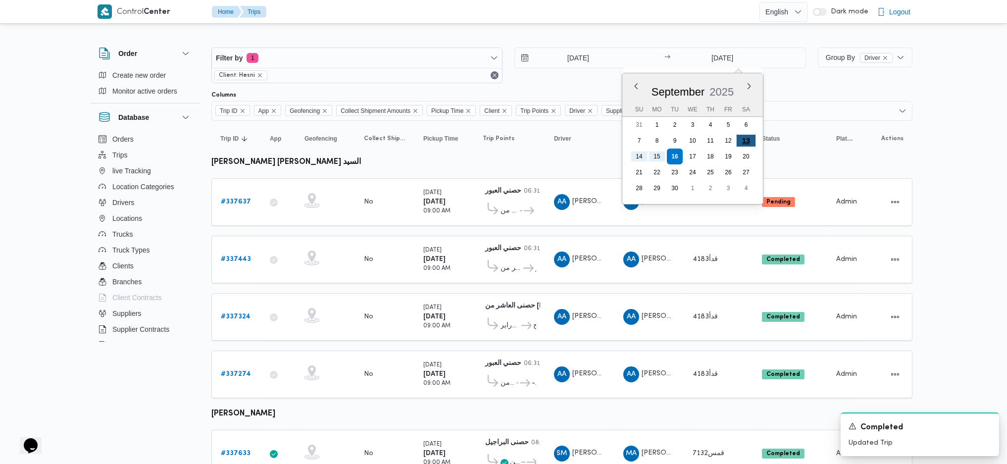
type input "13/9/2025"
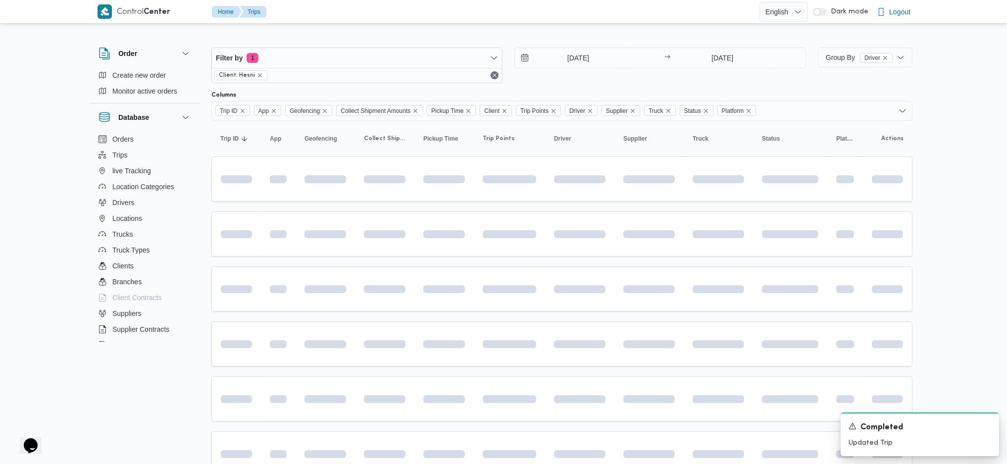
click at [345, 400] on span at bounding box center [302, 399] width 92 height 8
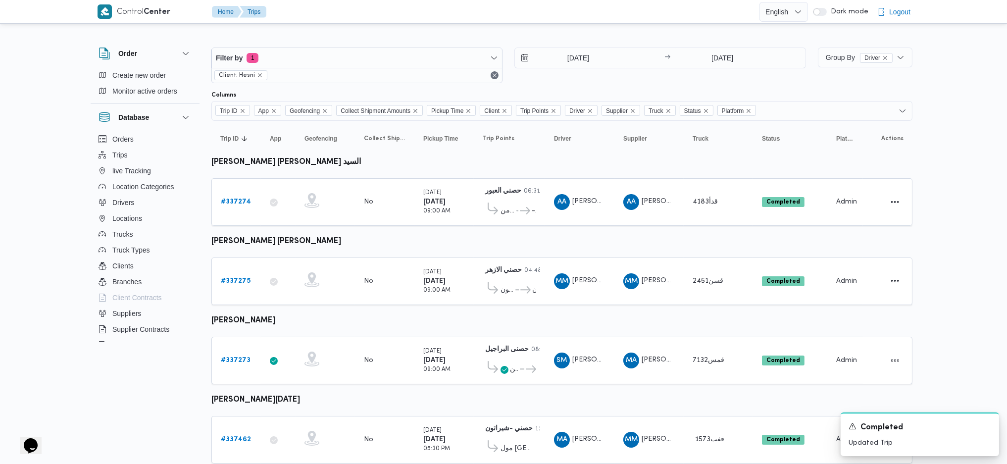
scroll to position [82, 0]
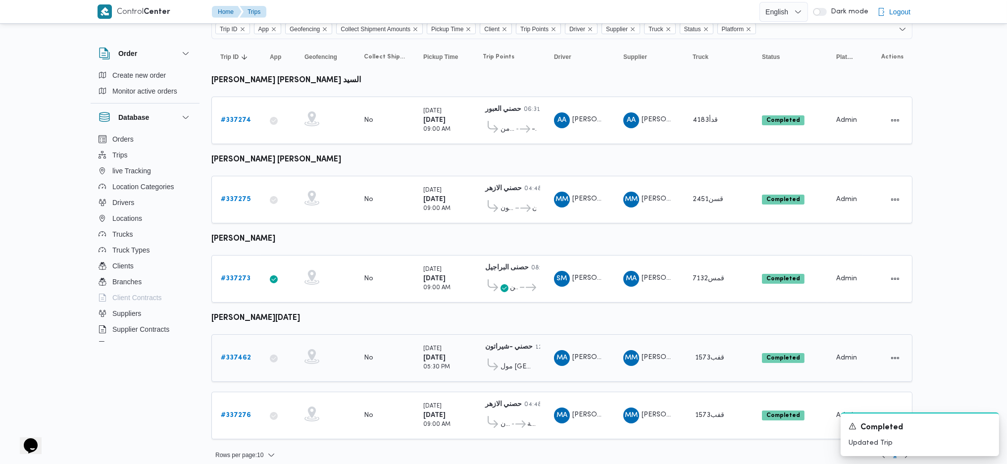
click at [231, 354] on b "# 337462" at bounding box center [236, 357] width 30 height 6
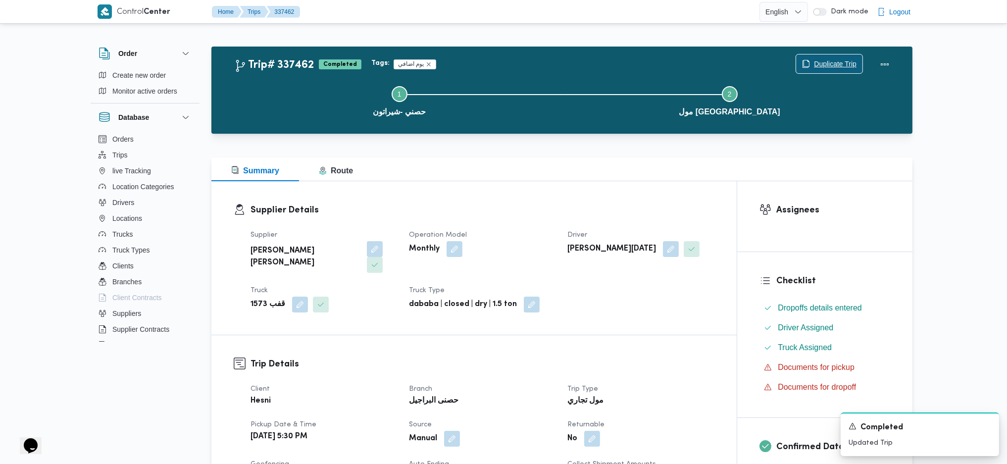
click at [826, 62] on span "Duplicate Trip" at bounding box center [835, 64] width 43 height 12
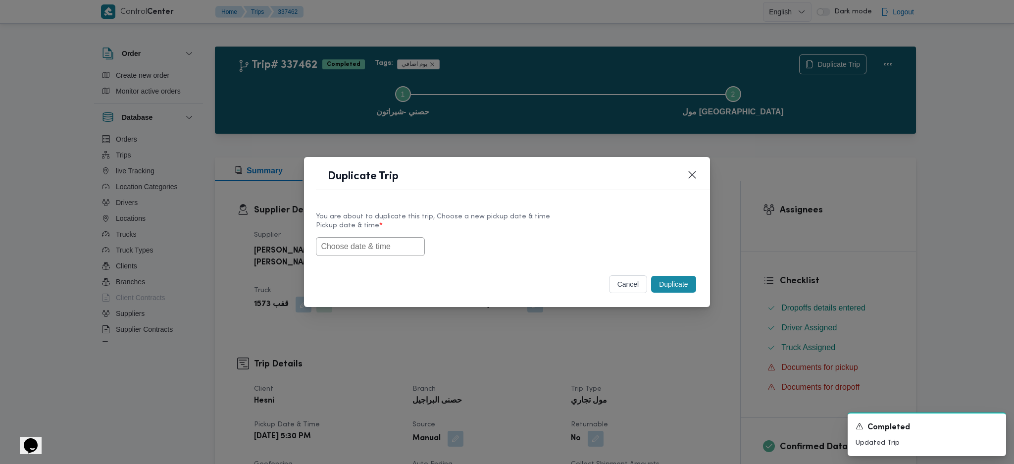
click at [375, 245] on input "text" at bounding box center [370, 246] width 109 height 19
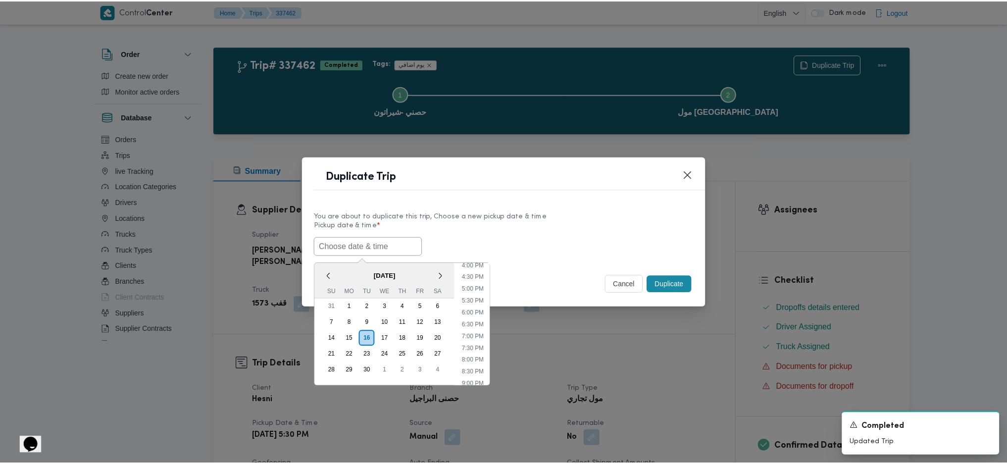
scroll to position [354, 0]
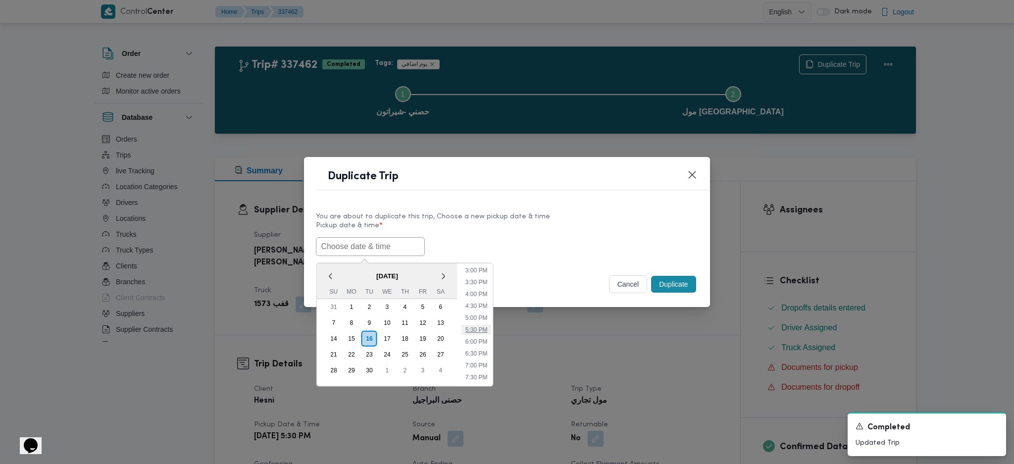
click at [480, 330] on li "5:30 PM" at bounding box center [476, 330] width 30 height 10
type input "16/09/2025 5:30PM"
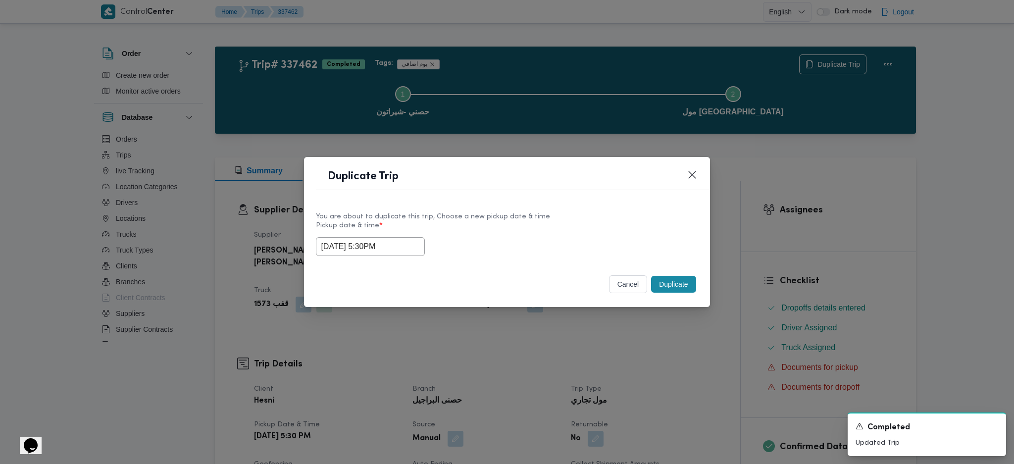
click at [668, 288] on button "Duplicate" at bounding box center [673, 284] width 45 height 17
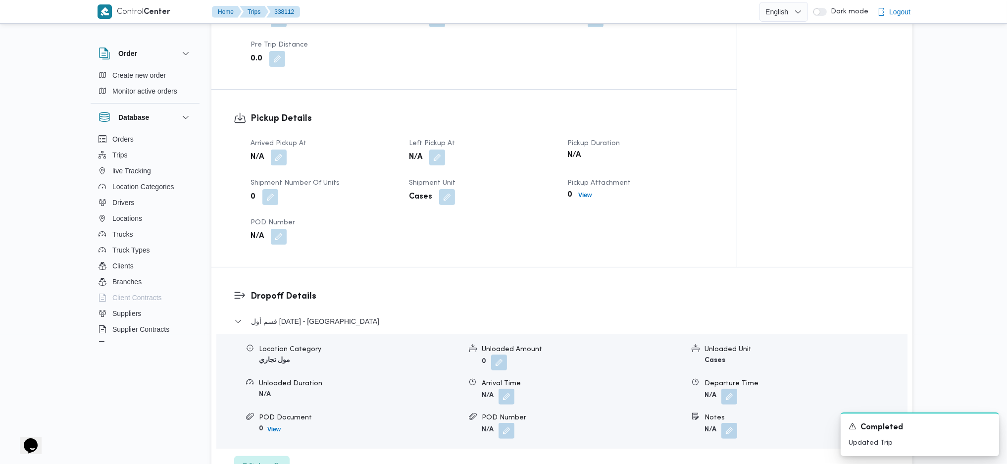
scroll to position [594, 0]
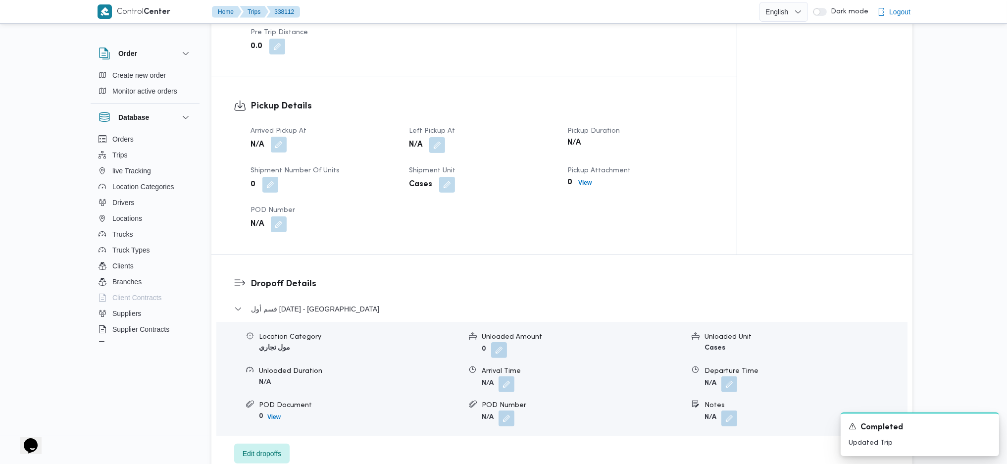
click at [283, 137] on button "button" at bounding box center [279, 145] width 16 height 16
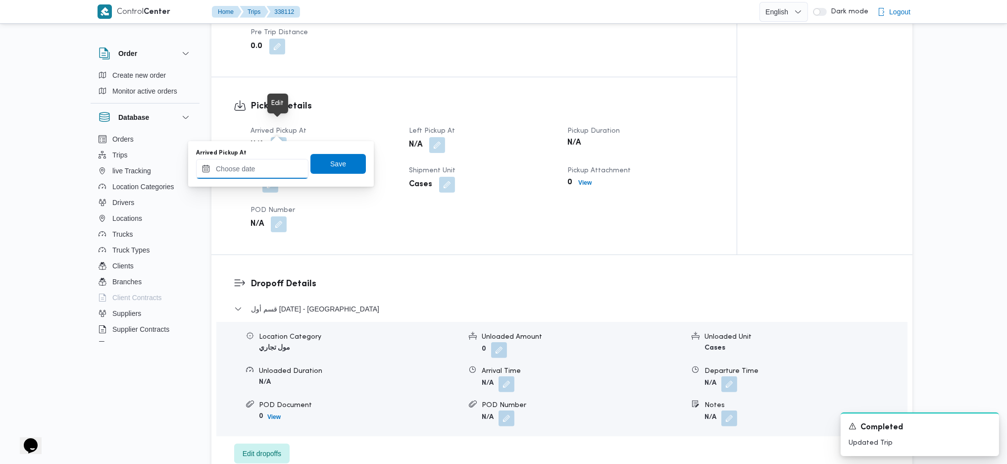
click at [271, 172] on input "Arrived Pickup At" at bounding box center [252, 169] width 112 height 20
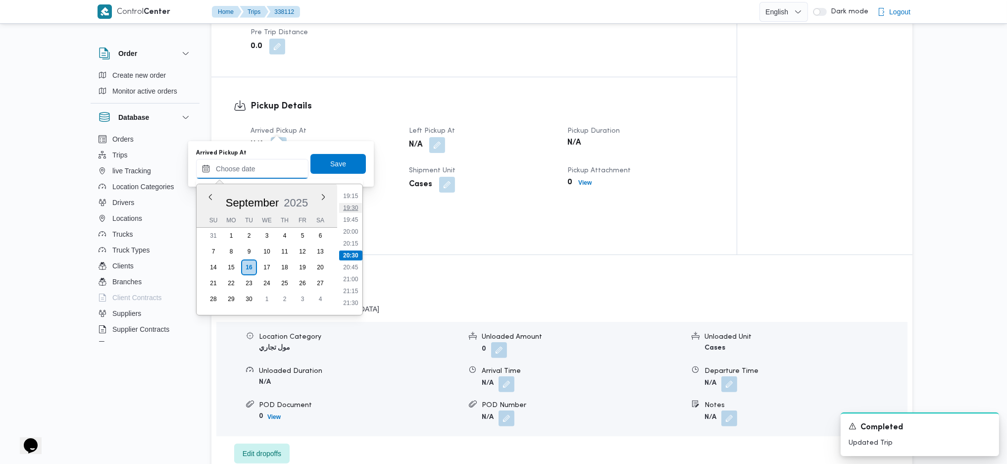
scroll to position [784, 0]
drag, startPoint x: 346, startPoint y: 245, endPoint x: 346, endPoint y: 238, distance: 6.4
click at [346, 245] on li "17:30" at bounding box center [350, 245] width 23 height 10
type input "[DATE] 17:30"
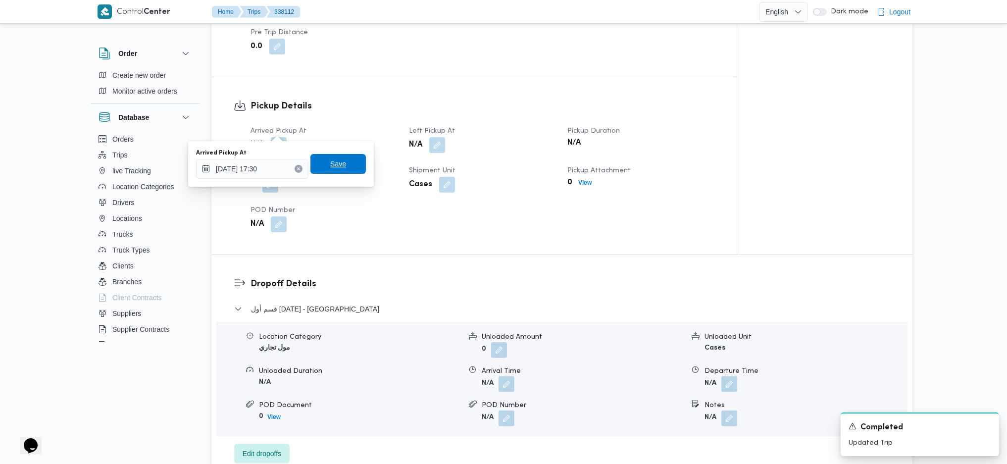
click at [336, 167] on span "Save" at bounding box center [338, 164] width 16 height 12
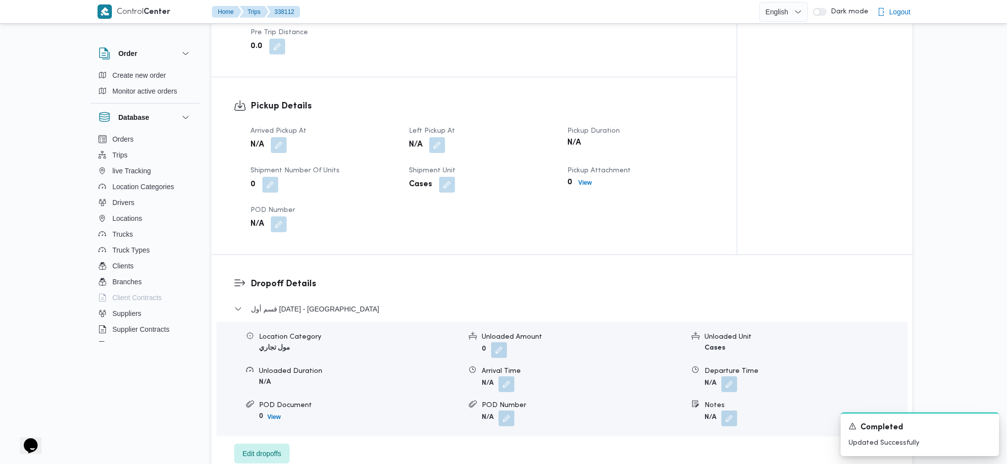
drag, startPoint x: 438, startPoint y: 127, endPoint x: 426, endPoint y: 153, distance: 28.8
click at [438, 137] on button "button" at bounding box center [437, 145] width 16 height 16
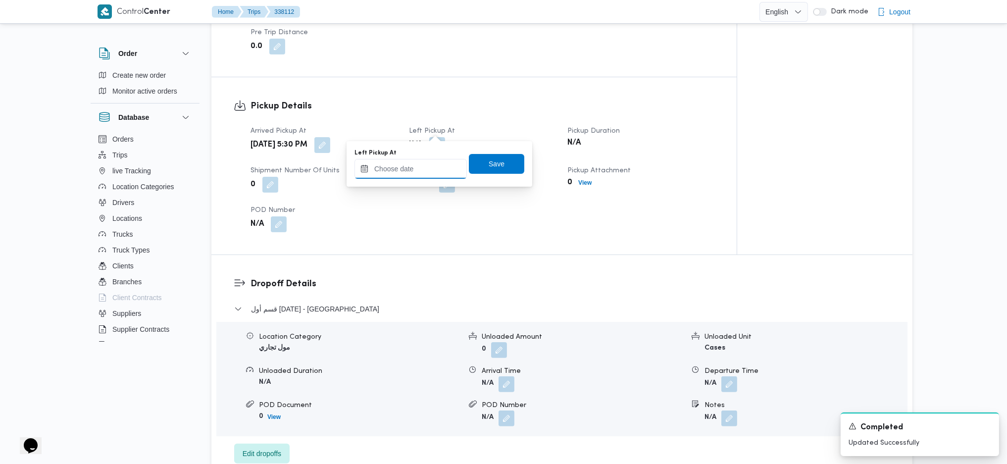
click at [417, 164] on input "Left Pickup At" at bounding box center [410, 169] width 112 height 20
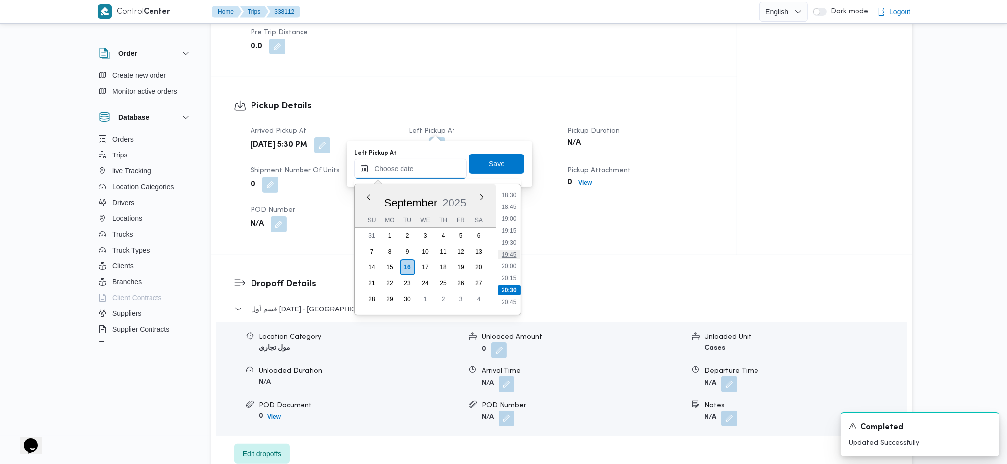
scroll to position [850, 0]
click at [508, 201] on li "18:00" at bounding box center [509, 203] width 23 height 10
type input "[DATE] 18:00"
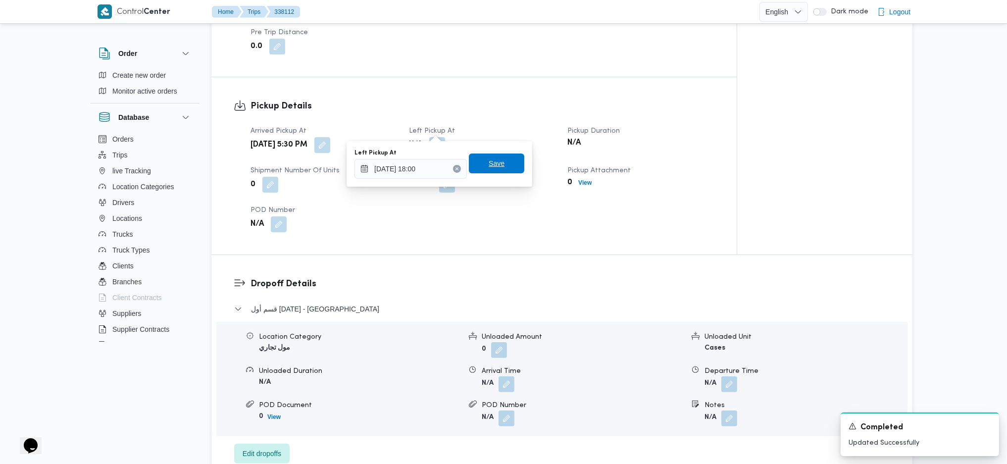
click at [497, 165] on span "Save" at bounding box center [496, 163] width 55 height 20
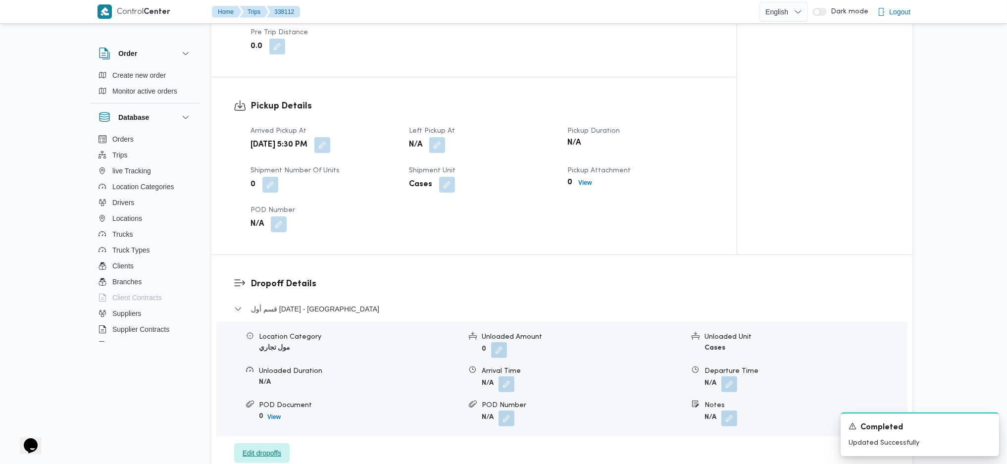
click at [267, 447] on span "Edit dropoffs" at bounding box center [262, 453] width 39 height 12
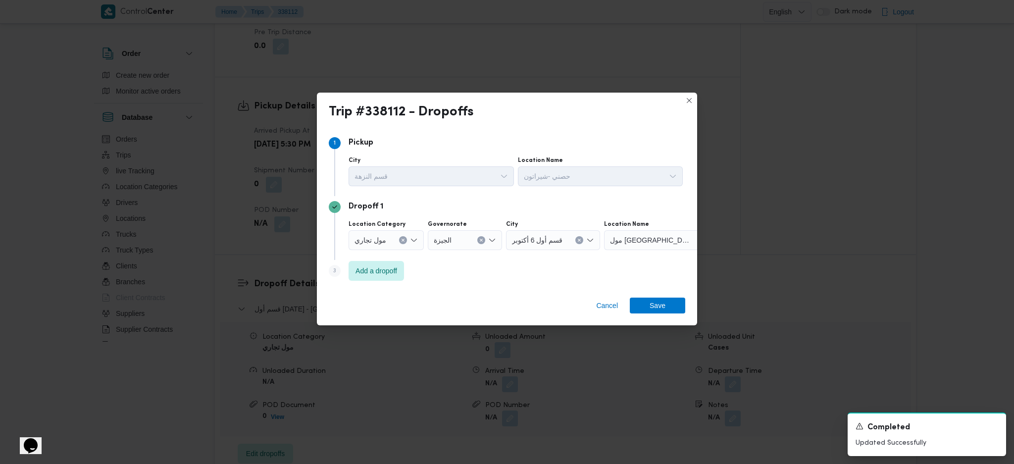
click at [692, 238] on div at bounding box center [694, 240] width 5 height 16
type input "ديس"
click at [623, 254] on mark "ديس" at bounding box center [628, 258] width 11 height 8
click at [651, 306] on span "Save" at bounding box center [657, 305] width 16 height 16
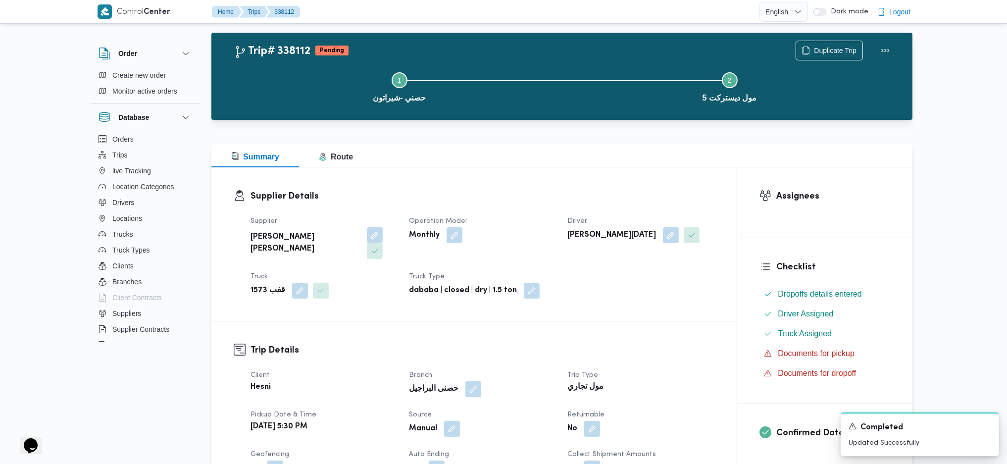
scroll to position [0, 0]
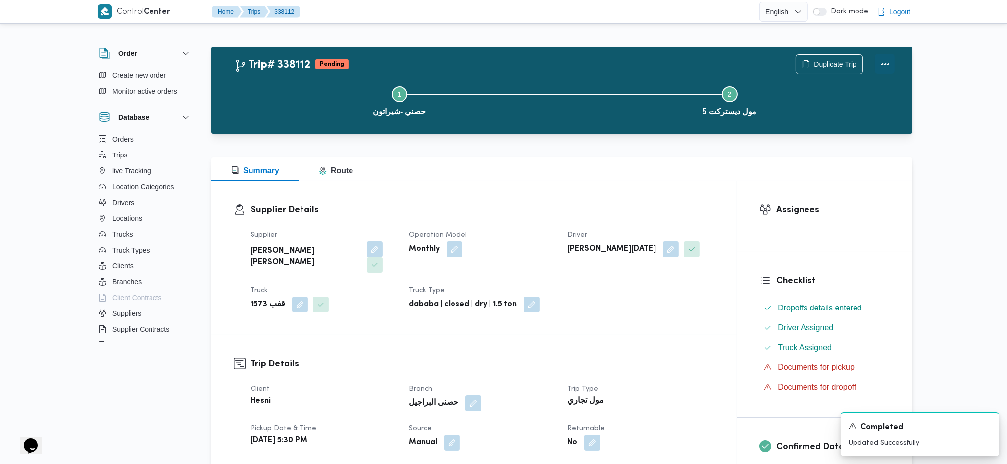
click at [886, 61] on button "Actions" at bounding box center [885, 64] width 20 height 20
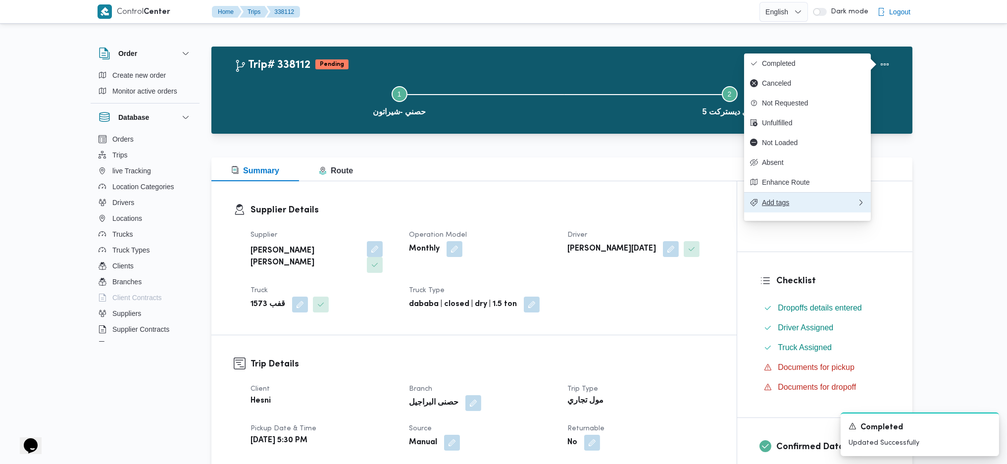
click at [782, 206] on span "Add tags" at bounding box center [809, 203] width 95 height 8
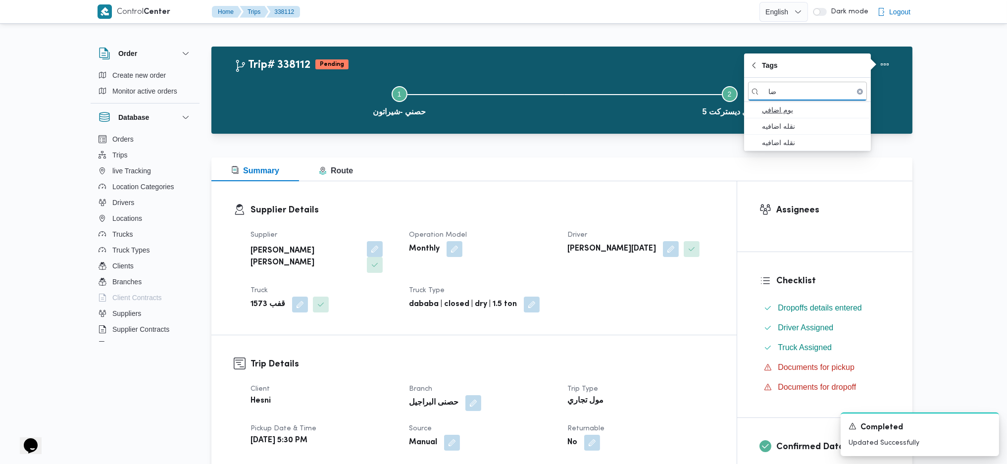
type input "ضا"
click at [790, 106] on span "يوم اضافي" at bounding box center [813, 110] width 103 height 12
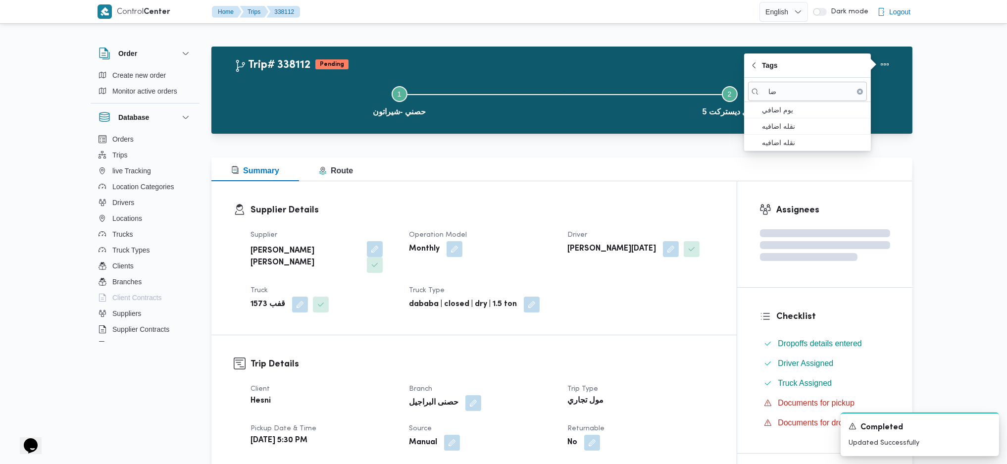
click at [621, 238] on dt "Driver" at bounding box center [640, 235] width 147 height 12
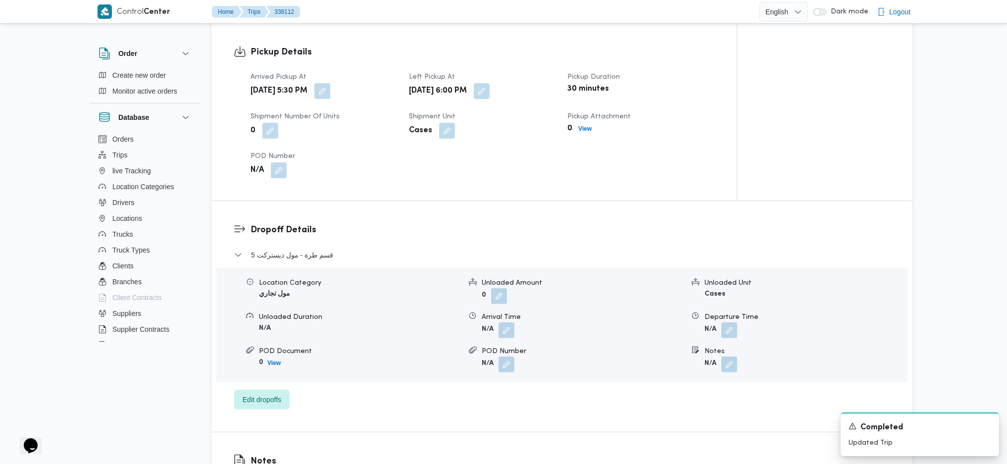
scroll to position [726, 0]
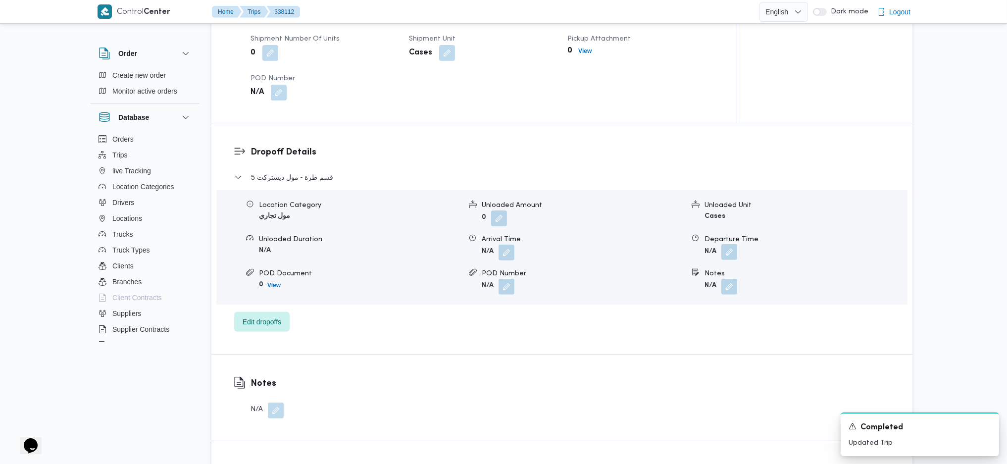
click at [729, 244] on button "button" at bounding box center [729, 252] width 16 height 16
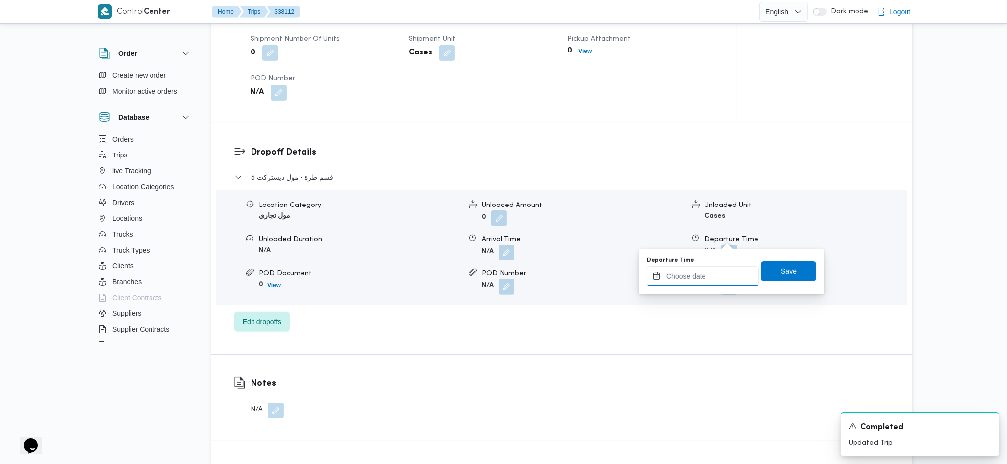
click at [684, 283] on input "Departure Time" at bounding box center [703, 276] width 112 height 20
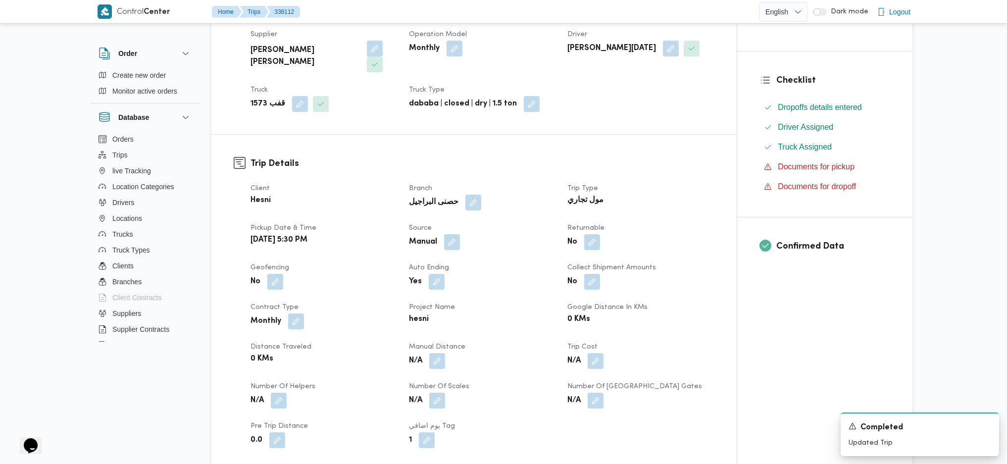
scroll to position [198, 0]
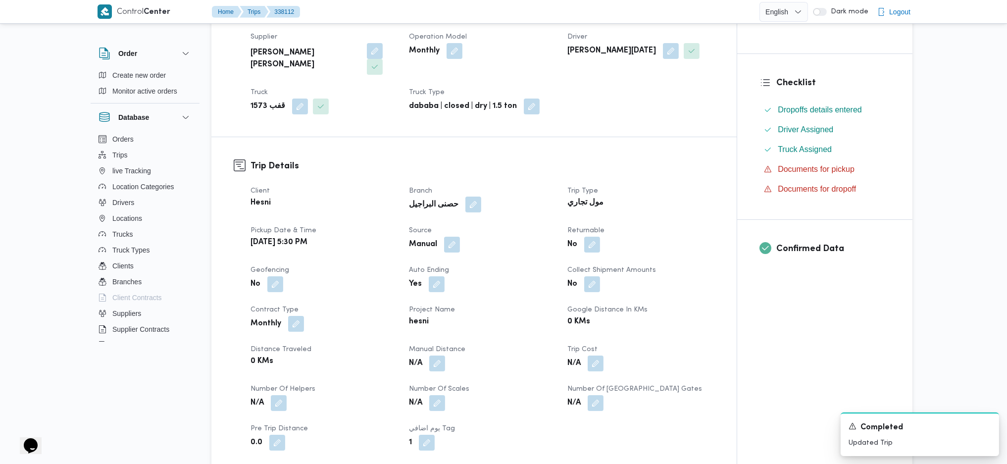
click at [465, 197] on button "button" at bounding box center [473, 205] width 16 height 16
click at [444, 222] on div at bounding box center [443, 229] width 5 height 16
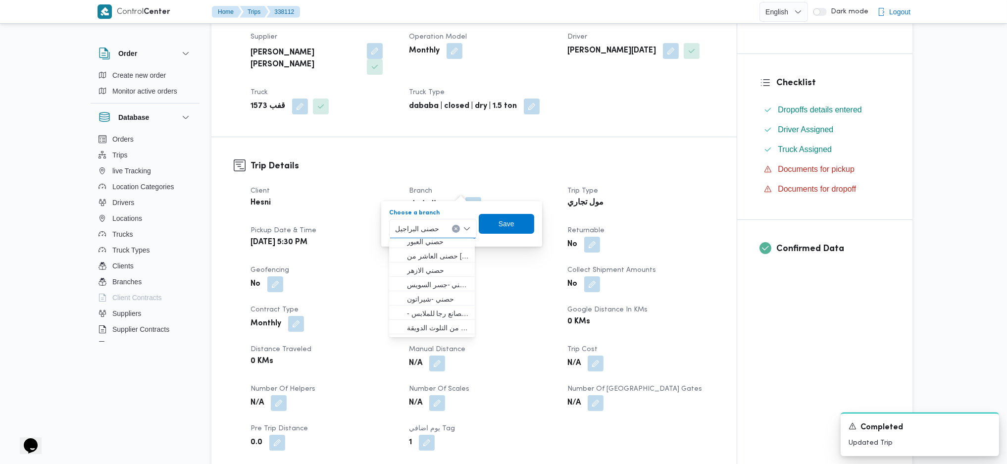
scroll to position [0, 0]
click at [434, 305] on span "حصني -شيراتون" at bounding box center [438, 304] width 62 height 12
click at [513, 225] on span "Save" at bounding box center [507, 223] width 16 height 12
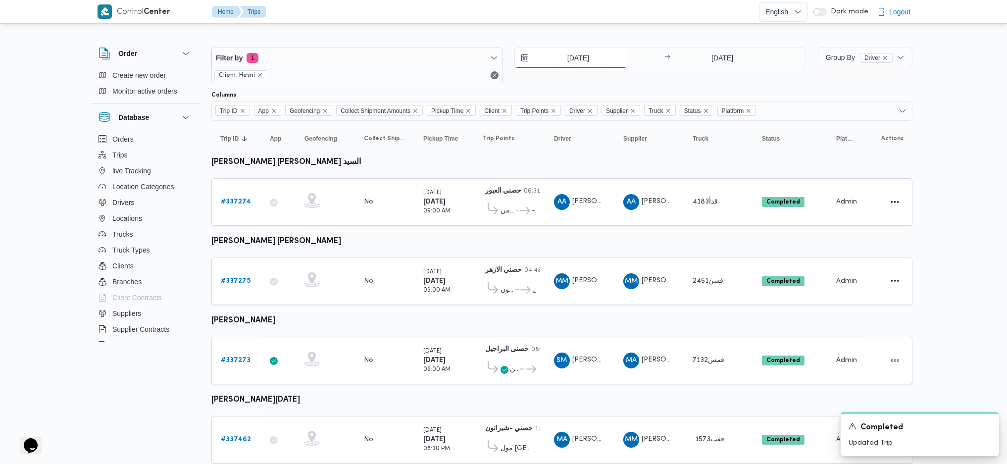
click at [563, 64] on input "13/9/2025" at bounding box center [571, 58] width 112 height 20
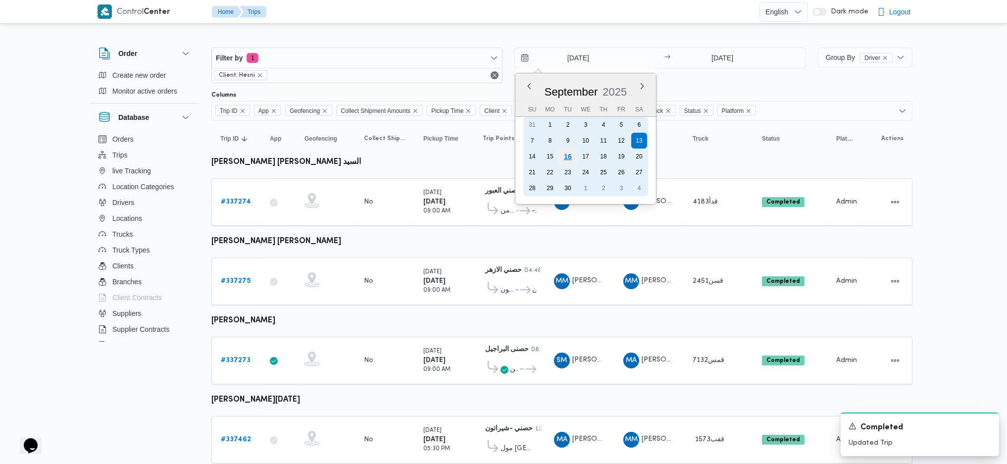
click at [568, 152] on div "16" at bounding box center [567, 156] width 19 height 19
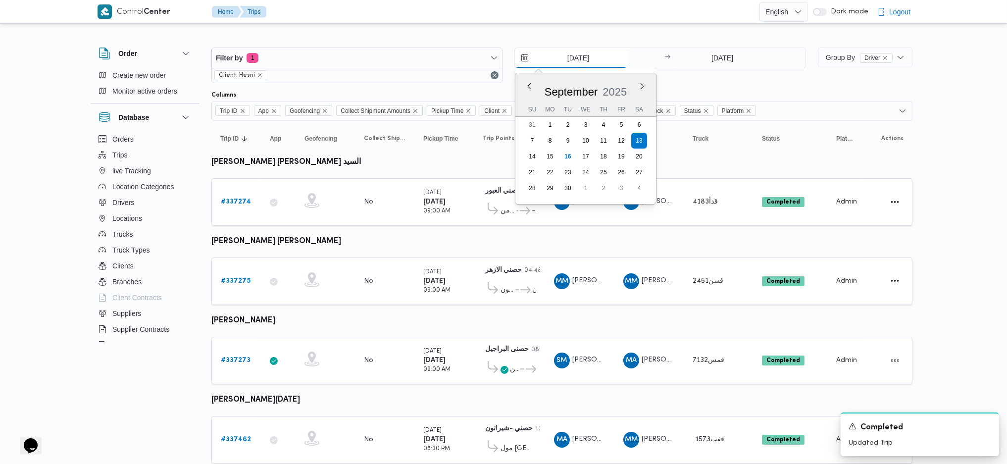
type input "[DATE]"
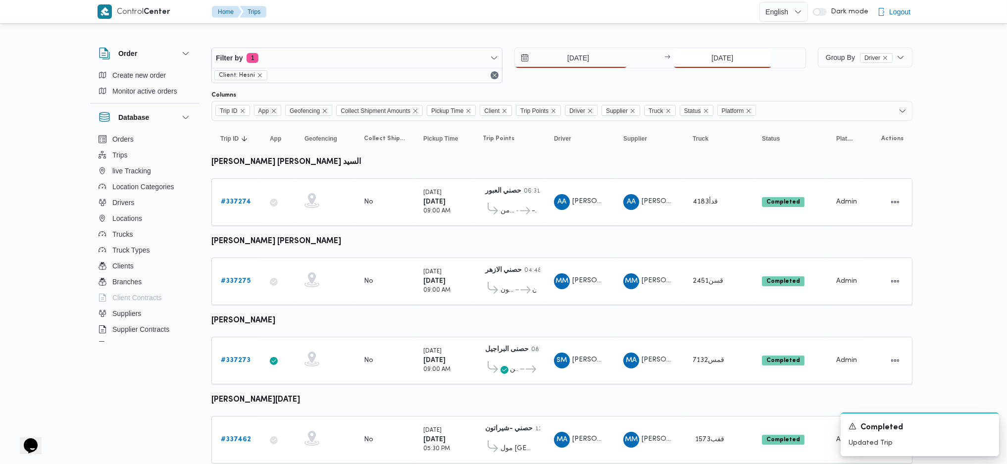
click at [707, 67] on input "13/9/2025" at bounding box center [722, 58] width 99 height 20
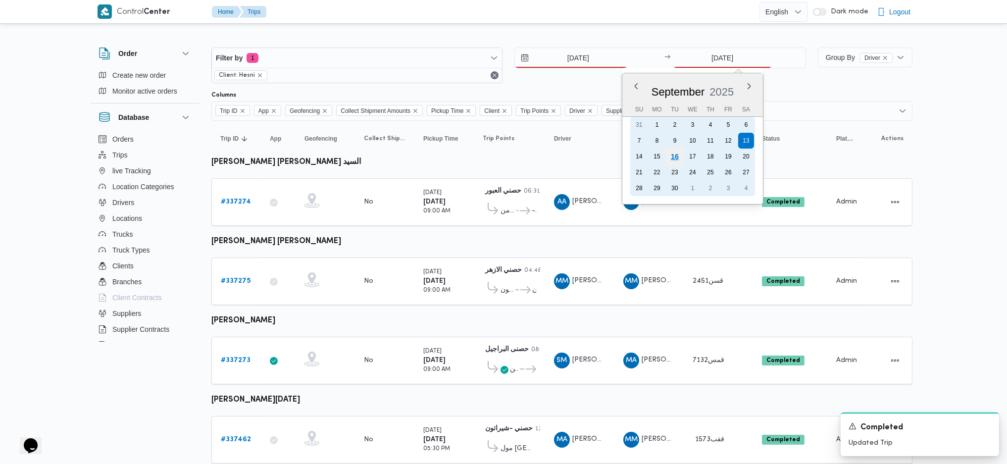
click at [670, 152] on div "16" at bounding box center [674, 156] width 19 height 19
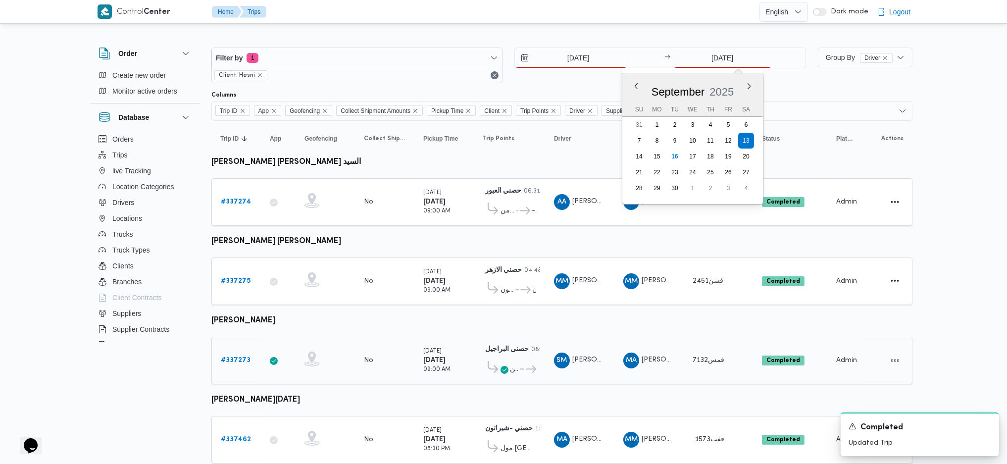
type input "[DATE]"
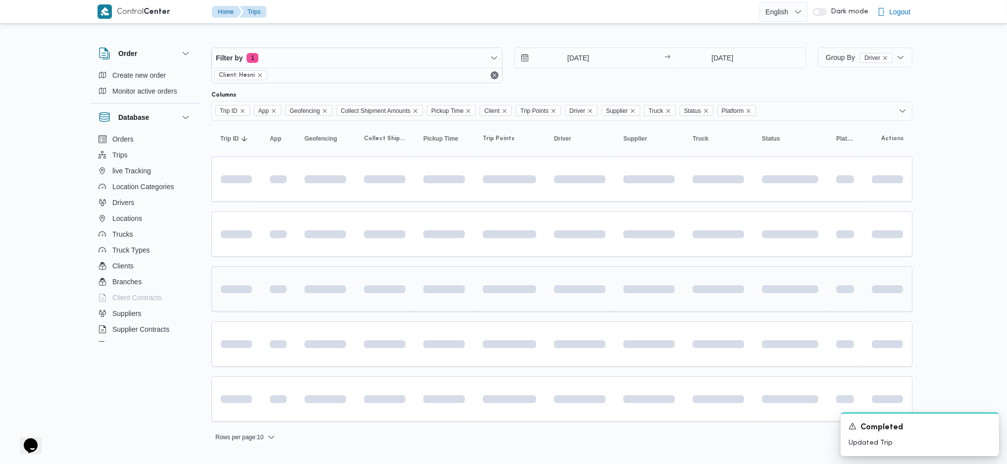
click at [646, 266] on td at bounding box center [648, 288] width 69 height 45
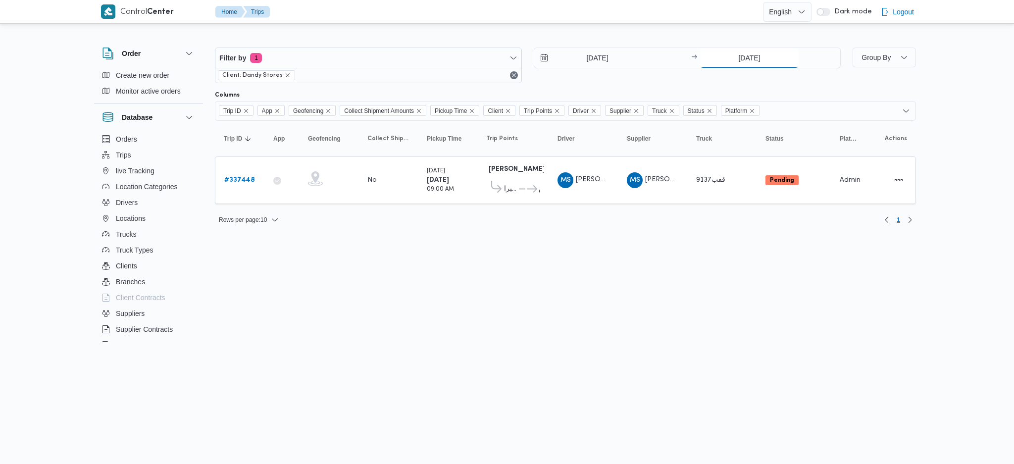
click at [735, 51] on input "15/9/2025" at bounding box center [749, 58] width 99 height 20
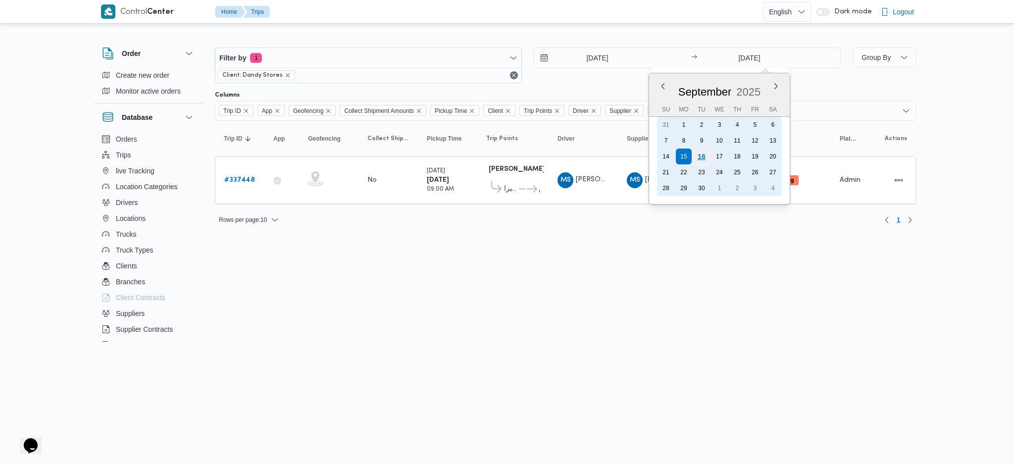
click at [705, 154] on div "16" at bounding box center [701, 156] width 19 height 19
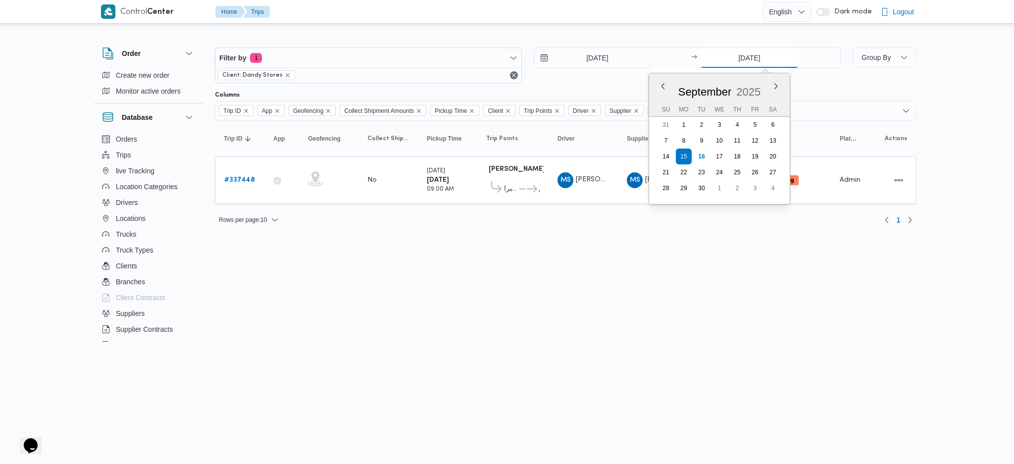
type input "[DATE]"
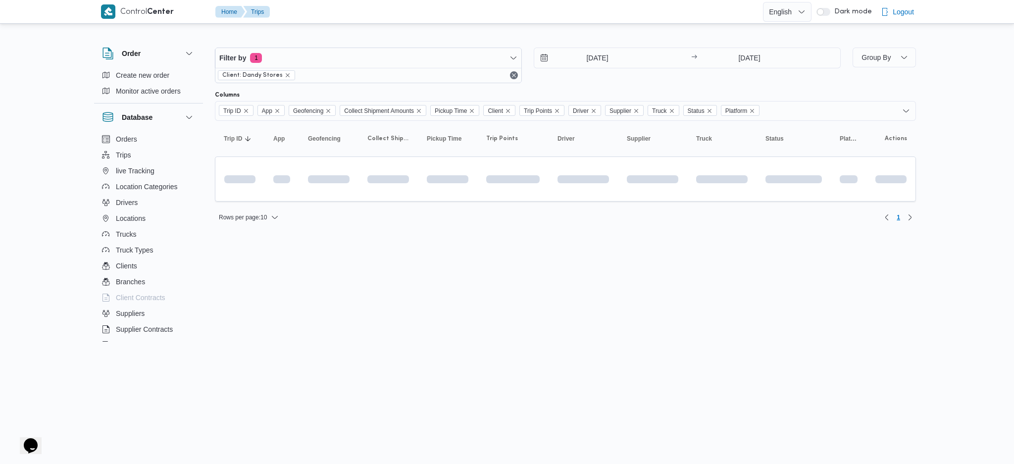
click at [561, 297] on html "Control Center Home Trips English عربي Dark mode Logout Order Create new order …" at bounding box center [507, 232] width 1014 height 464
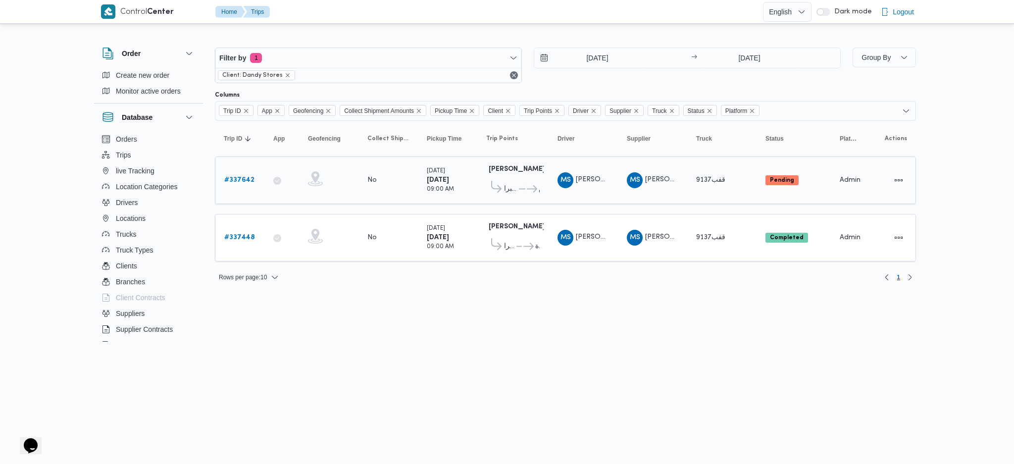
click at [250, 180] on b "# 337642" at bounding box center [239, 180] width 30 height 6
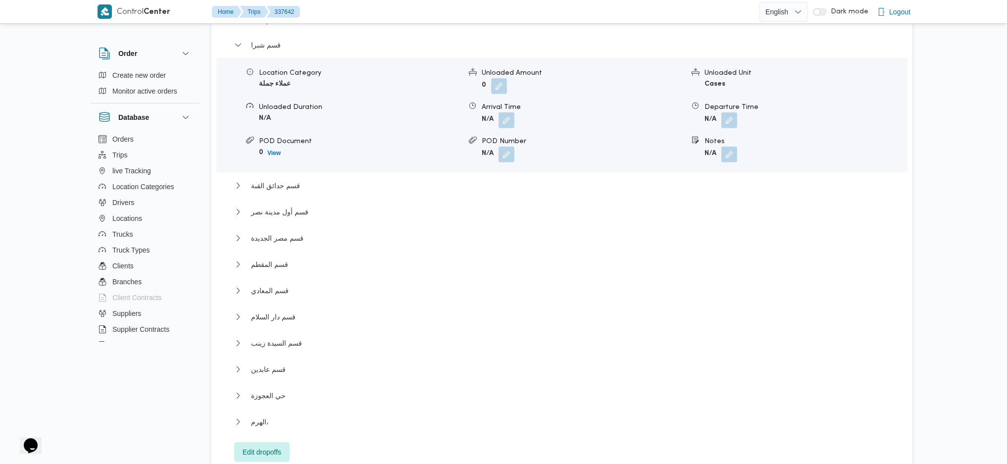
scroll to position [1056, 0]
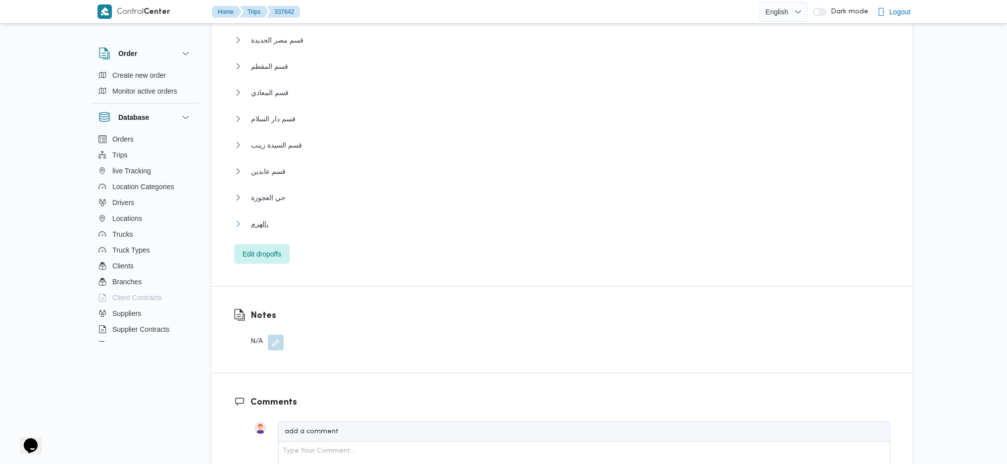
click at [265, 218] on span "الهرم،" at bounding box center [260, 224] width 18 height 12
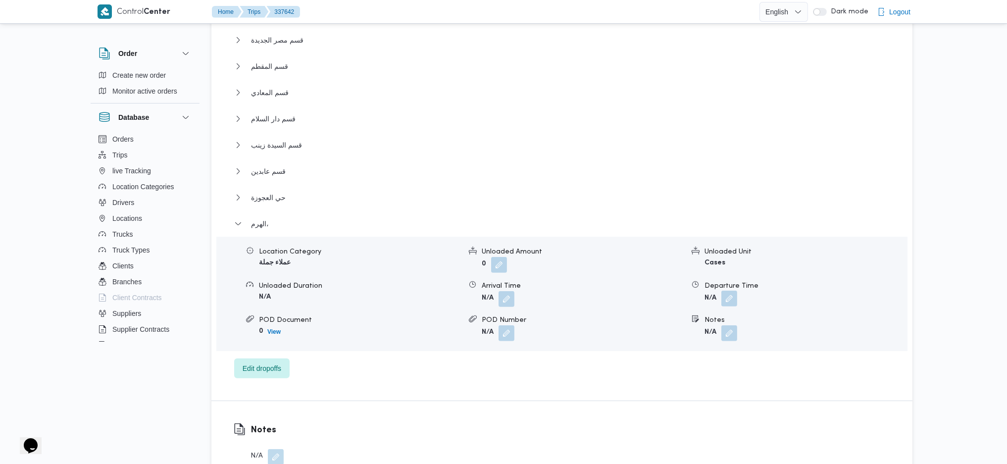
click at [727, 291] on button "button" at bounding box center [729, 299] width 16 height 16
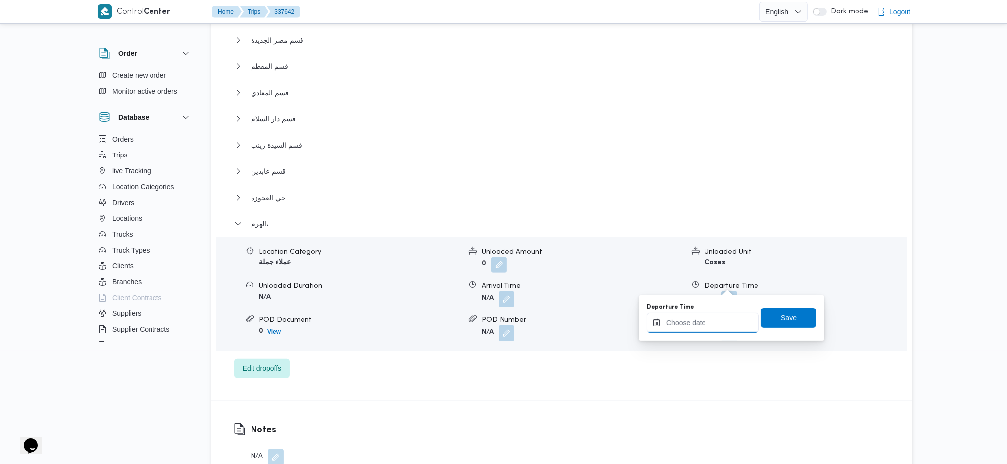
click at [696, 328] on input "Departure Time" at bounding box center [703, 323] width 112 height 20
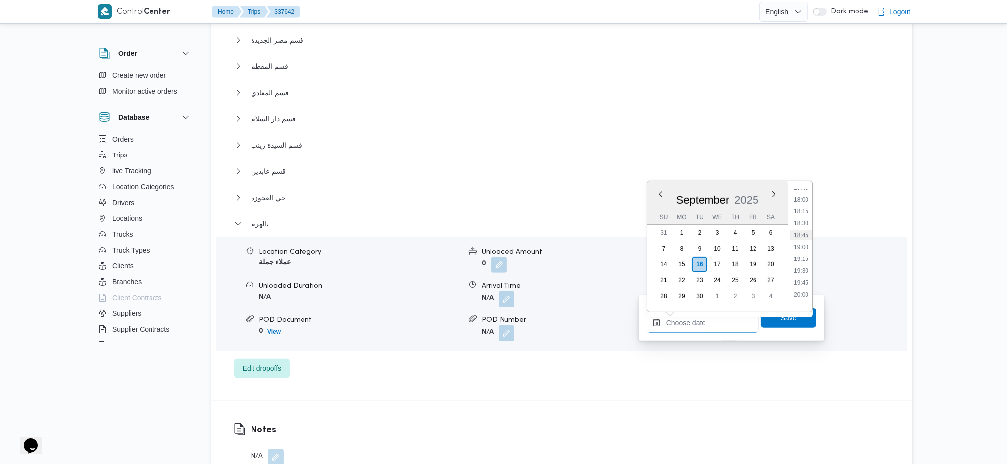
scroll to position [784, 0]
drag, startPoint x: 803, startPoint y: 219, endPoint x: 801, endPoint y: 236, distance: 17.4
click at [803, 219] on li "17:00" at bounding box center [801, 218] width 23 height 10
type input "16/09/2025 17:00"
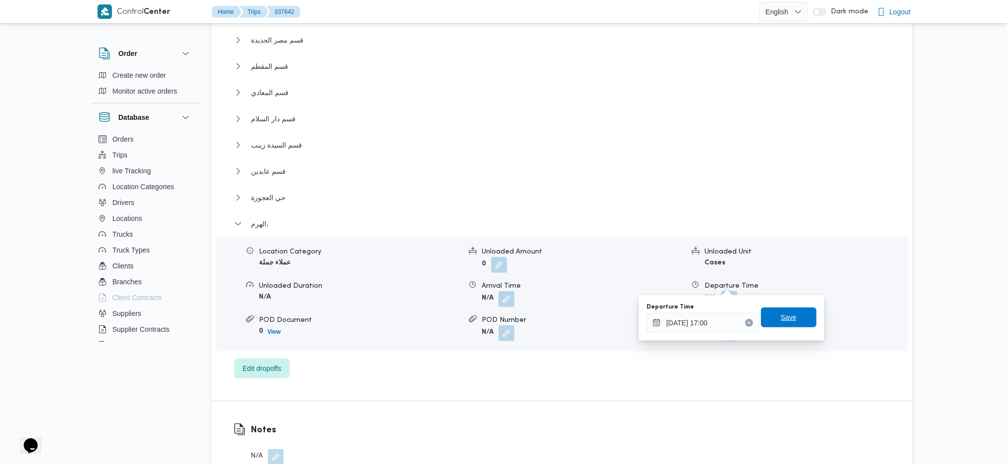
click at [801, 321] on span "Save" at bounding box center [788, 317] width 55 height 20
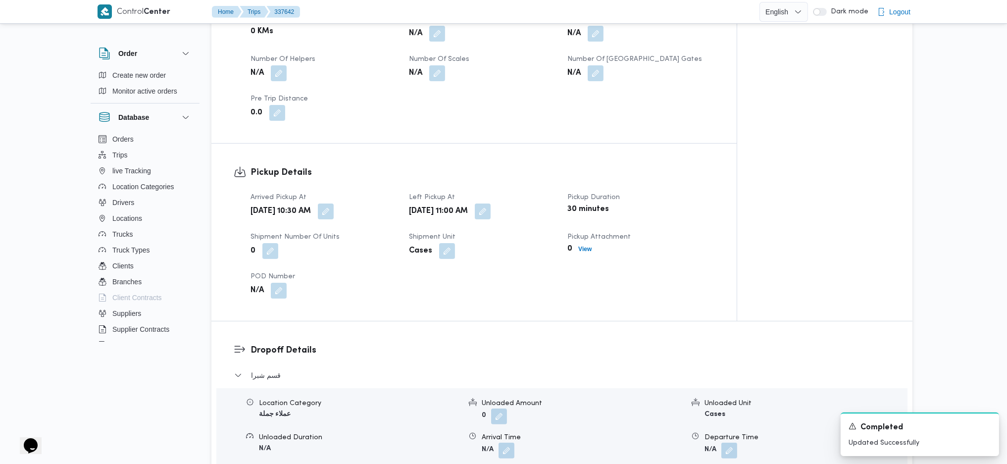
scroll to position [264, 0]
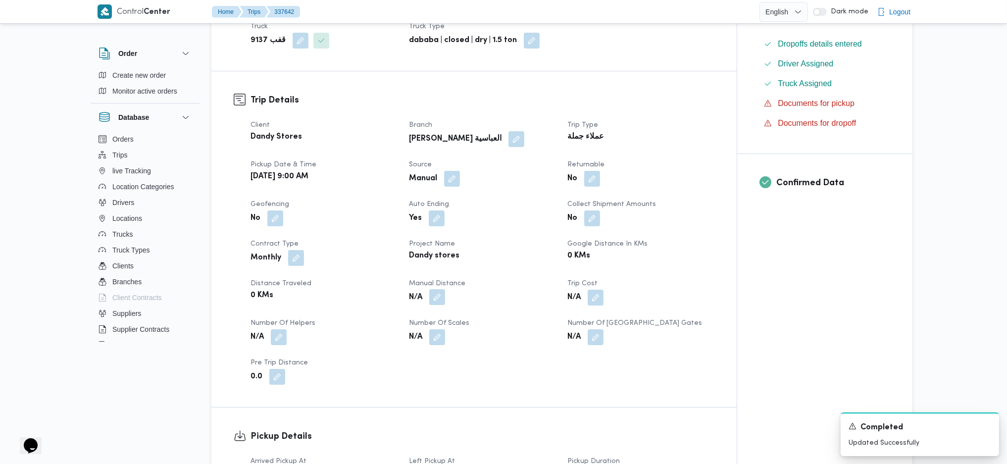
click at [437, 289] on button "button" at bounding box center [437, 297] width 16 height 16
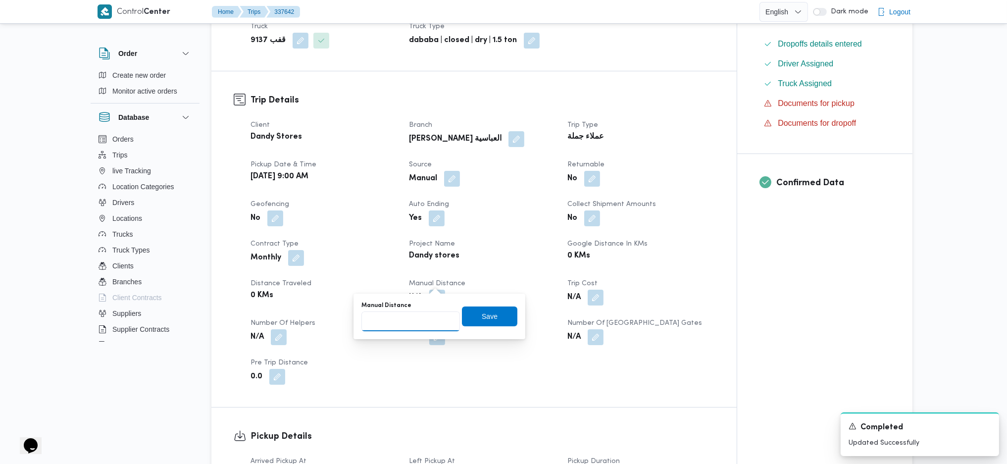
click at [395, 325] on input "Manual Distance" at bounding box center [410, 321] width 99 height 20
type input "17"
click at [390, 324] on input "17" at bounding box center [410, 321] width 99 height 20
type input "170"
click button "Save" at bounding box center [489, 316] width 55 height 20
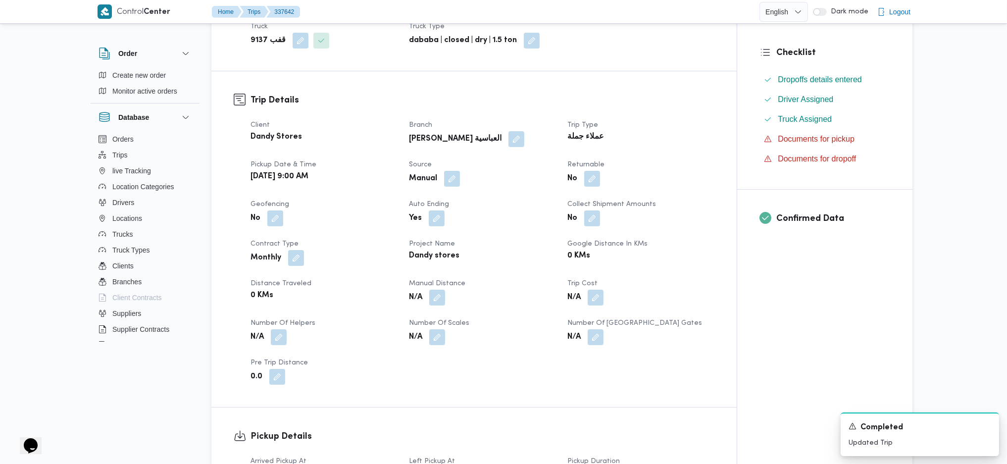
scroll to position [0, 0]
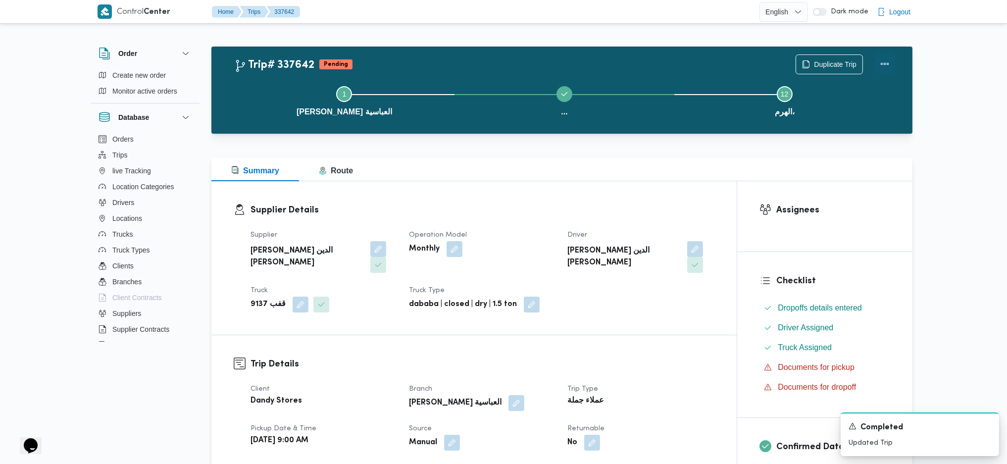
click at [879, 69] on button "Actions" at bounding box center [885, 64] width 20 height 20
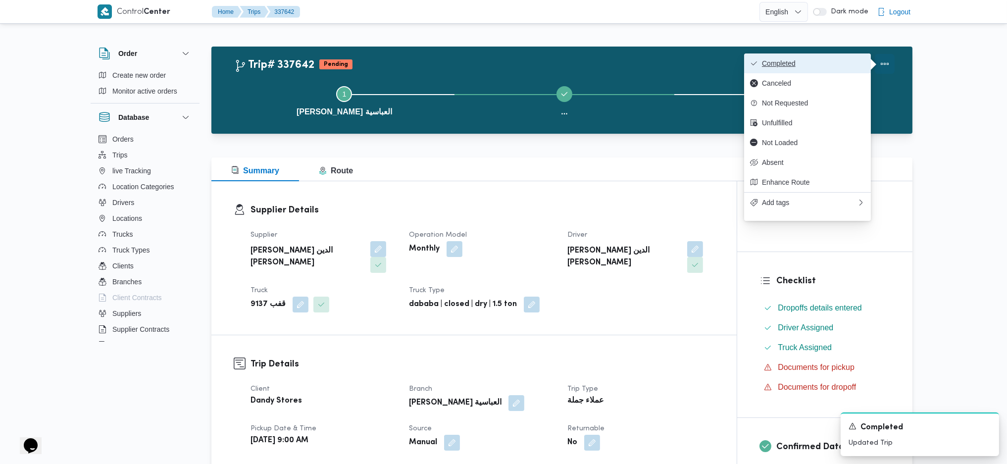
click at [818, 64] on span "Completed" at bounding box center [813, 63] width 103 height 8
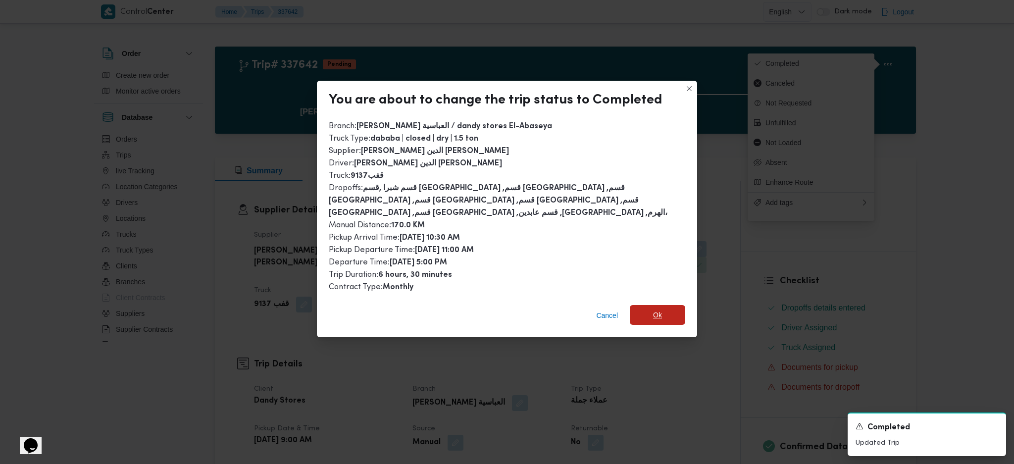
click at [665, 305] on span "Ok" at bounding box center [657, 315] width 55 height 20
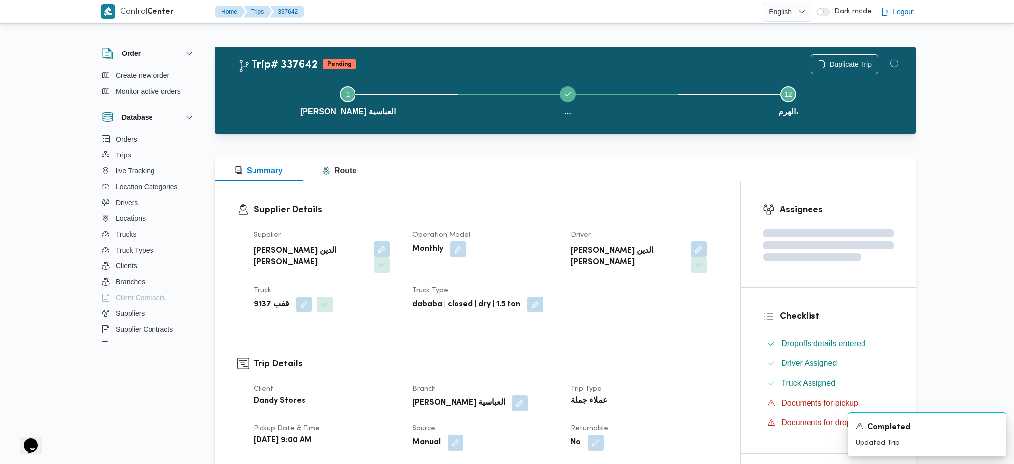
click at [657, 383] on dt "Trip Type" at bounding box center [644, 389] width 147 height 12
click at [636, 70] on div "Step 1 is incomplete 1 داندى ستور العباسية ... Step 3 is incomplete 3 قسم حدائق…" at bounding box center [564, 99] width 672 height 63
